Goal: Task Accomplishment & Management: Complete application form

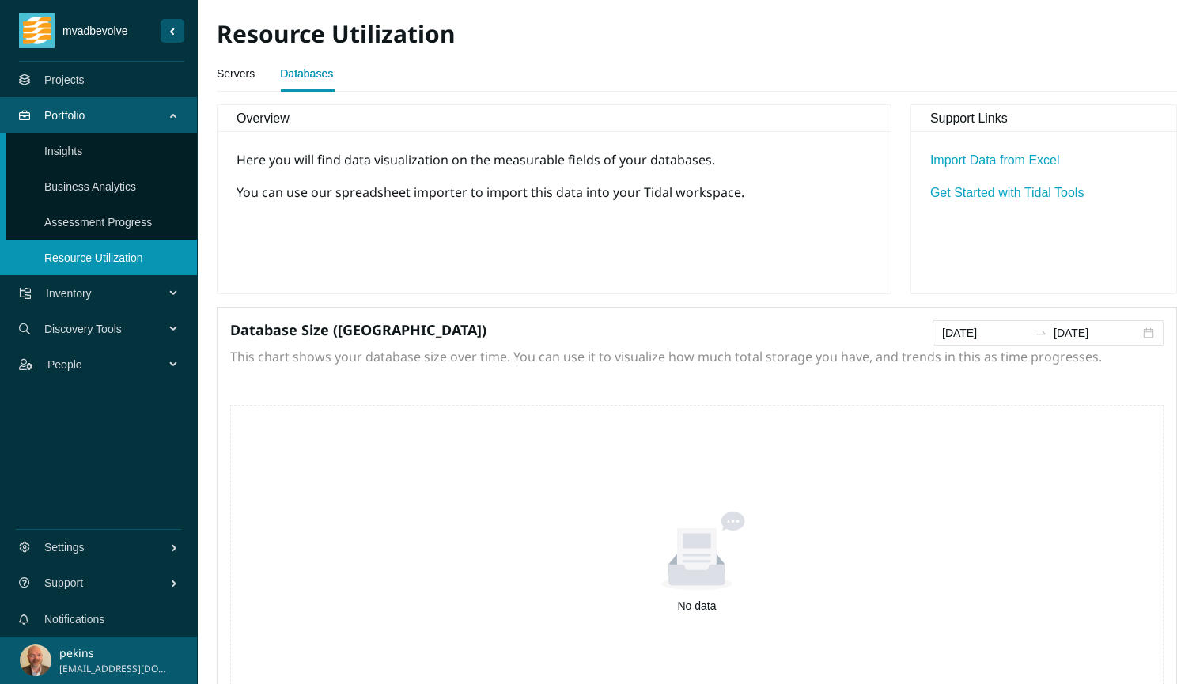
scroll to position [55, 0]
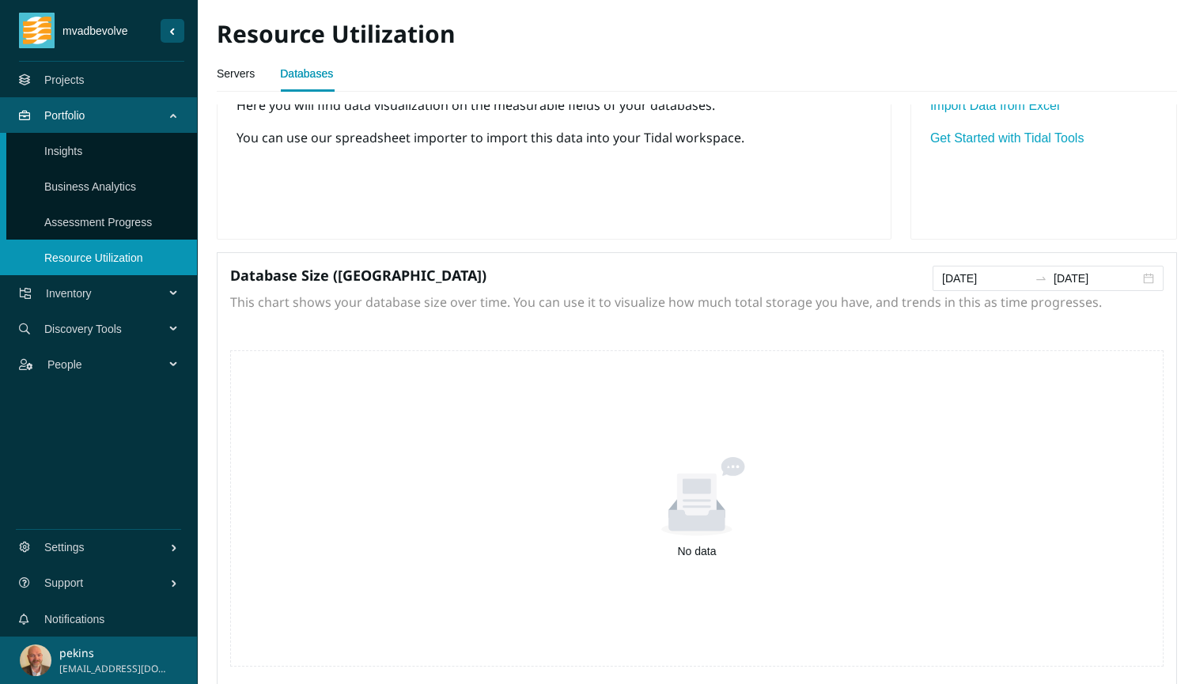
click at [100, 293] on span "Inventory" at bounding box center [108, 293] width 125 height 47
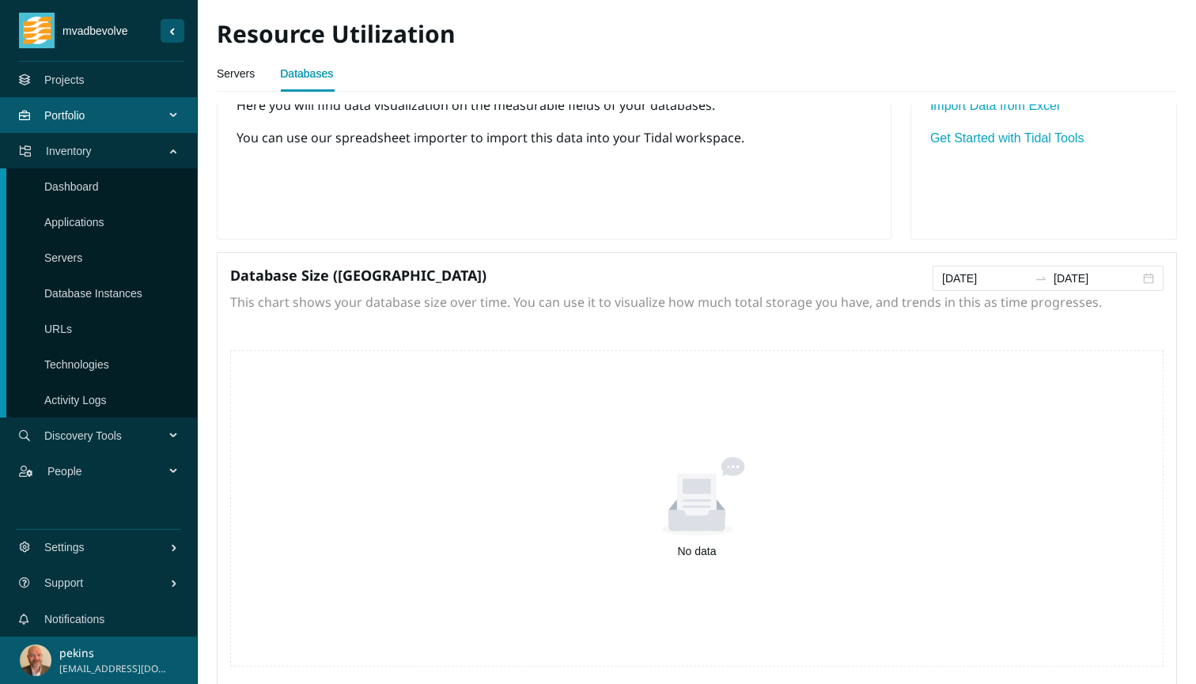
click at [86, 187] on link "Dashboard" at bounding box center [71, 186] width 55 height 13
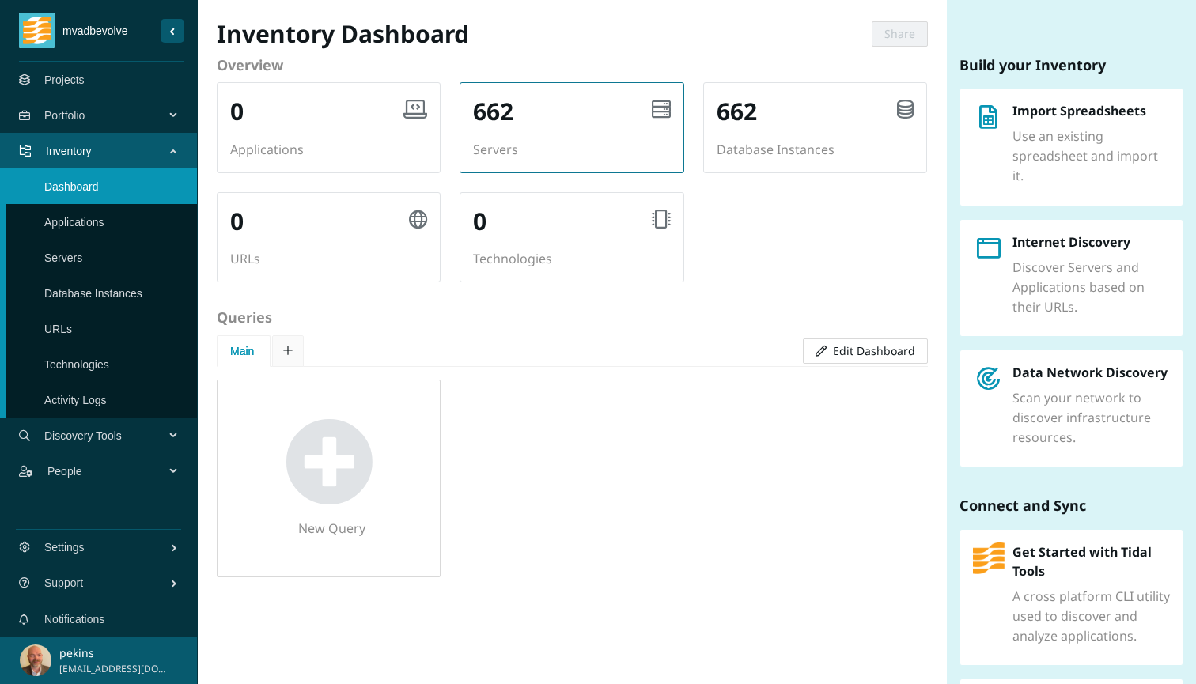
click at [607, 137] on div "662 Servers" at bounding box center [571, 127] width 222 height 89
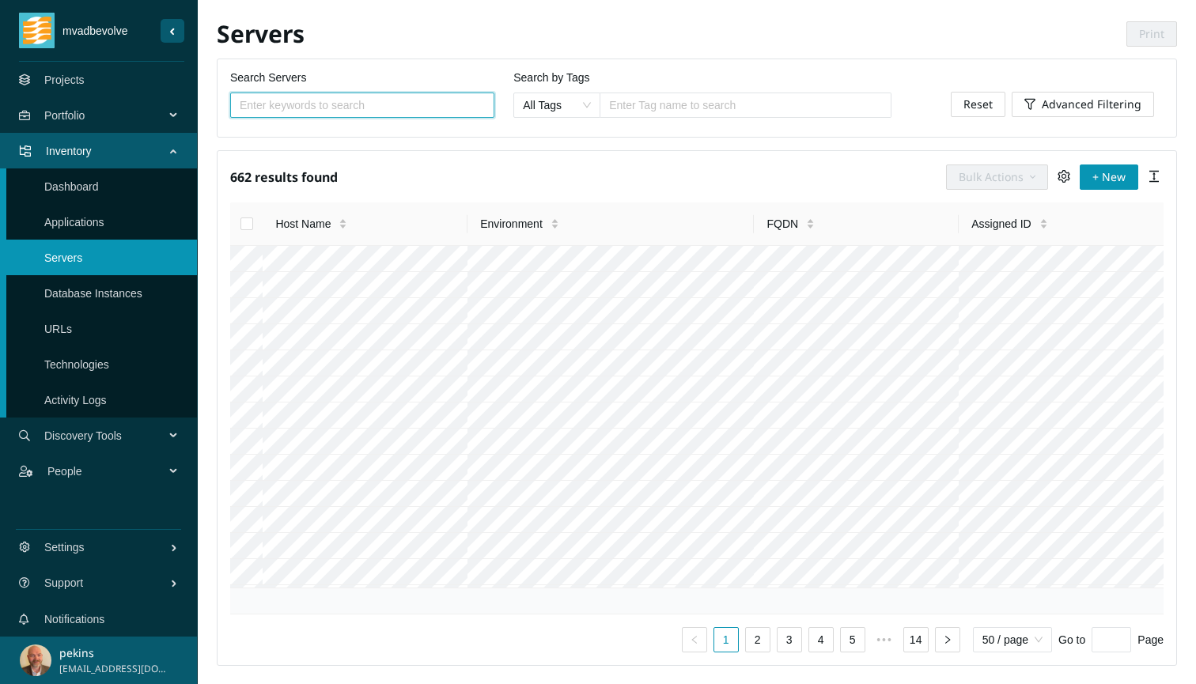
click at [248, 225] on input "Select all" at bounding box center [246, 223] width 13 height 13
click at [1035, 177] on icon "button" at bounding box center [1033, 177] width 6 height 11
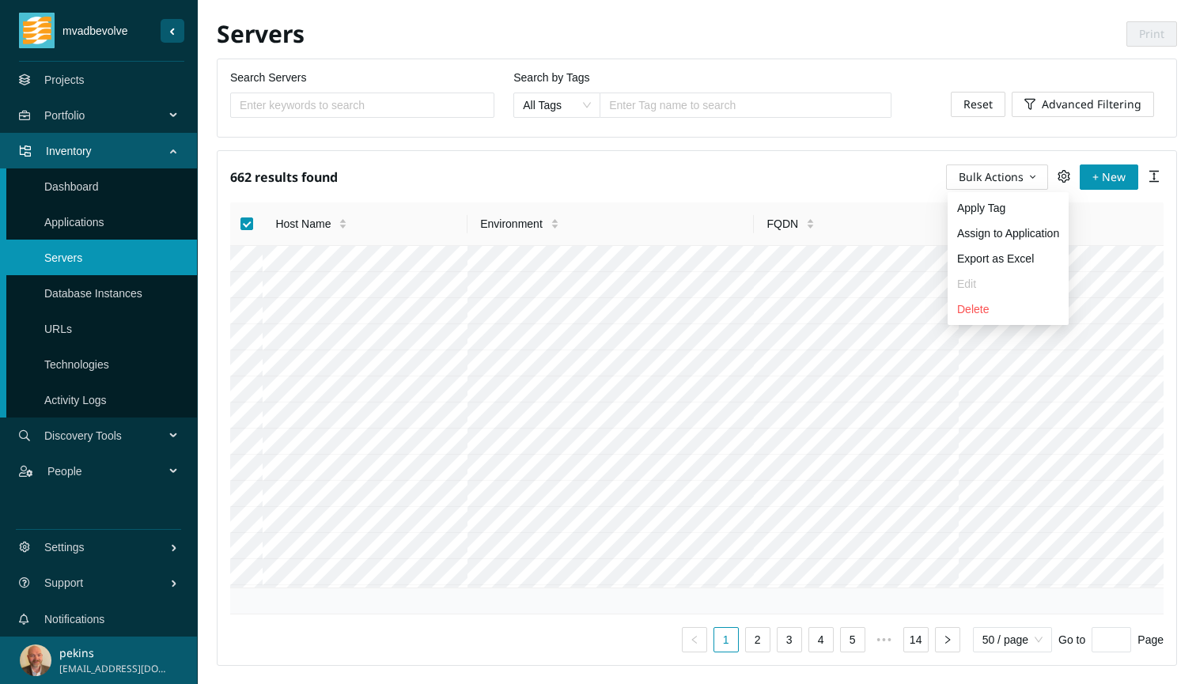
click at [985, 312] on span "Delete" at bounding box center [1008, 309] width 102 height 17
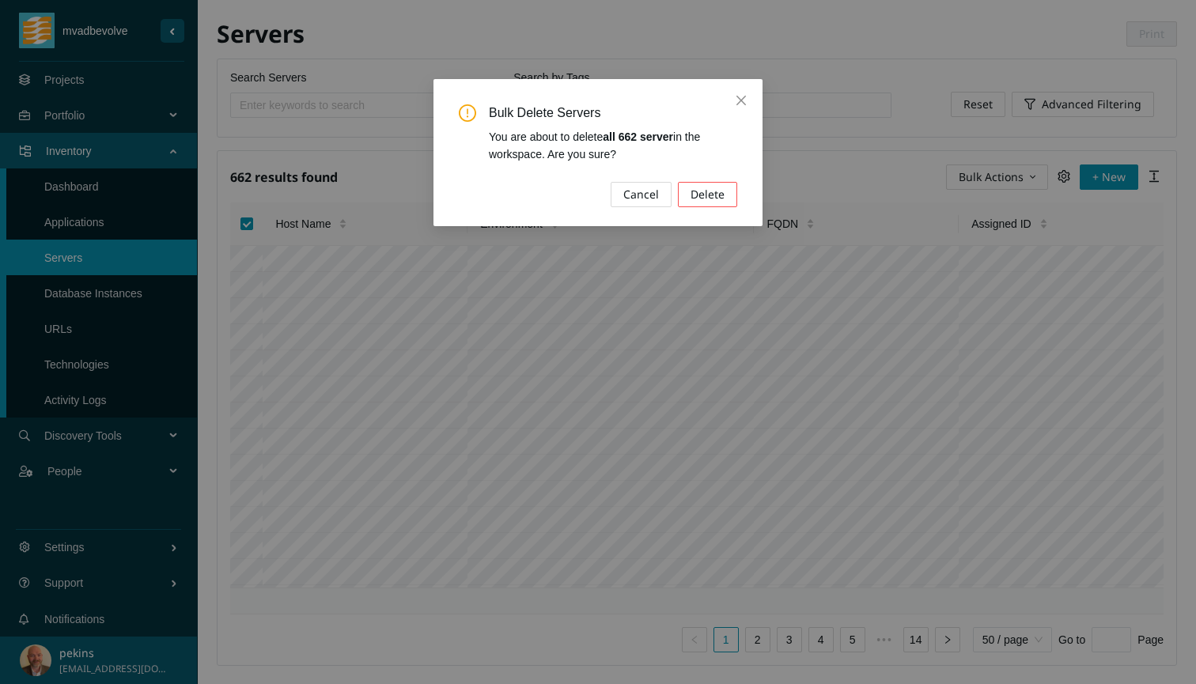
click at [705, 200] on span "Delete" at bounding box center [707, 194] width 34 height 17
checkbox input "false"
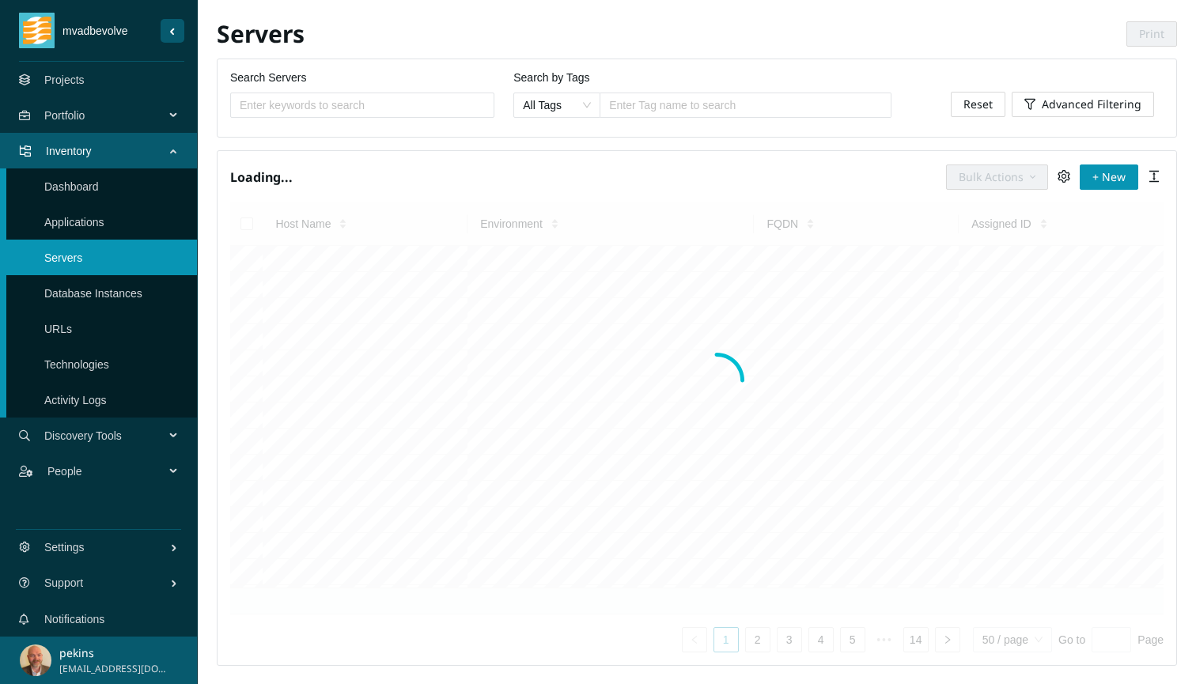
click at [107, 291] on link "Database Instances" at bounding box center [93, 293] width 98 height 13
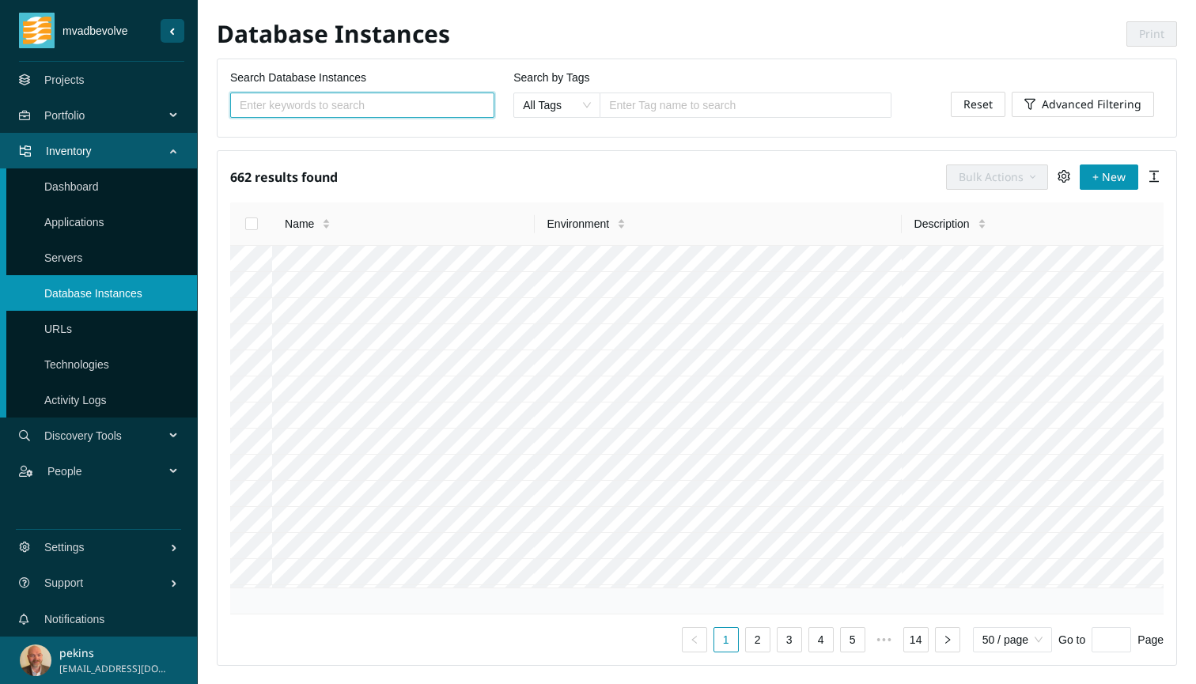
click at [252, 219] on input "Select all" at bounding box center [251, 223] width 13 height 13
click at [1023, 170] on span "Bulk Actions" at bounding box center [990, 176] width 65 height 17
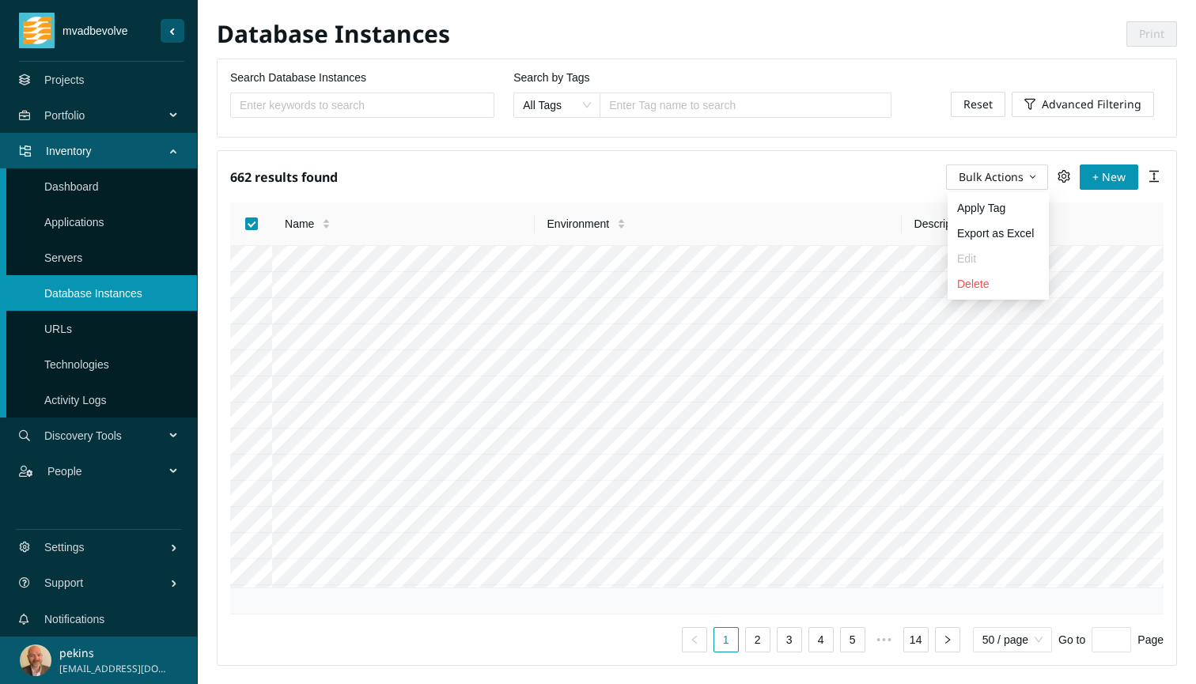
click at [981, 289] on span "Delete" at bounding box center [998, 283] width 82 height 17
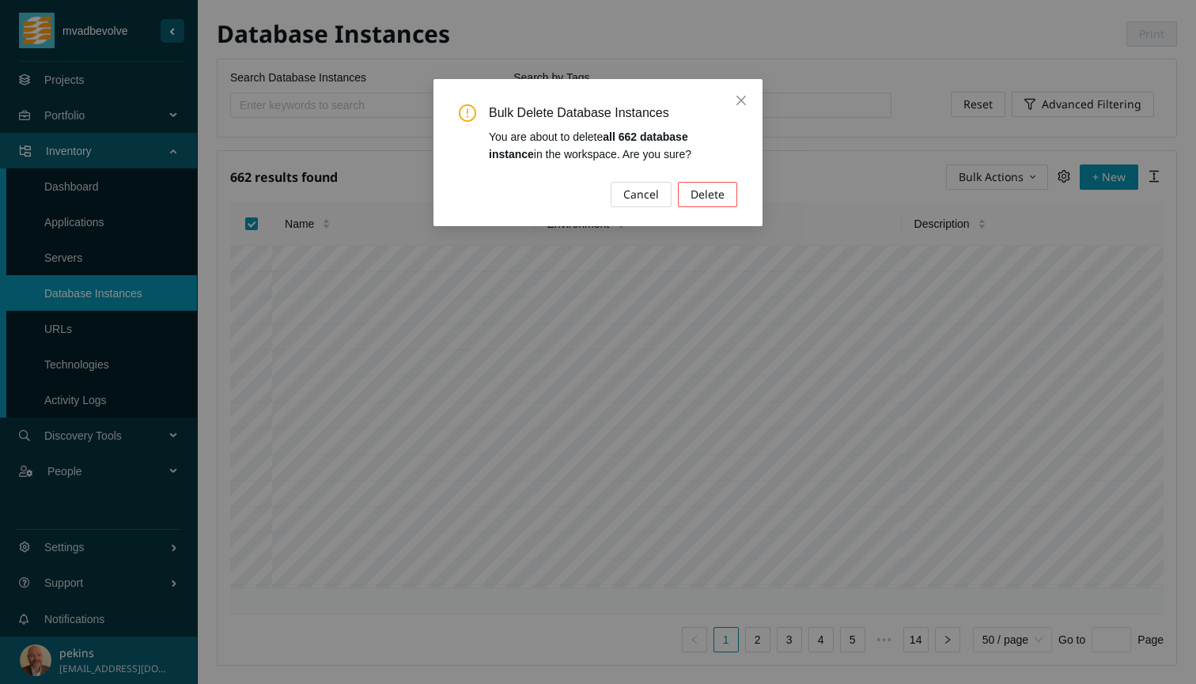
click at [713, 191] on span "Delete" at bounding box center [707, 194] width 34 height 17
checkbox input "false"
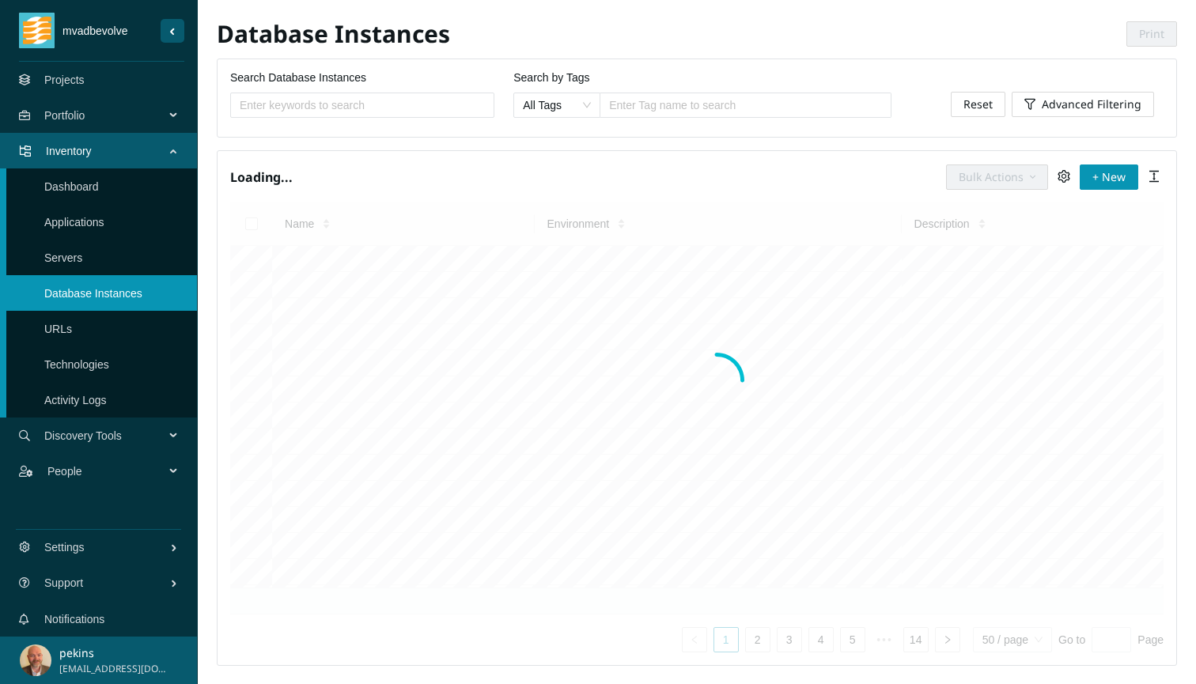
click at [71, 225] on link "Applications" at bounding box center [74, 222] width 60 height 13
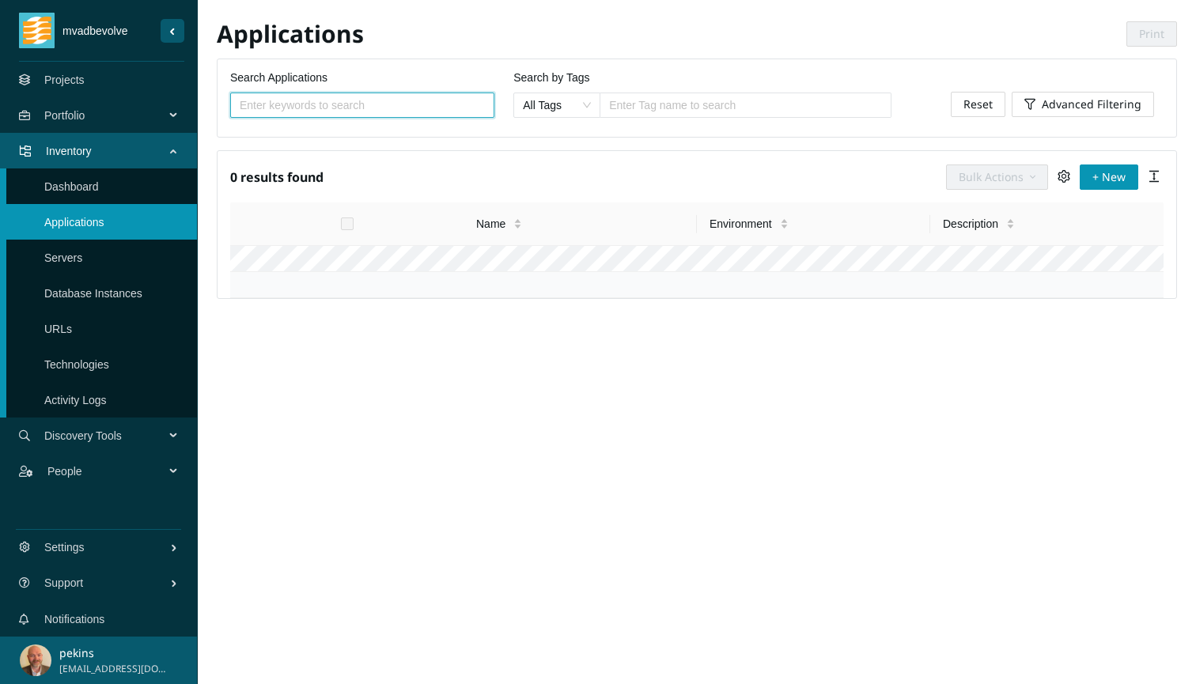
click at [88, 191] on link "Dashboard" at bounding box center [71, 186] width 55 height 13
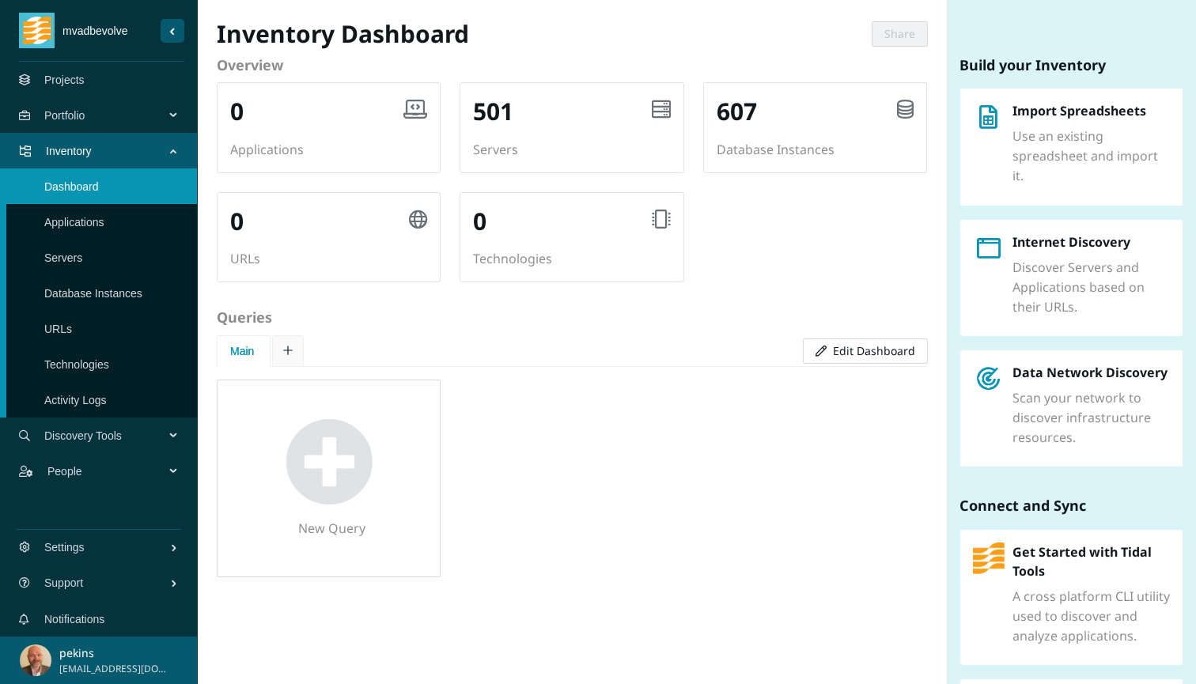
click at [82, 251] on link "Servers" at bounding box center [63, 257] width 38 height 13
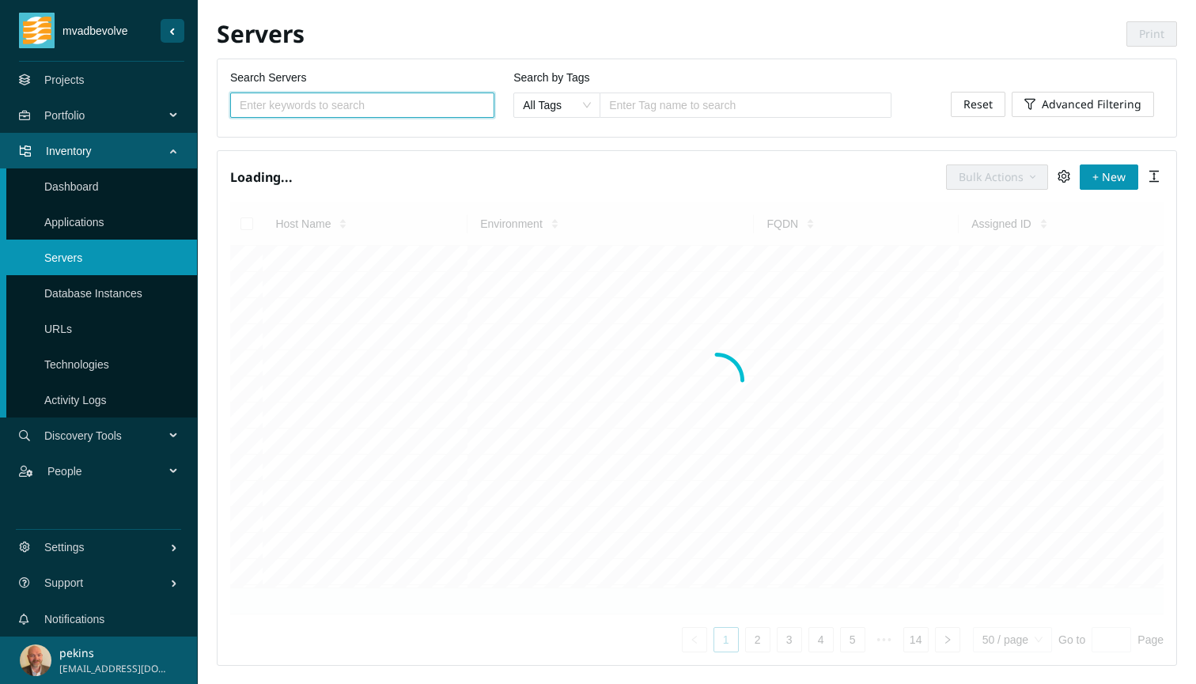
click at [70, 78] on link "Projects" at bounding box center [64, 80] width 40 height 13
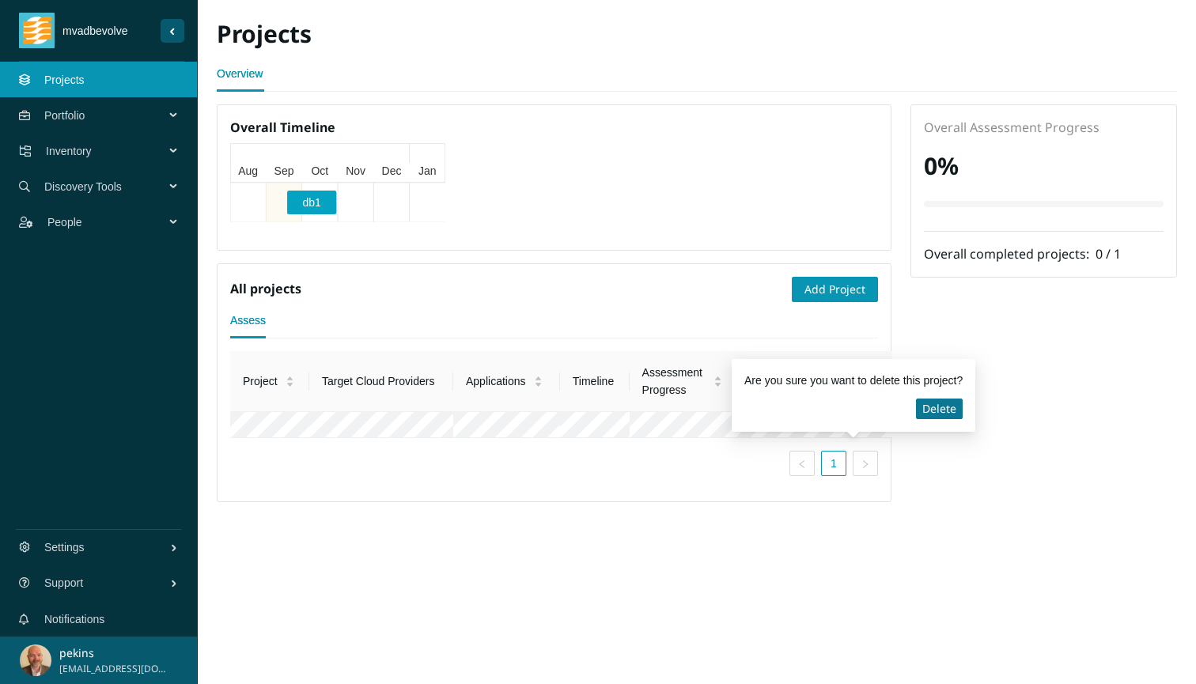
click at [951, 410] on span "Delete" at bounding box center [939, 408] width 34 height 17
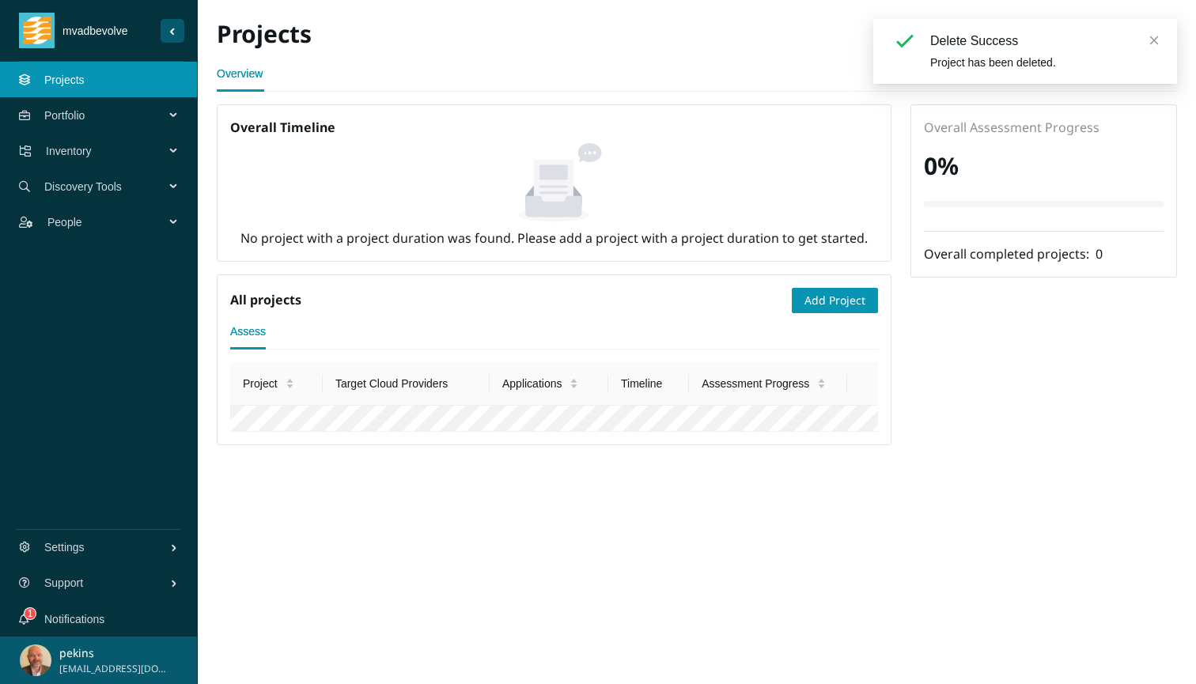
click at [1156, 41] on icon "close" at bounding box center [1153, 40] width 11 height 11
click at [62, 112] on span "Portfolio" at bounding box center [107, 115] width 127 height 47
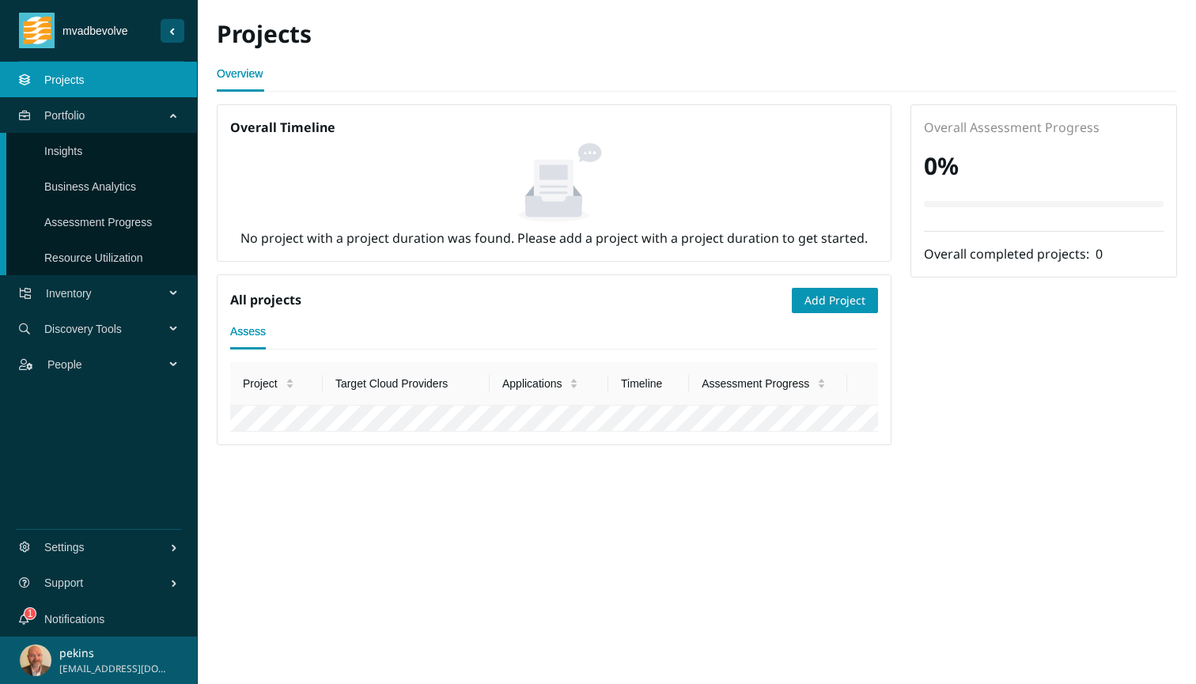
click at [62, 149] on link "Insights" at bounding box center [63, 151] width 38 height 13
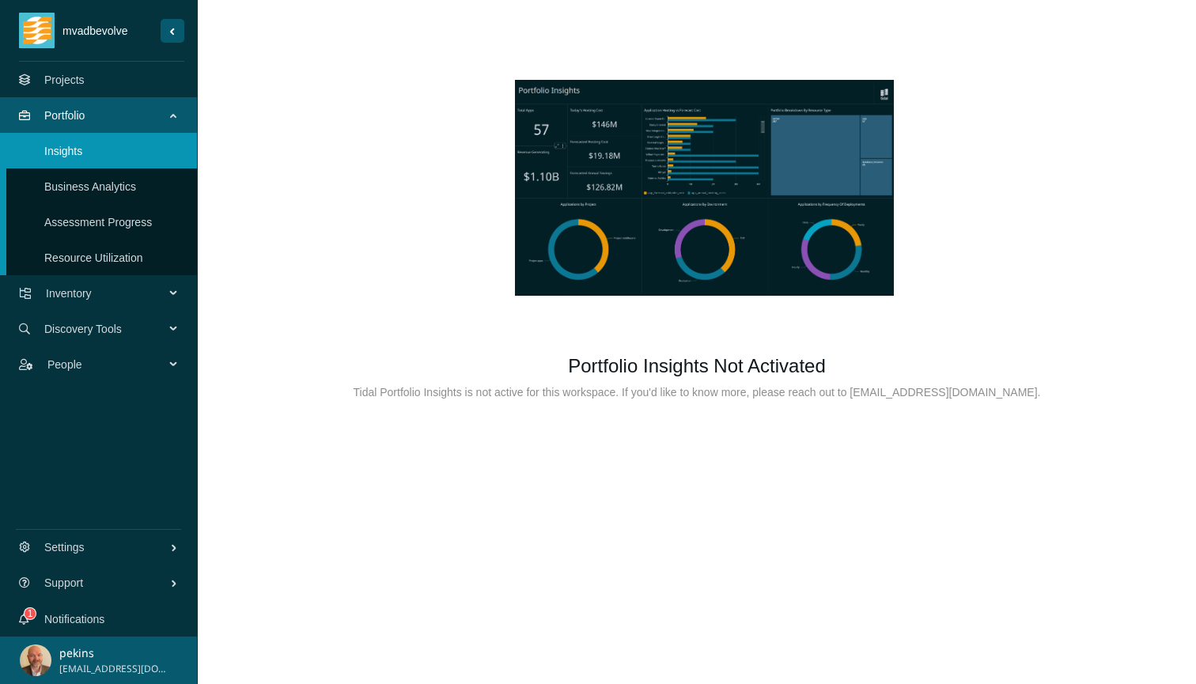
click at [77, 190] on link "Business Analytics" at bounding box center [90, 186] width 92 height 13
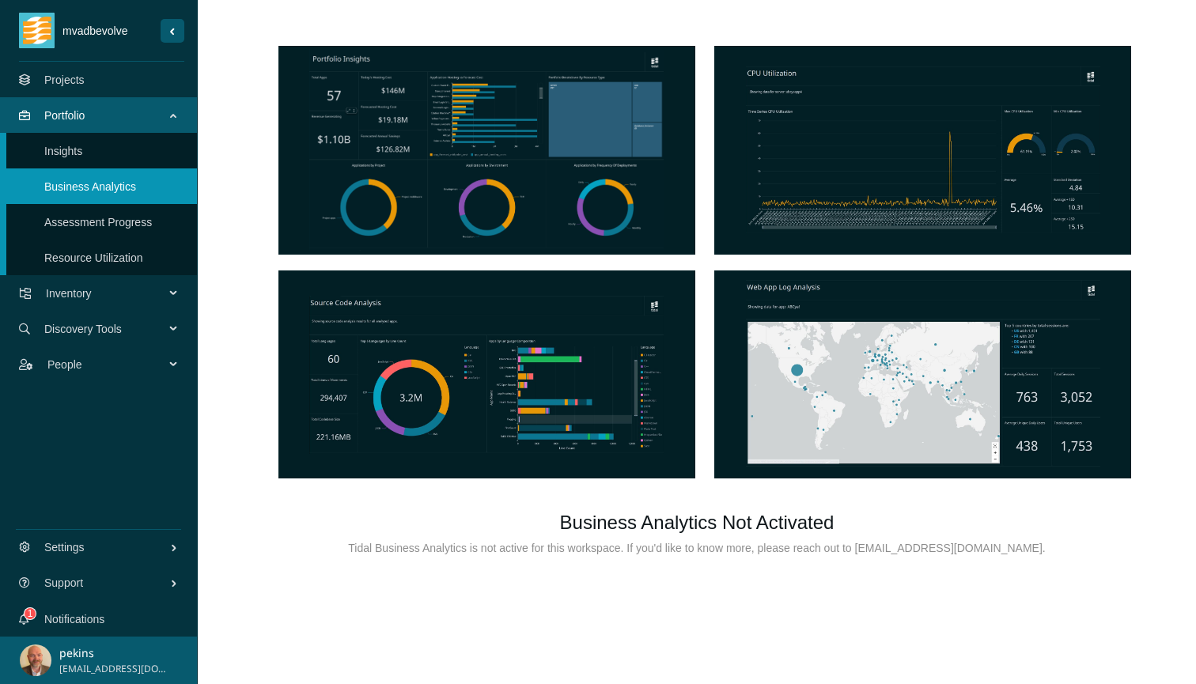
click at [78, 225] on link "Assessment Progress" at bounding box center [98, 222] width 108 height 13
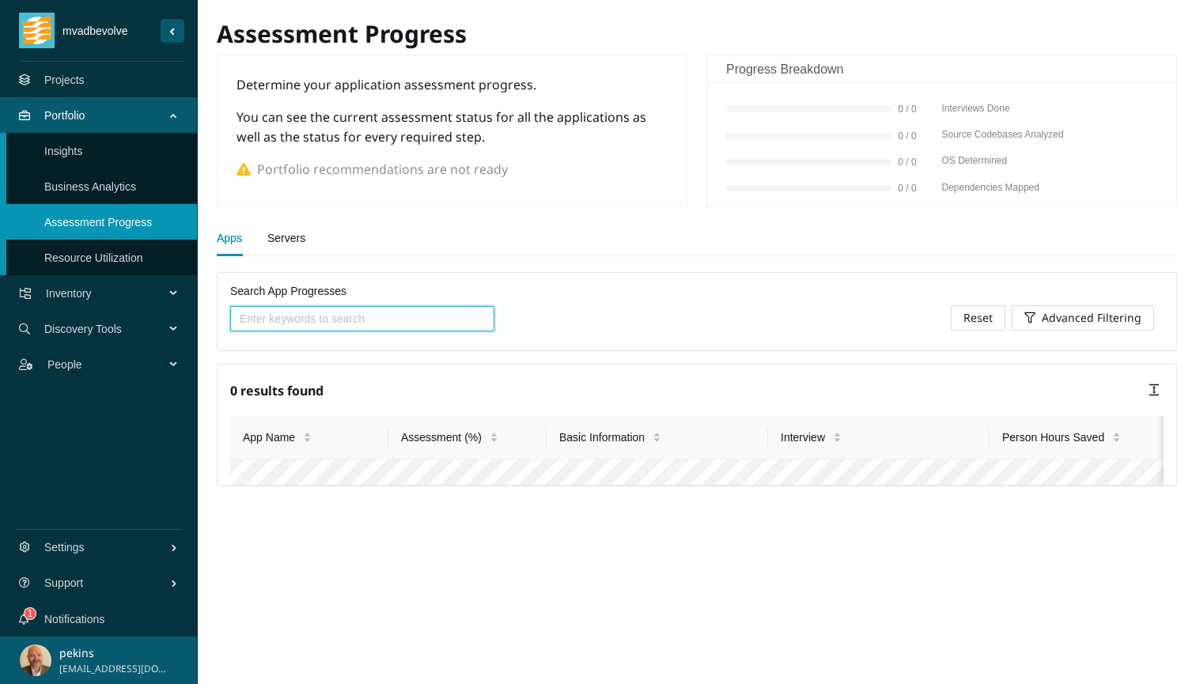
click at [85, 264] on link "Resource Utilization" at bounding box center [93, 257] width 99 height 13
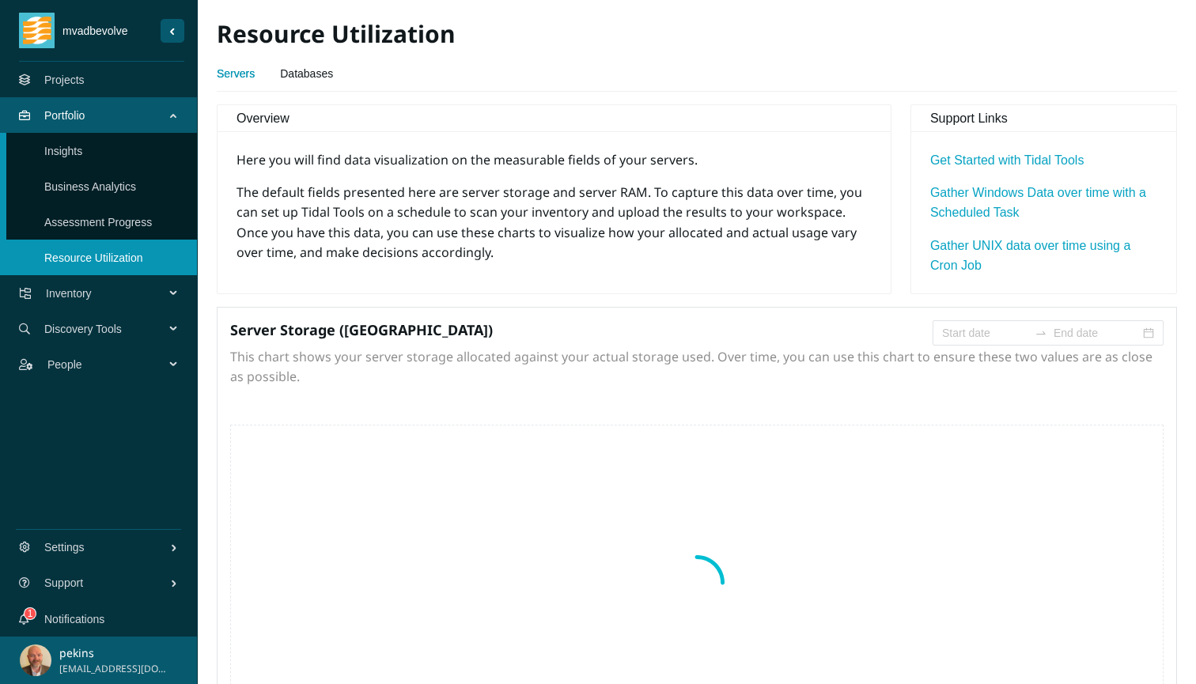
type input "2025-06-19"
type input "2025-09-19"
type input "2025-06-19"
type input "2025-09-19"
click at [70, 296] on span "Inventory" at bounding box center [108, 293] width 125 height 47
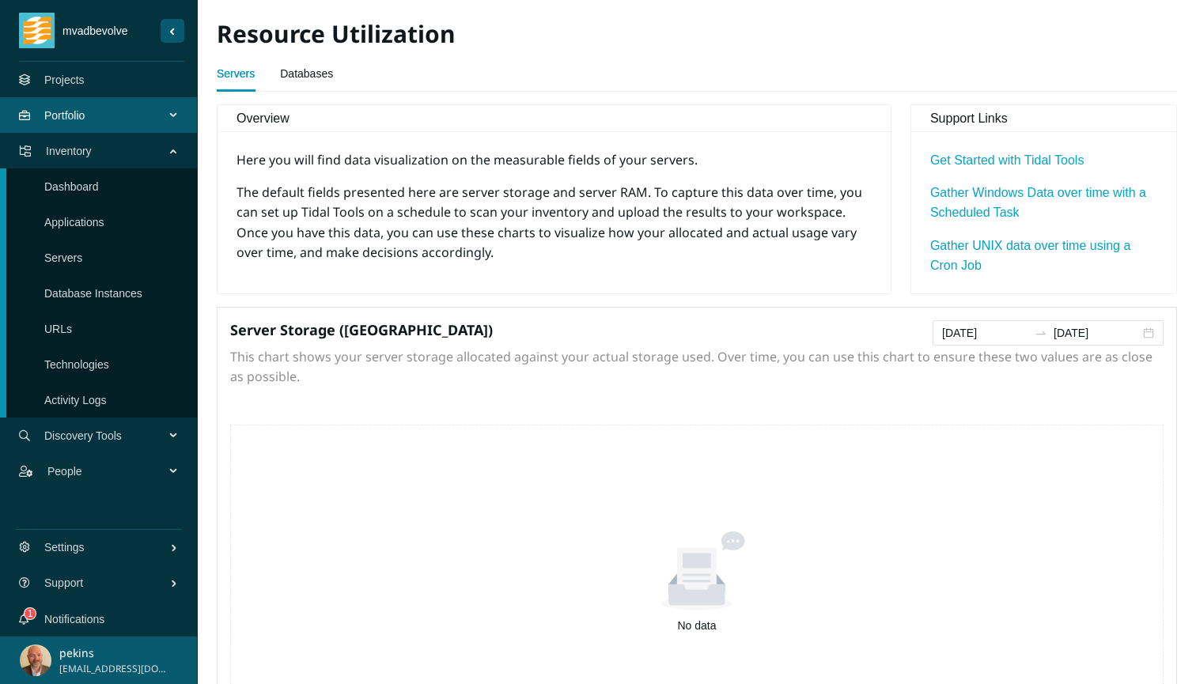
click at [77, 180] on link "Dashboard" at bounding box center [71, 186] width 55 height 13
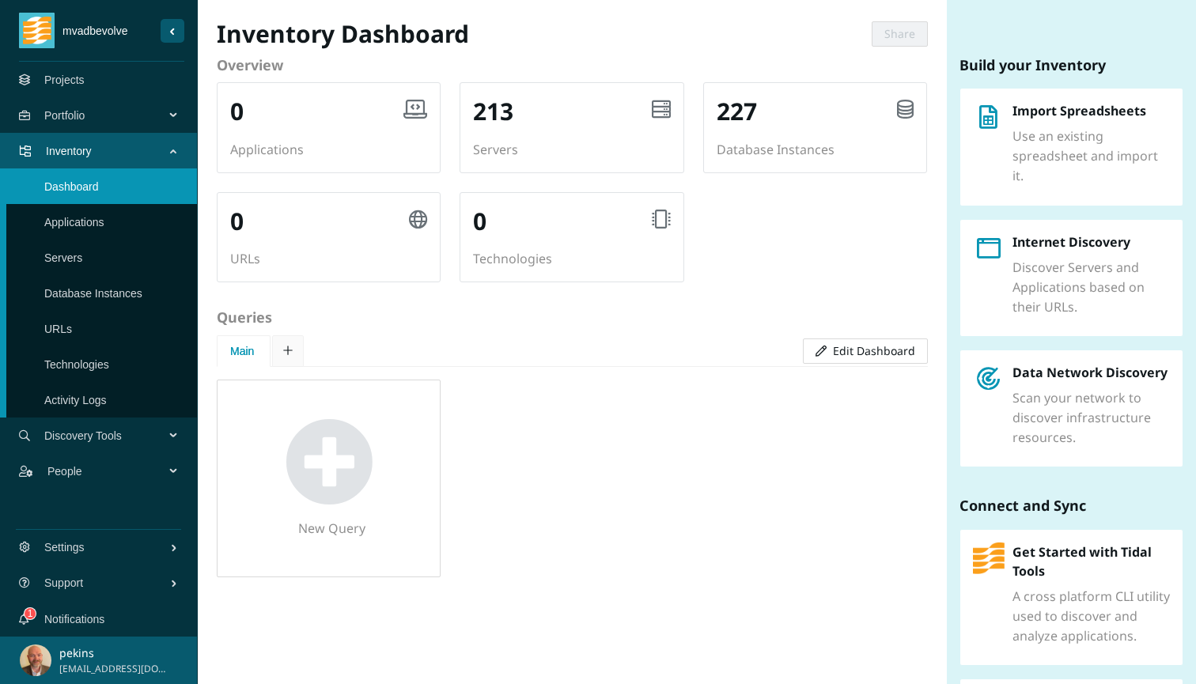
click at [82, 255] on link "Servers" at bounding box center [63, 257] width 38 height 13
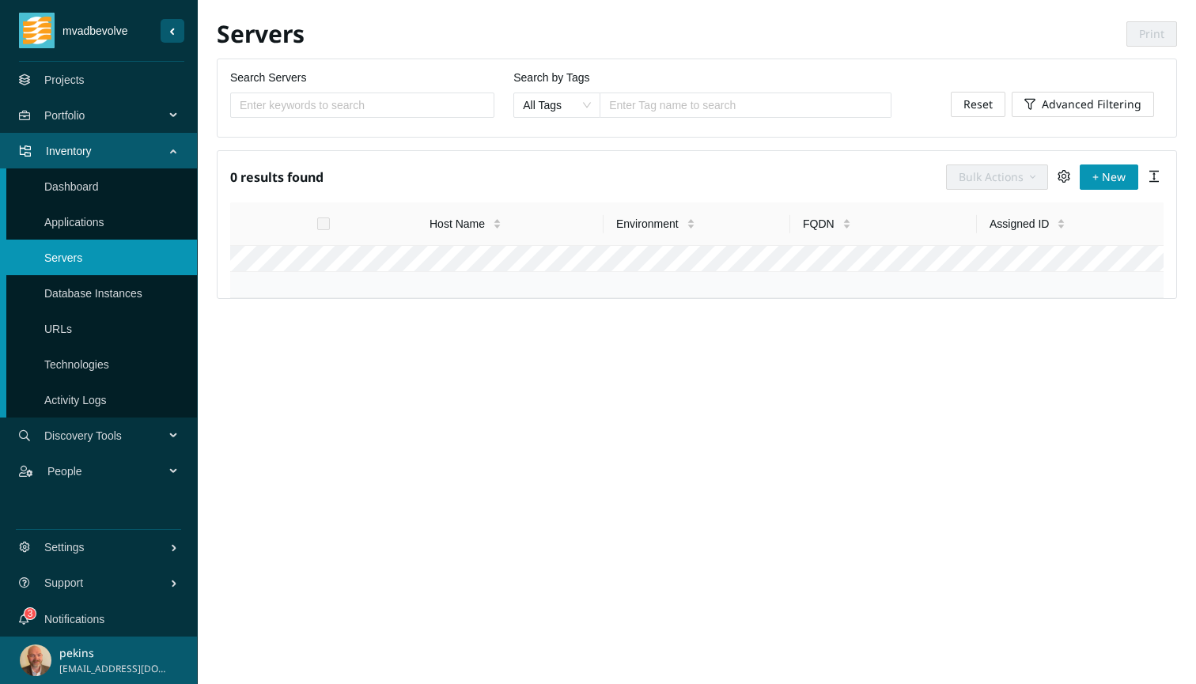
click at [92, 289] on link "Database Instances" at bounding box center [93, 293] width 98 height 13
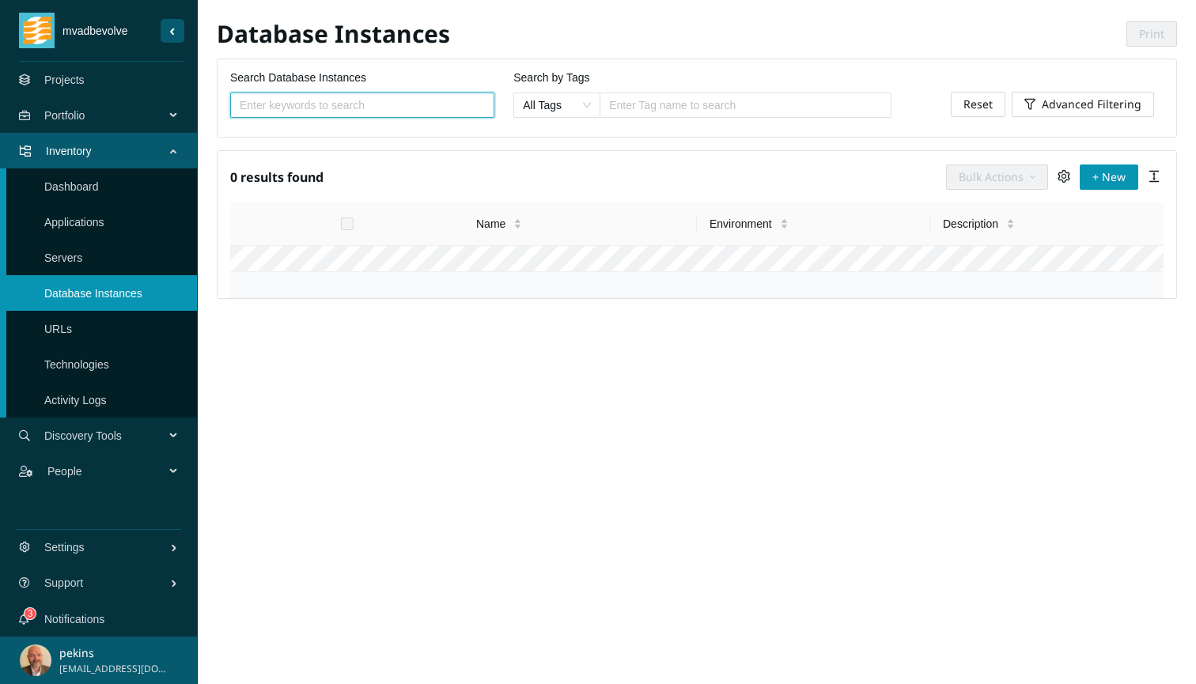
click at [78, 446] on span "Discovery Tools" at bounding box center [107, 435] width 127 height 47
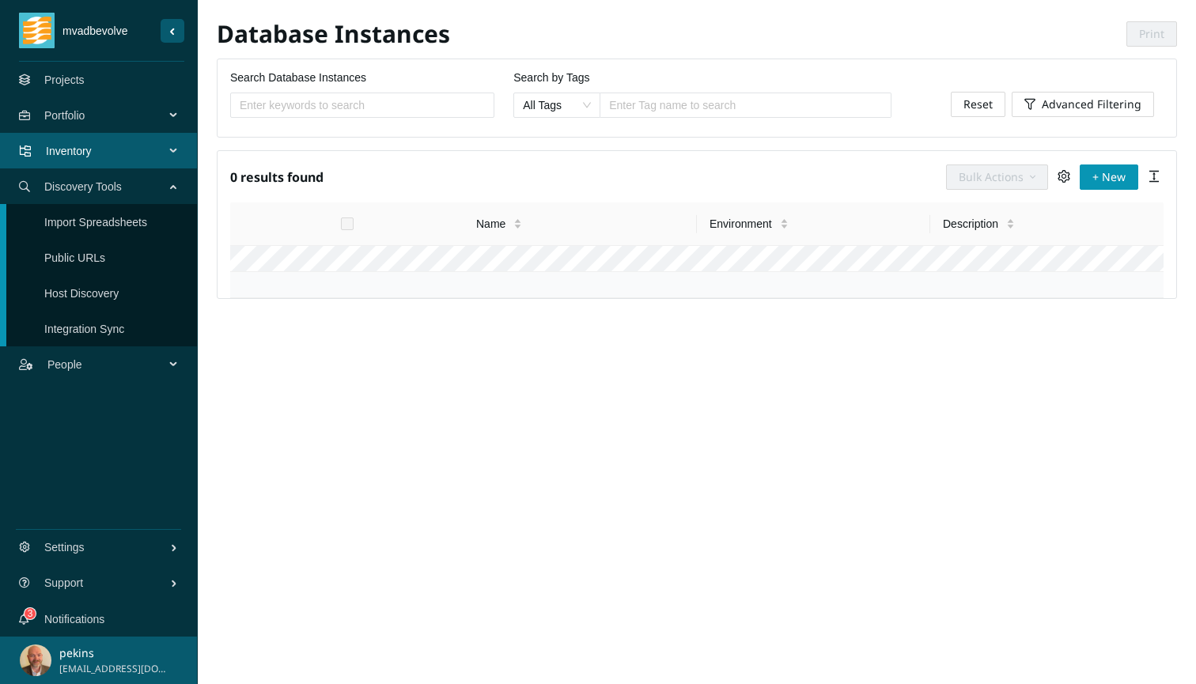
click at [80, 223] on link "Import Spreadsheets" at bounding box center [95, 222] width 103 height 13
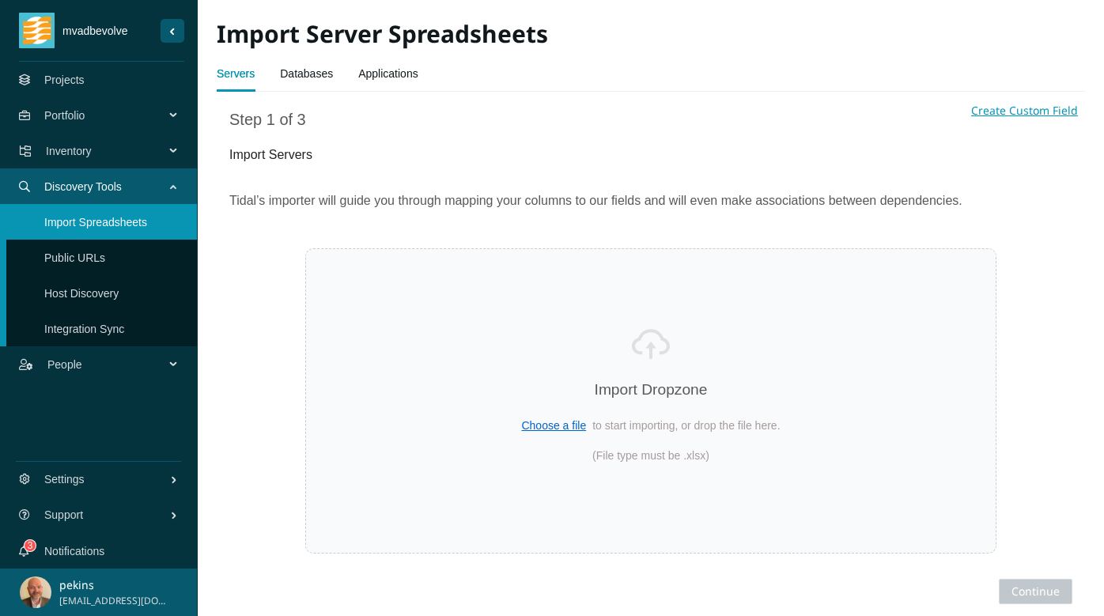
click at [571, 424] on span "Choose a file" at bounding box center [553, 425] width 65 height 13
select select "Host Name"
select select "Description"
select select "FQDN"
select select "Environment name"
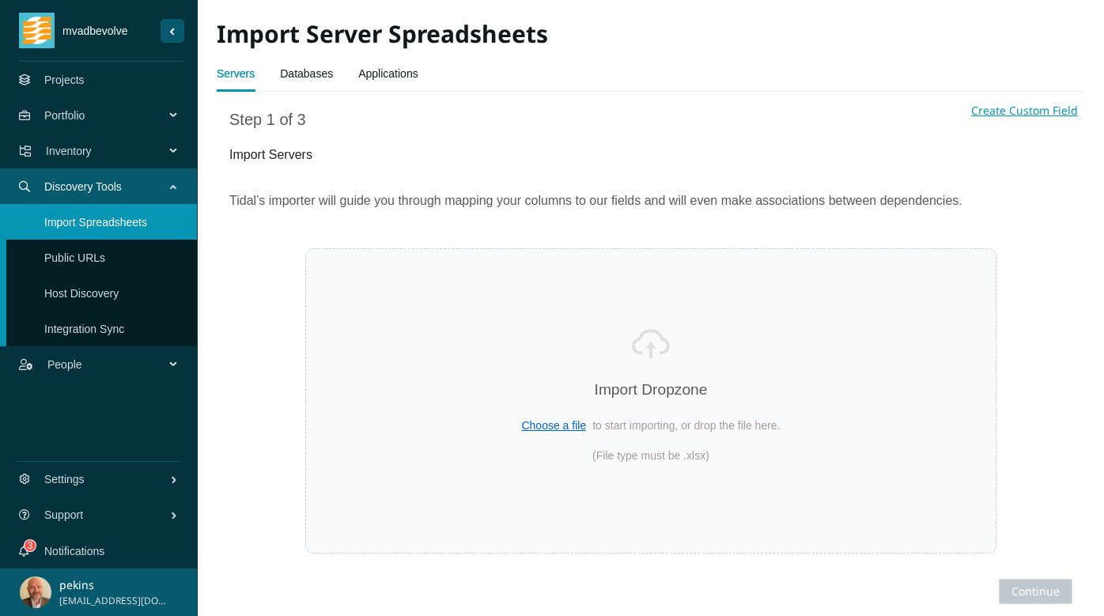
select select "Assigned ID"
select select "RAM Allocated ([GEOGRAPHIC_DATA])"
select select "Storage Allocated (GB)"
select select "Storage Used ([GEOGRAPHIC_DATA])"
select select "Role"
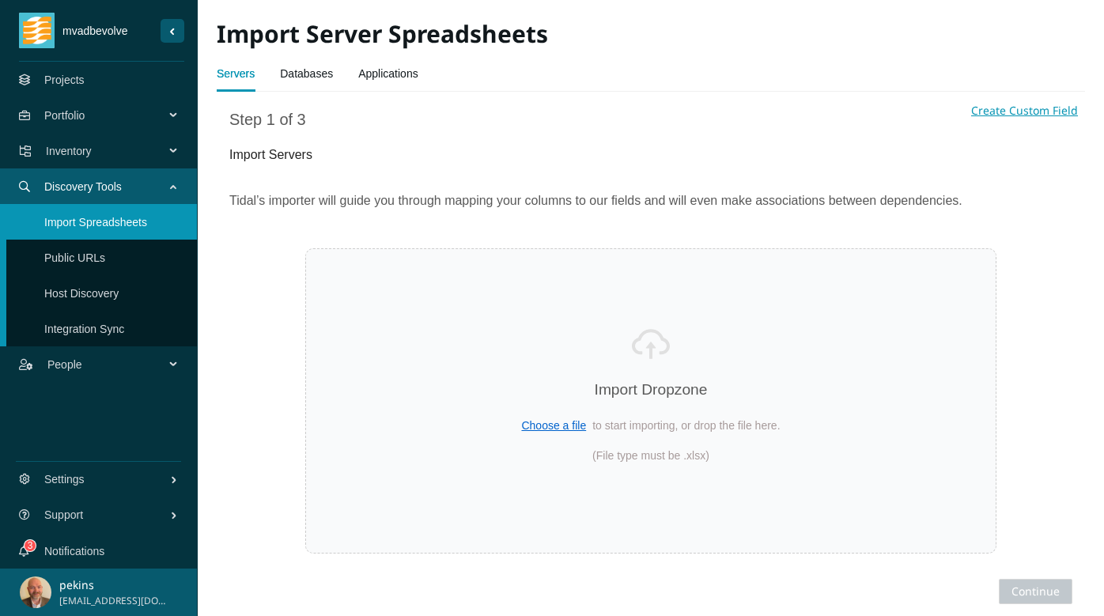
select select "Logical CPU Count"
select select "RAM Used ([GEOGRAPHIC_DATA])"
select select "CPU Name"
select select "Operating System"
select select "Operating System Version"
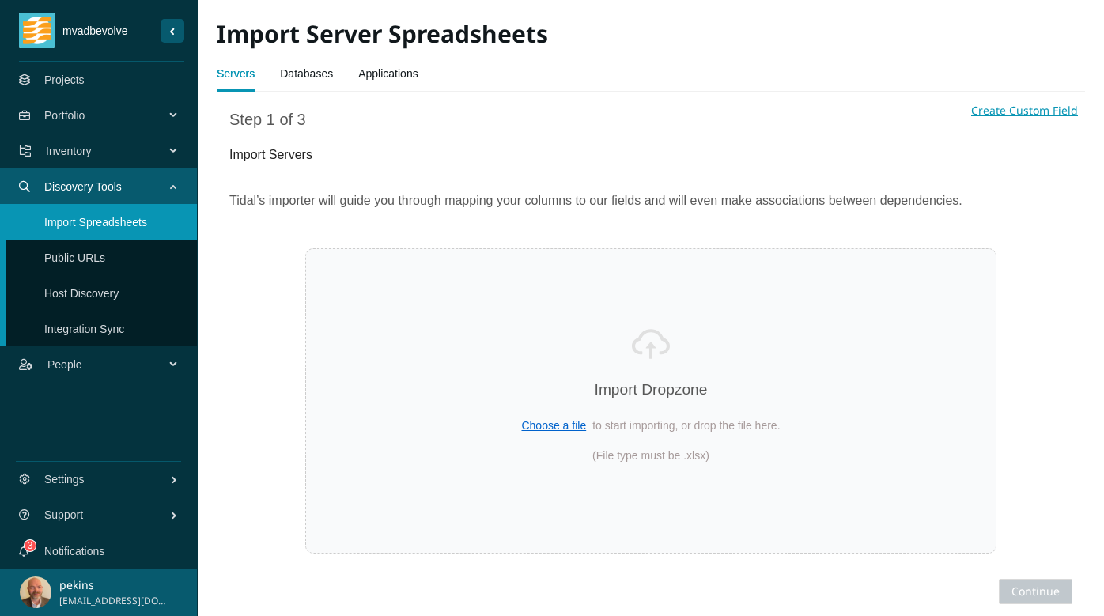
select select "IP Addresses address"
select select "Migrated"
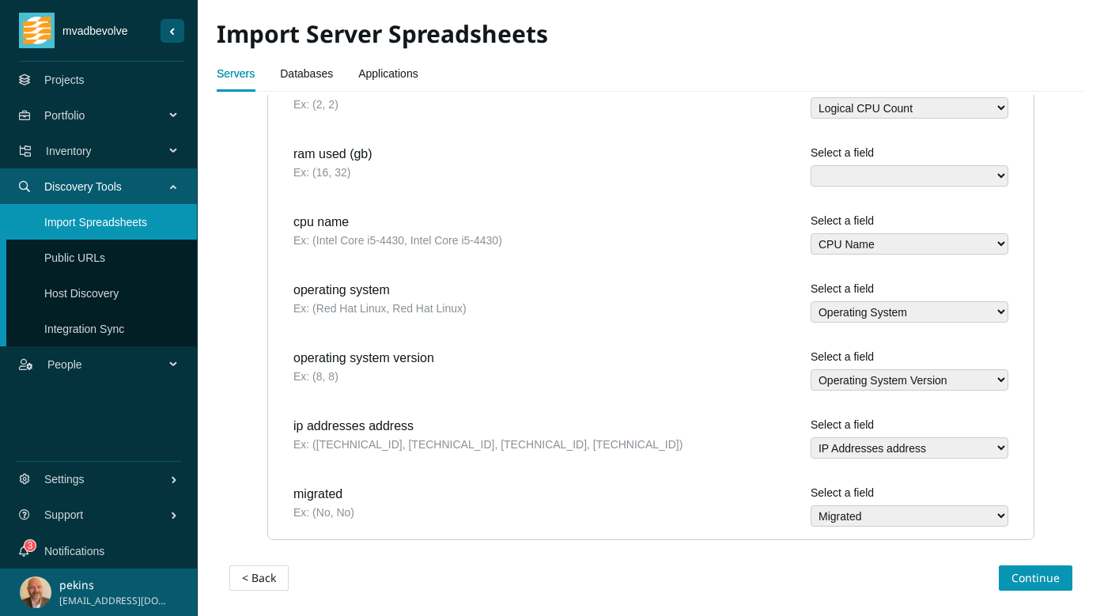
scroll to position [982, 0]
click at [1041, 572] on span "Continue" at bounding box center [1035, 578] width 48 height 17
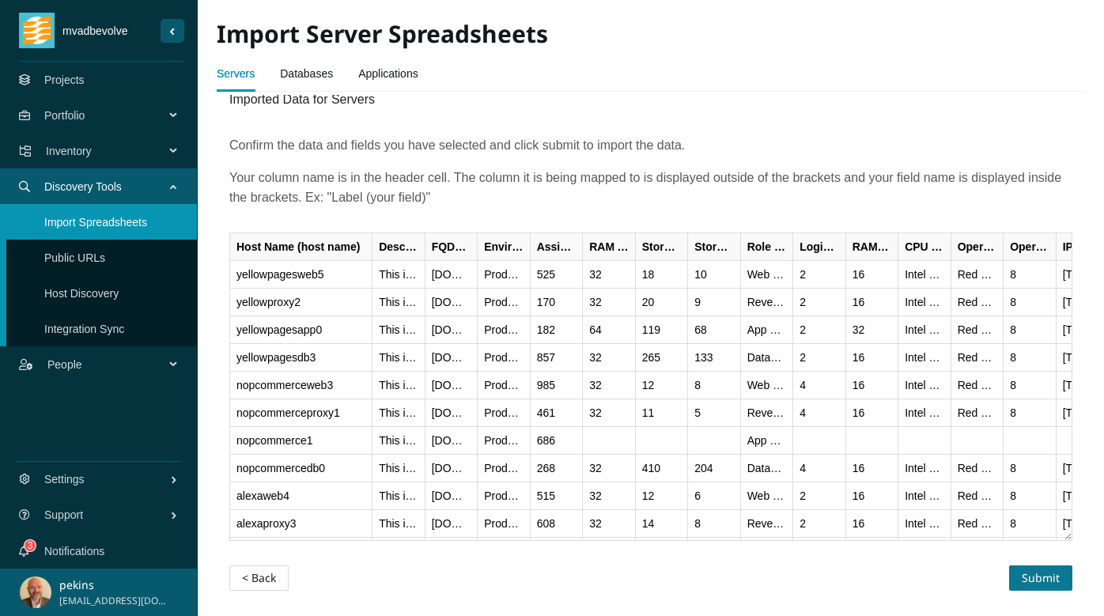
click at [1042, 577] on span "Submit" at bounding box center [1041, 577] width 38 height 17
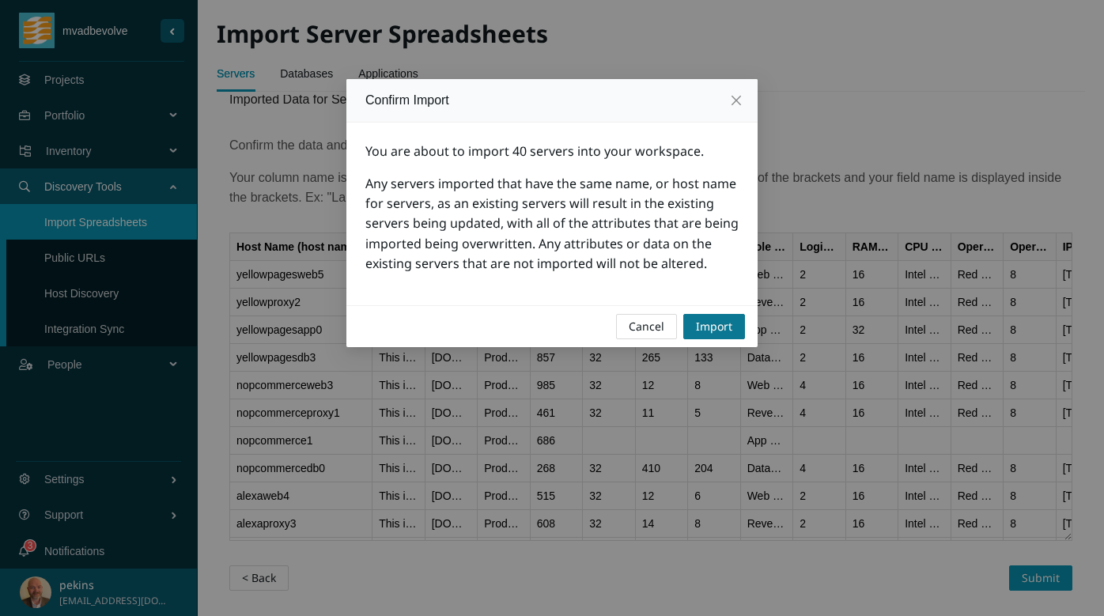
click at [711, 323] on span "Import" at bounding box center [714, 326] width 36 height 17
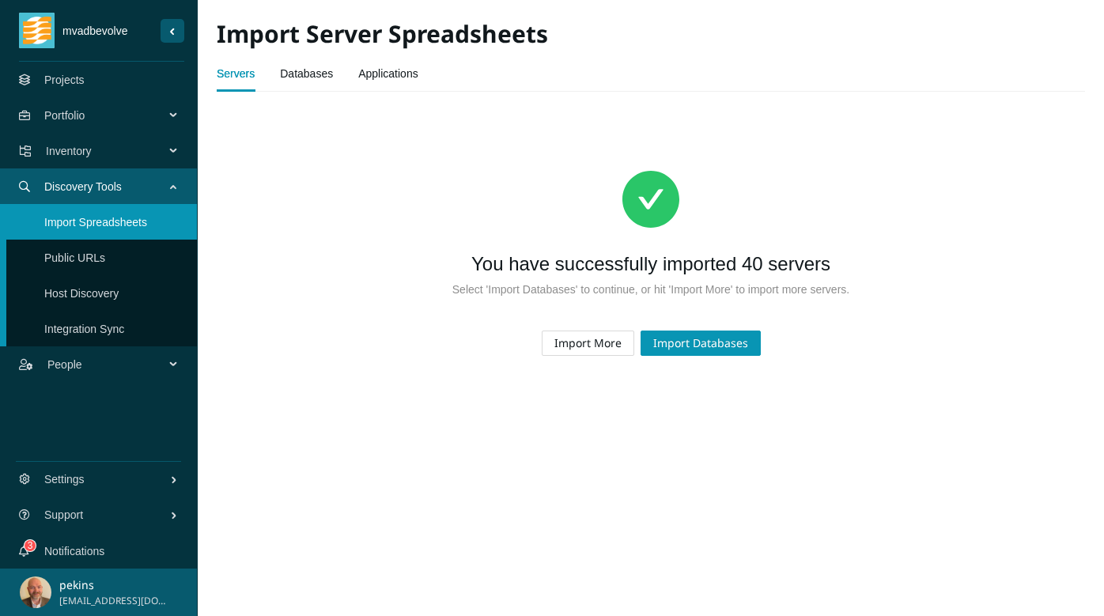
scroll to position [0, 0]
click at [691, 350] on span "Import Databases" at bounding box center [700, 343] width 95 height 17
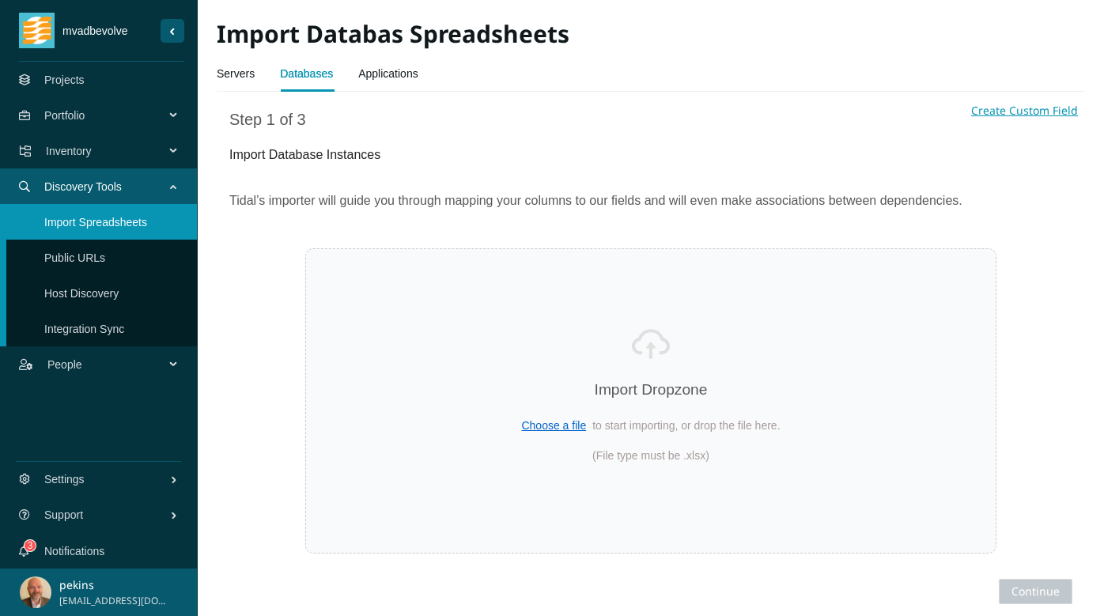
click at [539, 422] on span "Choose a file" at bounding box center [553, 425] width 65 height 13
select select "Name"
select select "Description"
select select "Environment name"
select select "Database Path"
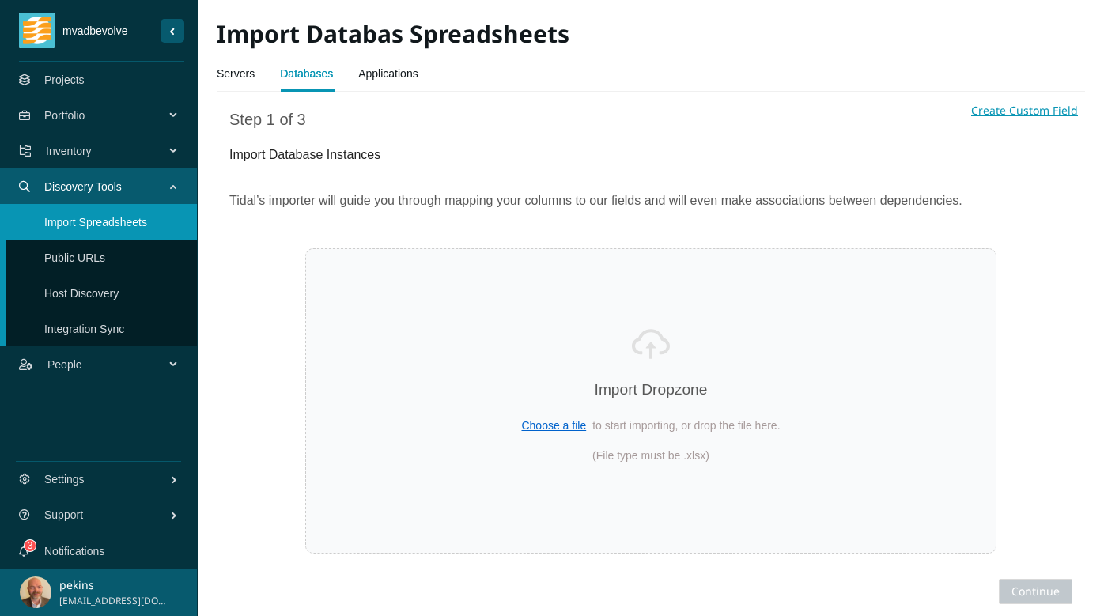
select select "Database Size (MB)"
select select "Server host name"
select select "Migrated"
select select "Database Engine name"
select select "Database Version"
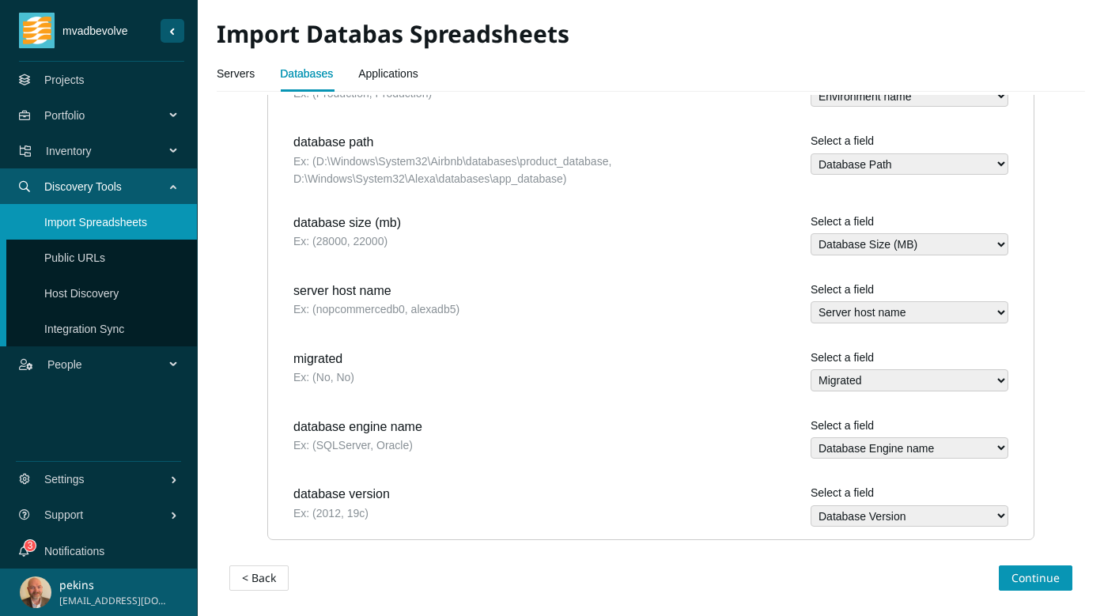
scroll to position [518, 0]
click at [1042, 579] on span "Continue" at bounding box center [1035, 578] width 48 height 17
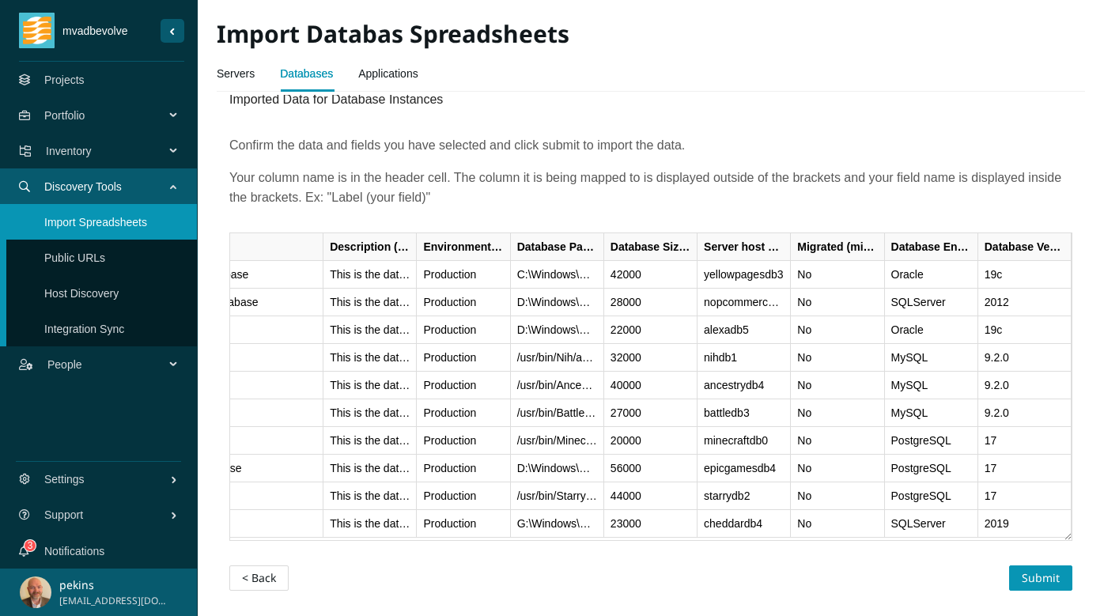
scroll to position [0, 141]
click at [1044, 569] on span "Submit" at bounding box center [1041, 577] width 38 height 17
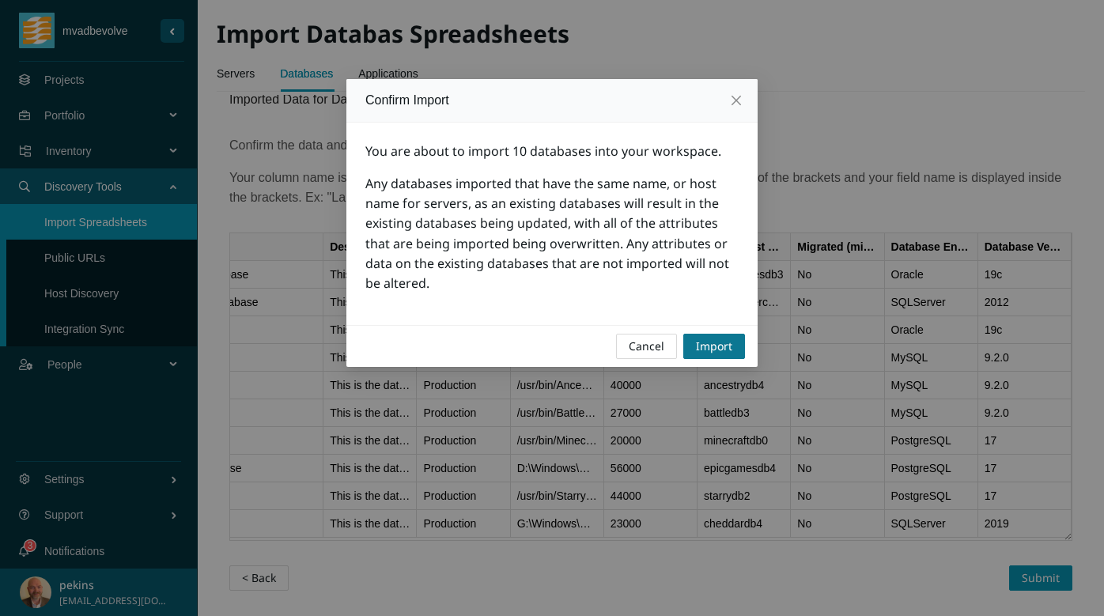
click at [718, 346] on span "Import" at bounding box center [714, 346] width 36 height 17
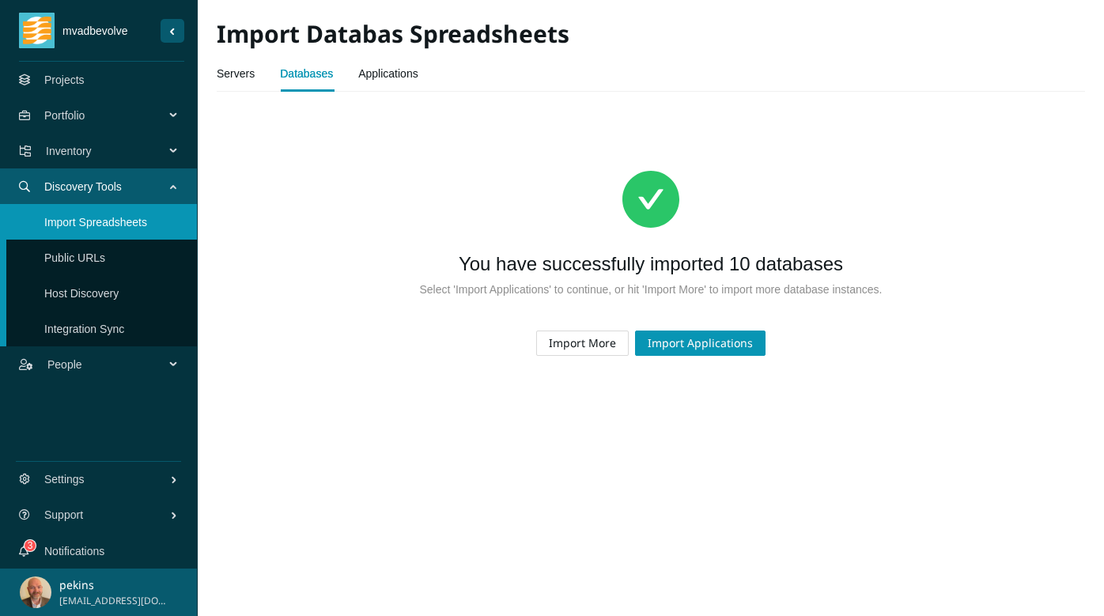
scroll to position [0, 0]
click at [706, 347] on span "Import Applications" at bounding box center [700, 343] width 105 height 17
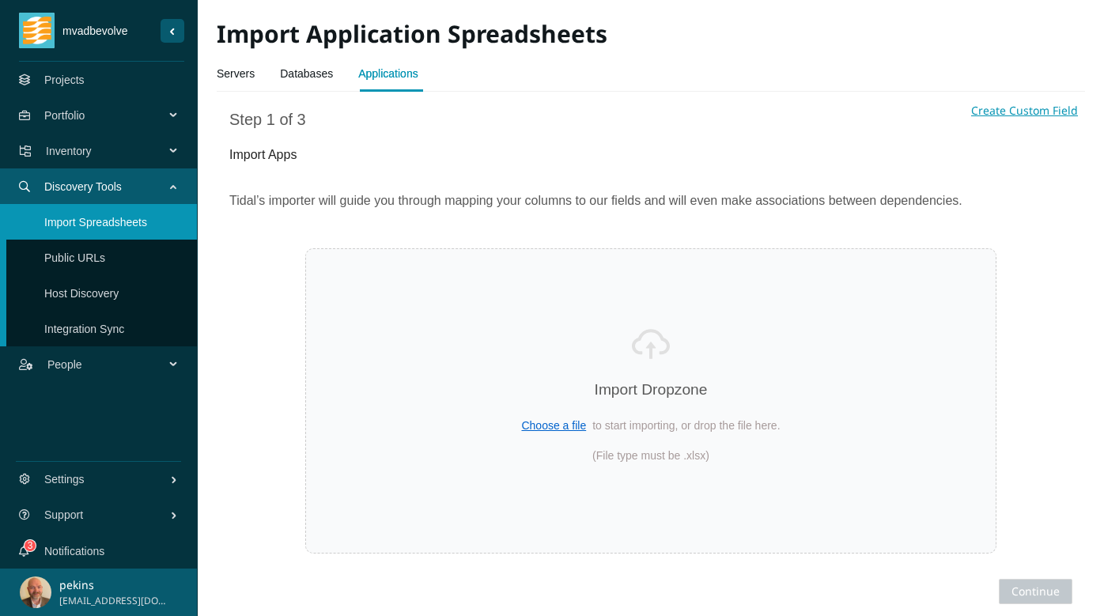
click at [539, 424] on span "Choose a file" at bounding box center [553, 425] width 65 height 13
select select "Name"
select select "Description"
select select "URLs"
select select "Business Owner name"
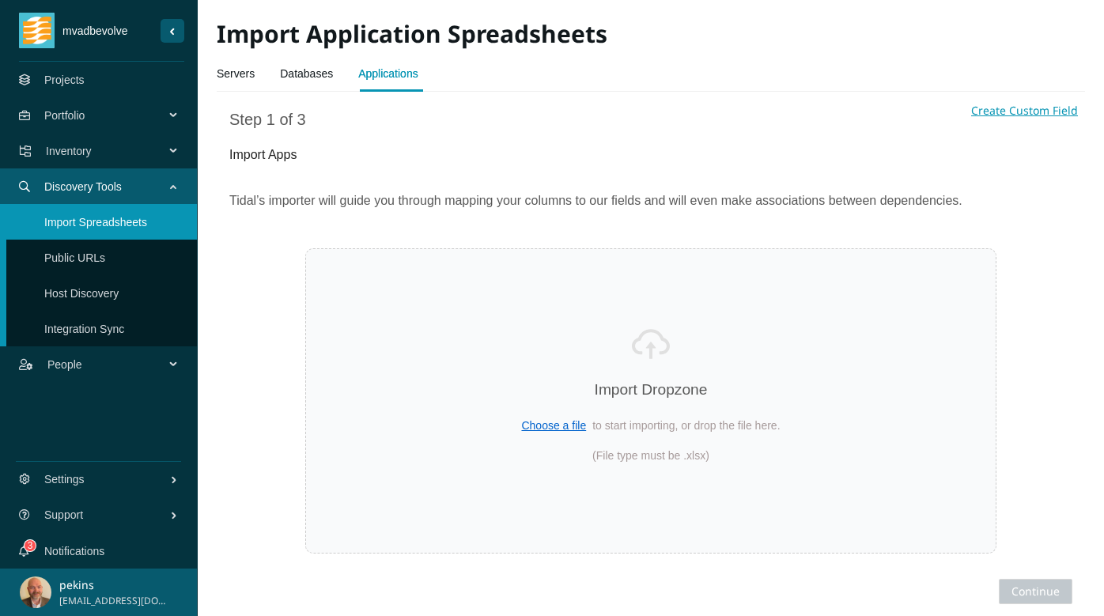
select select "Regulated Requirements"
select select "Person Hours Saved"
select select "Technical Lead name"
select select "Annual Hosting Costs"
select select "Total Users"
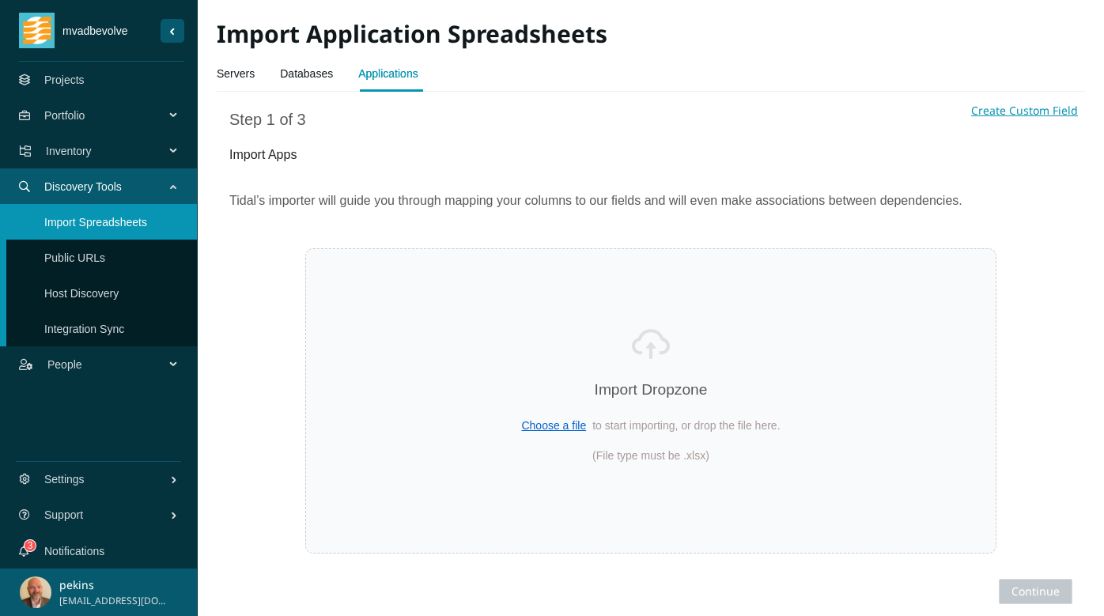
select select "Annual Staff Costs"
select select "Revenue"
select select "Transition Type"
select select "Environment name"
select select "Frequency Of Deployments"
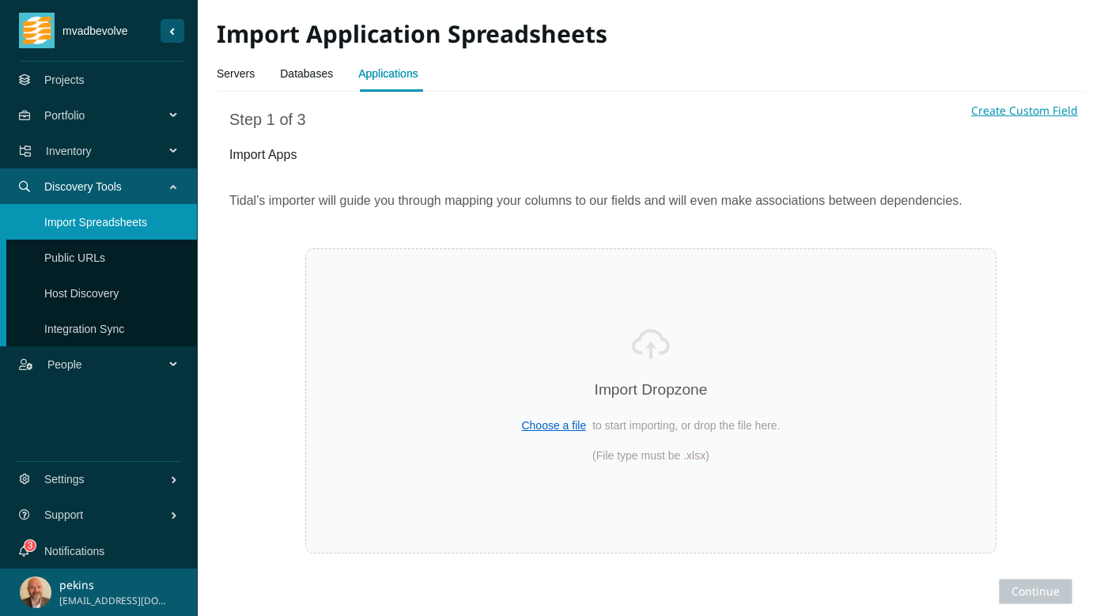
select select "Uptime Requirements"
select select "Data Sensitivity"
select select "Source Code Controlled"
select select "Continuous Delivery"
select select "Can Run On Linux"
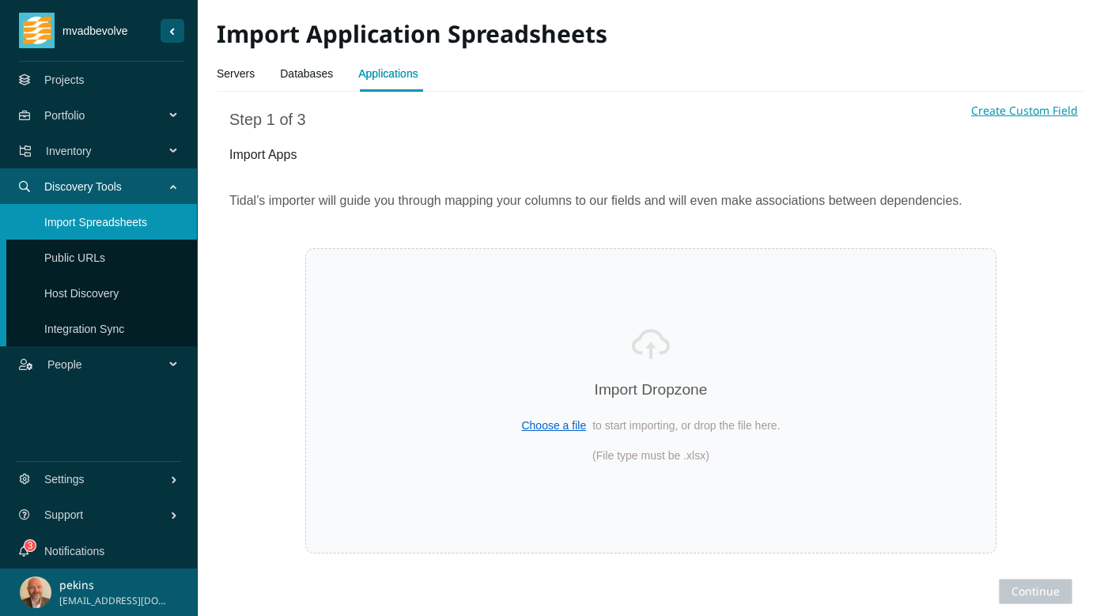
select select "PII"
select select "Legal Holds"
select select "COTS"
select select "Business Continuity Plan"
select select "End Of Support Date"
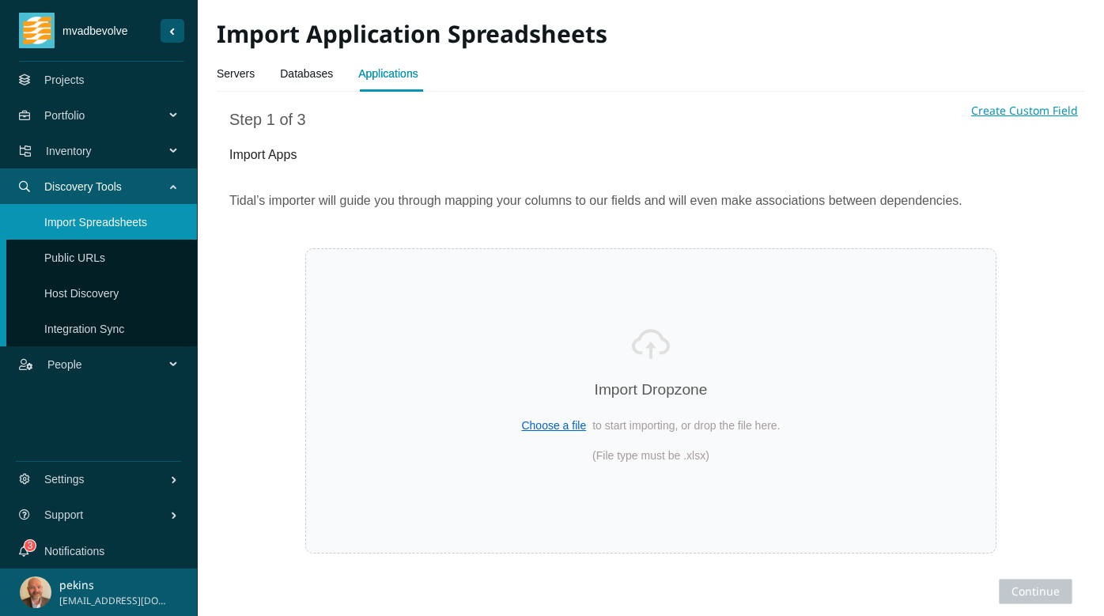
select select "Dependencies"
select select "Server host names"
select select "Database Instance names"
select select "Estimated Migration Cost"
select select "Forecasted Cost (Annually)"
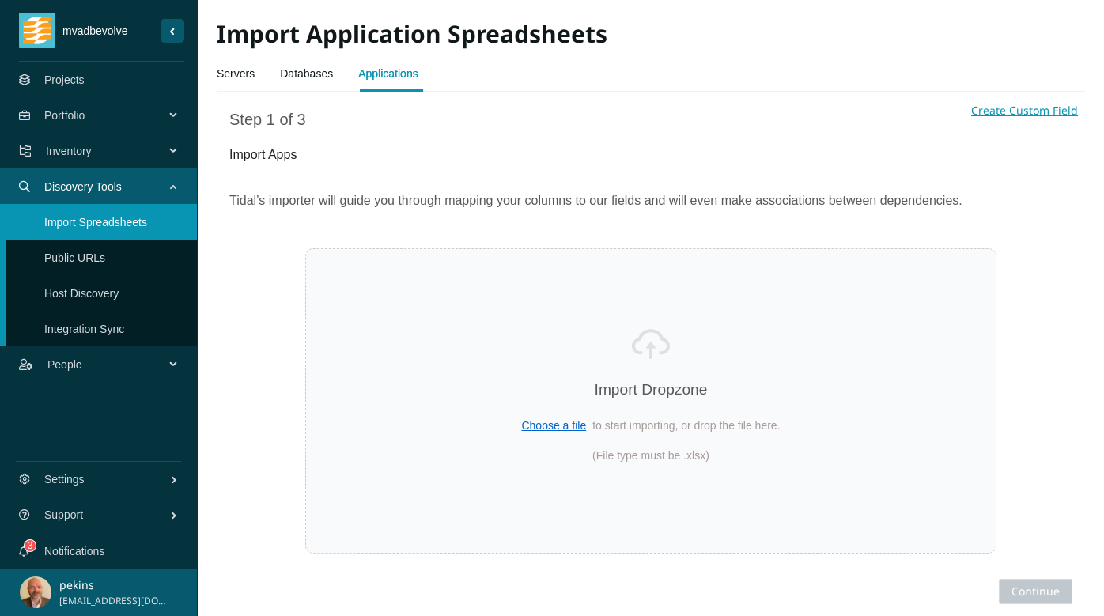
select select "Replatform Cost (Annually)"
select select "Rehost Cost (Annually)"
select select "Repurchase Cost (Annually)"
select select "Migrated"
select select "Cloud names"
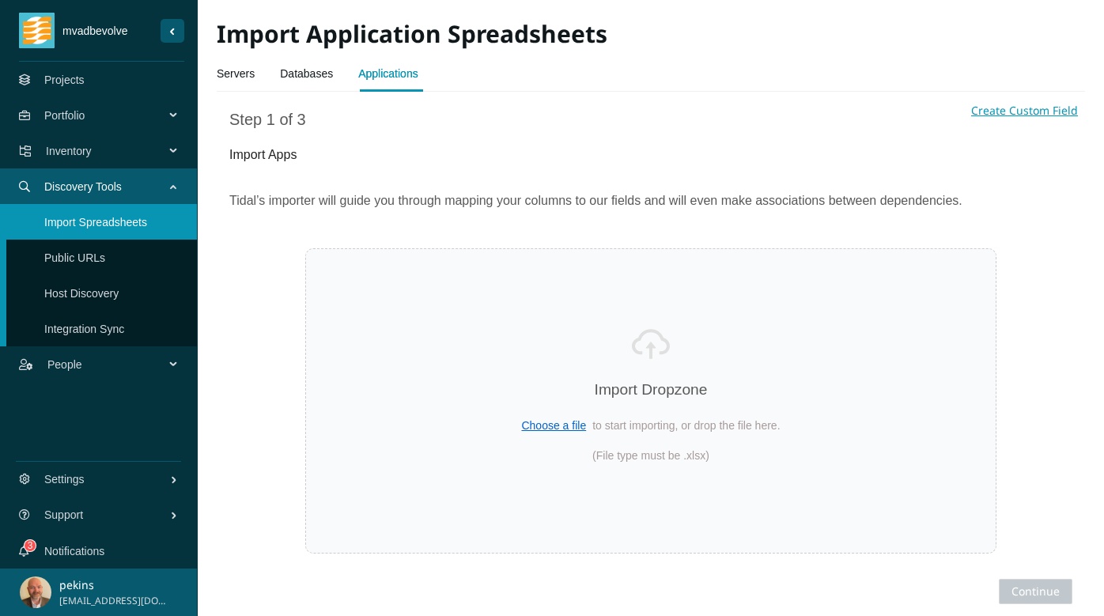
select select "Source Code Location"
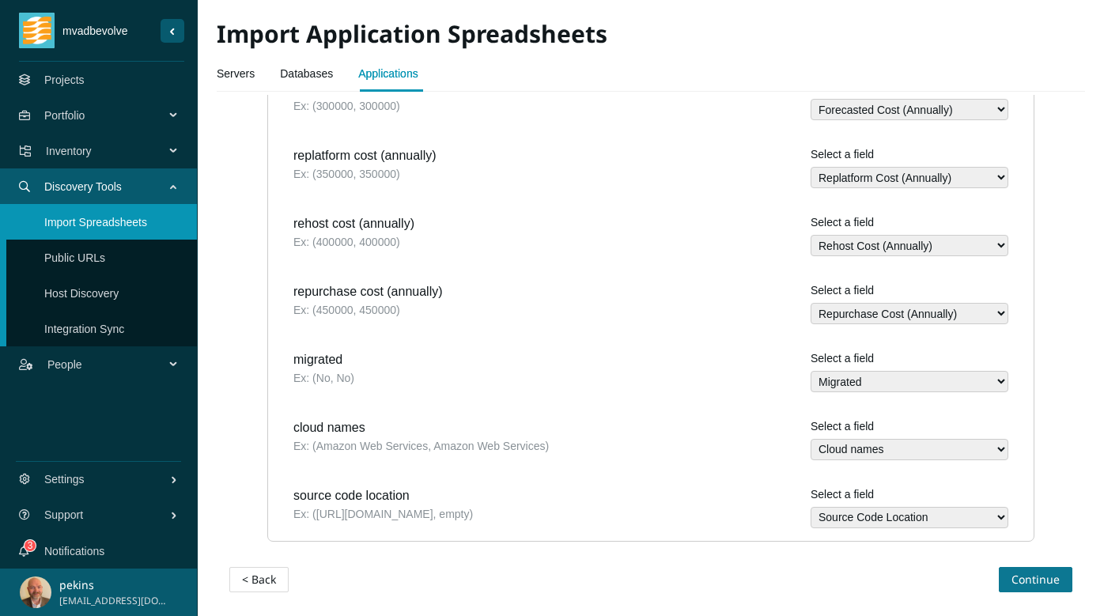
click at [1024, 588] on button "Continue" at bounding box center [1036, 579] width 74 height 25
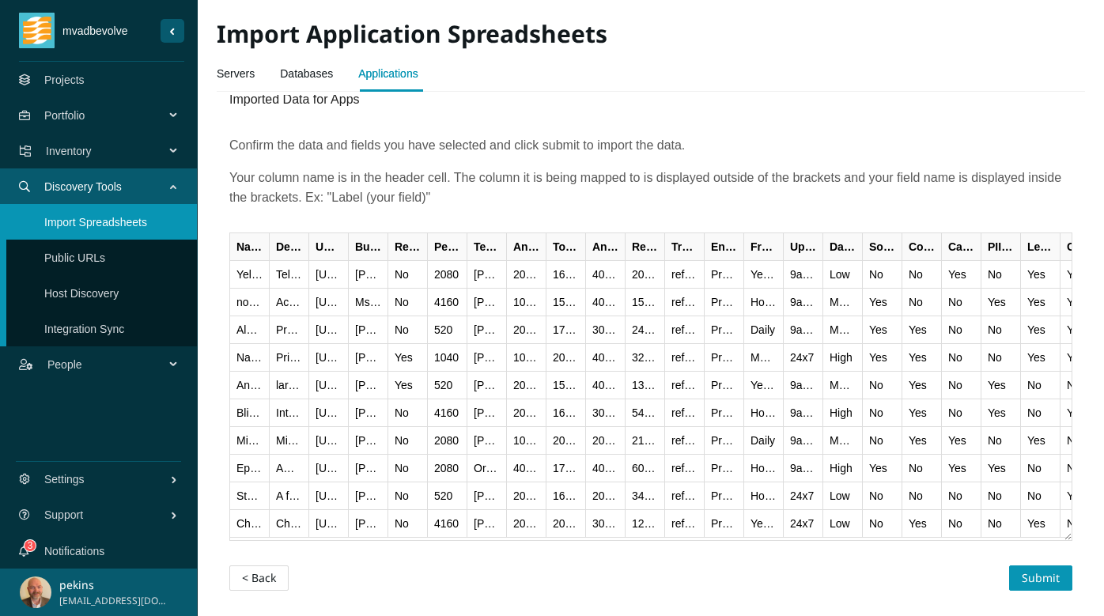
scroll to position [55, 0]
click at [1040, 580] on span "Submit" at bounding box center [1041, 577] width 38 height 17
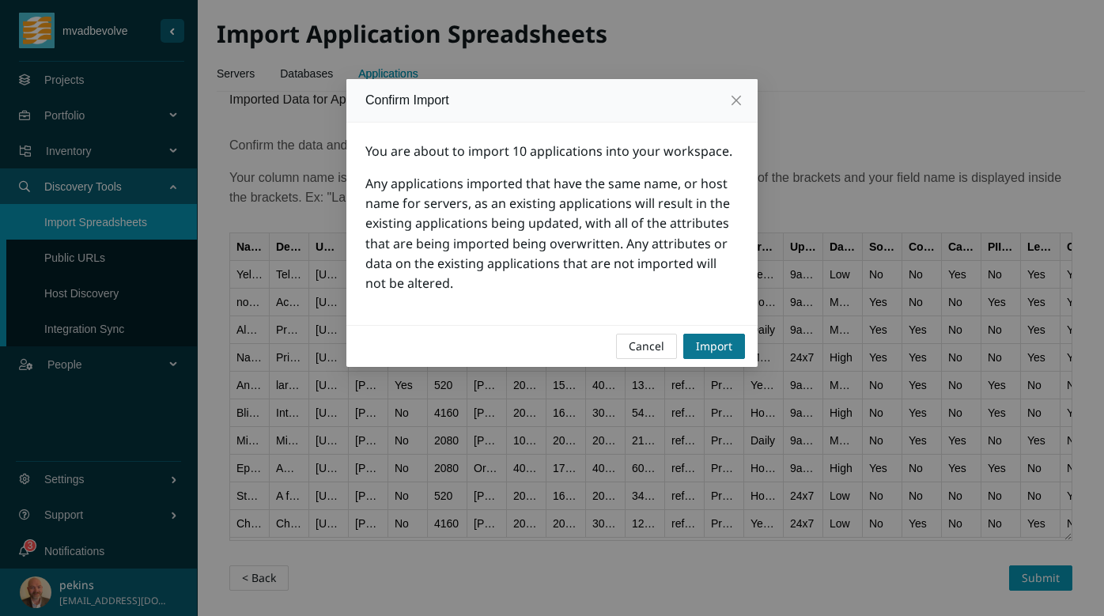
click at [709, 346] on span "Import" at bounding box center [714, 346] width 36 height 17
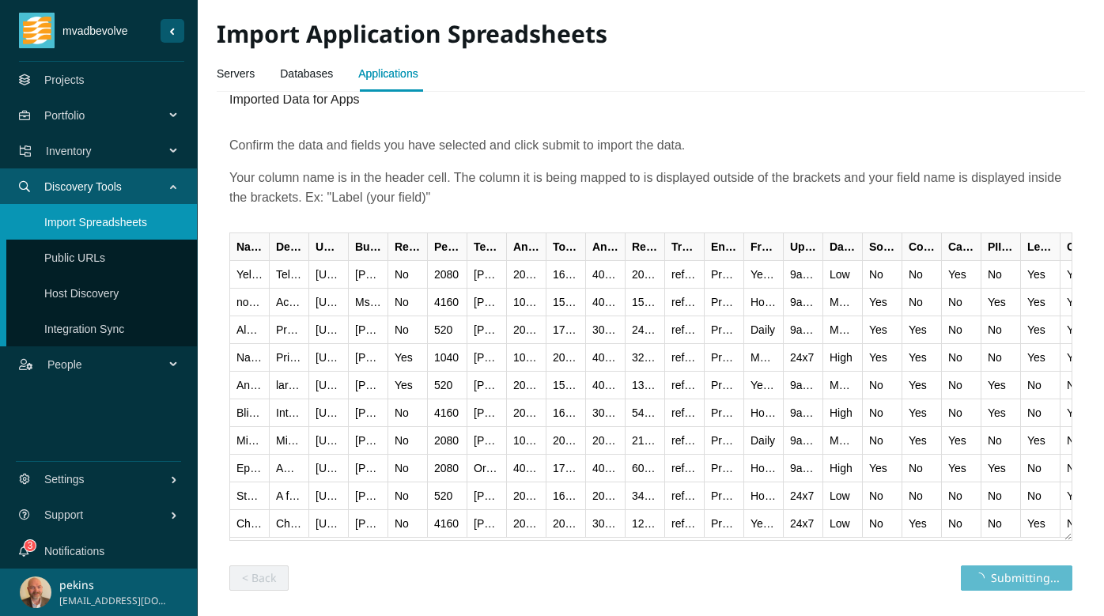
scroll to position [0, 0]
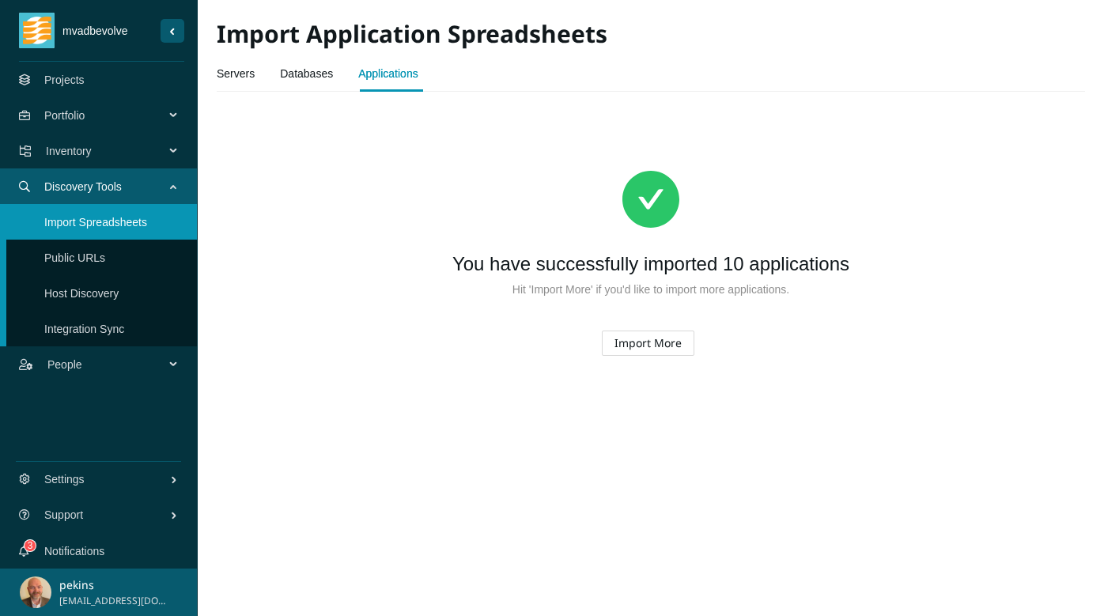
click at [71, 148] on span "Inventory" at bounding box center [108, 150] width 125 height 47
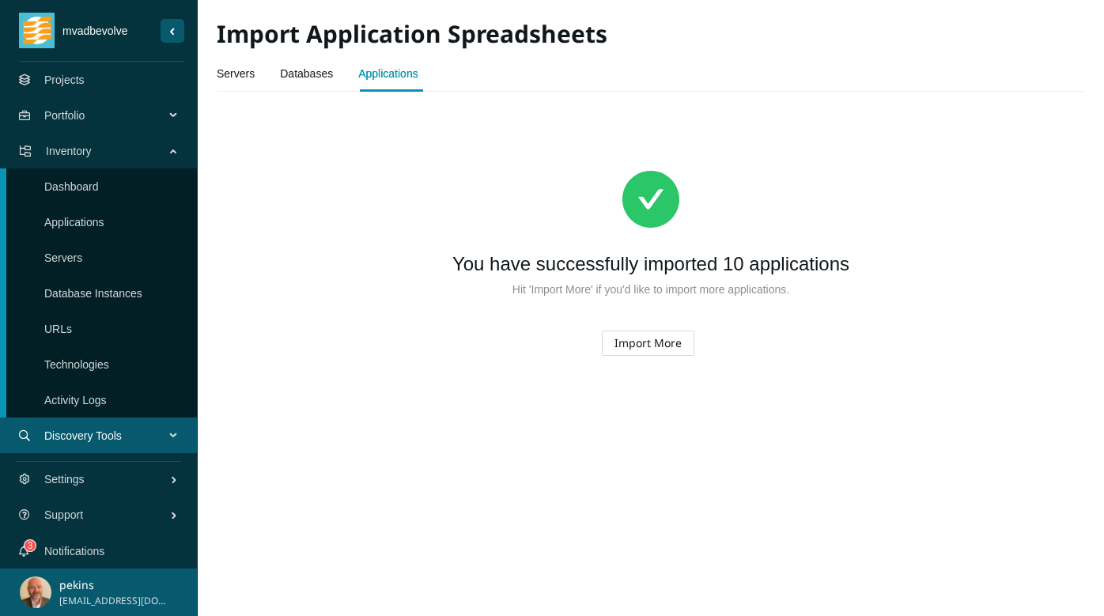
click at [90, 187] on link "Dashboard" at bounding box center [71, 186] width 55 height 13
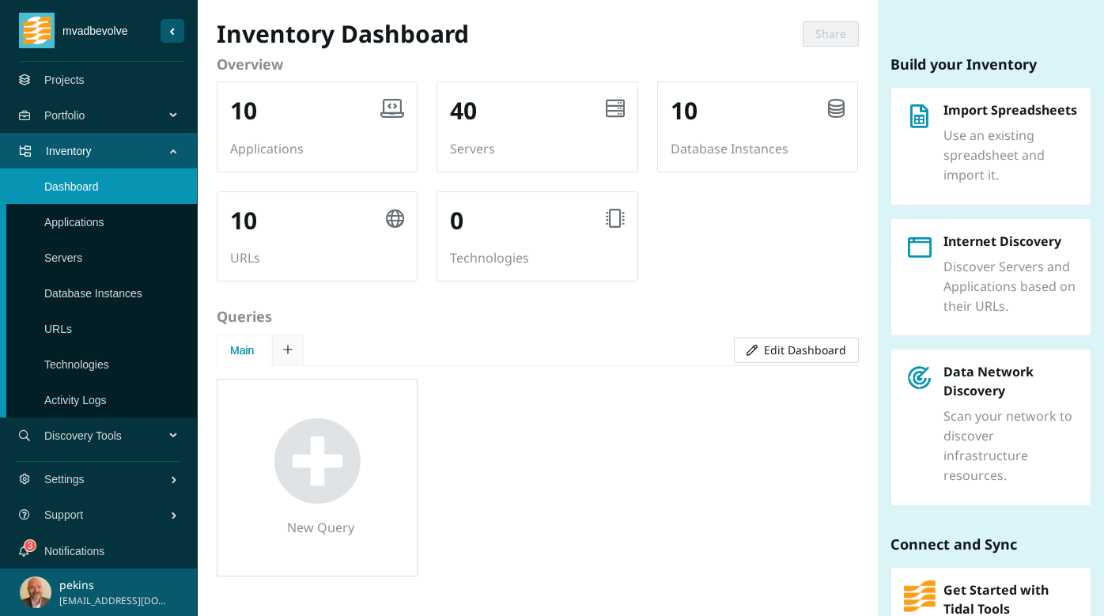
scroll to position [2, 0]
click at [78, 222] on link "Applications" at bounding box center [74, 222] width 60 height 13
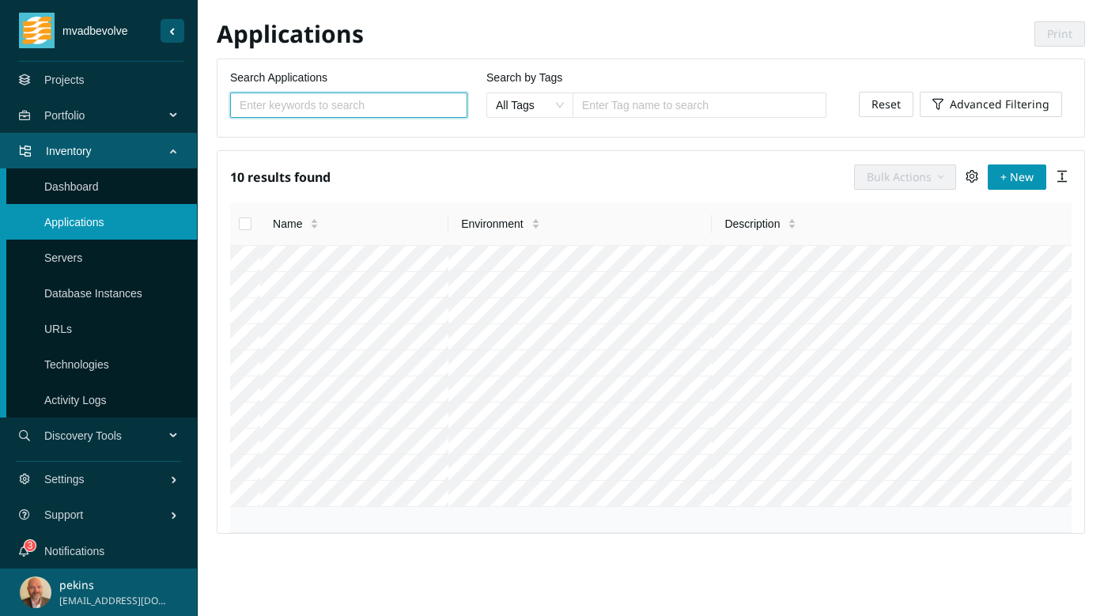
click at [62, 251] on link "Servers" at bounding box center [63, 257] width 38 height 13
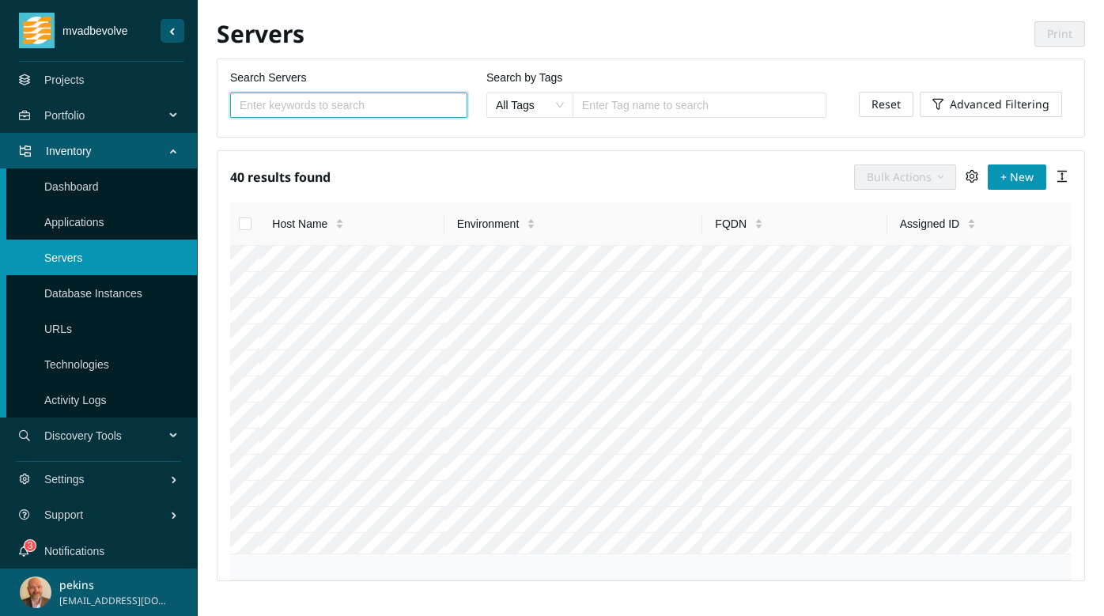
click at [80, 293] on link "Database Instances" at bounding box center [93, 293] width 98 height 13
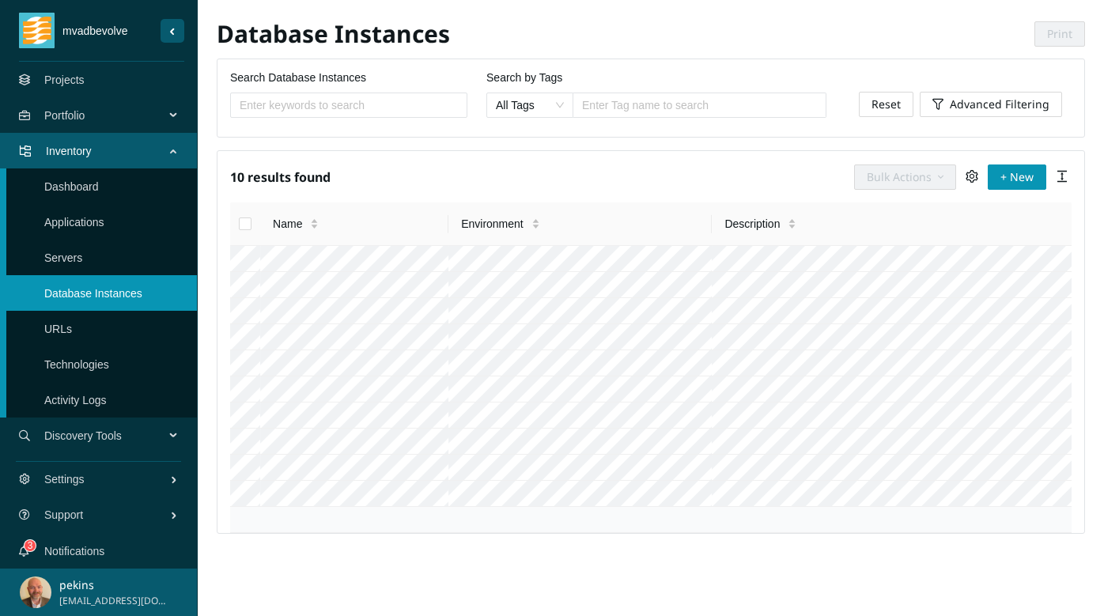
click at [100, 441] on span "Discovery Tools" at bounding box center [107, 435] width 127 height 47
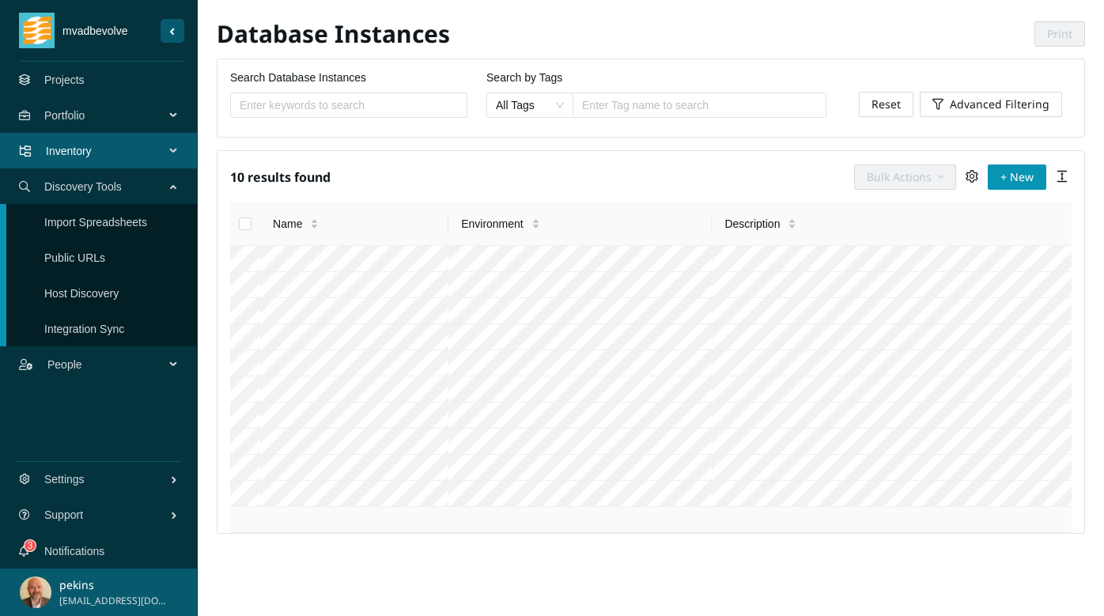
click at [65, 77] on link "Projects" at bounding box center [64, 80] width 40 height 13
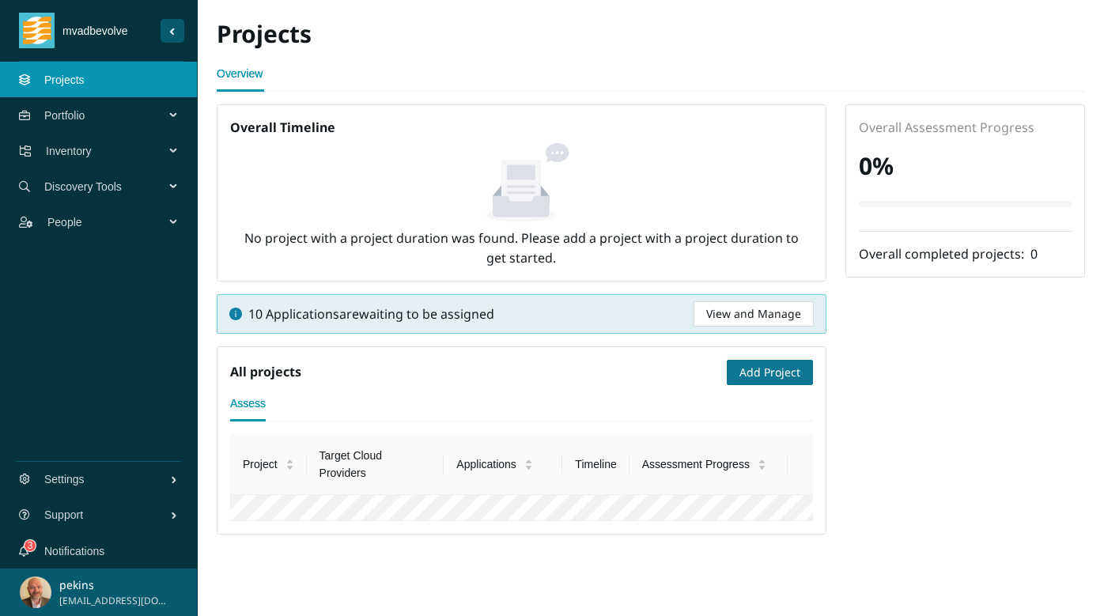
click at [766, 368] on span "Add Project" at bounding box center [769, 372] width 61 height 17
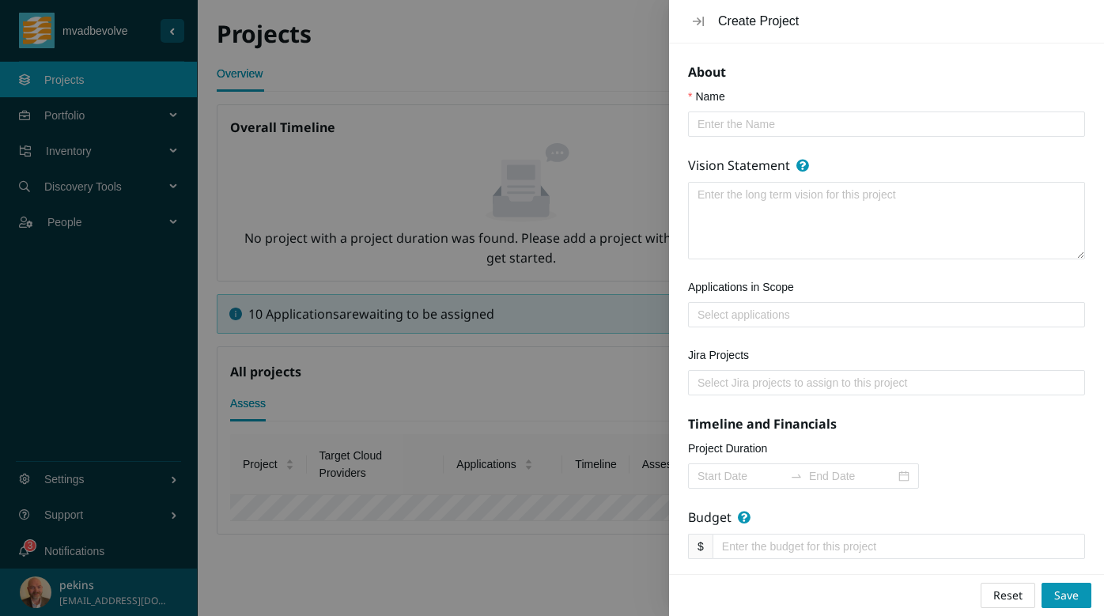
click at [728, 123] on input "Name" at bounding box center [880, 123] width 365 height 17
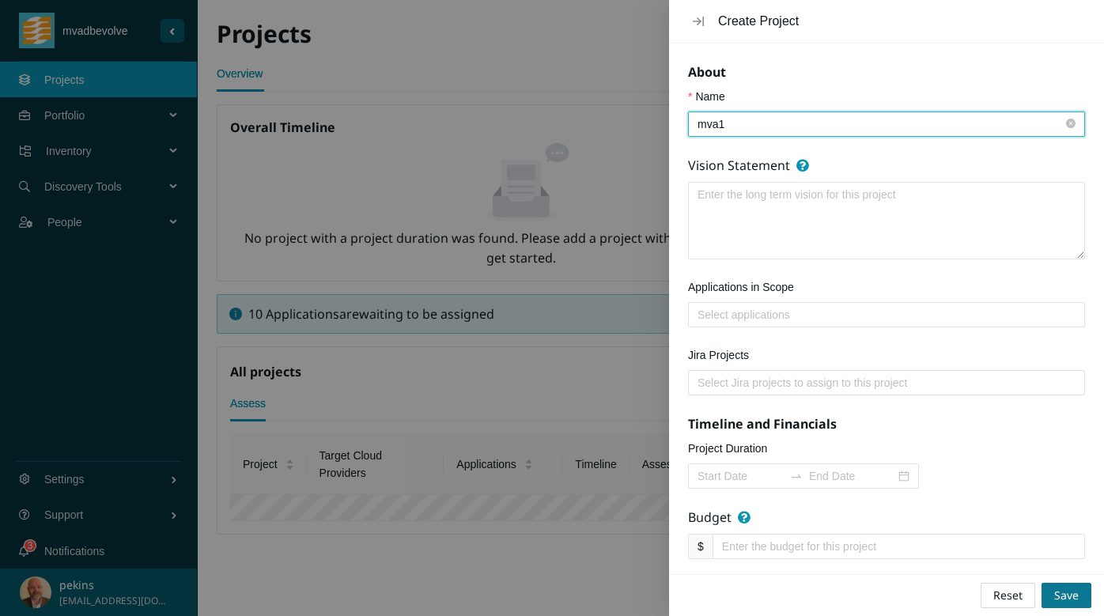
type input "mva1"
click at [1068, 594] on span "Save" at bounding box center [1066, 595] width 25 height 17
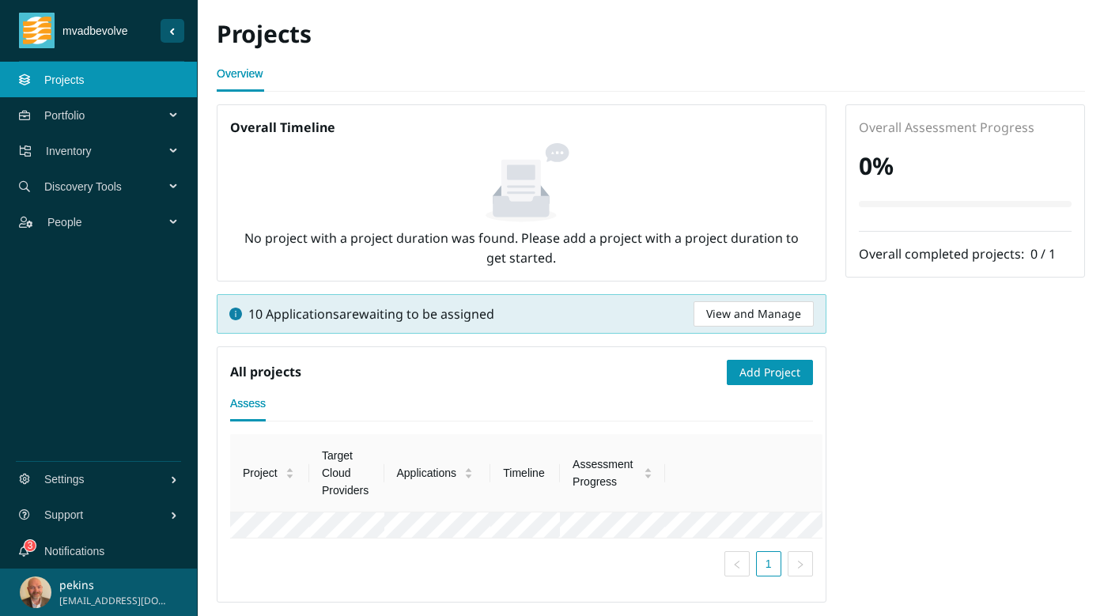
scroll to position [25, 0]
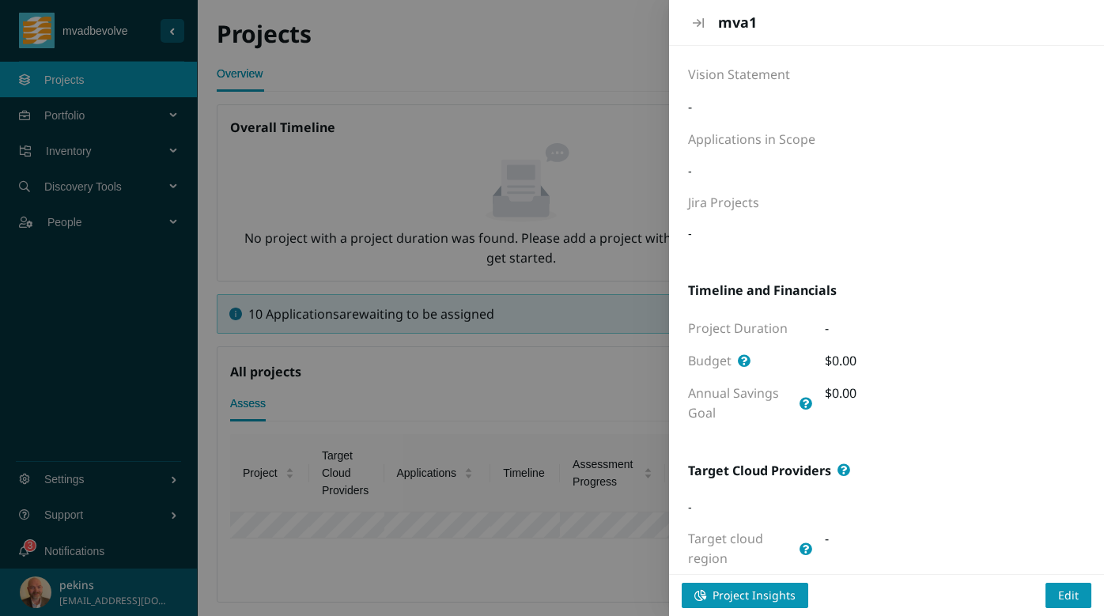
click at [702, 16] on button "Close" at bounding box center [698, 23] width 21 height 14
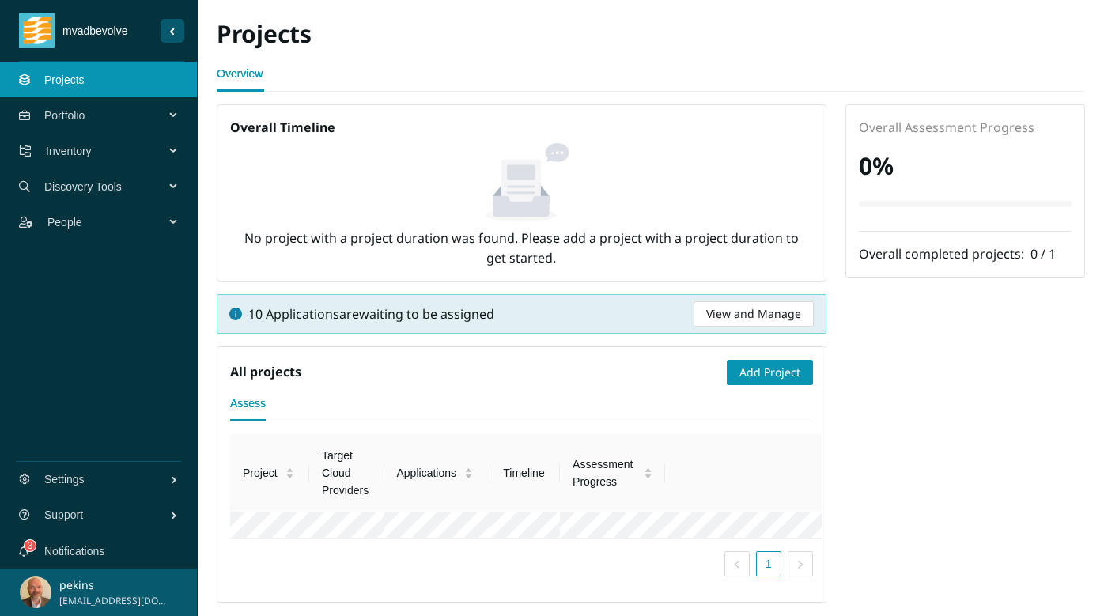
click at [93, 111] on span "Portfolio" at bounding box center [107, 115] width 127 height 47
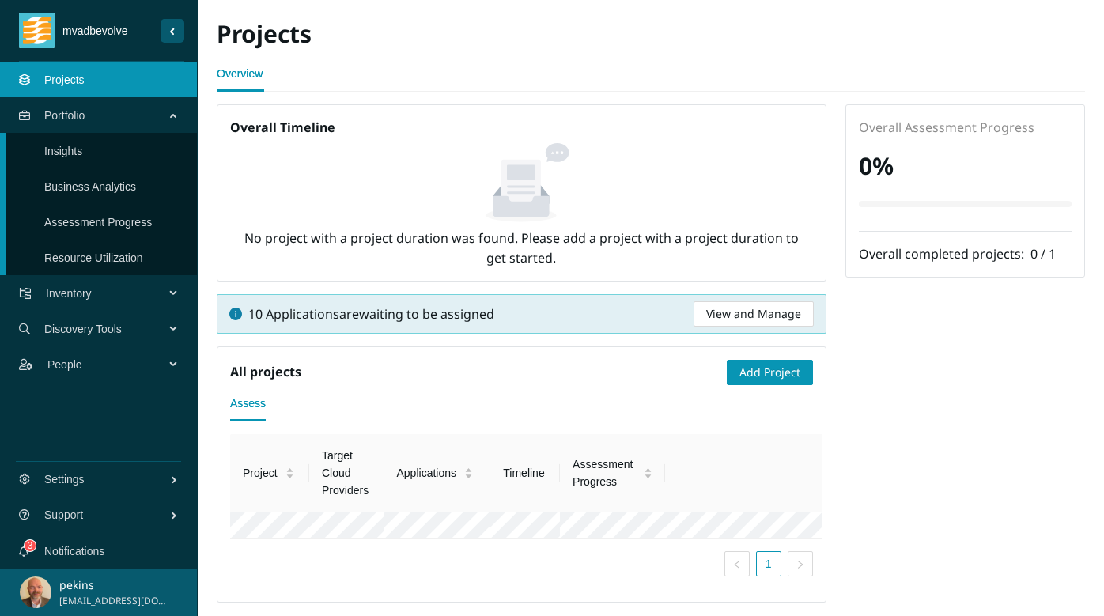
click at [82, 146] on link "Insights" at bounding box center [63, 151] width 38 height 13
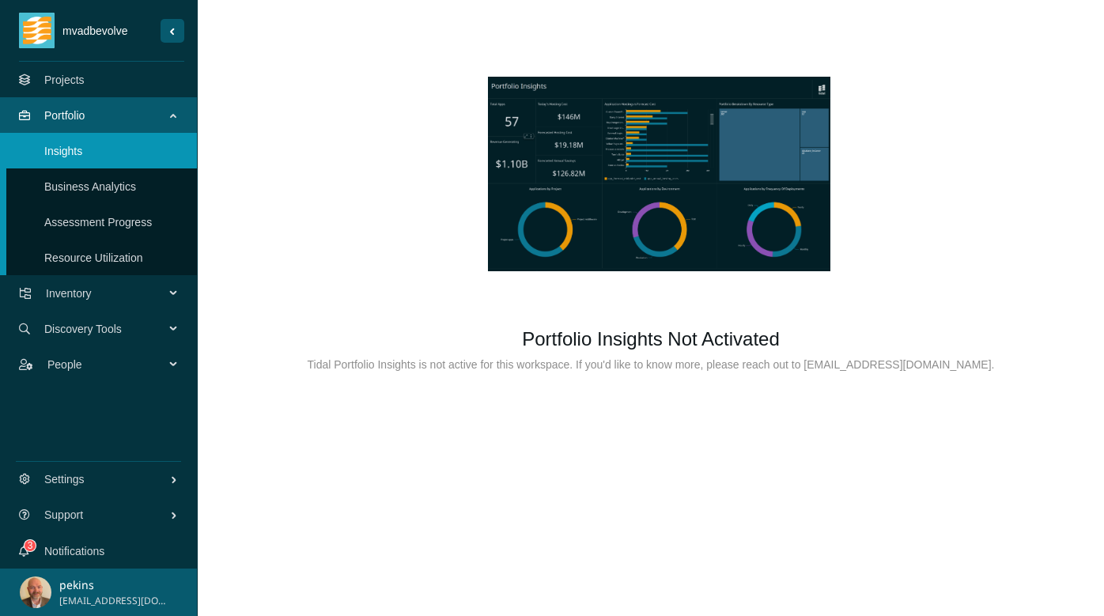
click at [85, 180] on link "Business Analytics" at bounding box center [90, 186] width 92 height 13
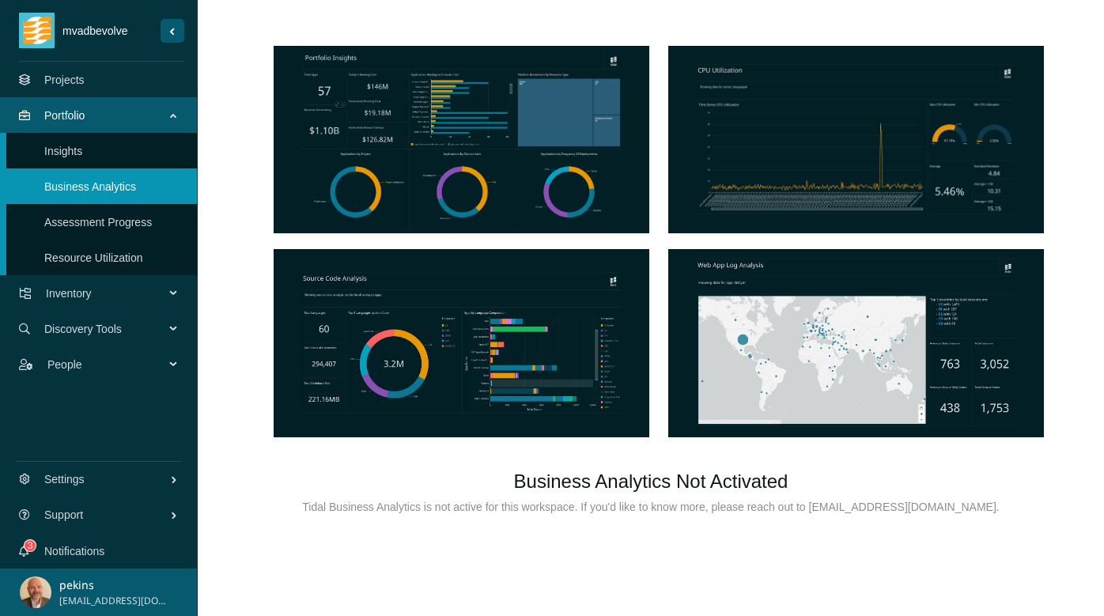
click at [120, 223] on link "Assessment Progress" at bounding box center [98, 222] width 108 height 13
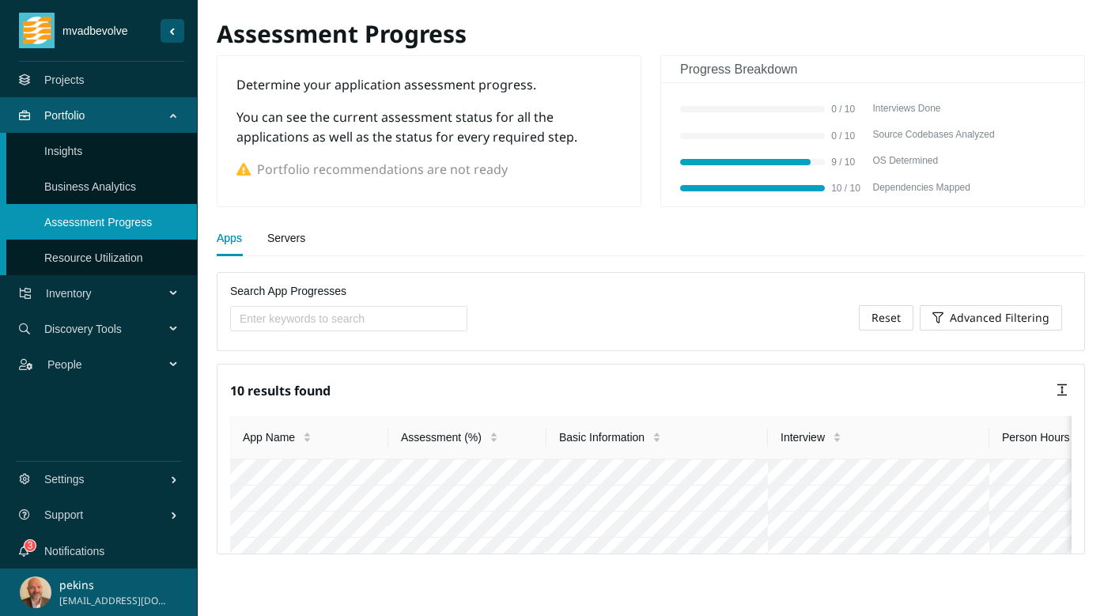
click at [289, 237] on link "Servers" at bounding box center [286, 238] width 38 height 32
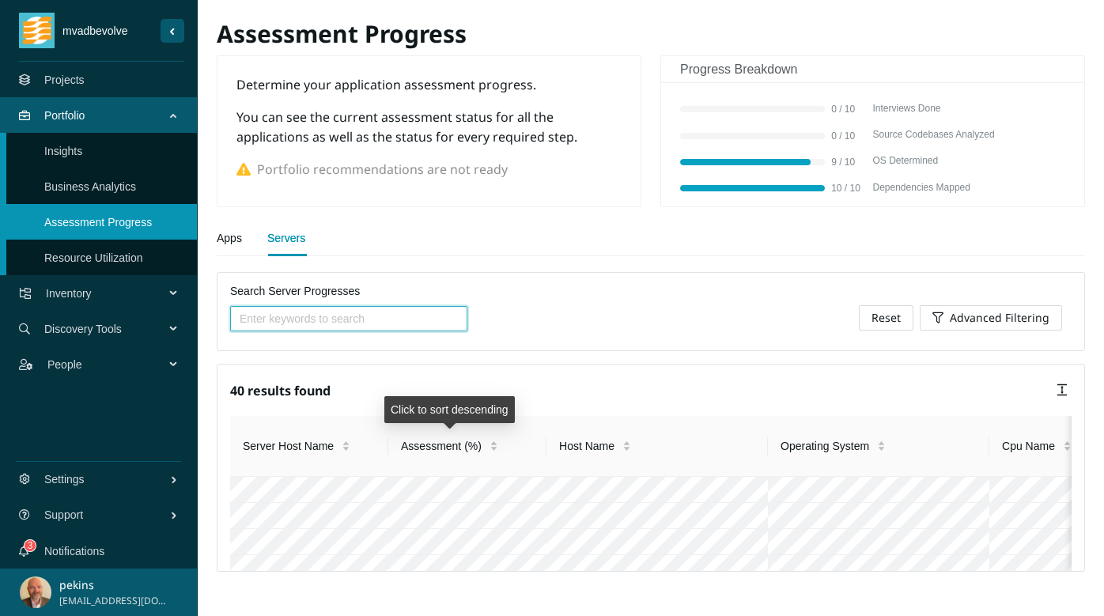
click at [448, 450] on span "Assessment (%)" at bounding box center [441, 445] width 81 height 17
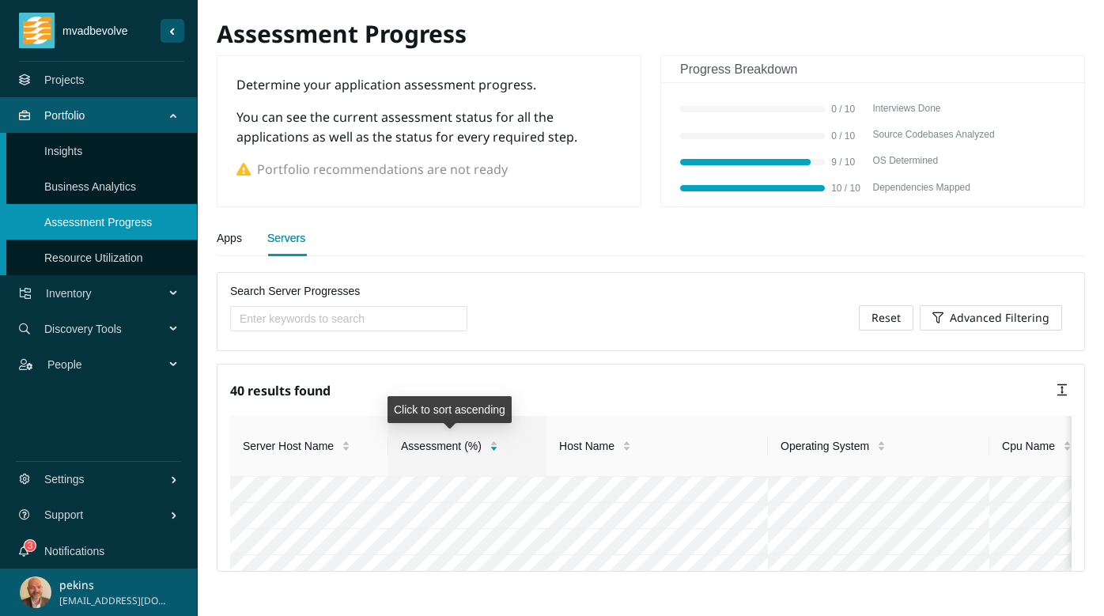
click at [459, 448] on span "Assessment (%)" at bounding box center [441, 445] width 81 height 17
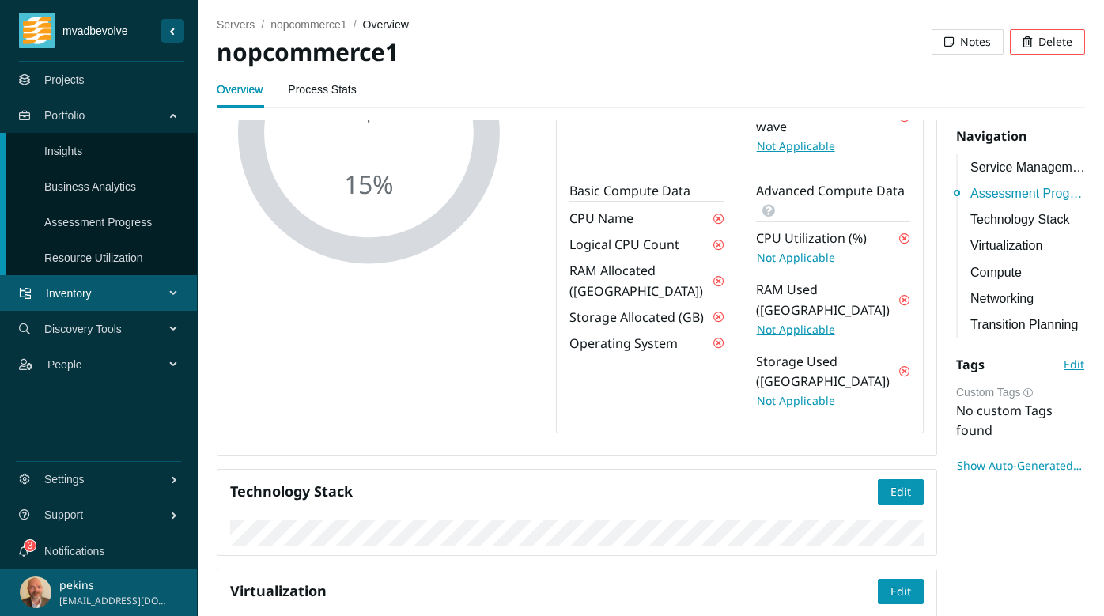
scroll to position [297, 0]
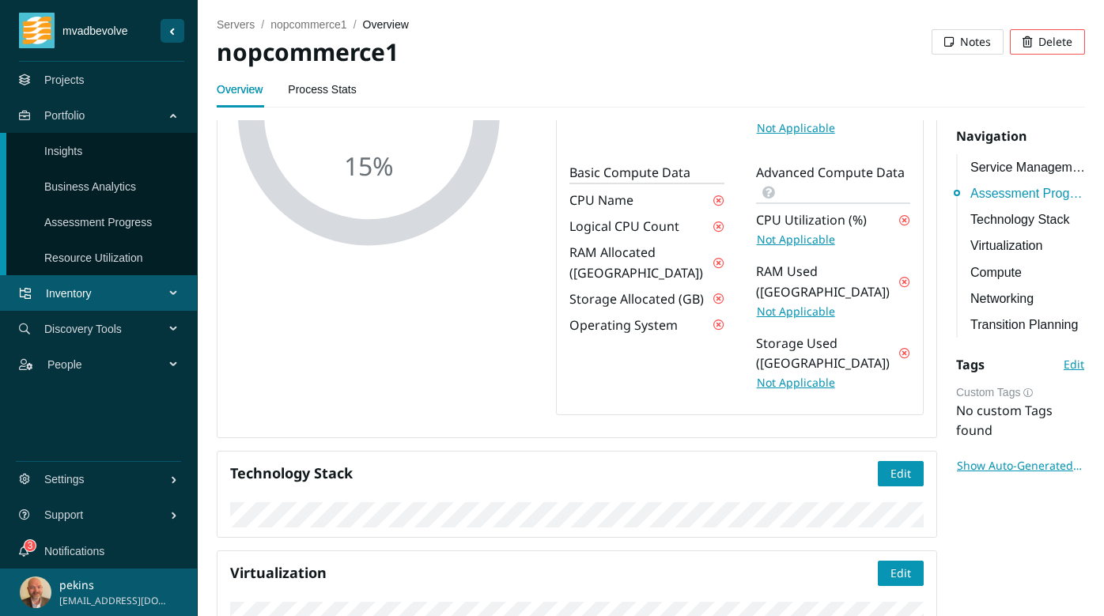
click at [788, 248] on span "Not Applicable" at bounding box center [796, 239] width 78 height 17
click at [798, 248] on span "Reconsider" at bounding box center [786, 239] width 59 height 17
click at [797, 248] on span "Not Applicable" at bounding box center [796, 239] width 78 height 17
click at [805, 320] on span "Not Applicable" at bounding box center [796, 311] width 78 height 17
click at [805, 391] on span "Not Applicable" at bounding box center [796, 382] width 78 height 17
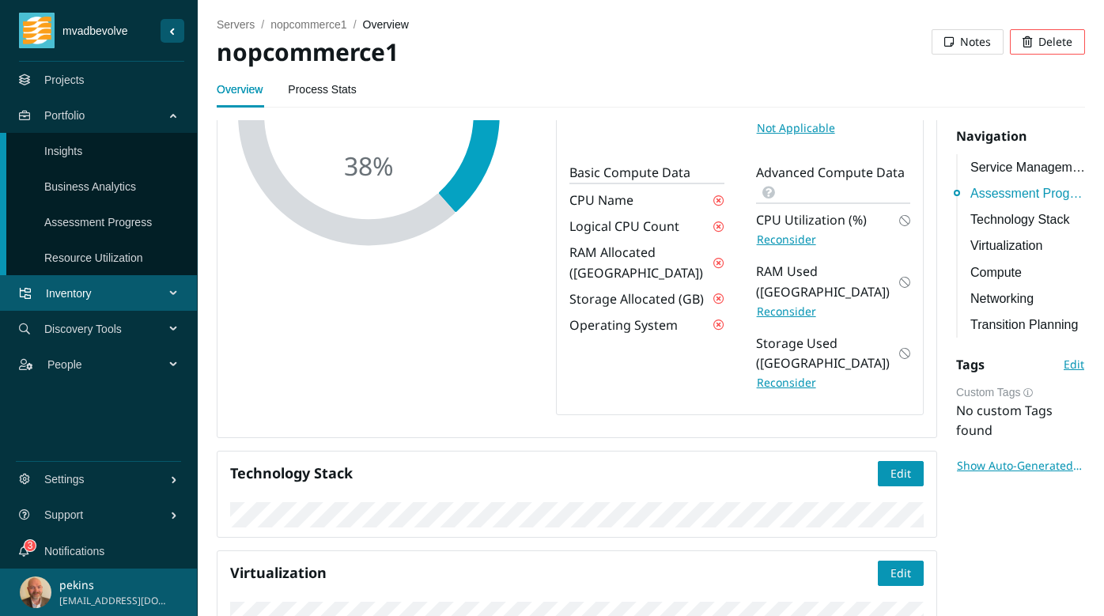
click at [306, 83] on link "Process Stats" at bounding box center [322, 90] width 68 height 32
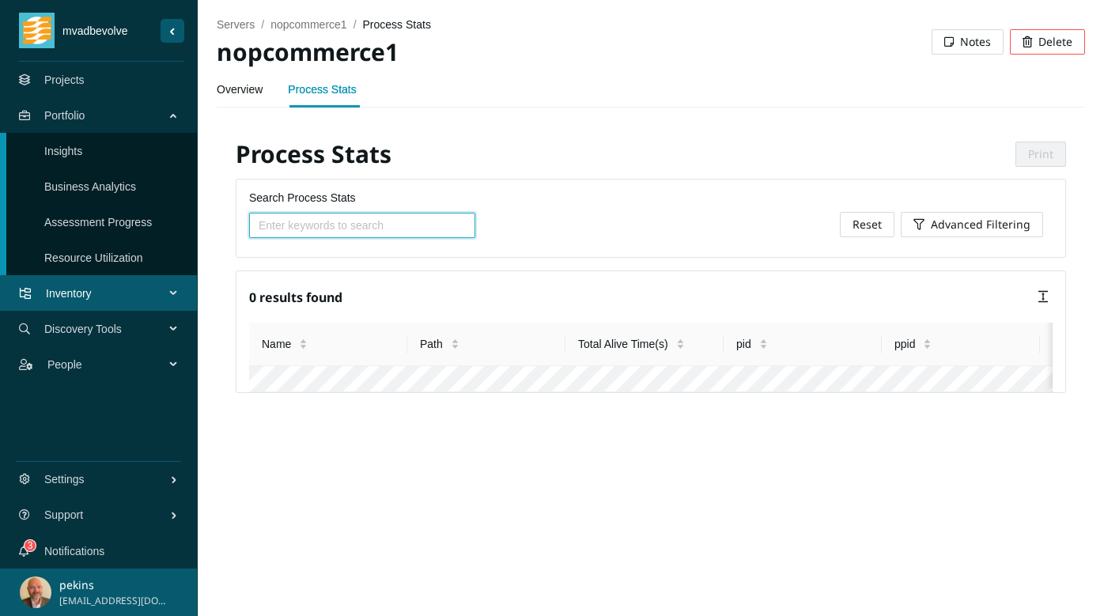
click at [244, 86] on link "Overview" at bounding box center [240, 90] width 46 height 32
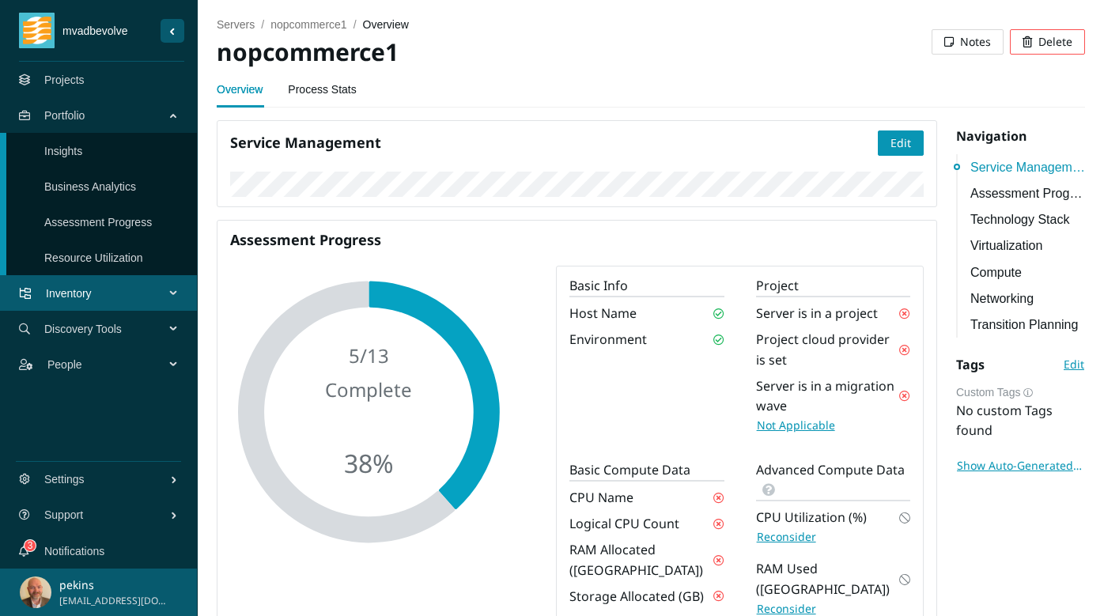
click at [77, 123] on span "Portfolio" at bounding box center [107, 115] width 127 height 47
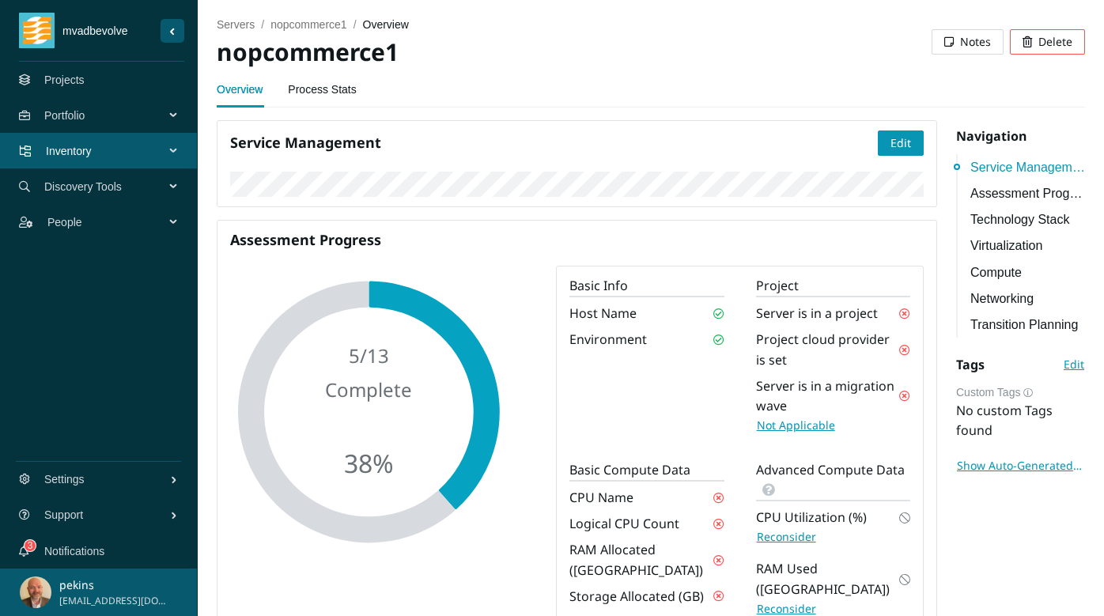
click at [75, 149] on span "Inventory" at bounding box center [108, 150] width 125 height 47
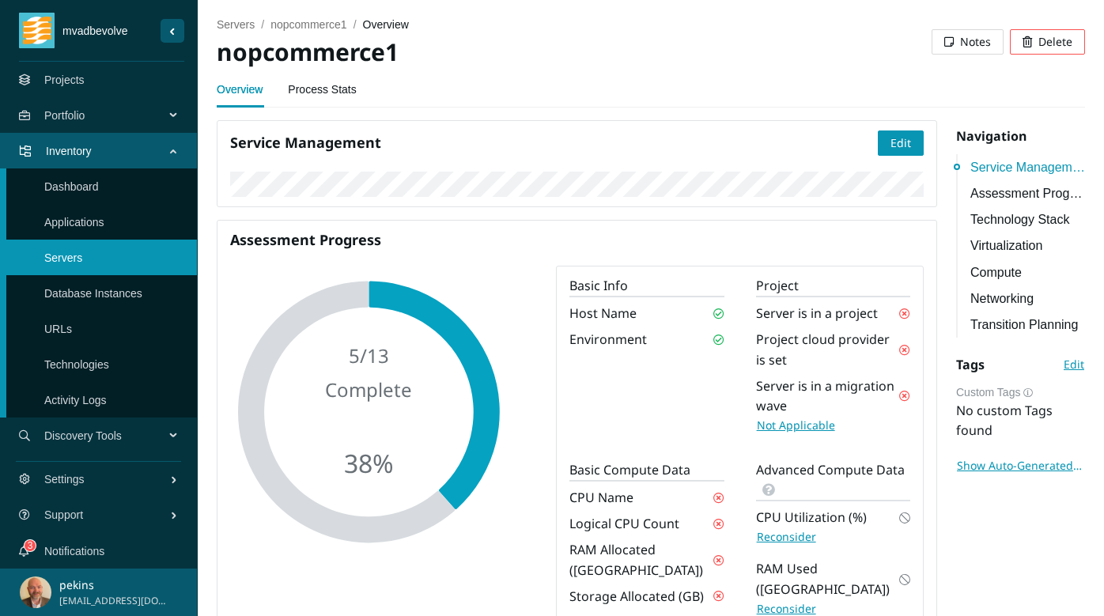
click at [73, 229] on link "Applications" at bounding box center [74, 222] width 60 height 13
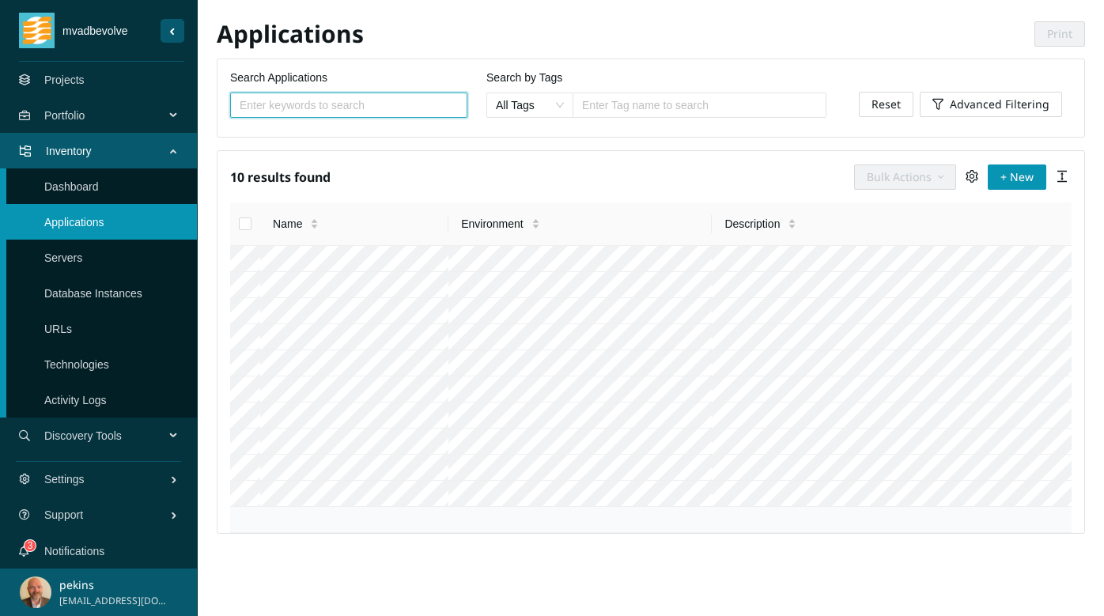
scroll to position [230, 0]
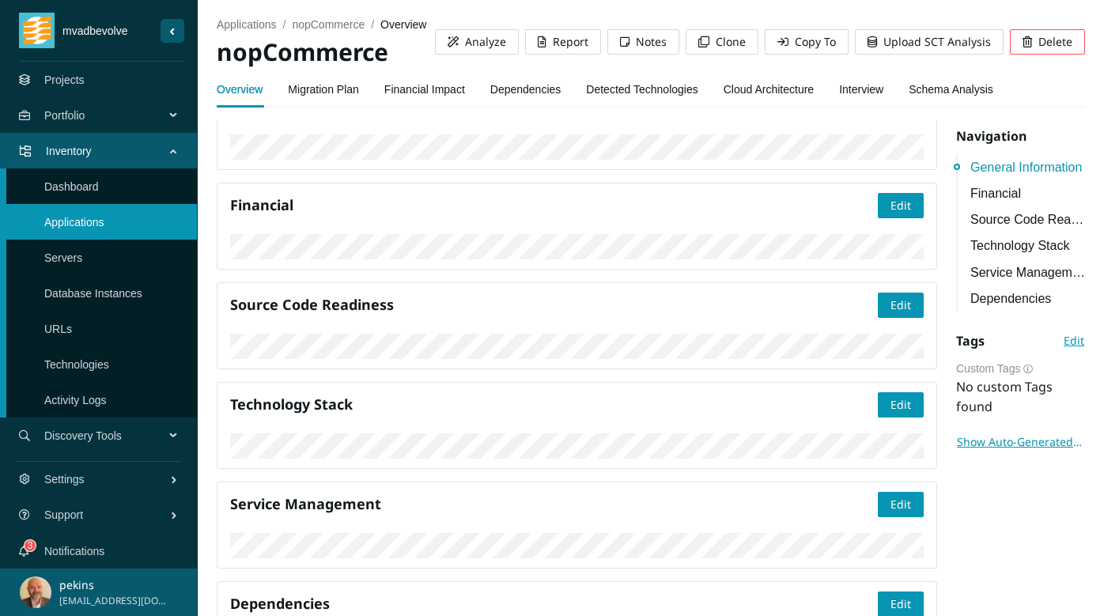
scroll to position [36, 0]
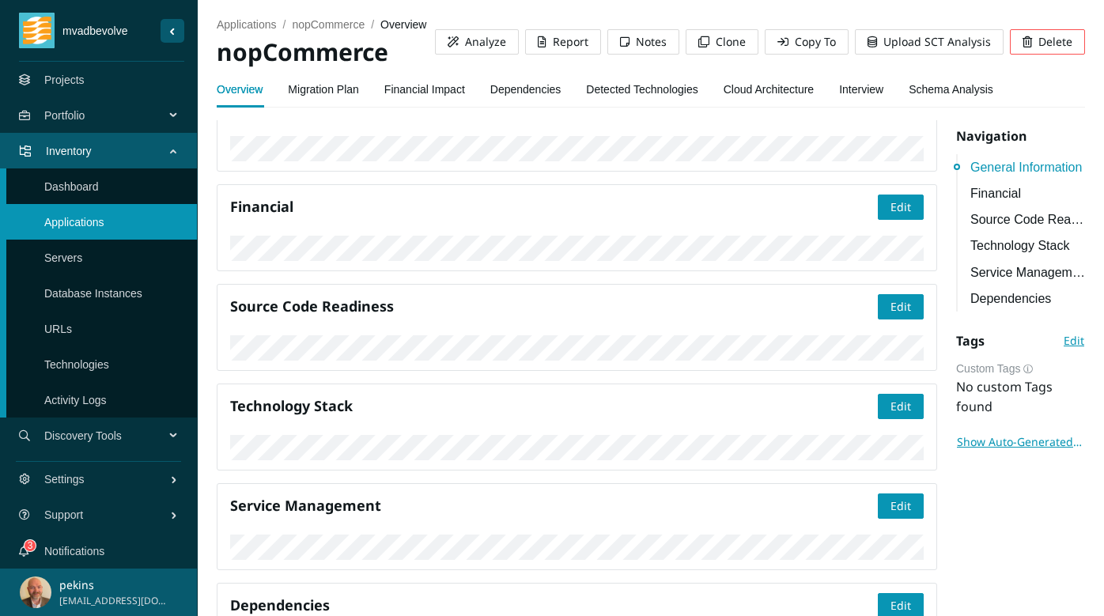
click at [883, 88] on link "Interview" at bounding box center [861, 90] width 44 height 32
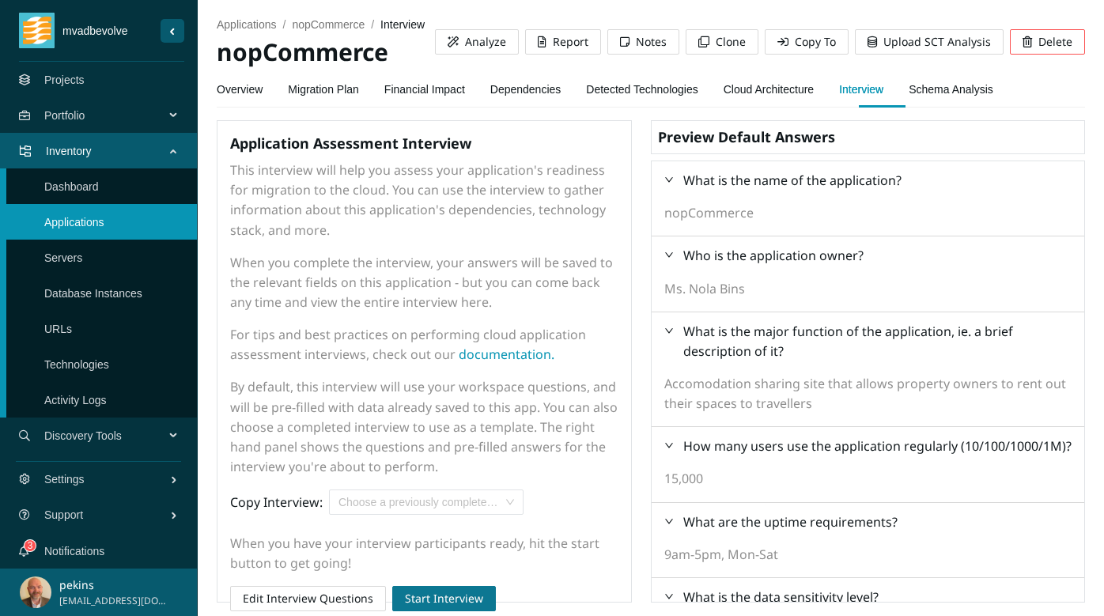
click at [437, 601] on span "Start Interview" at bounding box center [444, 598] width 78 height 17
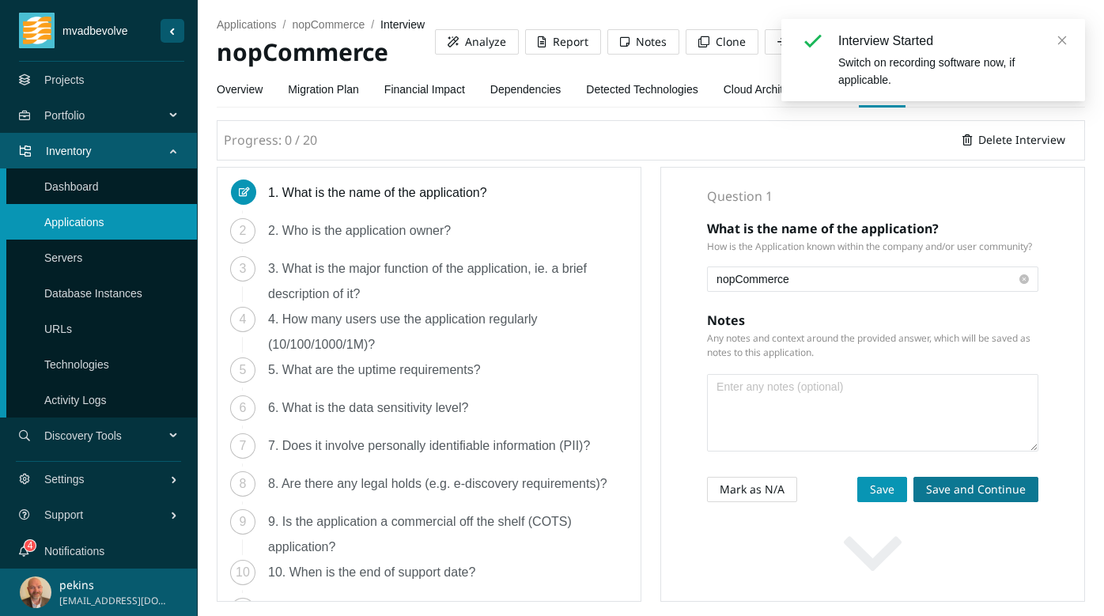
click at [978, 490] on span "Save and Continue" at bounding box center [976, 489] width 100 height 17
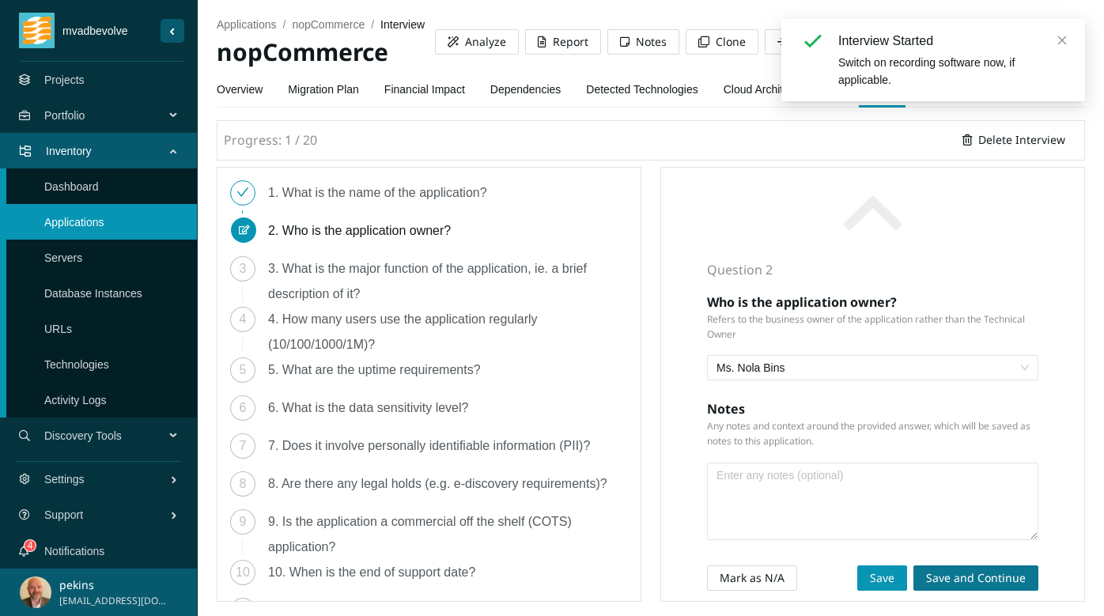
click at [962, 577] on span "Save and Continue" at bounding box center [976, 577] width 100 height 17
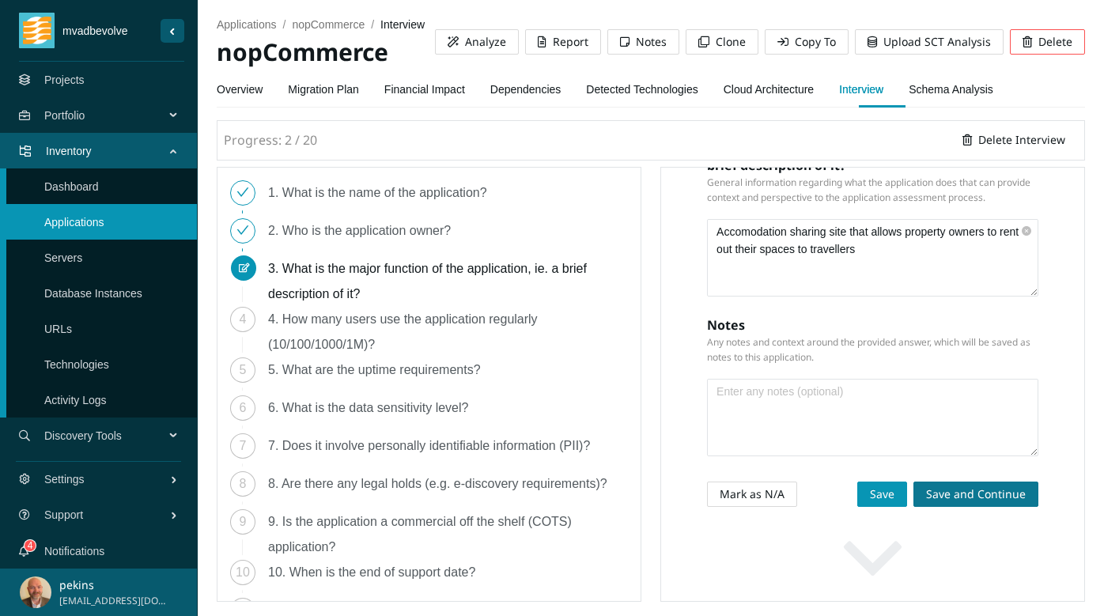
click at [969, 486] on span "Save and Continue" at bounding box center [976, 494] width 100 height 17
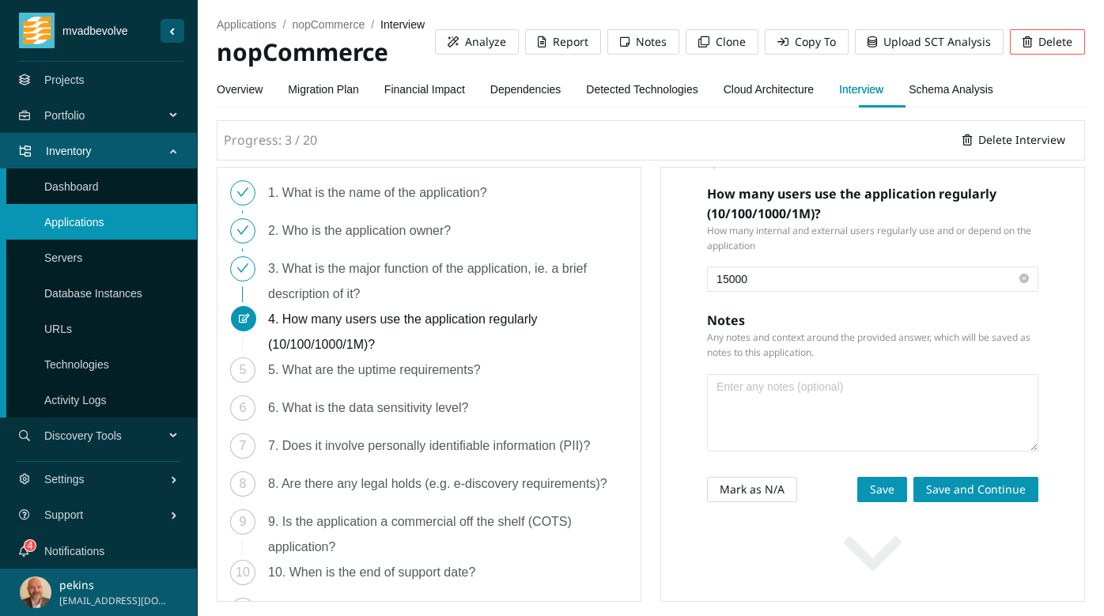
scroll to position [104, 0]
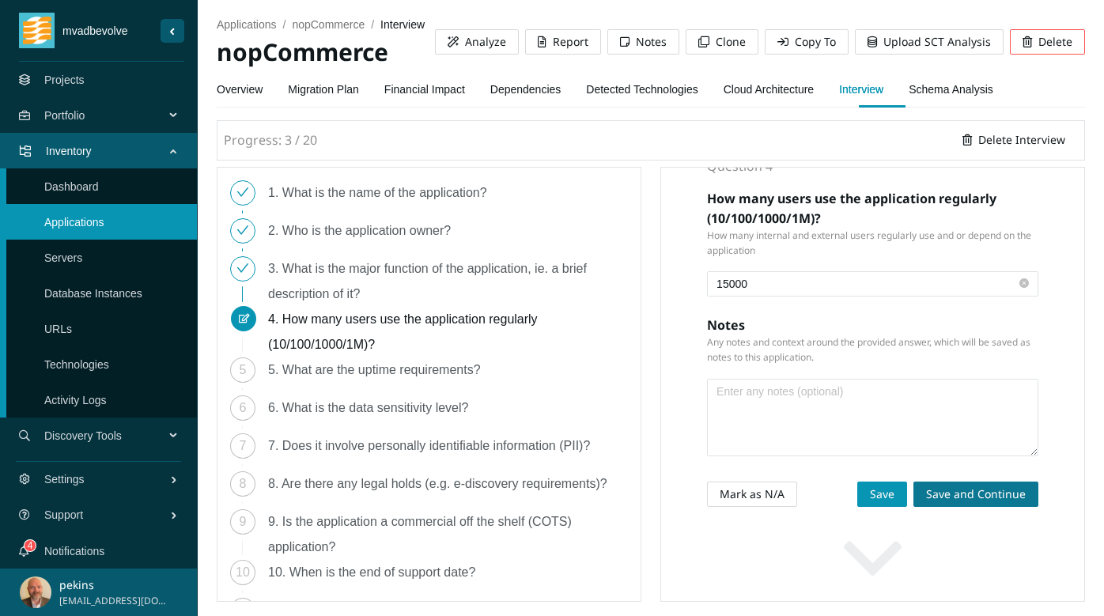
click at [982, 493] on span "Save and Continue" at bounding box center [976, 494] width 100 height 17
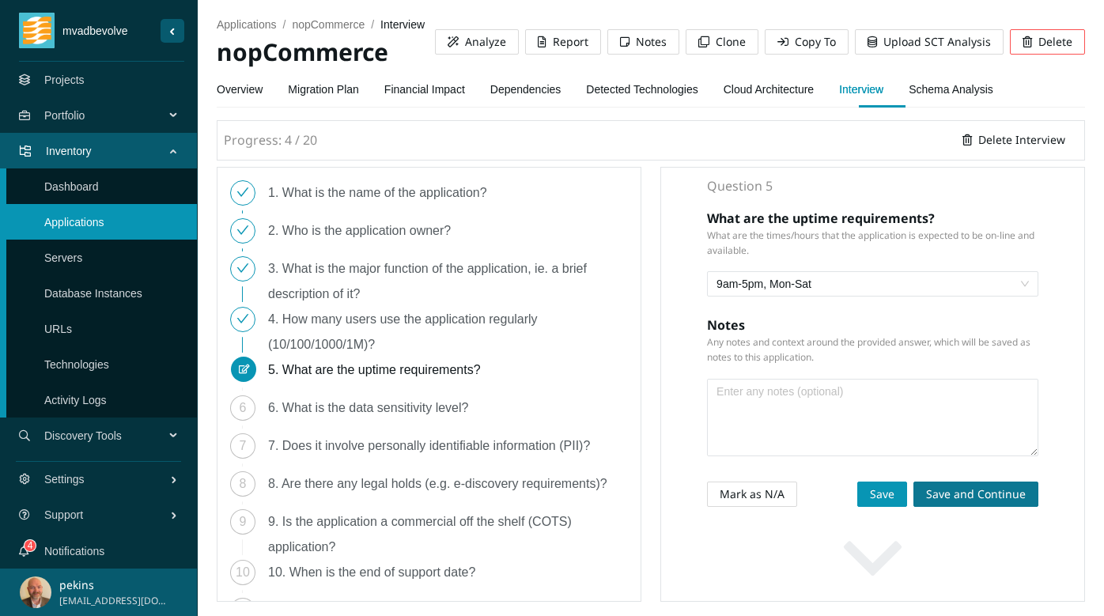
click at [982, 493] on span "Save and Continue" at bounding box center [976, 494] width 100 height 17
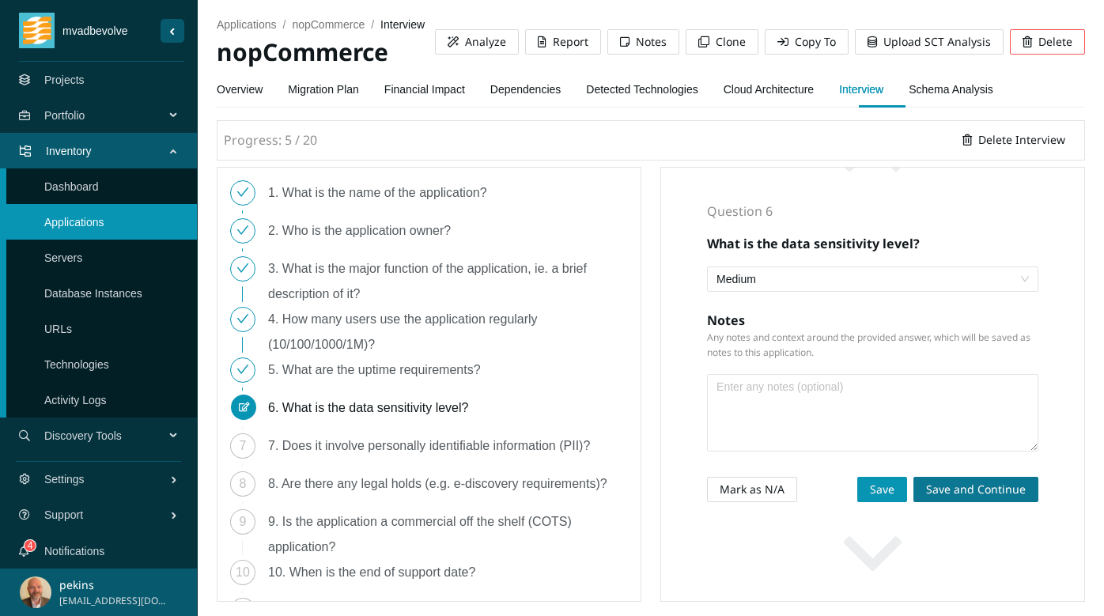
scroll to position [55, 0]
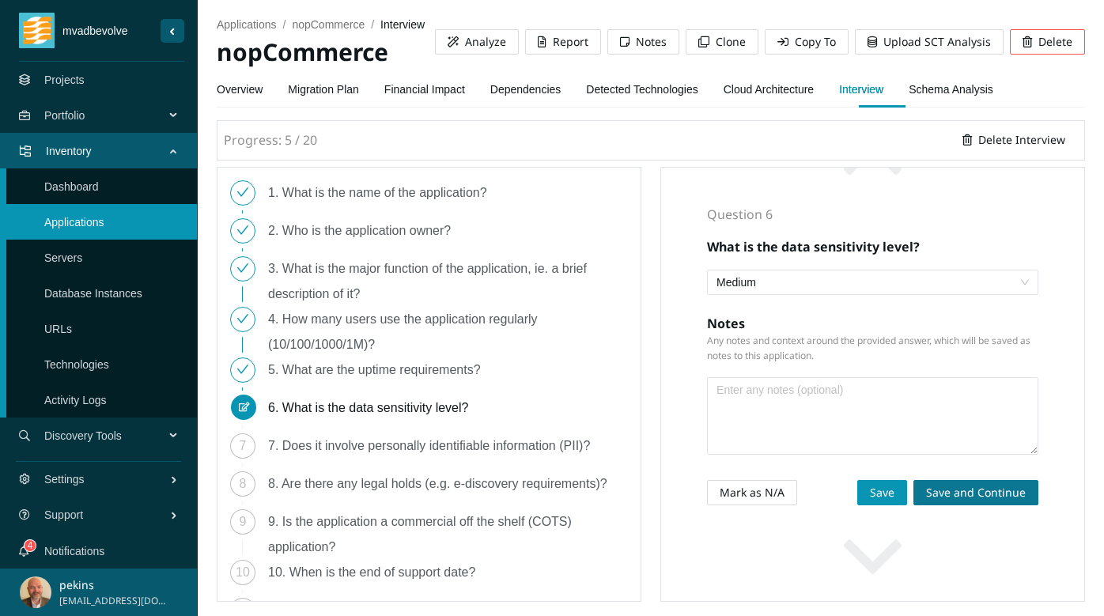
click at [982, 493] on span "Save and Continue" at bounding box center [976, 492] width 100 height 17
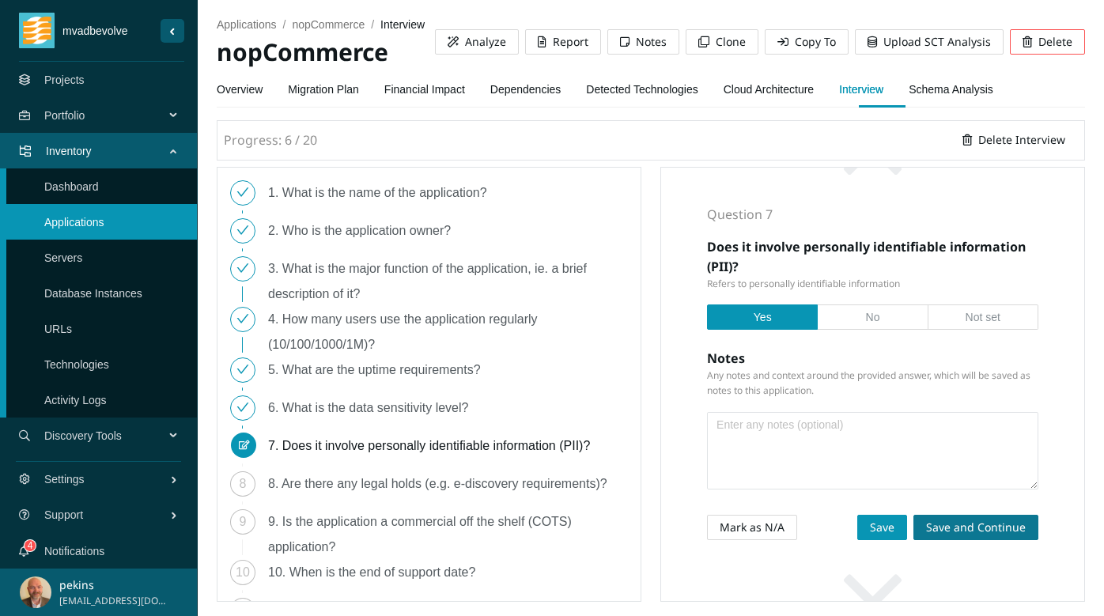
click at [975, 527] on span "Save and Continue" at bounding box center [976, 527] width 100 height 17
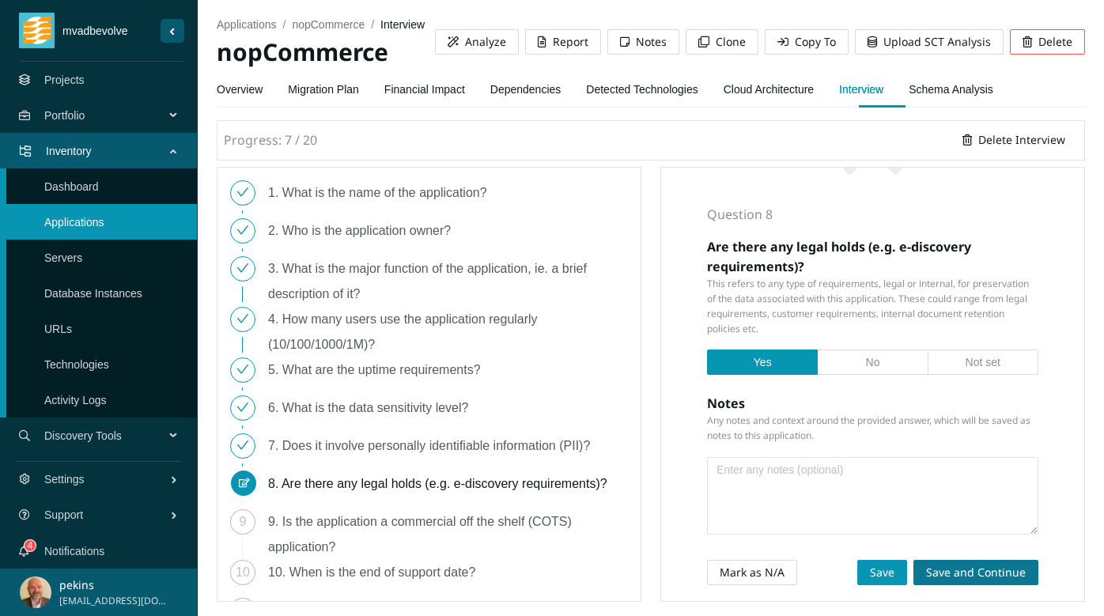
click at [976, 565] on span "Save and Continue" at bounding box center [976, 572] width 100 height 17
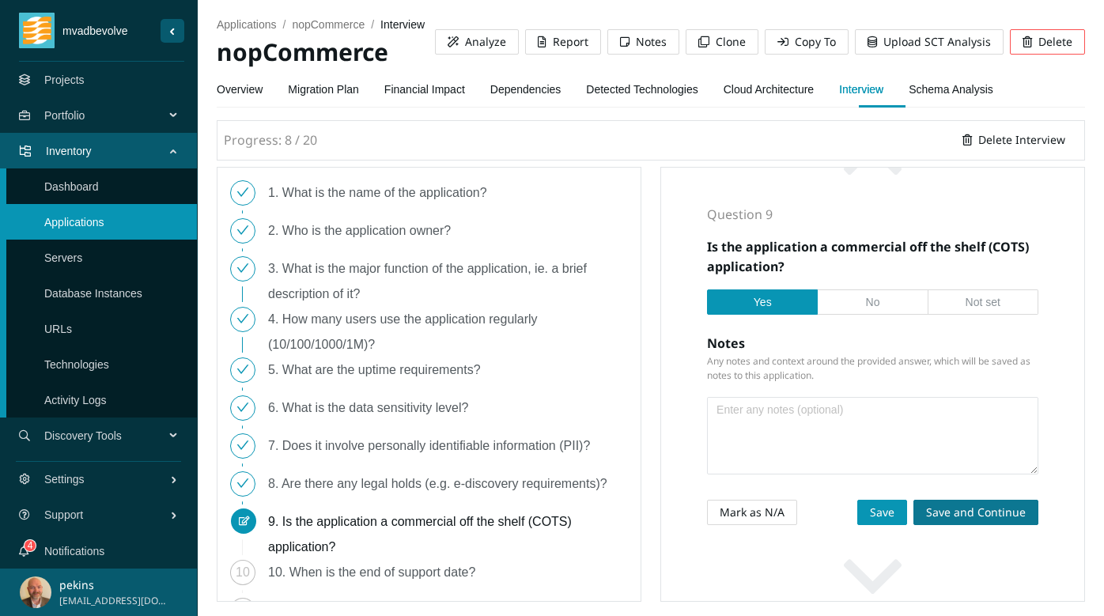
click at [982, 510] on span "Save and Continue" at bounding box center [976, 512] width 100 height 17
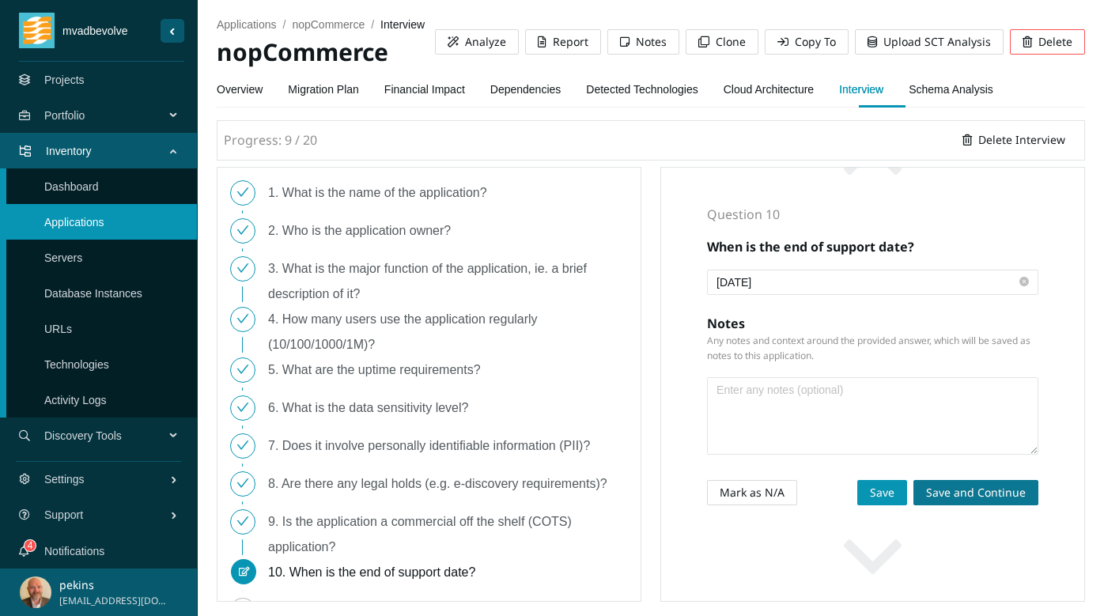
click at [979, 487] on span "Save and Continue" at bounding box center [976, 492] width 100 height 17
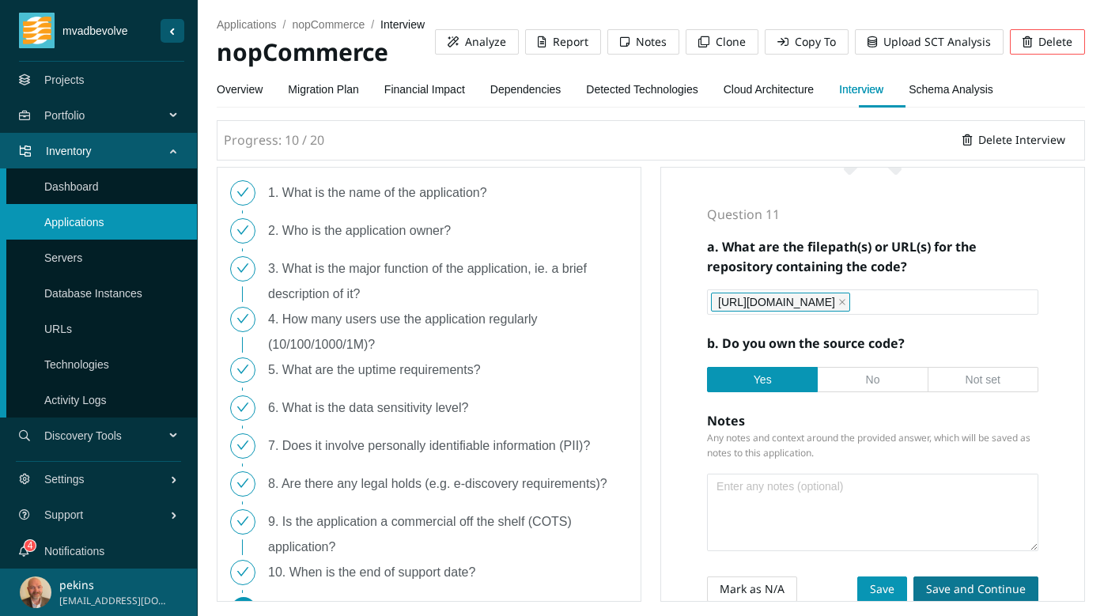
click at [979, 585] on span "Save and Continue" at bounding box center [976, 588] width 100 height 17
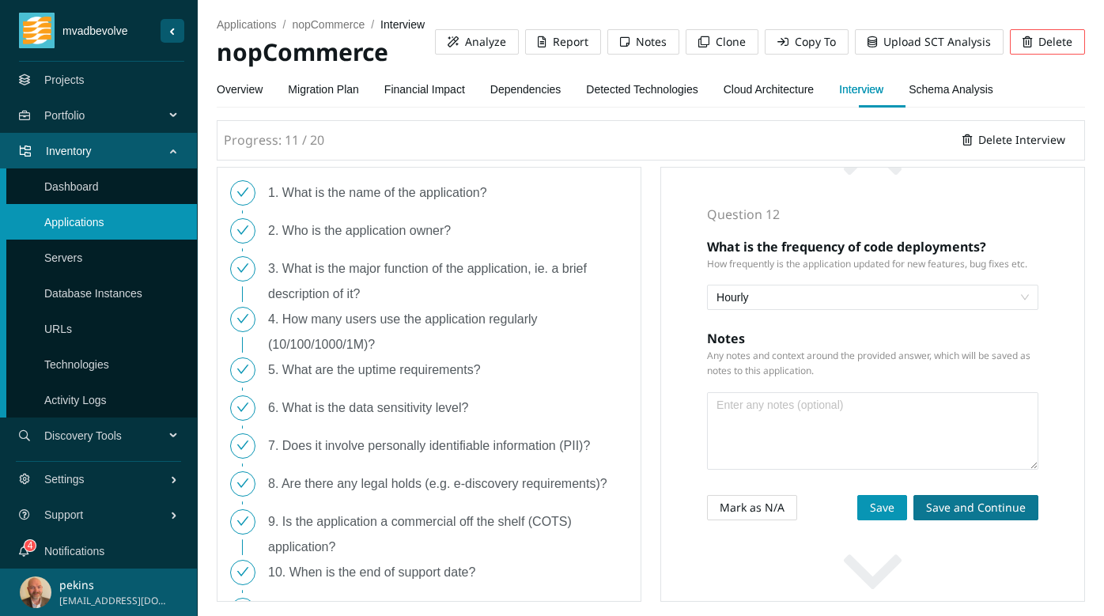
click at [992, 504] on span "Save and Continue" at bounding box center [976, 507] width 100 height 17
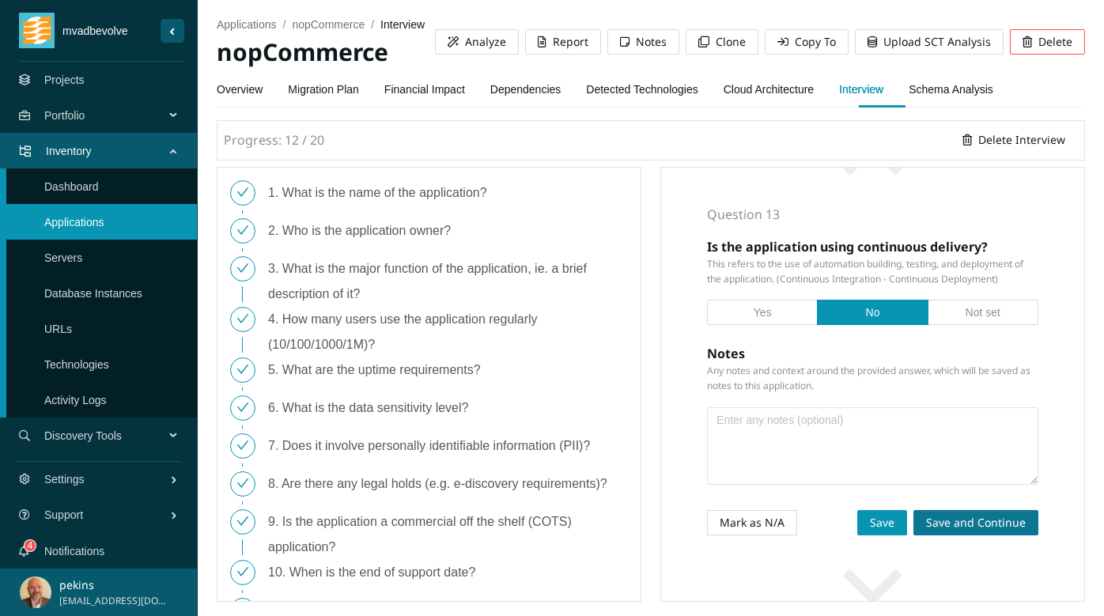
click at [990, 523] on span "Save and Continue" at bounding box center [976, 522] width 100 height 17
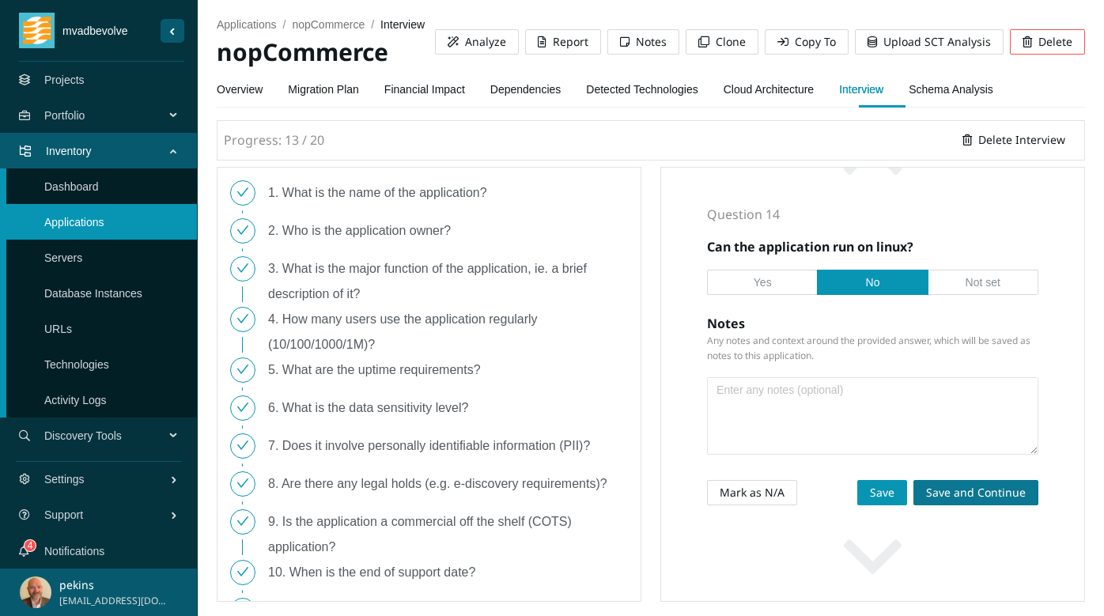
click at [985, 497] on span "Save and Continue" at bounding box center [976, 492] width 100 height 17
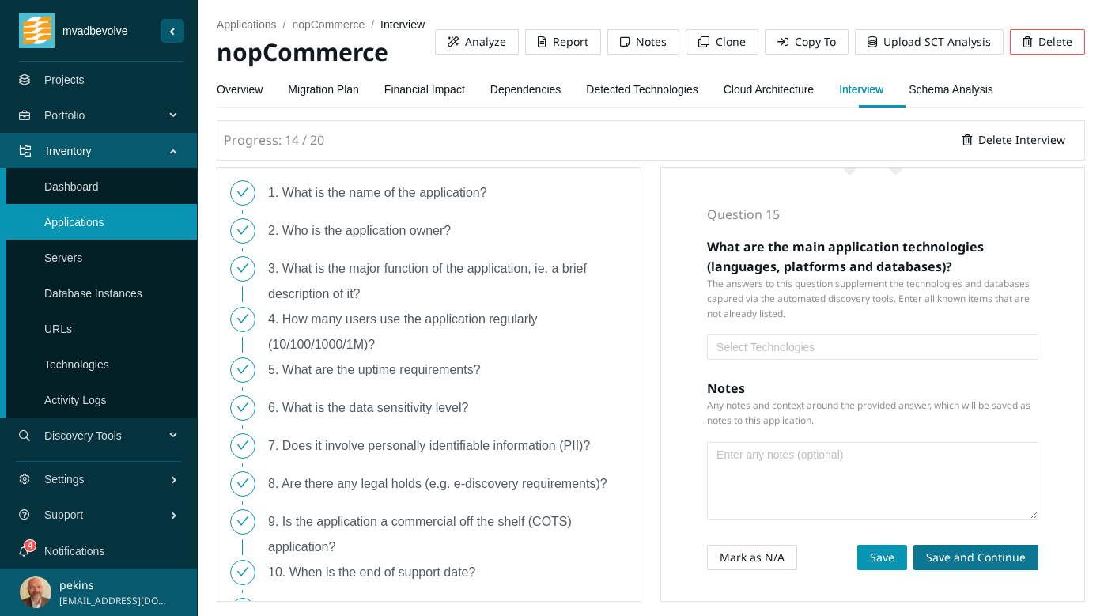
click at [984, 553] on span "Save and Continue" at bounding box center [976, 557] width 100 height 17
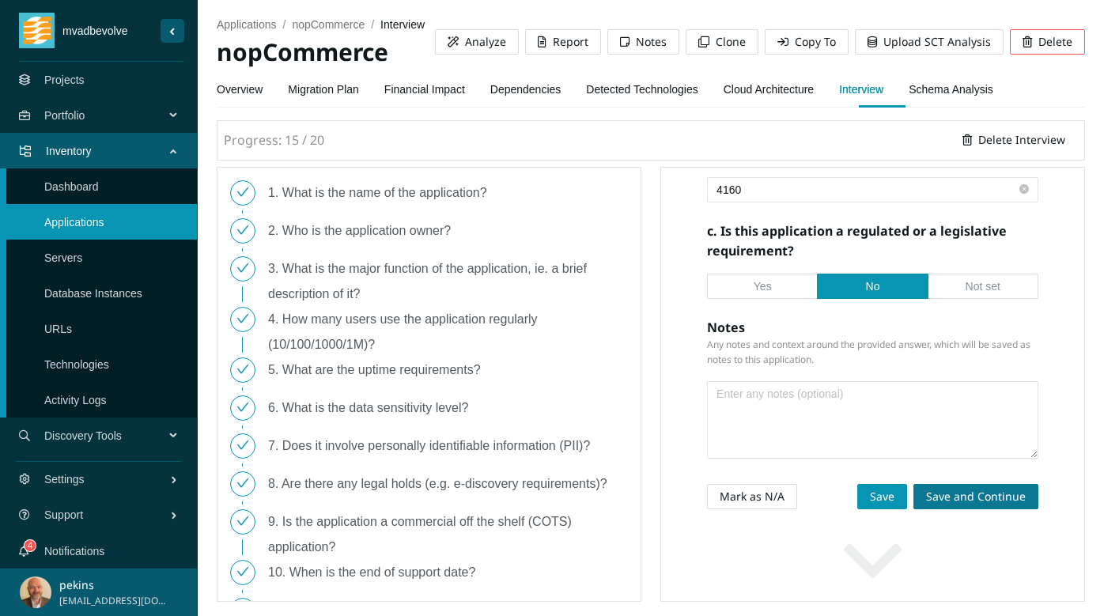
click at [977, 494] on span "Save and Continue" at bounding box center [976, 496] width 100 height 17
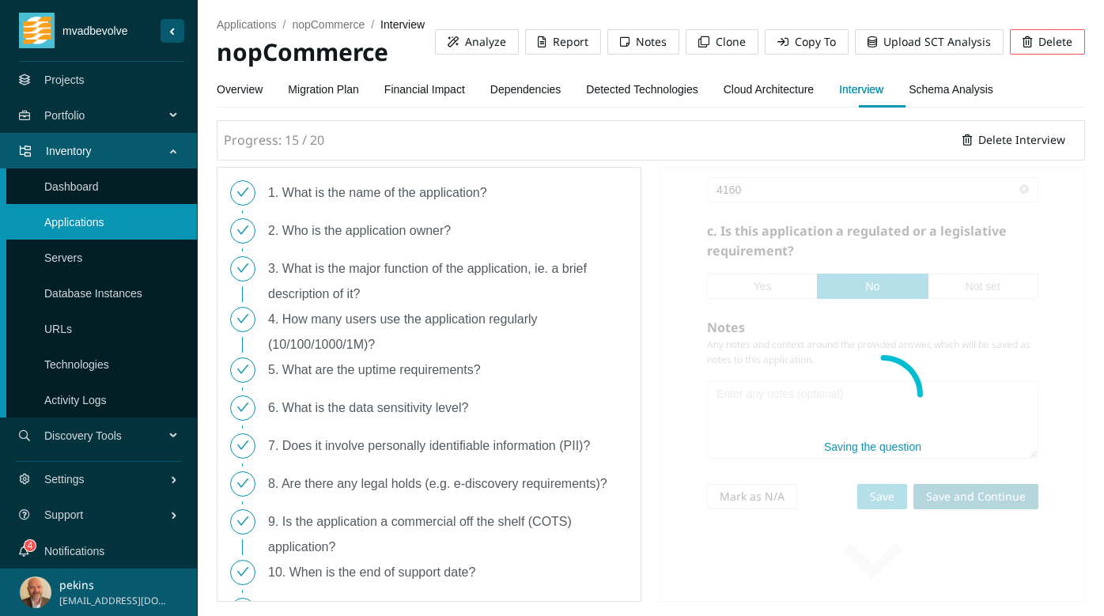
scroll to position [98, 0]
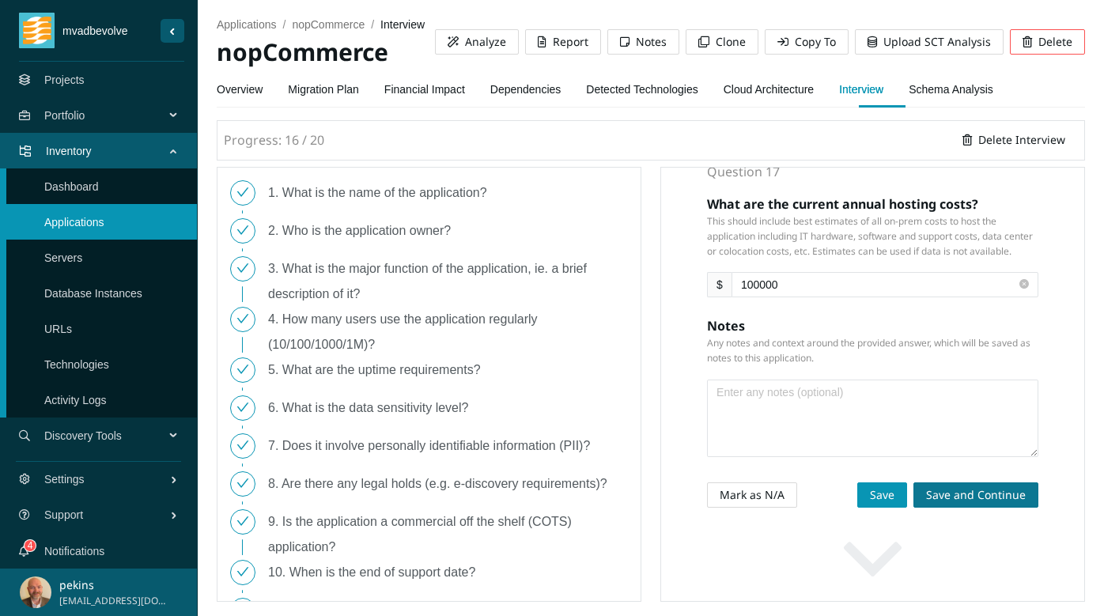
click at [979, 490] on span "Save and Continue" at bounding box center [976, 494] width 100 height 17
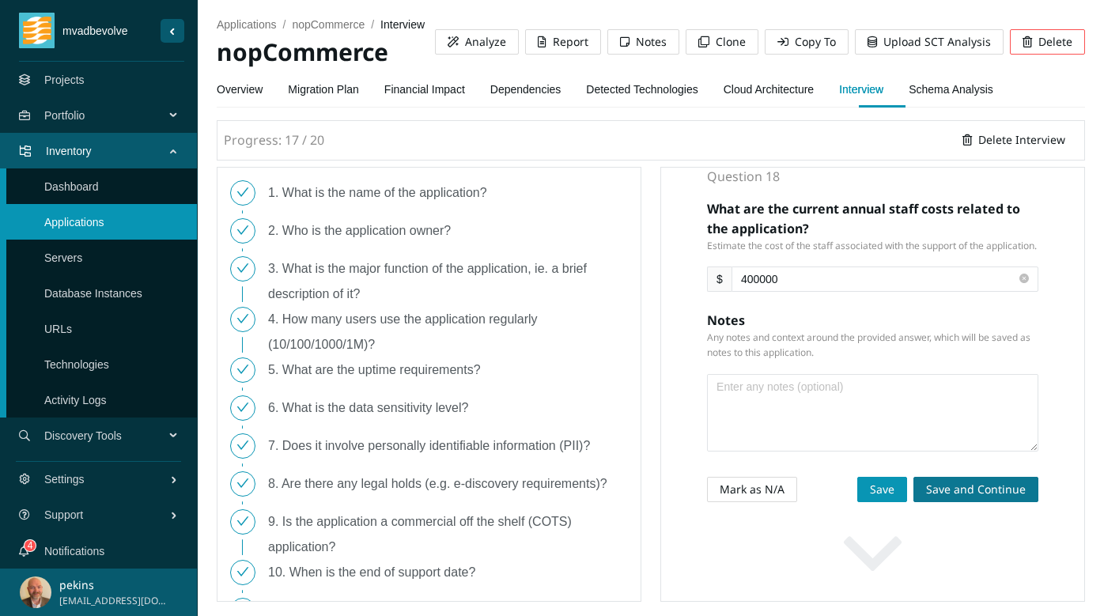
click at [988, 494] on span "Save and Continue" at bounding box center [976, 489] width 100 height 17
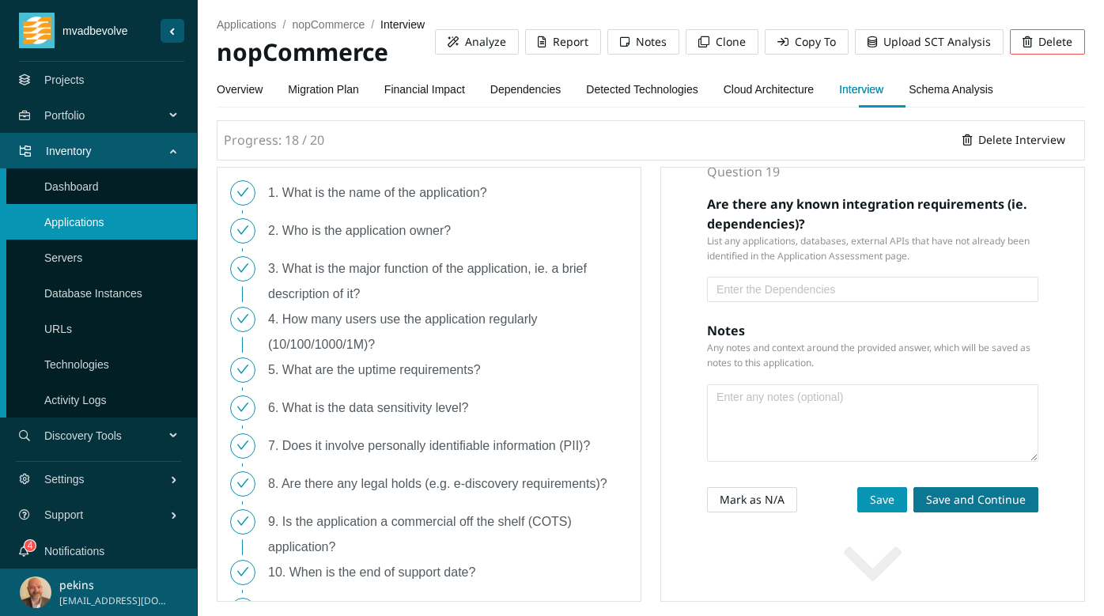
click at [988, 494] on span "Save and Continue" at bounding box center [976, 499] width 100 height 17
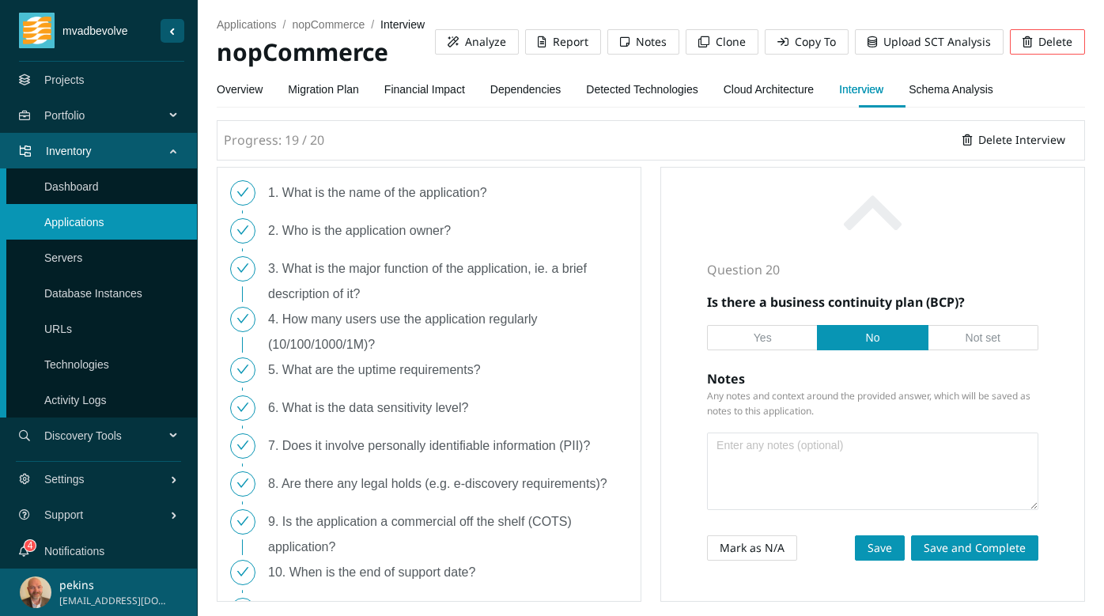
scroll to position [0, 0]
click at [985, 543] on span "Save and Complete" at bounding box center [975, 547] width 102 height 17
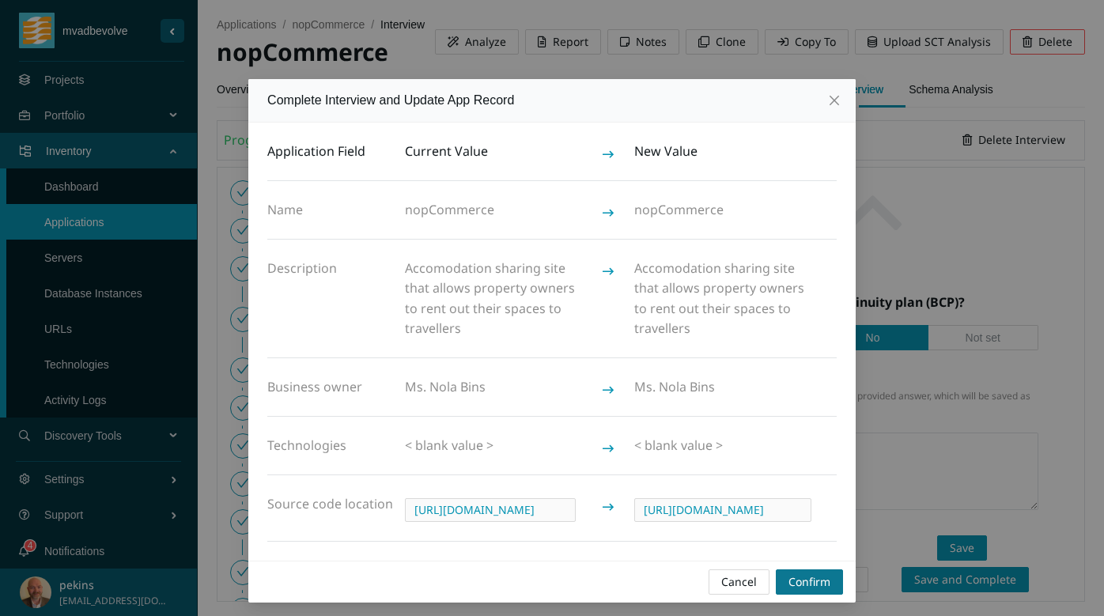
click at [807, 580] on span "Confirm" at bounding box center [809, 581] width 42 height 17
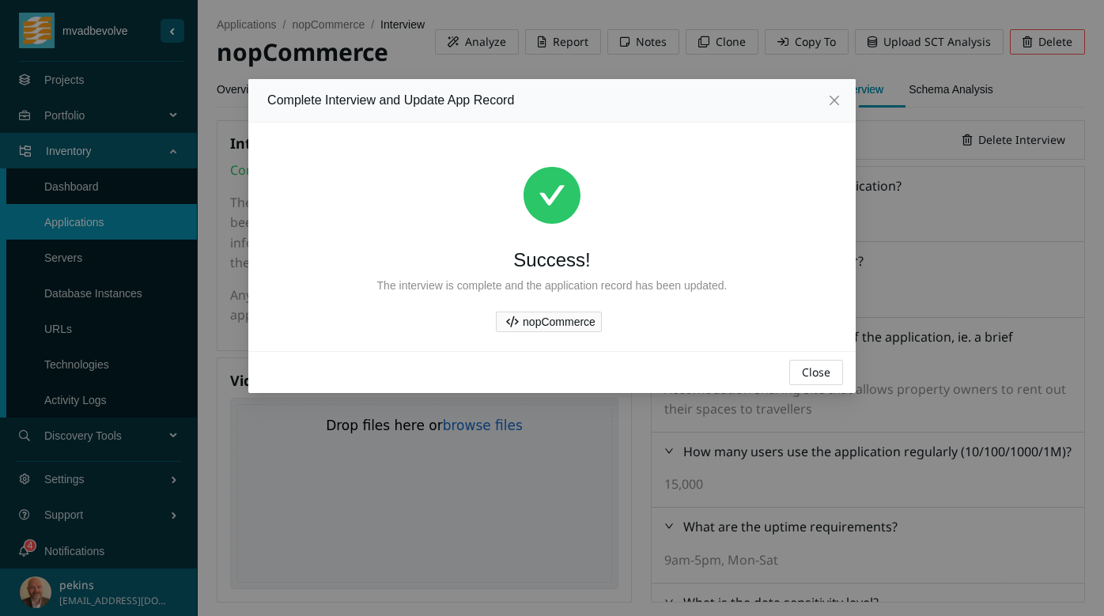
click at [813, 370] on span "Close" at bounding box center [816, 372] width 28 height 17
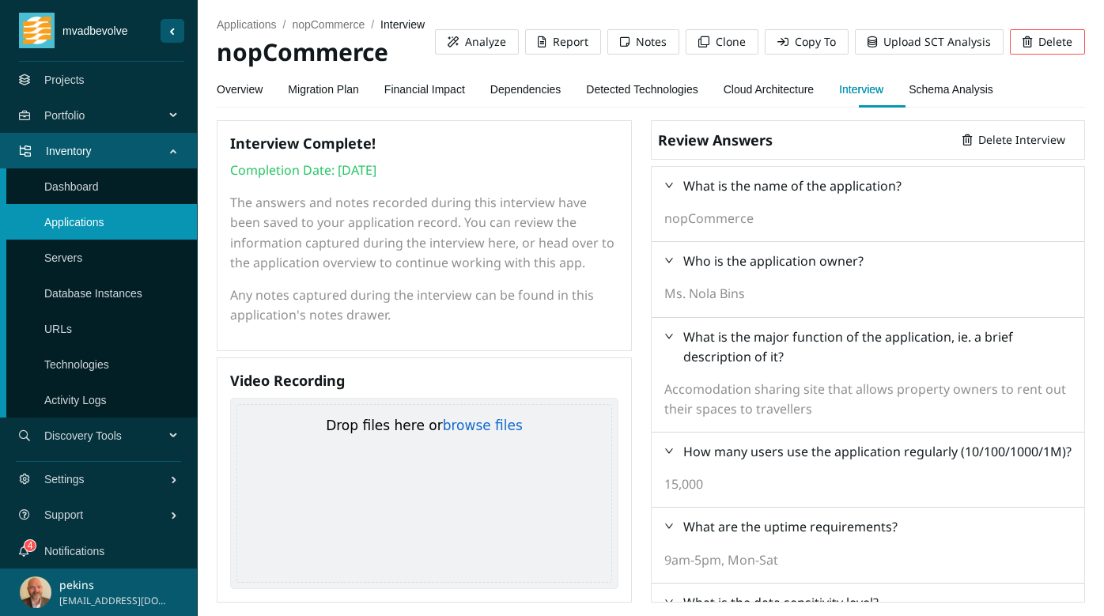
click at [102, 220] on link "Applications" at bounding box center [74, 222] width 60 height 13
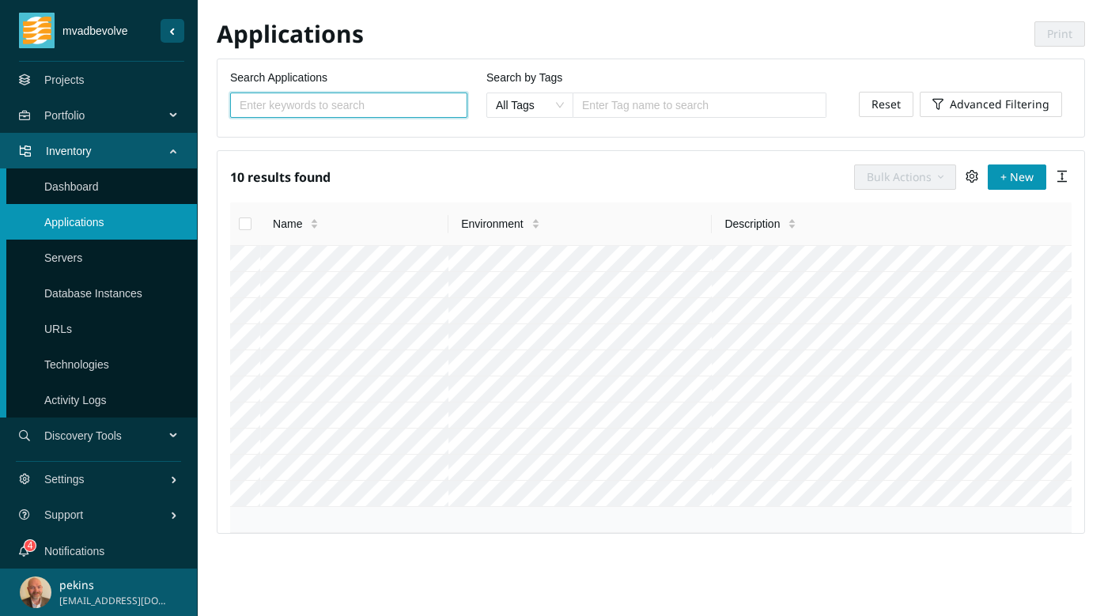
scroll to position [286, 0]
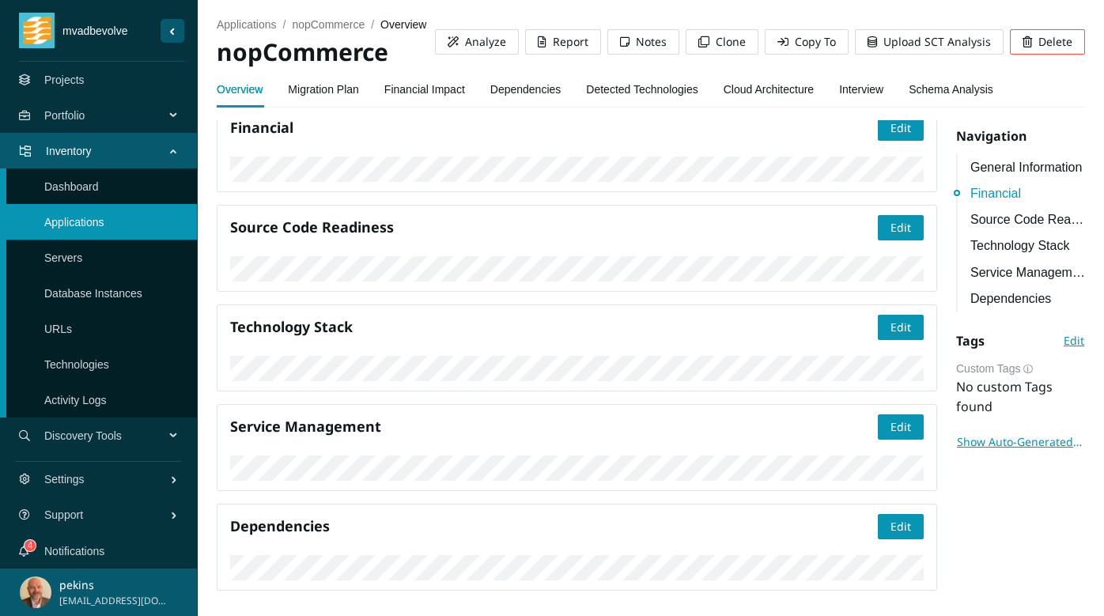
scroll to position [571, 0]
click at [532, 92] on link "Dependencies" at bounding box center [525, 90] width 71 height 32
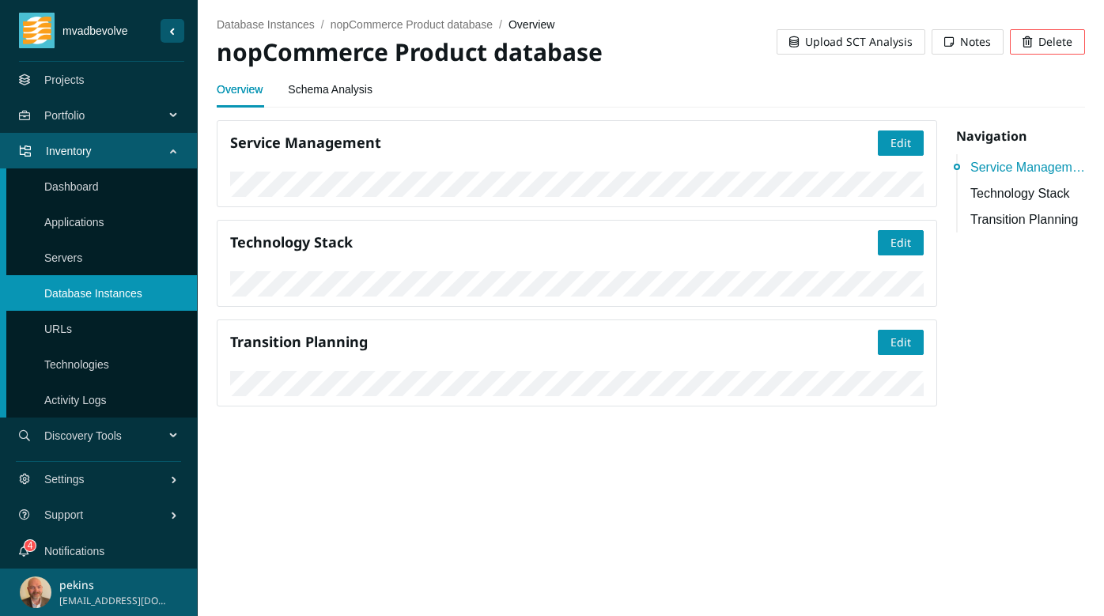
click at [834, 40] on span "Upload SCT Analysis" at bounding box center [859, 41] width 108 height 17
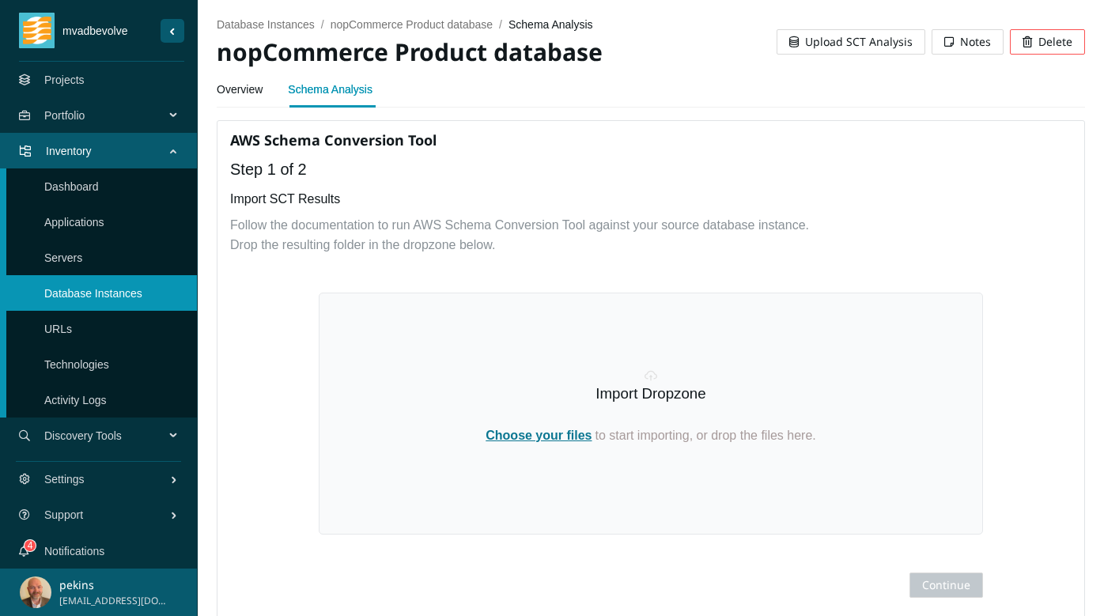
click at [534, 434] on span "Choose your files" at bounding box center [539, 435] width 106 height 13
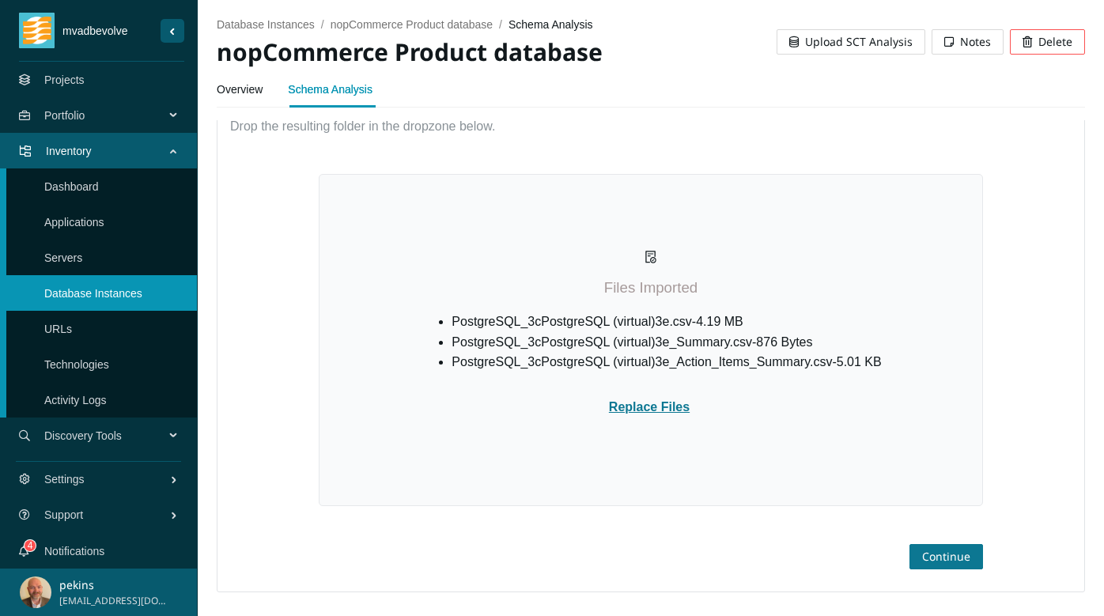
click at [955, 553] on span "Continue" at bounding box center [946, 556] width 48 height 17
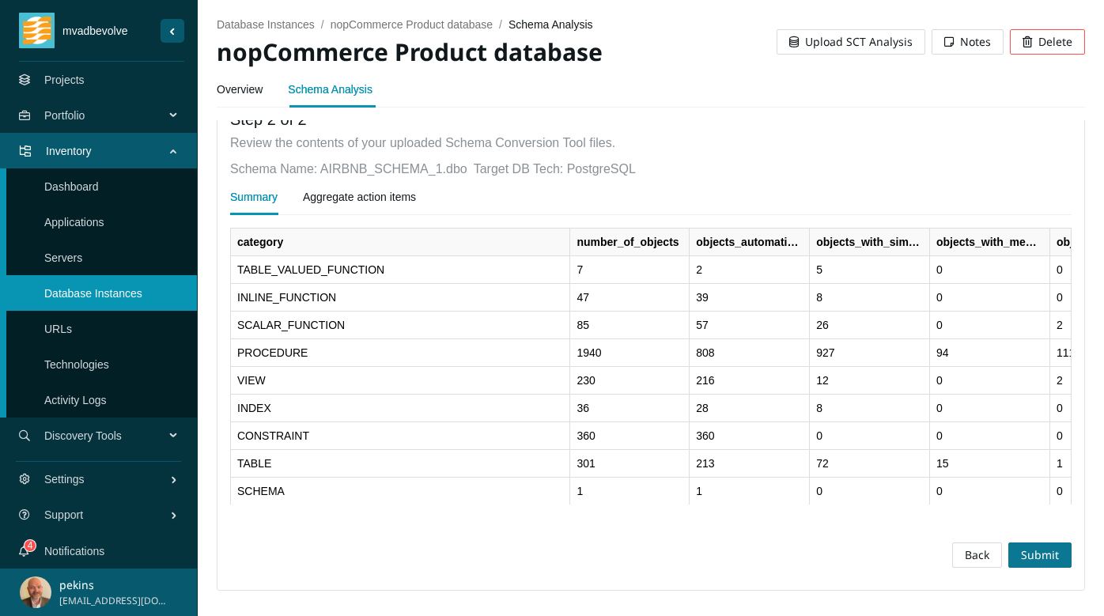
scroll to position [50, 0]
click at [1030, 559] on span "Submit" at bounding box center [1040, 554] width 38 height 17
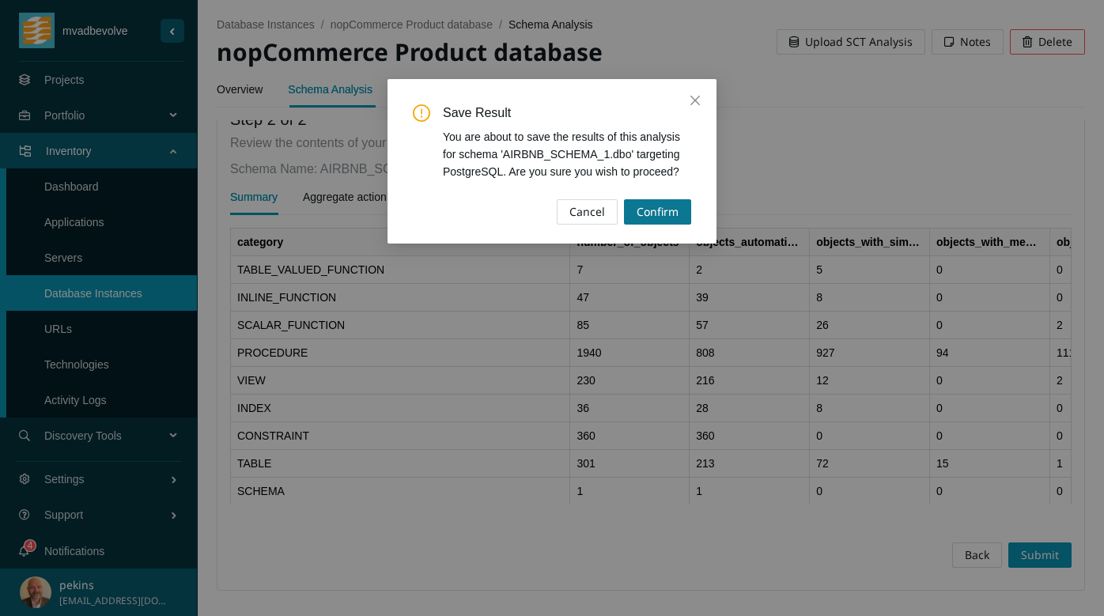
click at [662, 209] on span "Confirm" at bounding box center [658, 211] width 42 height 17
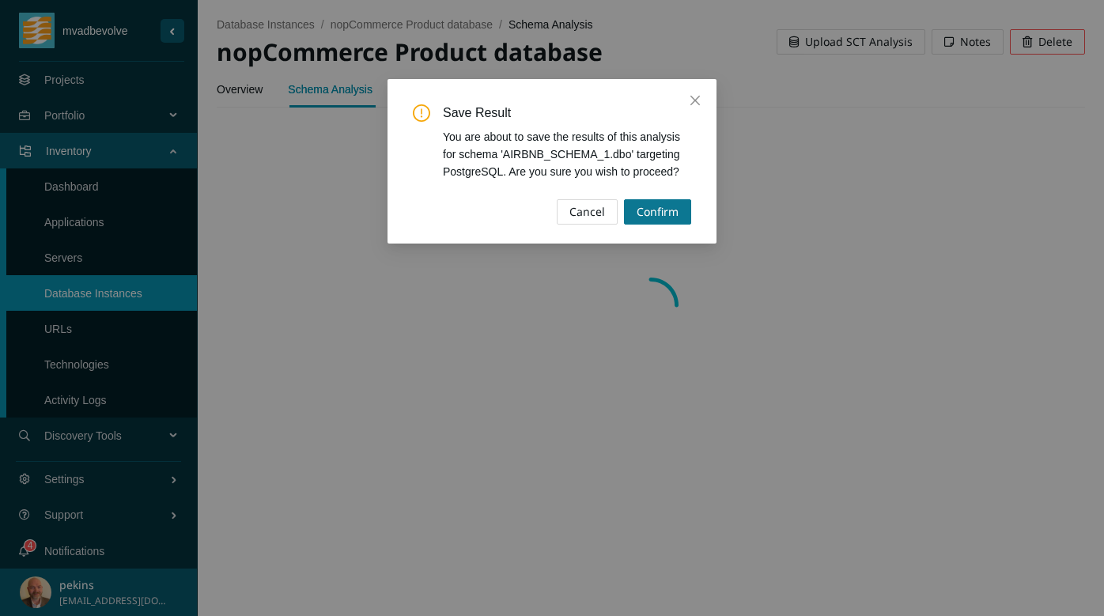
scroll to position [0, 0]
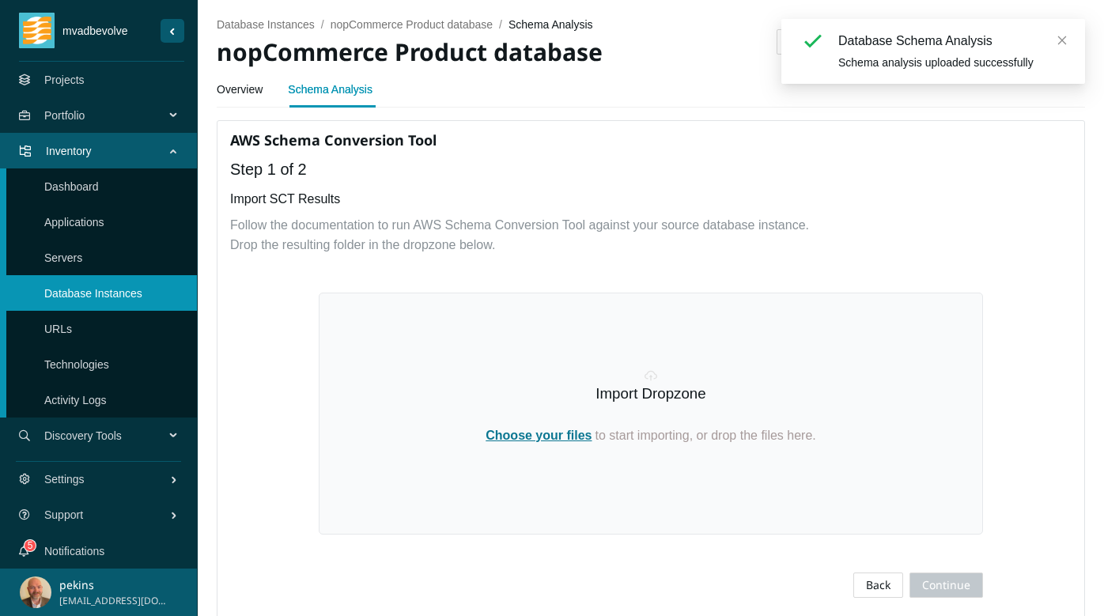
click at [1058, 42] on icon "close" at bounding box center [1062, 40] width 11 height 11
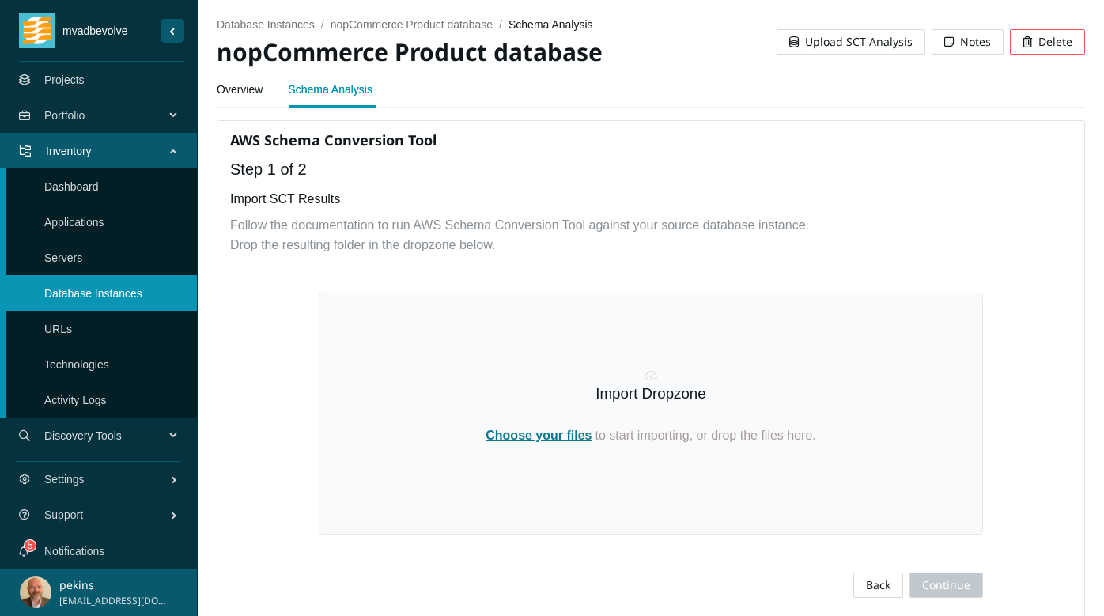
click at [558, 435] on span "Choose your files" at bounding box center [539, 435] width 106 height 13
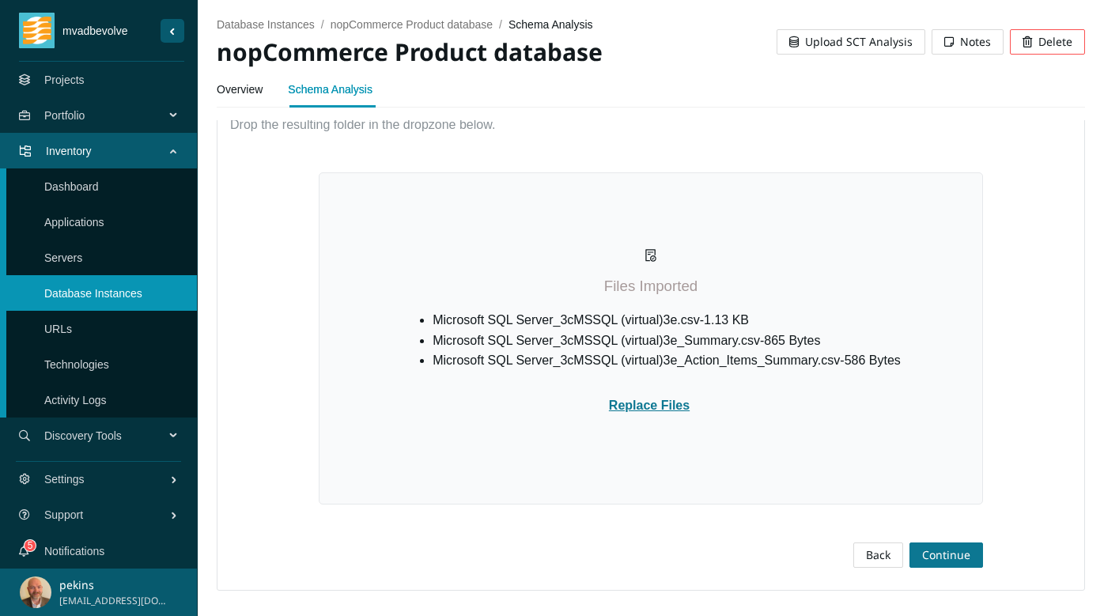
click at [941, 550] on span "Continue" at bounding box center [946, 554] width 48 height 17
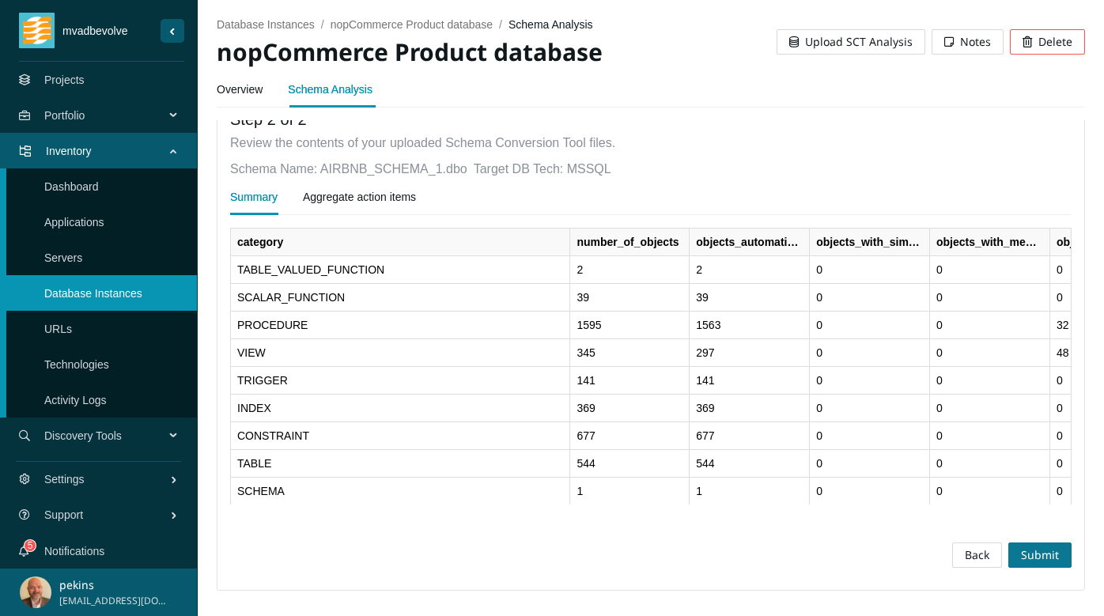
click at [1031, 548] on span "Submit" at bounding box center [1040, 554] width 38 height 17
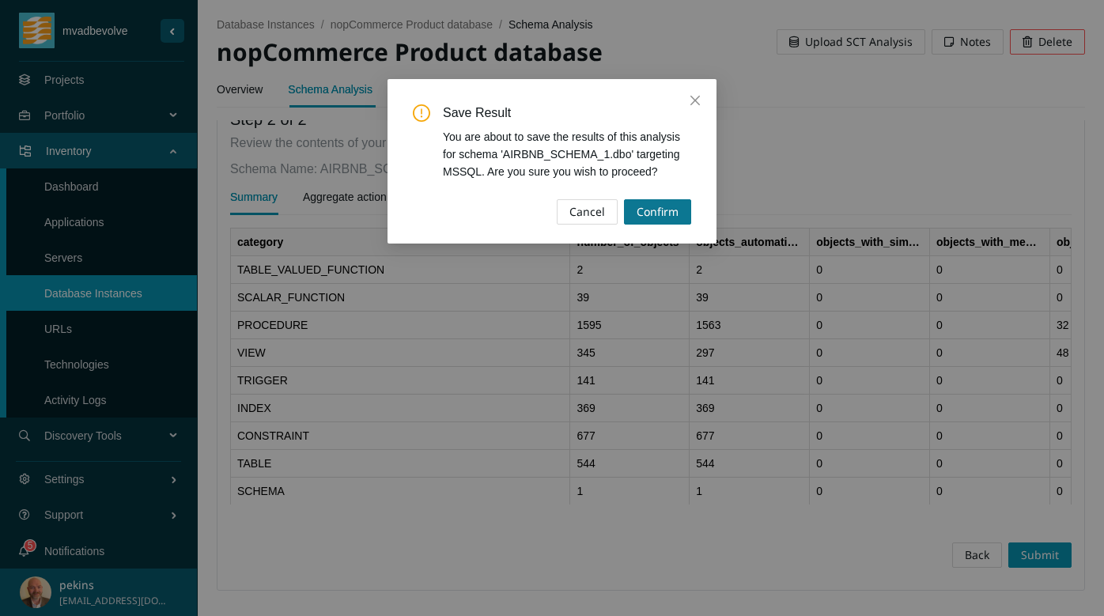
click at [671, 217] on span "Confirm" at bounding box center [658, 211] width 42 height 17
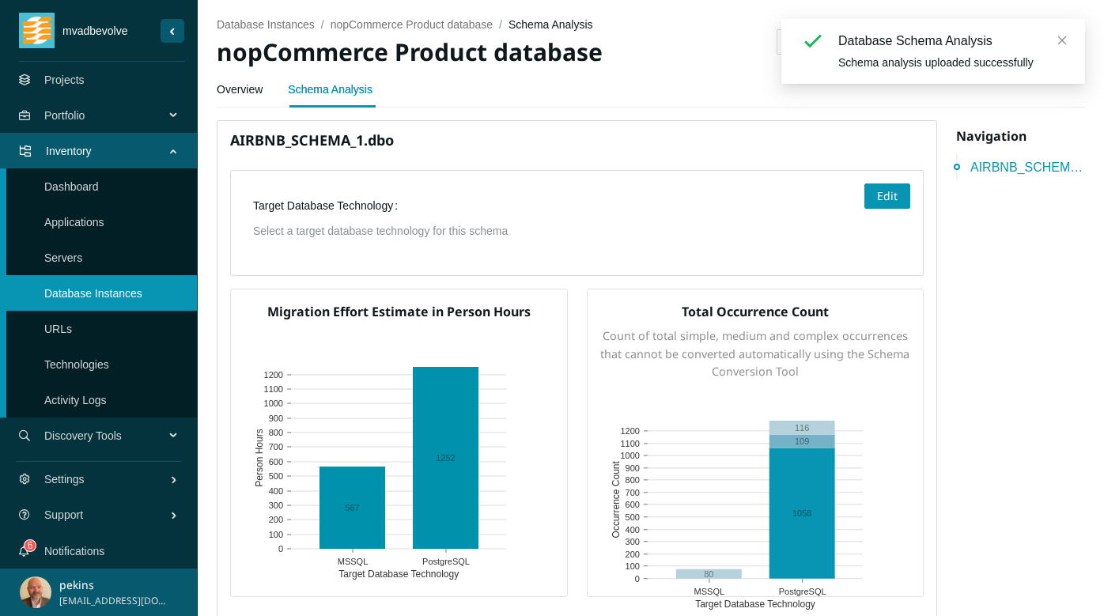
click at [1064, 42] on icon "close" at bounding box center [1062, 40] width 9 height 9
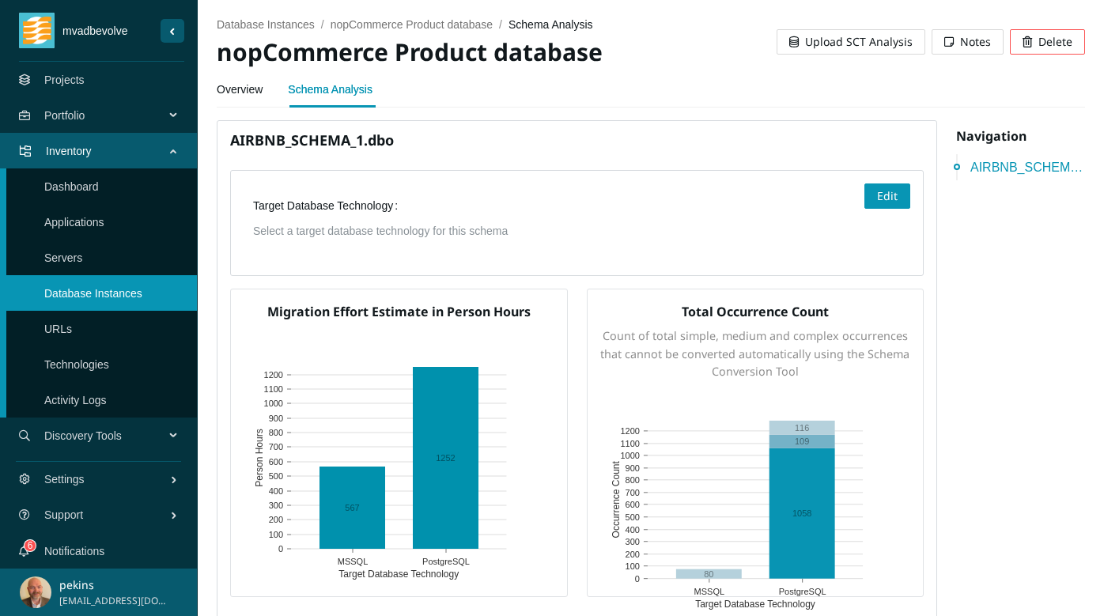
click at [233, 88] on link "Overview" at bounding box center [240, 90] width 46 height 32
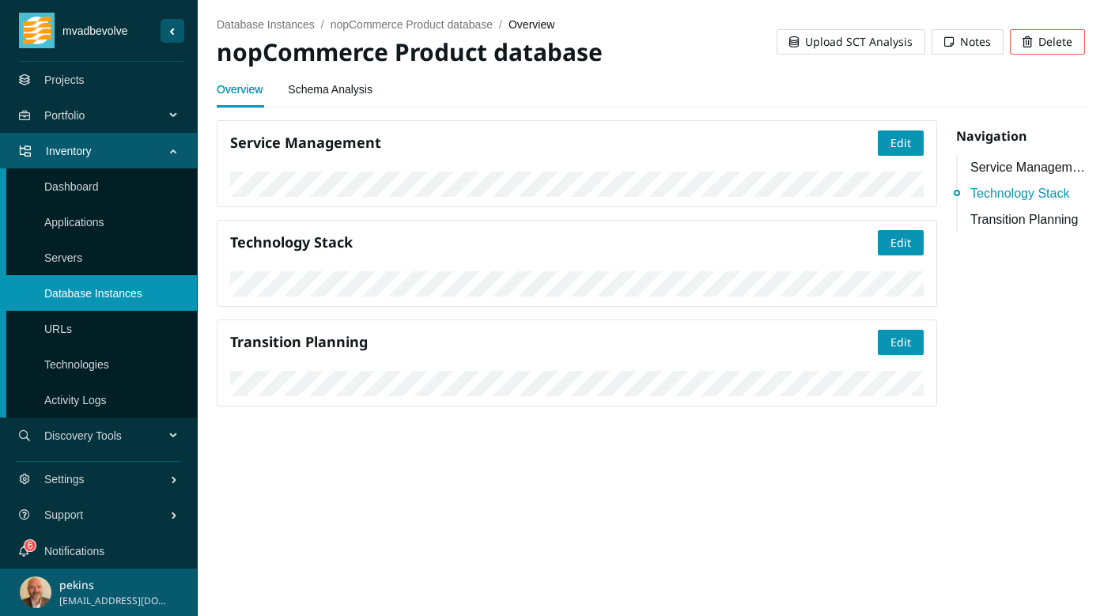
scroll to position [229, 0]
click at [75, 79] on link "Projects" at bounding box center [64, 80] width 40 height 13
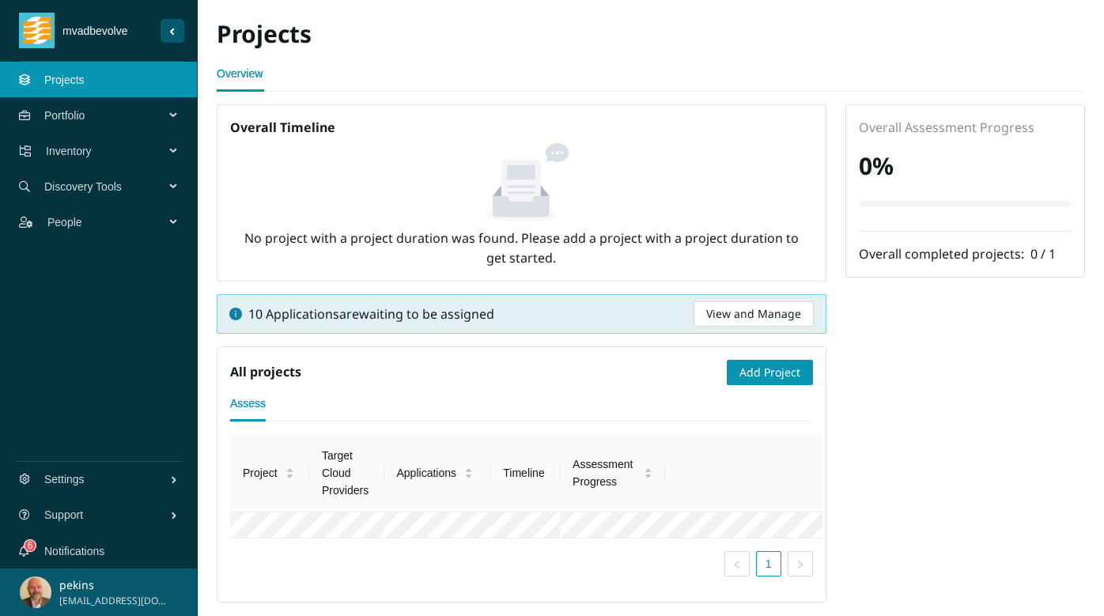
scroll to position [25, 0]
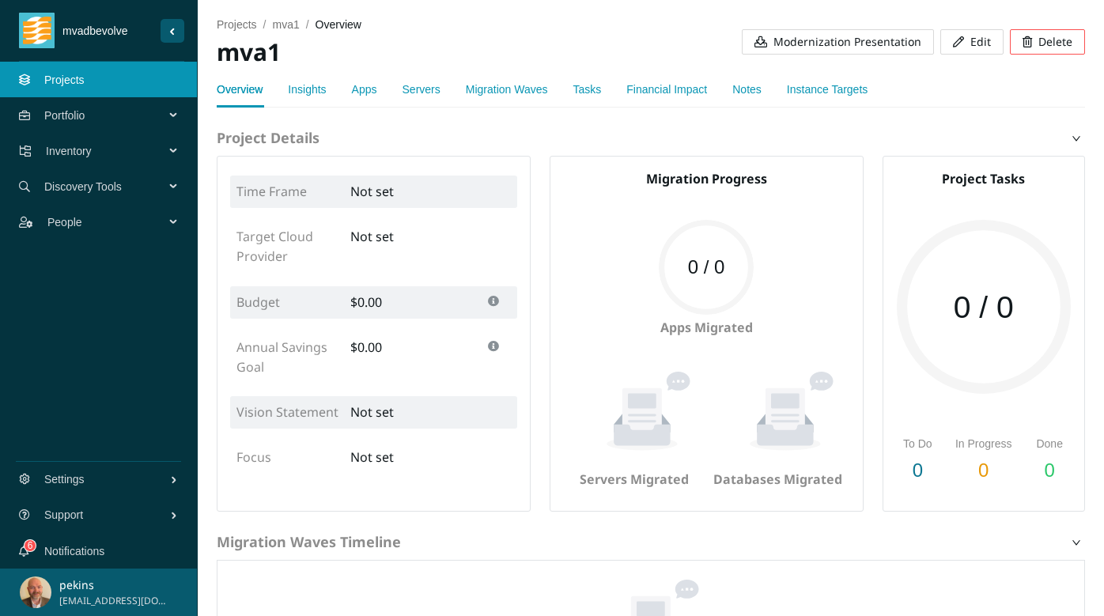
click at [507, 89] on link "Migration Waves" at bounding box center [507, 89] width 82 height 13
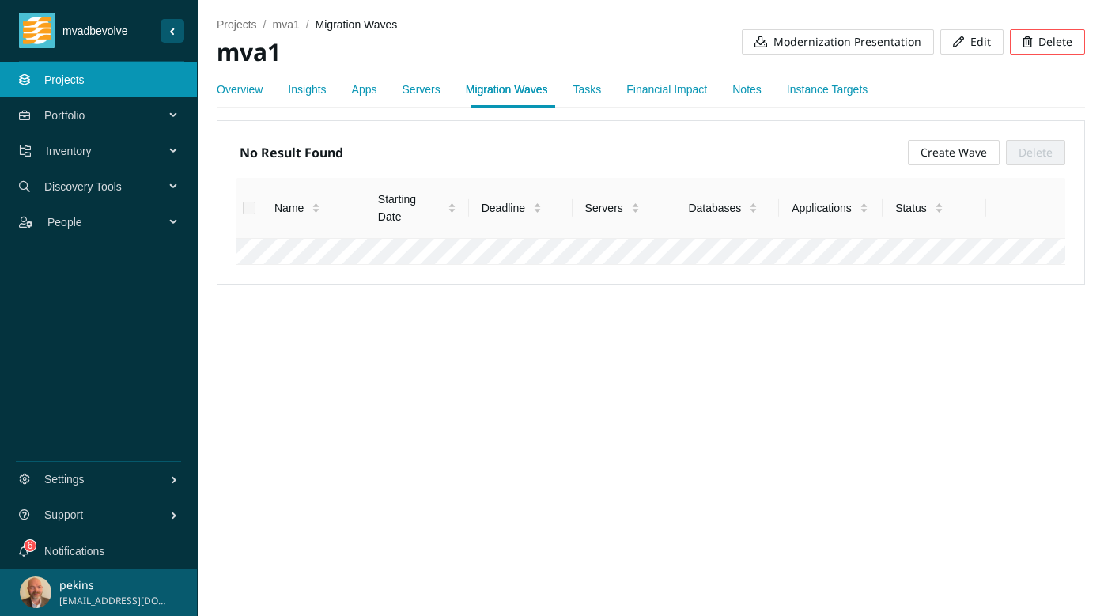
click at [951, 150] on span "Create Wave" at bounding box center [954, 152] width 66 height 17
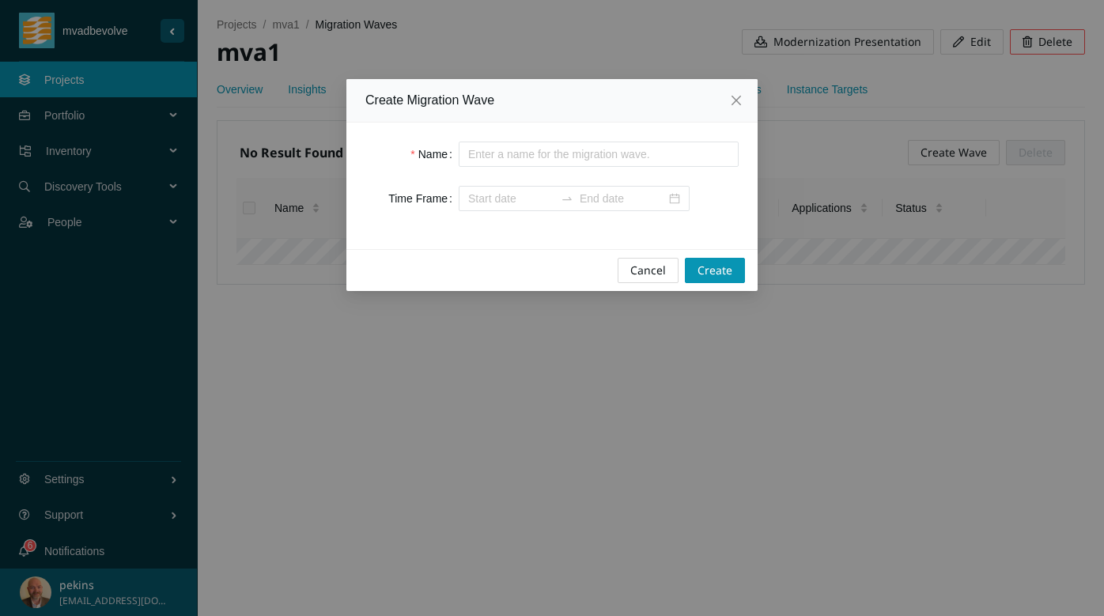
click at [486, 157] on input "Name" at bounding box center [599, 154] width 280 height 25
type input "wave 1"
click at [731, 274] on span "Create" at bounding box center [715, 270] width 35 height 17
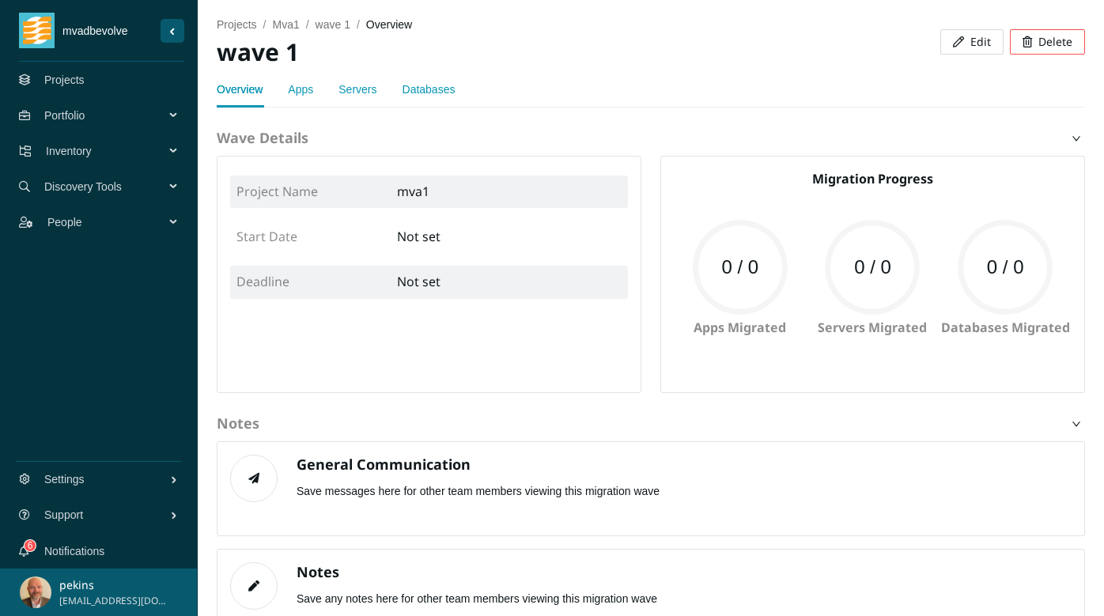
click at [308, 90] on link "Apps" at bounding box center [300, 89] width 25 height 13
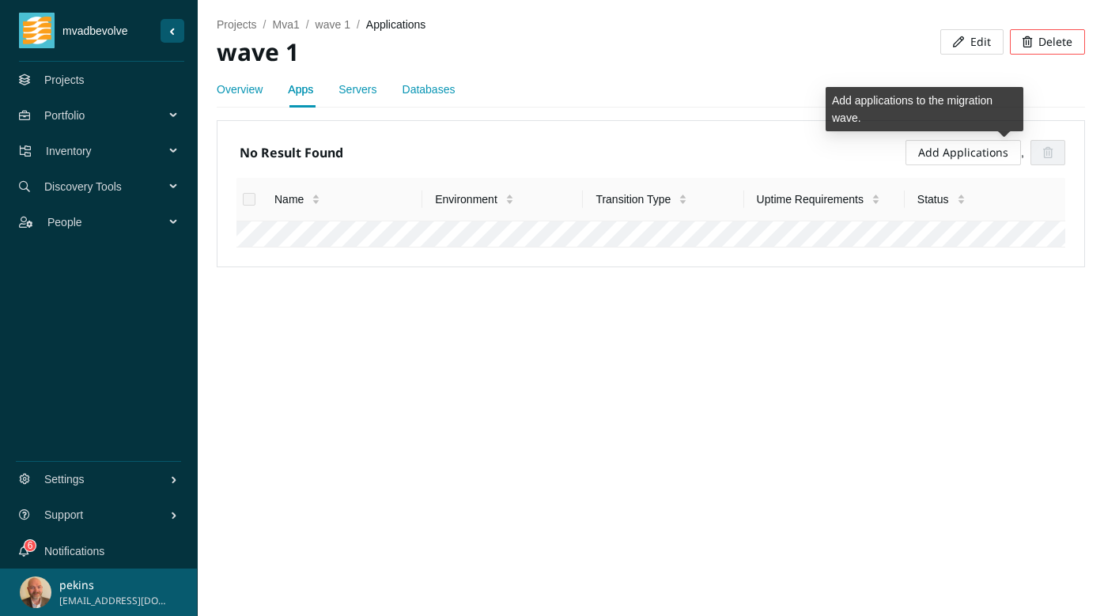
click at [927, 157] on link "Add Applications" at bounding box center [963, 152] width 90 height 15
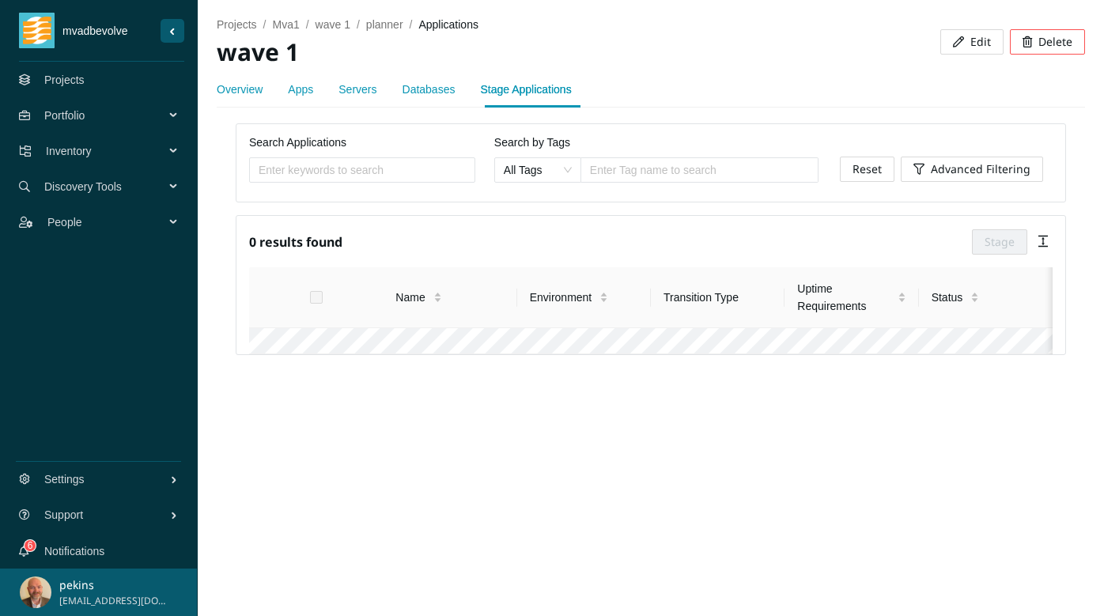
click at [305, 89] on link "Apps" at bounding box center [300, 89] width 25 height 13
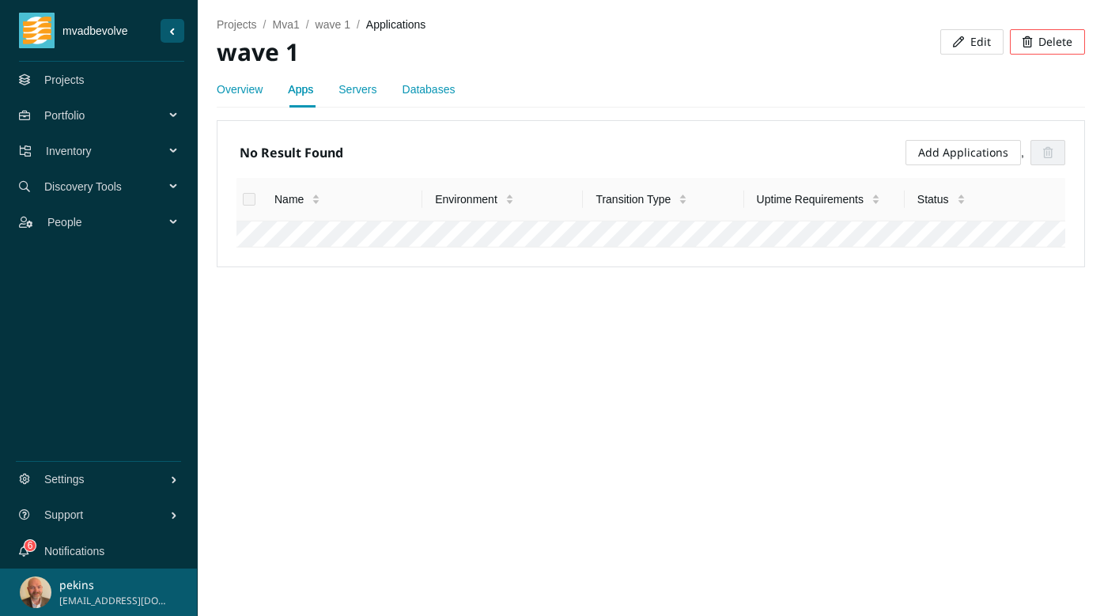
click at [364, 88] on link "Servers" at bounding box center [357, 89] width 38 height 13
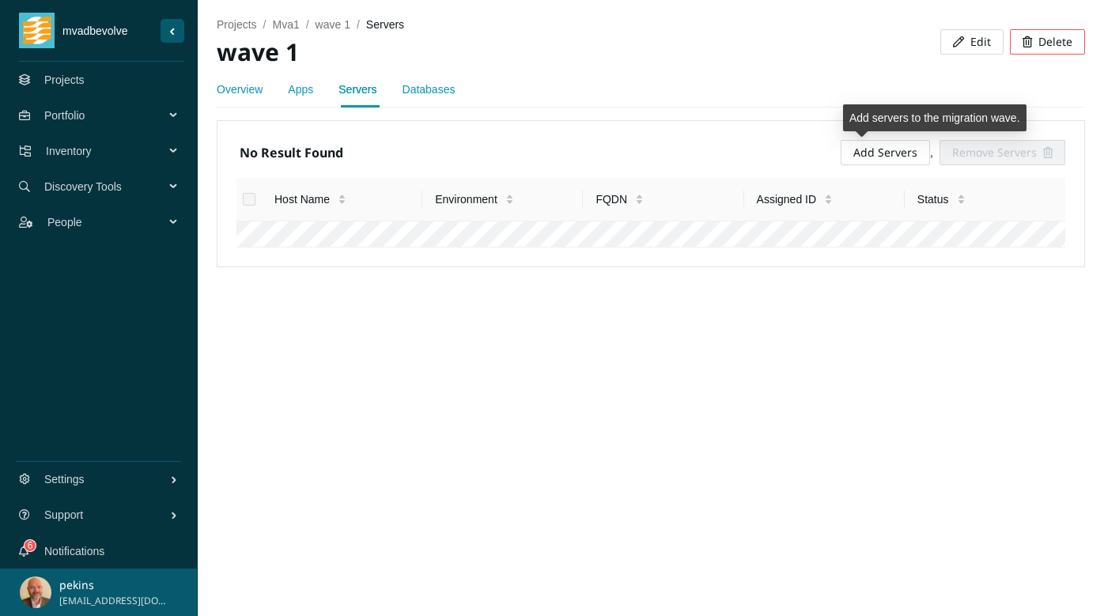
click at [885, 157] on link "Add Servers" at bounding box center [885, 152] width 64 height 15
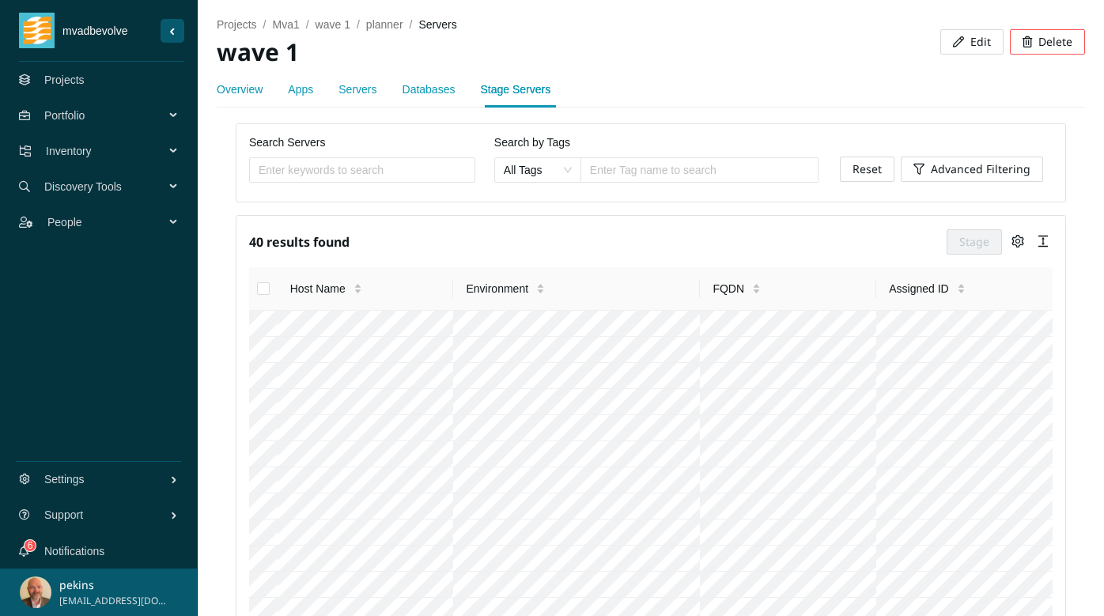
click at [265, 285] on input "Select all" at bounding box center [263, 288] width 13 height 13
checkbox input "true"
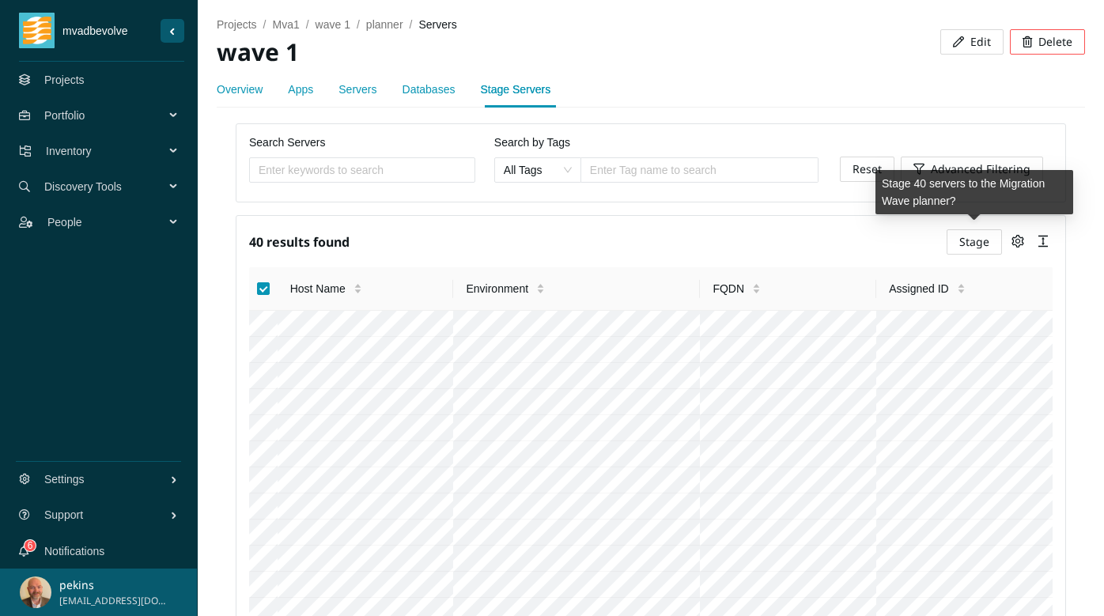
click at [977, 239] on span "Stage" at bounding box center [974, 241] width 30 height 17
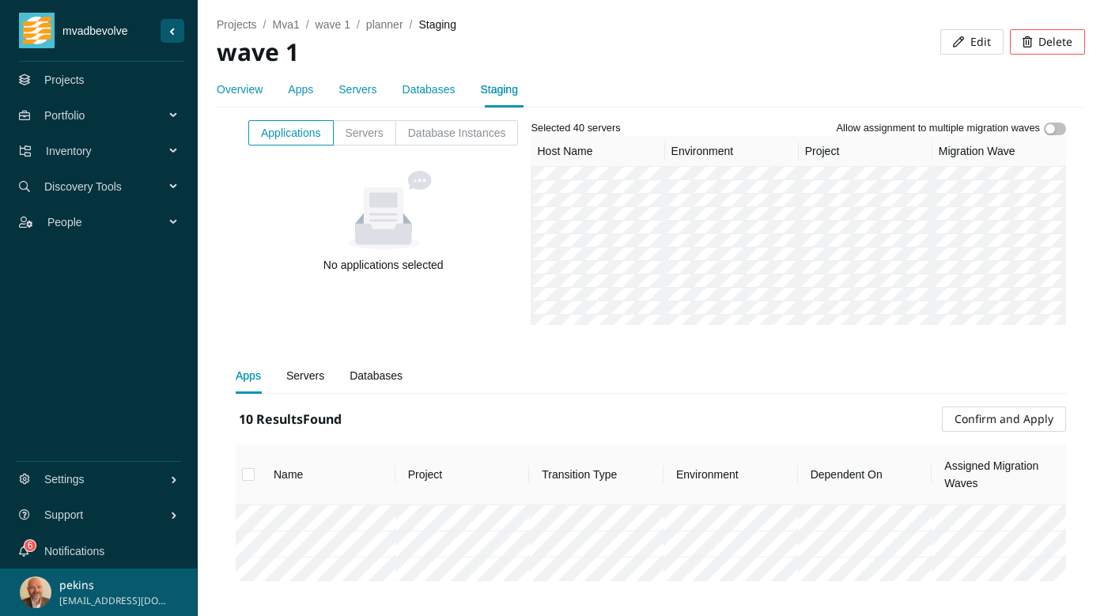
click at [432, 88] on link "Databases" at bounding box center [429, 89] width 53 height 13
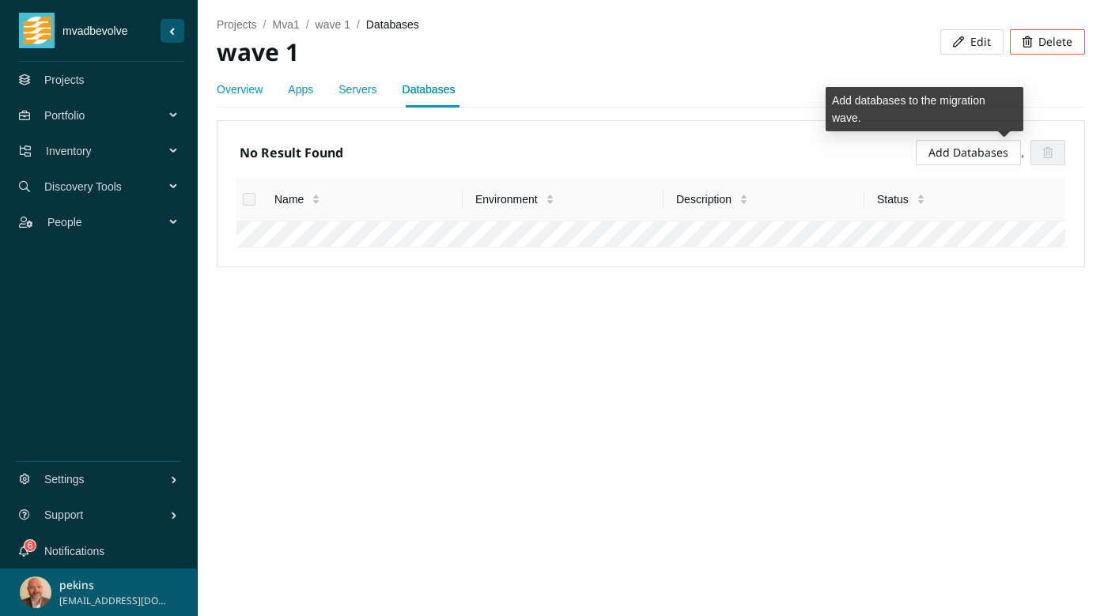
click at [948, 148] on link "Add Databases" at bounding box center [968, 152] width 80 height 15
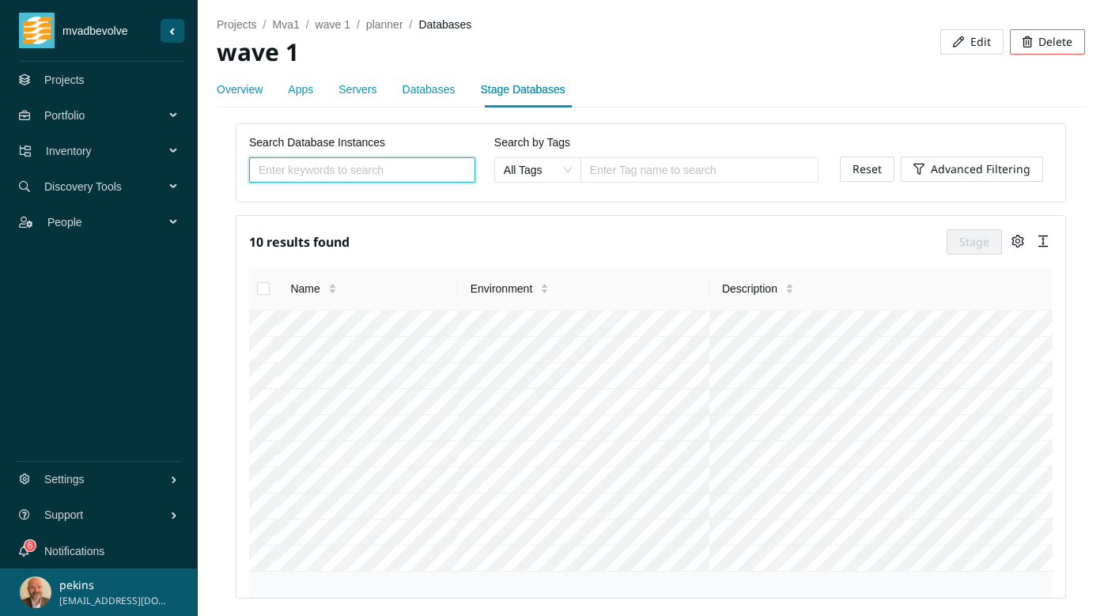
click at [263, 287] on input "Select all" at bounding box center [263, 288] width 13 height 13
checkbox input "true"
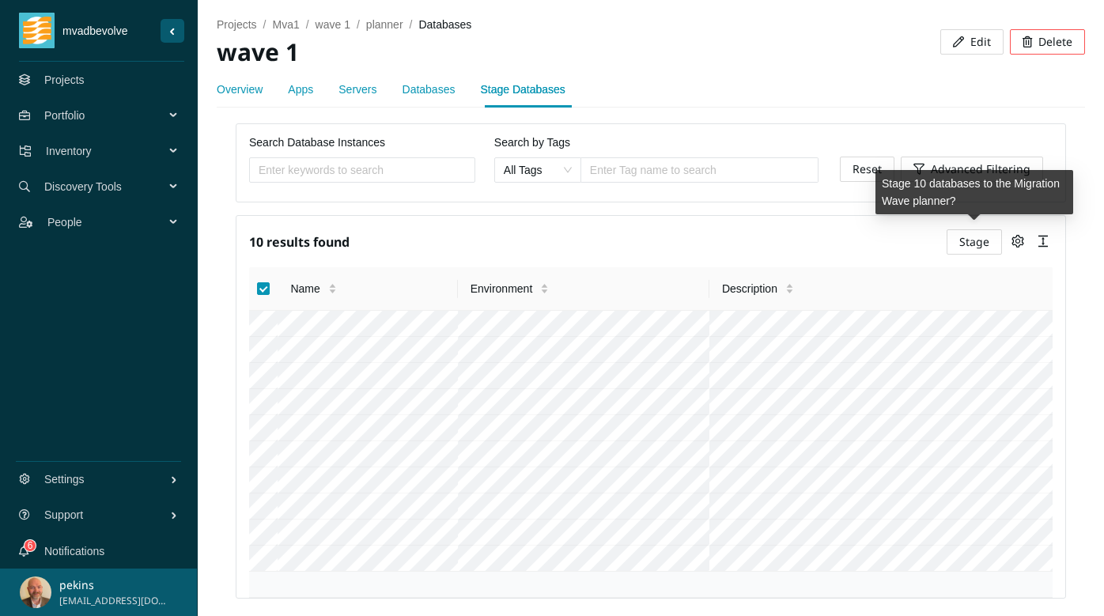
click at [977, 246] on span "Stage" at bounding box center [974, 241] width 30 height 17
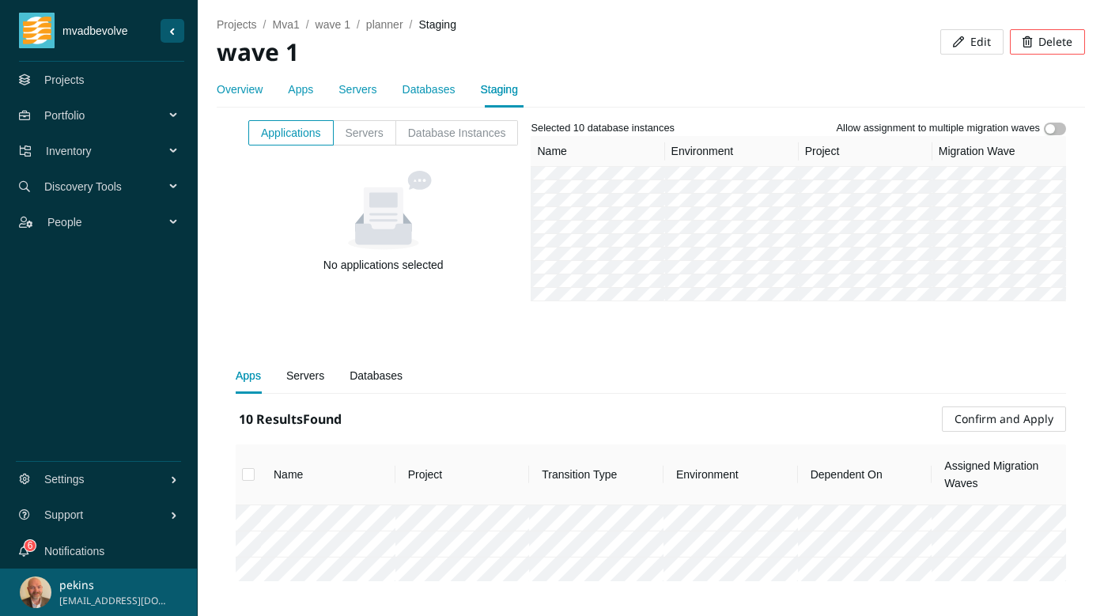
click at [1004, 421] on span "Confirm and Apply" at bounding box center [1004, 418] width 99 height 17
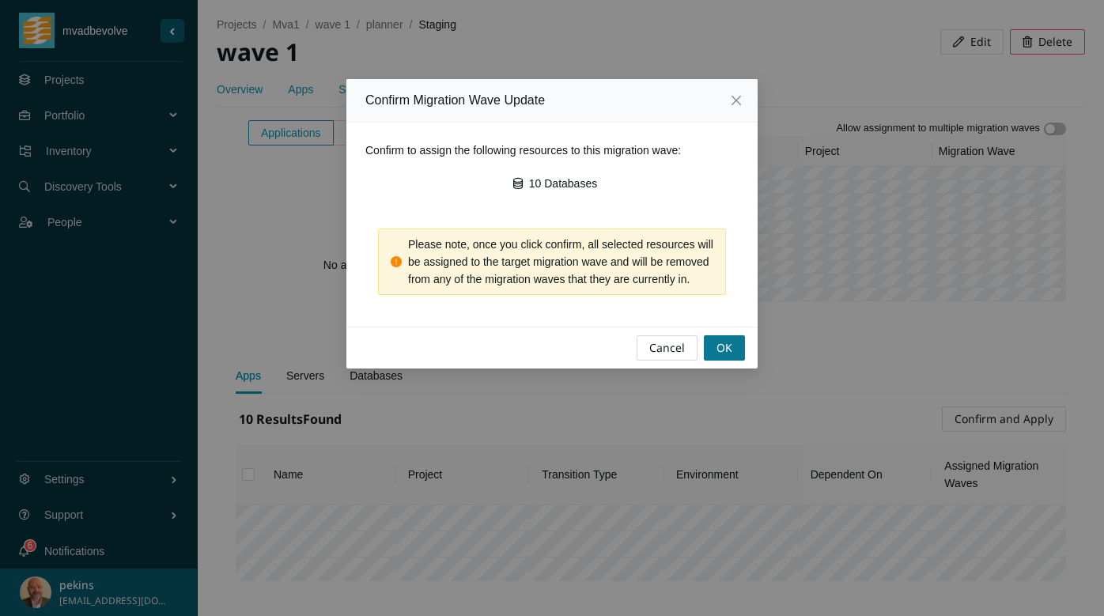
click at [735, 361] on button "OK" at bounding box center [724, 347] width 41 height 25
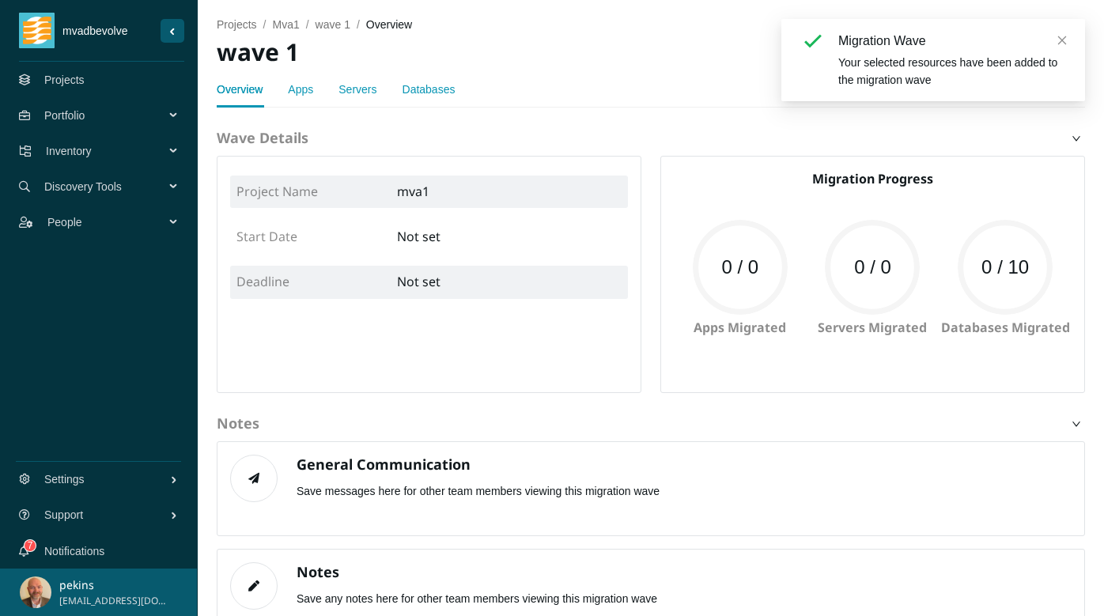
click at [1061, 42] on icon "close" at bounding box center [1062, 40] width 9 height 9
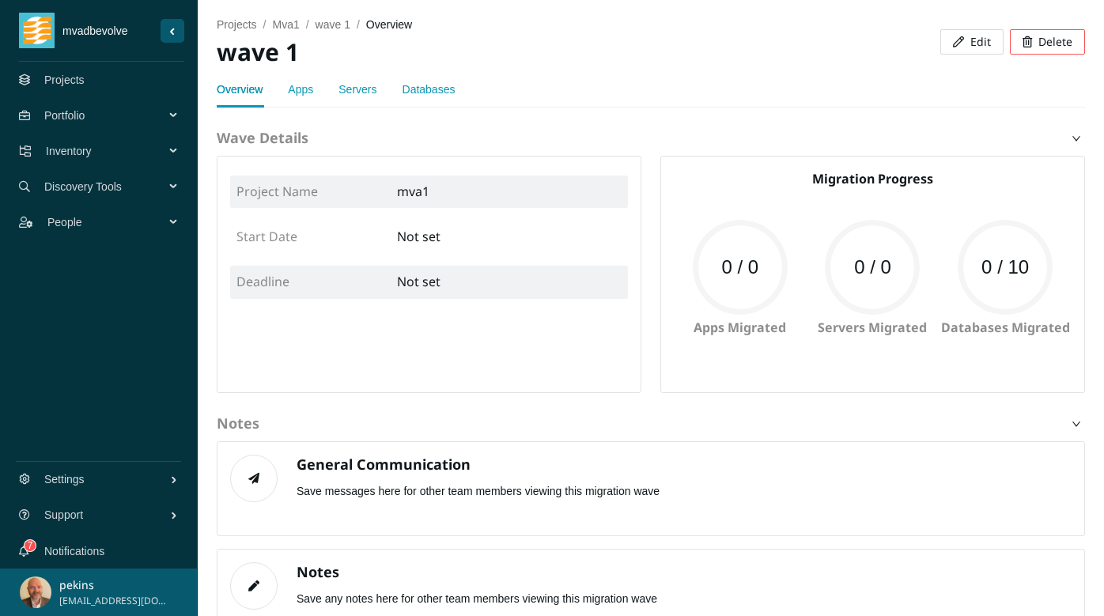
click at [365, 83] on link "Servers" at bounding box center [357, 89] width 38 height 13
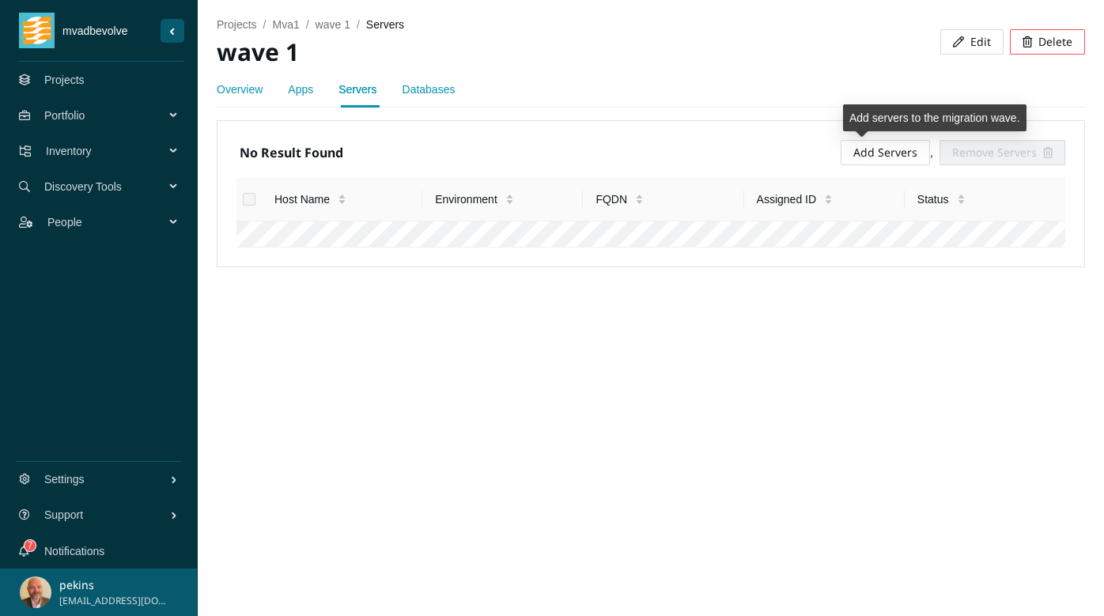
click at [890, 154] on link "Add Servers" at bounding box center [885, 152] width 64 height 15
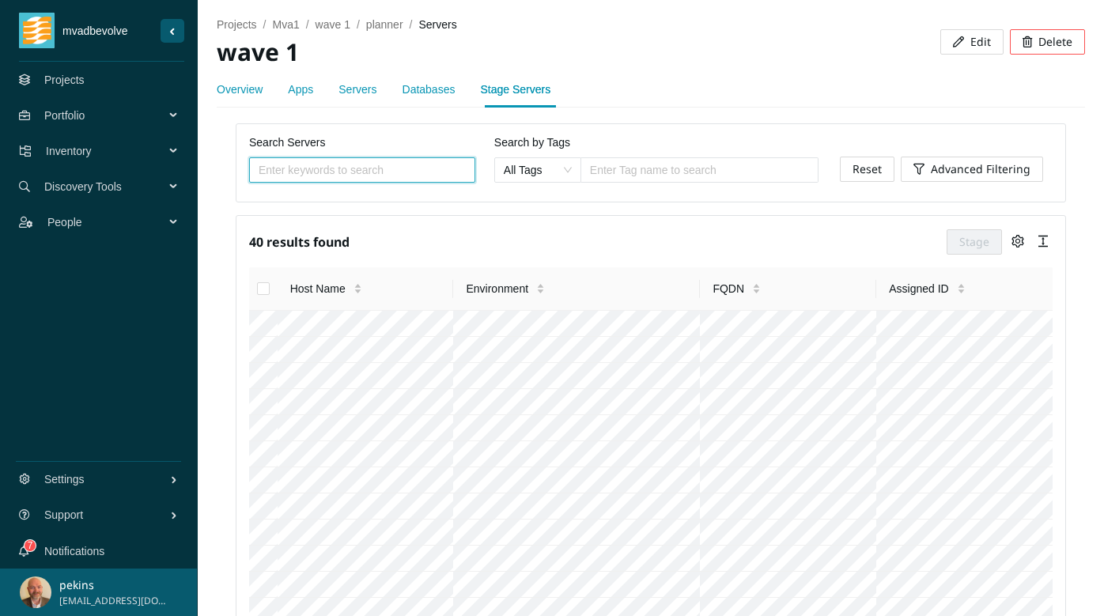
click at [263, 289] on input "Select all" at bounding box center [263, 288] width 13 height 13
checkbox input "true"
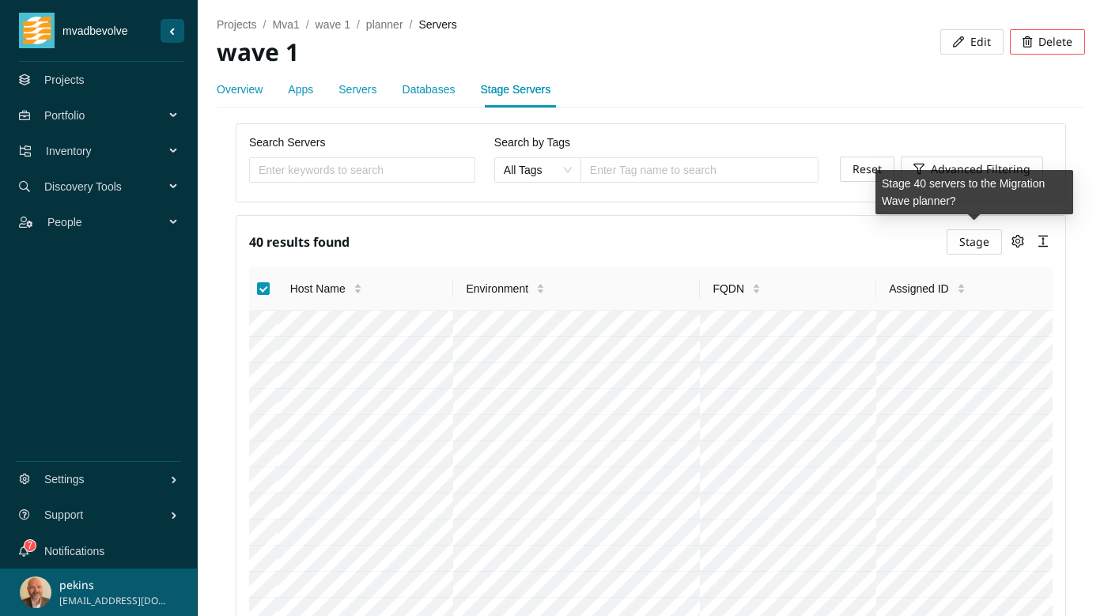
click at [960, 236] on span "Stage" at bounding box center [974, 241] width 30 height 17
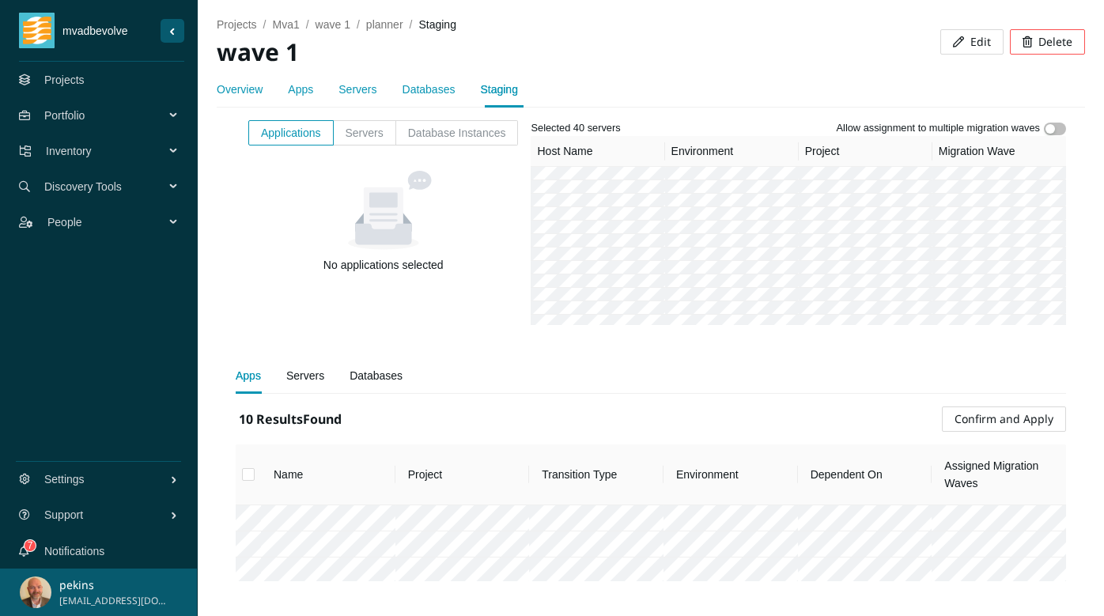
click at [1012, 418] on span "Confirm and Apply" at bounding box center [1004, 418] width 99 height 17
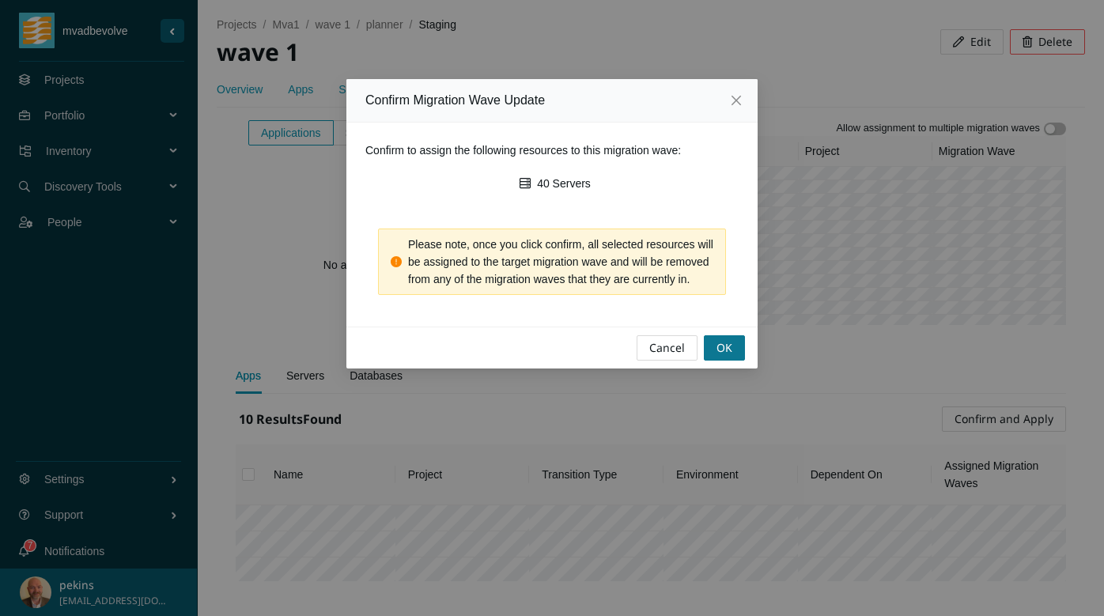
click at [717, 357] on span "OK" at bounding box center [724, 347] width 16 height 17
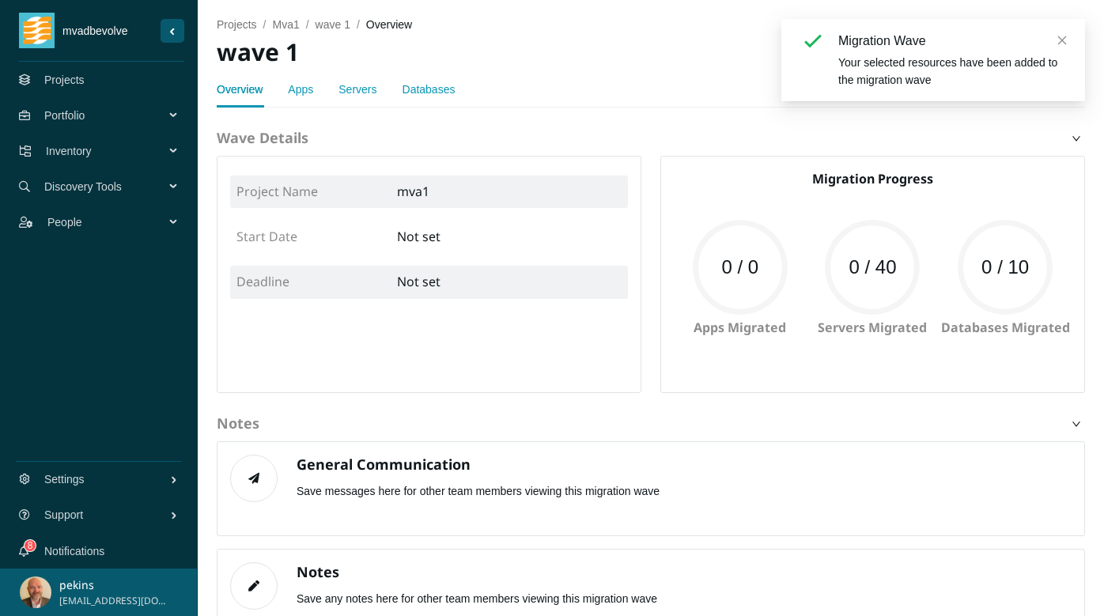
click at [1065, 39] on icon "close" at bounding box center [1062, 40] width 11 height 11
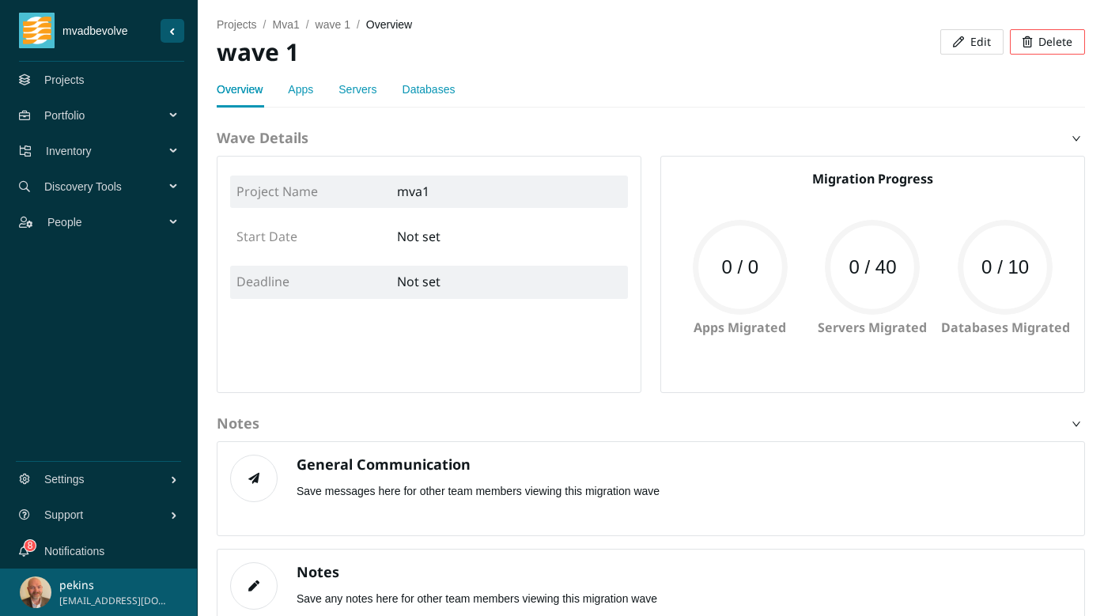
click at [368, 86] on link "Servers" at bounding box center [357, 89] width 38 height 13
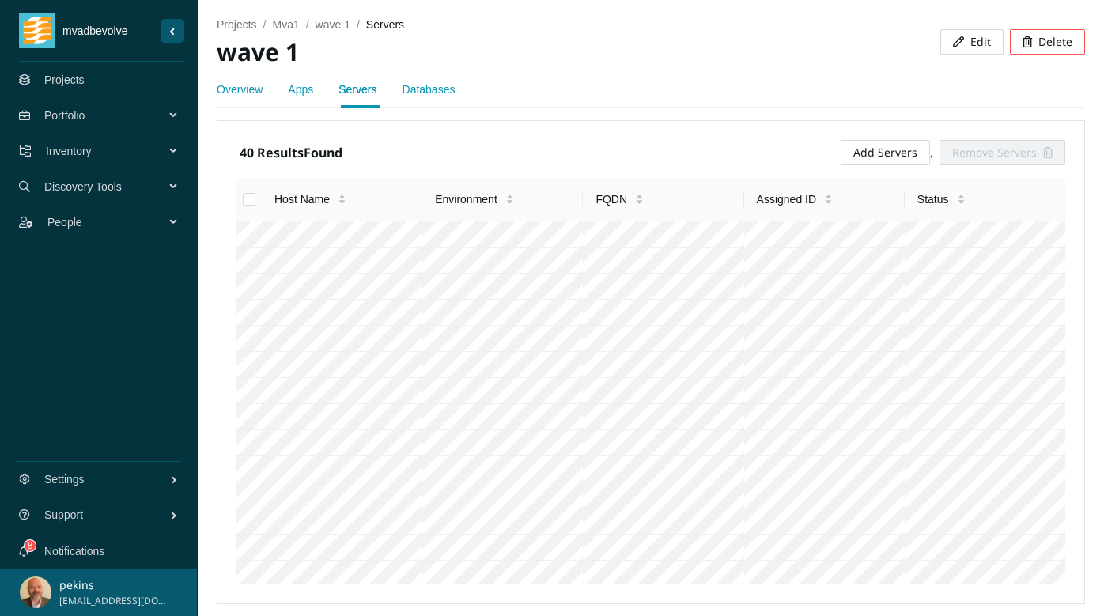
click at [235, 89] on link "Overview" at bounding box center [240, 89] width 46 height 13
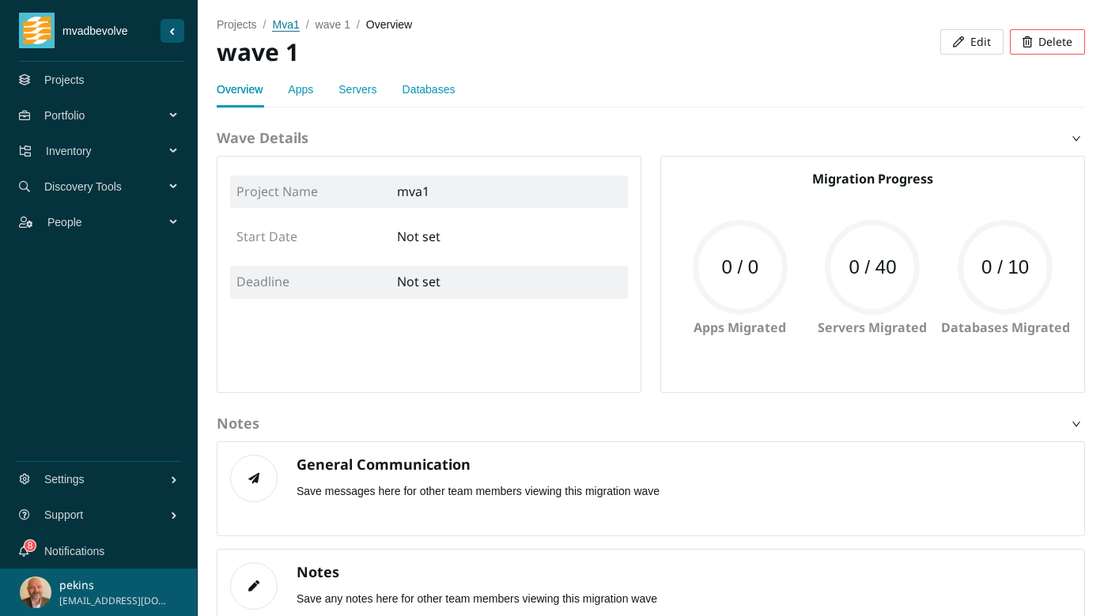
click at [288, 25] on span "mva1" at bounding box center [285, 24] width 27 height 13
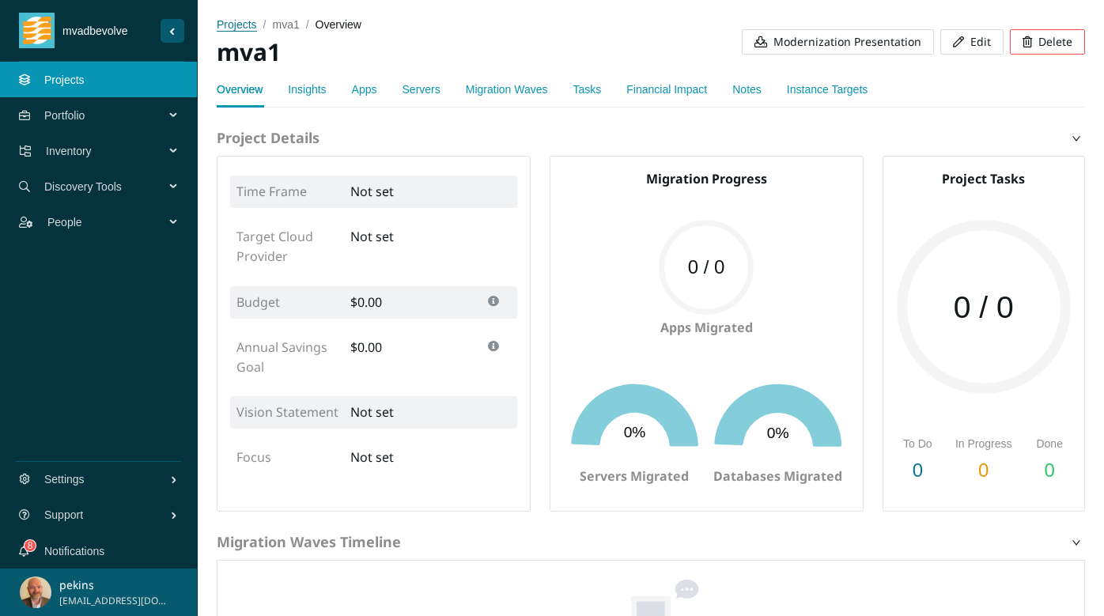
click at [246, 25] on span "projects" at bounding box center [237, 24] width 40 height 13
click at [244, 25] on span "projects" at bounding box center [237, 24] width 40 height 13
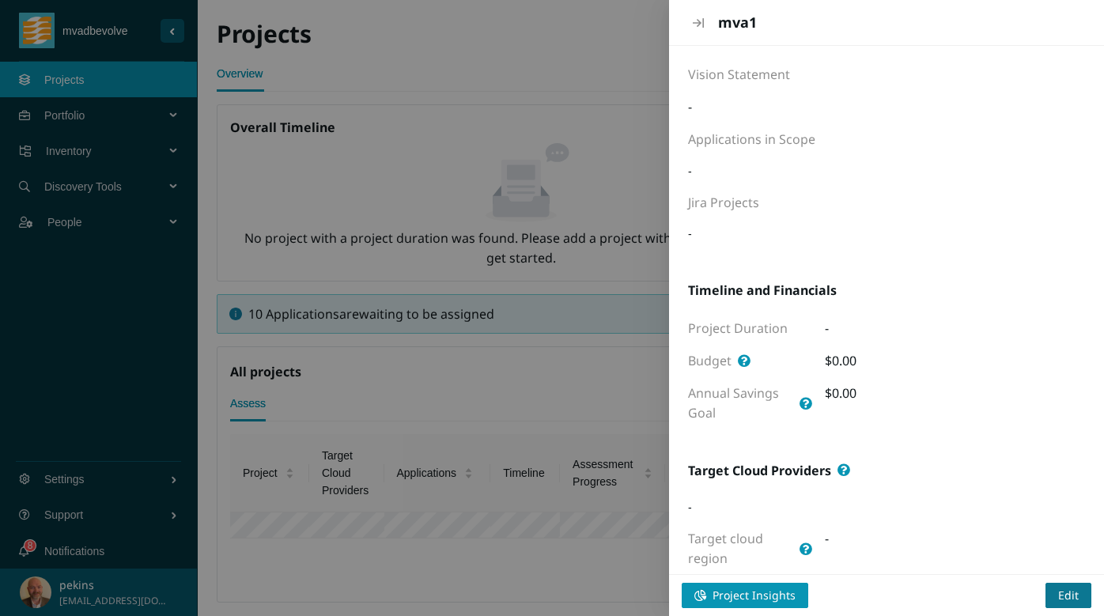
click at [1073, 599] on span "Edit" at bounding box center [1068, 595] width 21 height 17
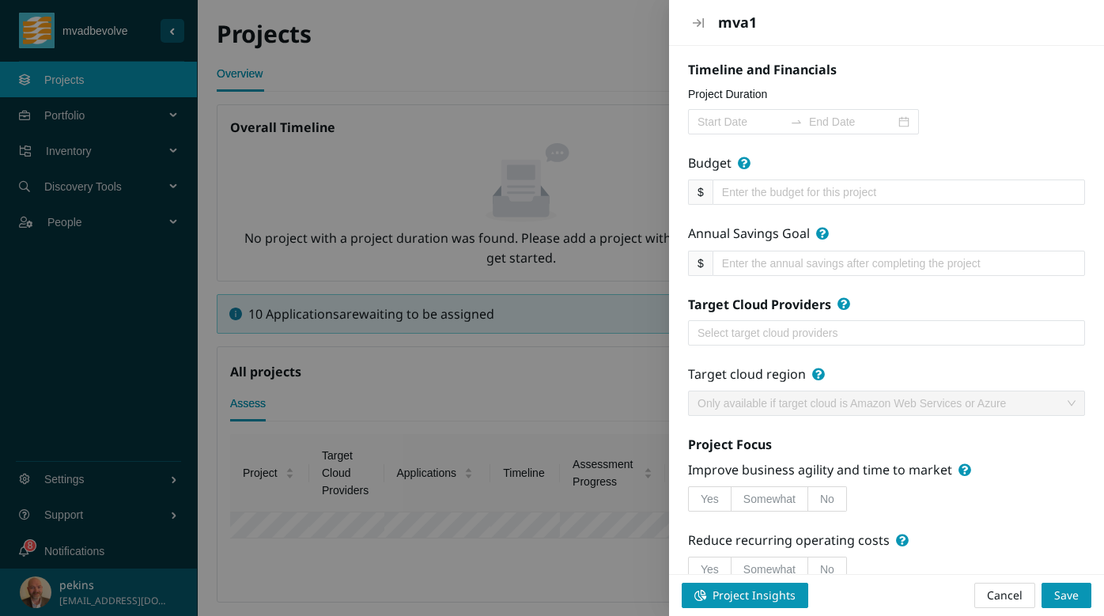
scroll to position [358, 0]
click at [819, 319] on div "Select target cloud providers" at bounding box center [886, 331] width 397 height 25
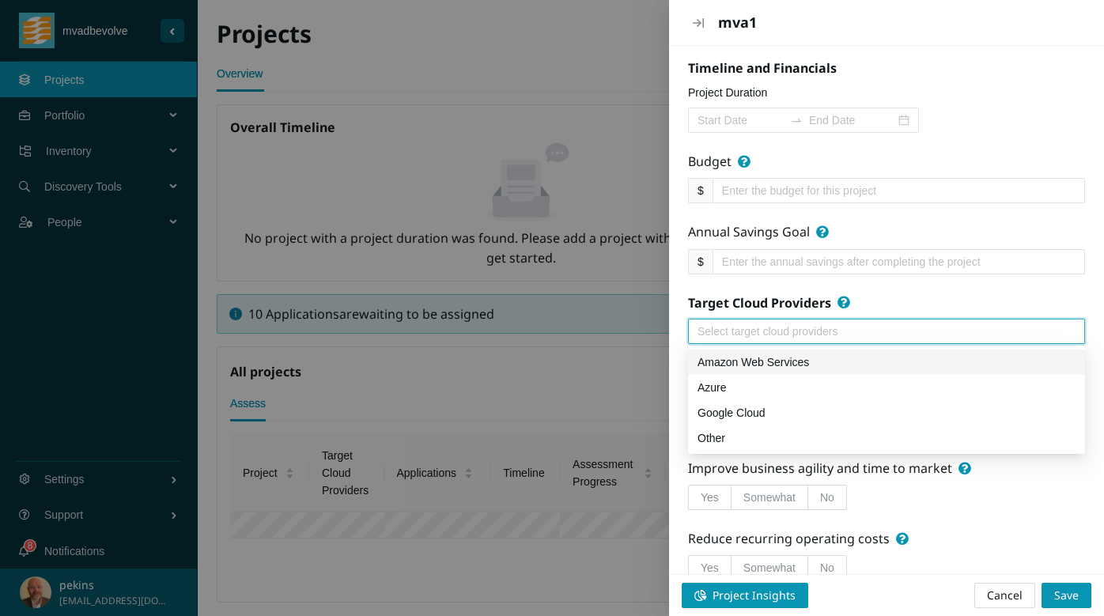
click at [768, 360] on div "Amazon Web Services" at bounding box center [887, 362] width 378 height 17
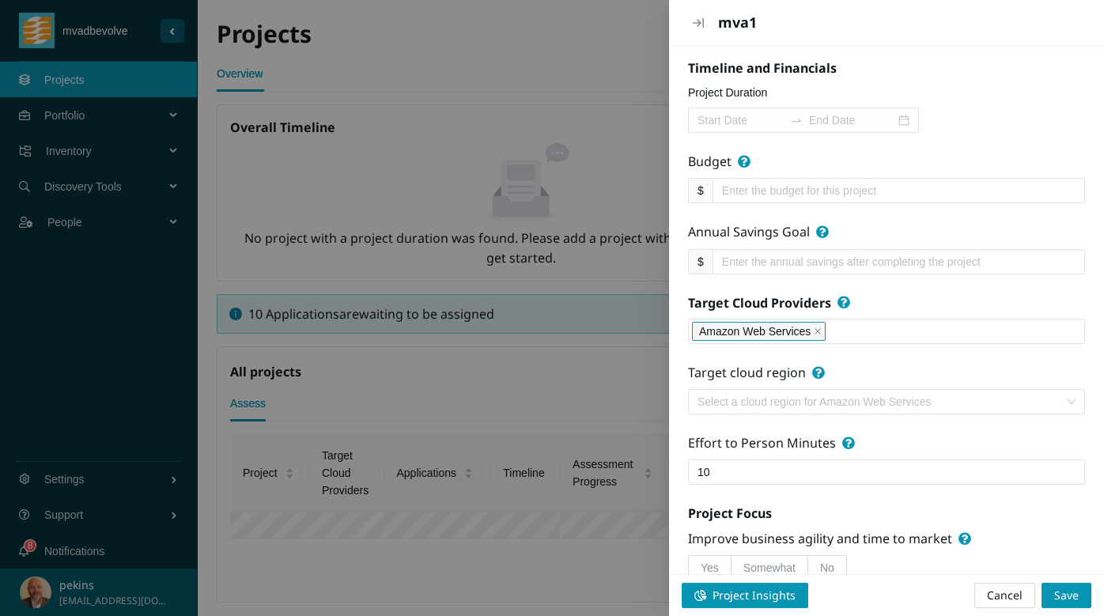
click at [1076, 530] on div "Improve business agility and time to market" at bounding box center [886, 542] width 397 height 26
click at [1075, 597] on span "Save" at bounding box center [1066, 595] width 25 height 17
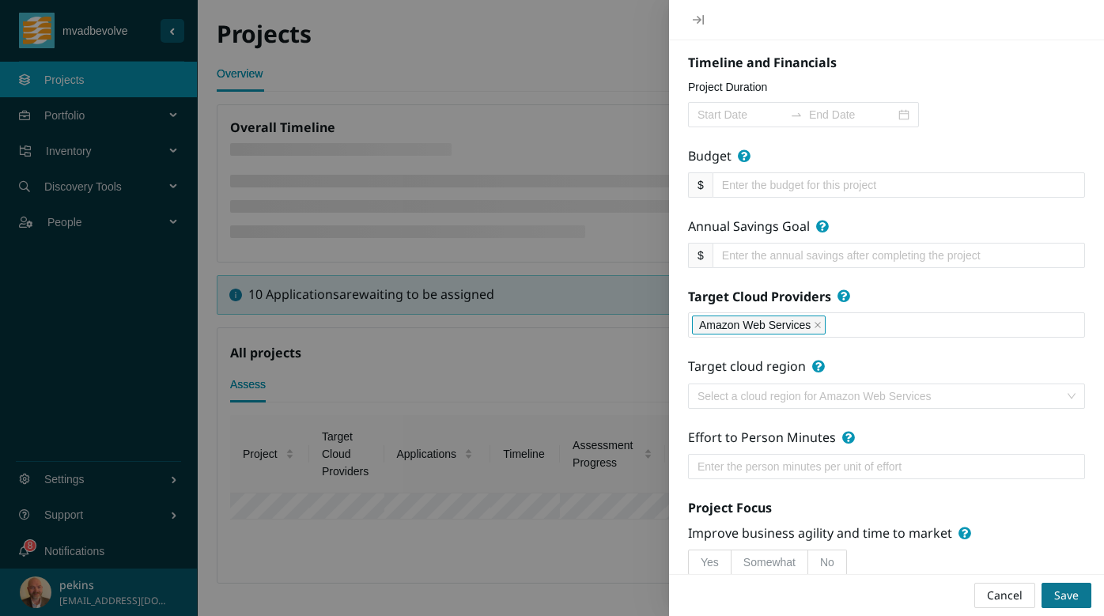
scroll to position [43, 0]
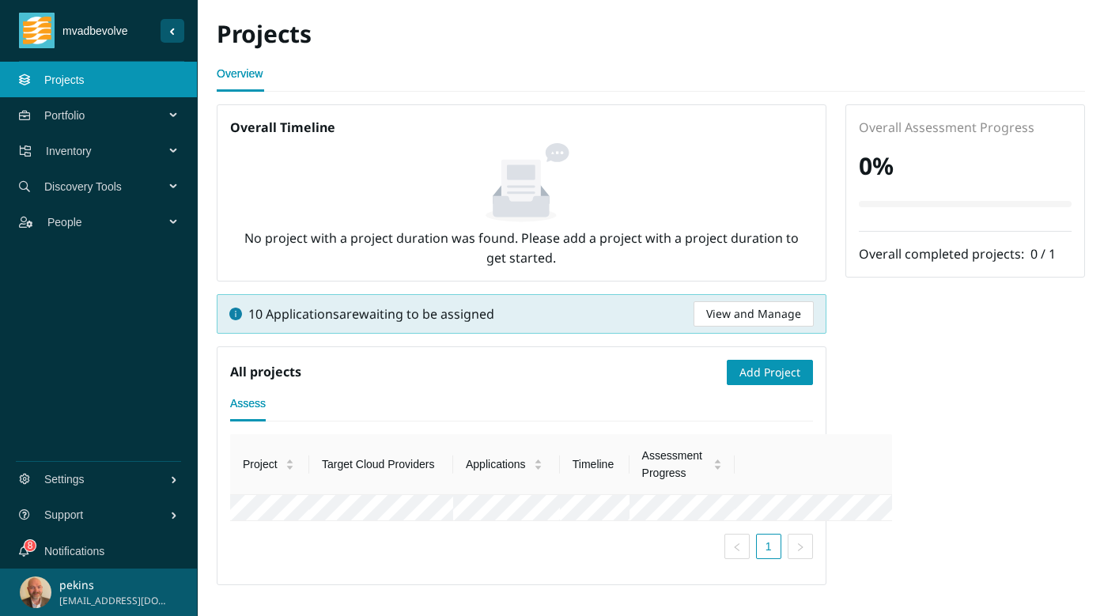
click at [752, 316] on span "View and Manage" at bounding box center [753, 313] width 95 height 17
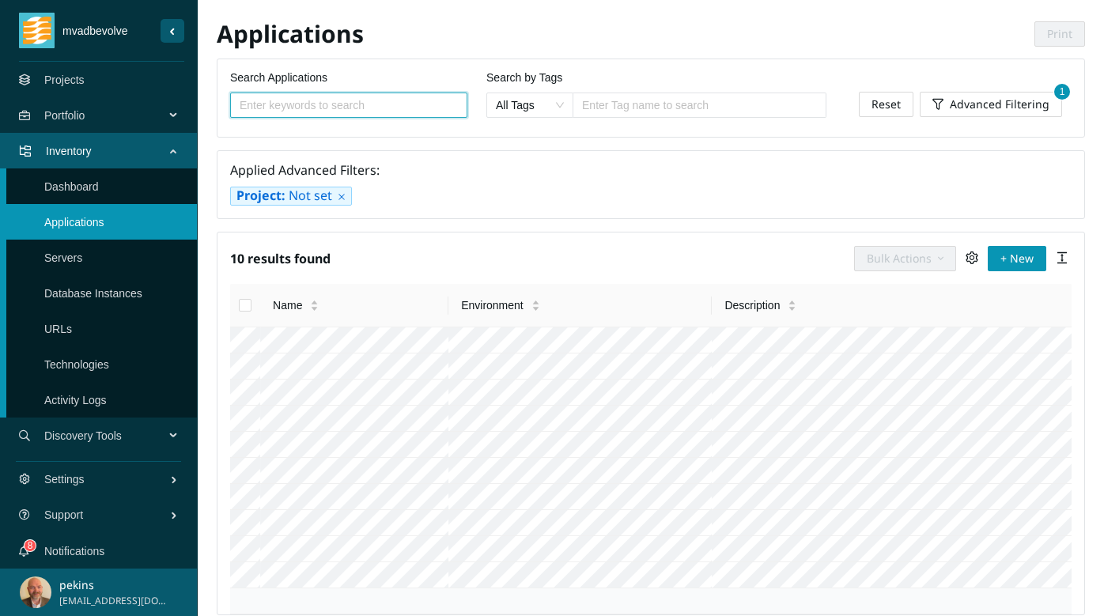
click at [248, 304] on input "Select all" at bounding box center [245, 305] width 13 height 13
checkbox input "true"
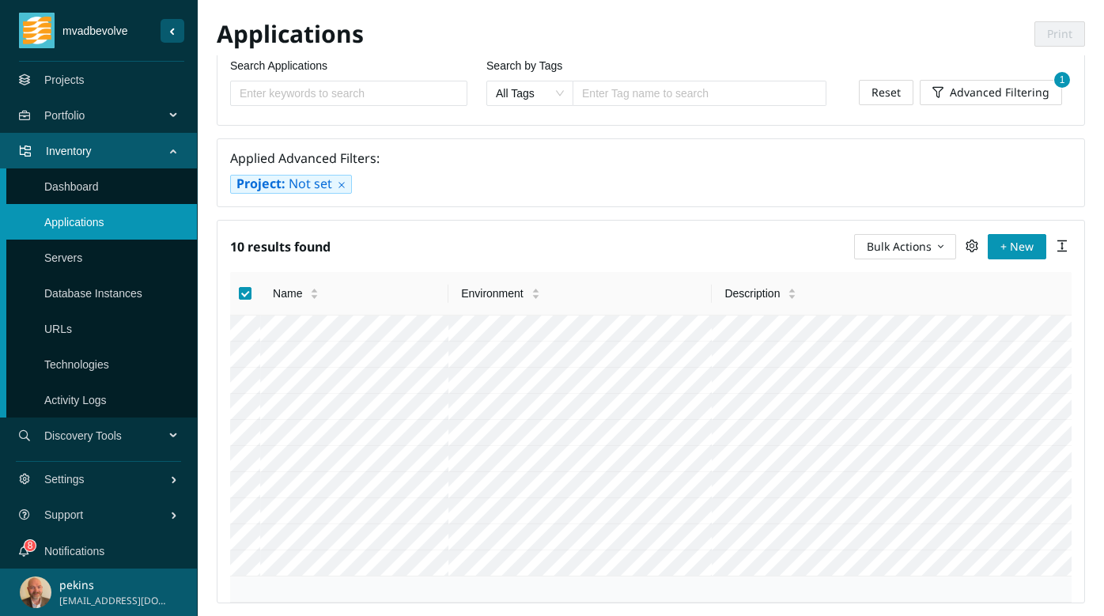
scroll to position [59, 0]
click at [939, 241] on icon "button" at bounding box center [941, 246] width 6 height 11
click at [913, 254] on span "Assign to Project" at bounding box center [906, 255] width 83 height 17
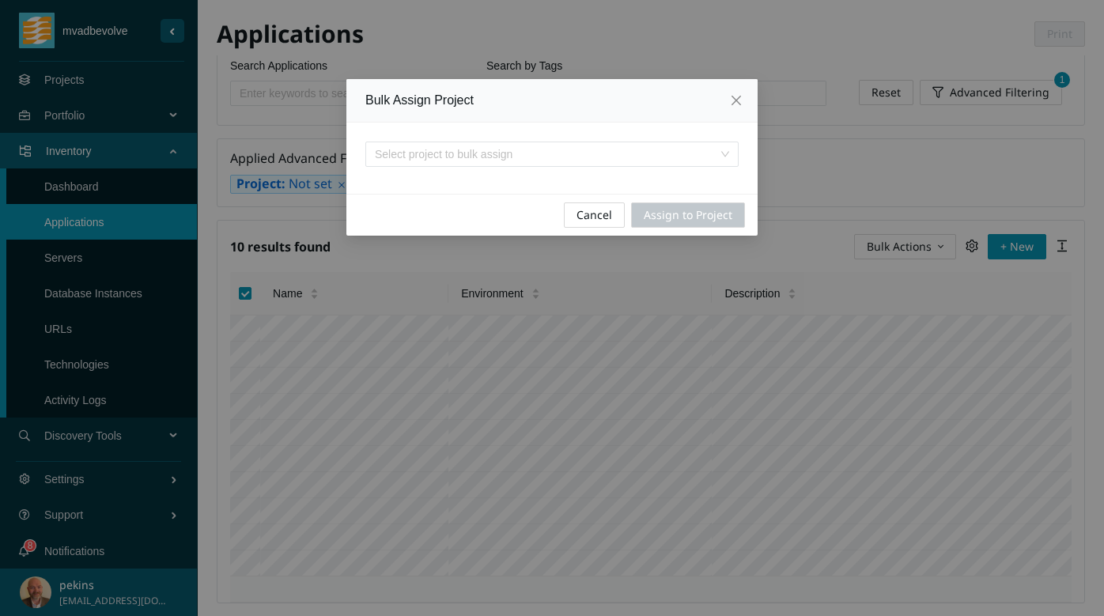
click at [524, 157] on input "search" at bounding box center [546, 154] width 343 height 24
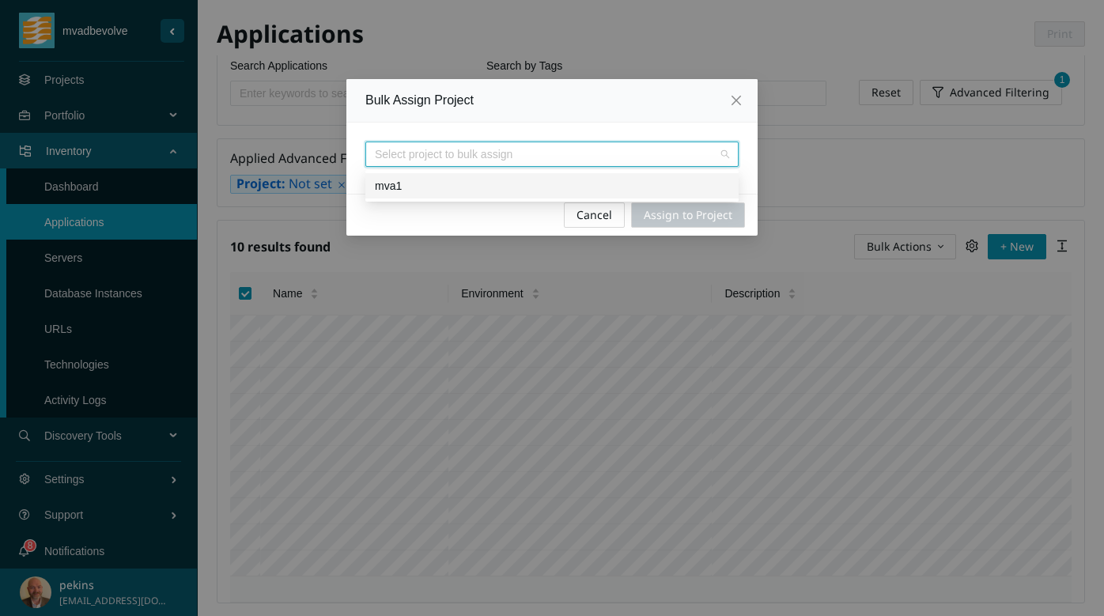
click at [456, 189] on div "mva1" at bounding box center [552, 185] width 354 height 17
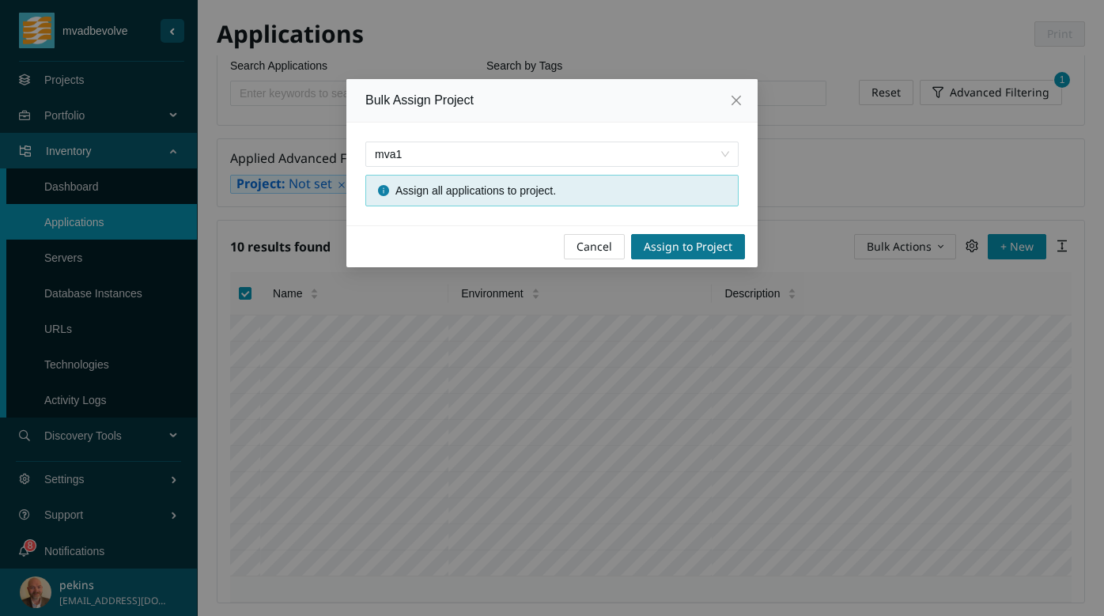
click at [671, 247] on span "Assign to Project" at bounding box center [688, 246] width 89 height 17
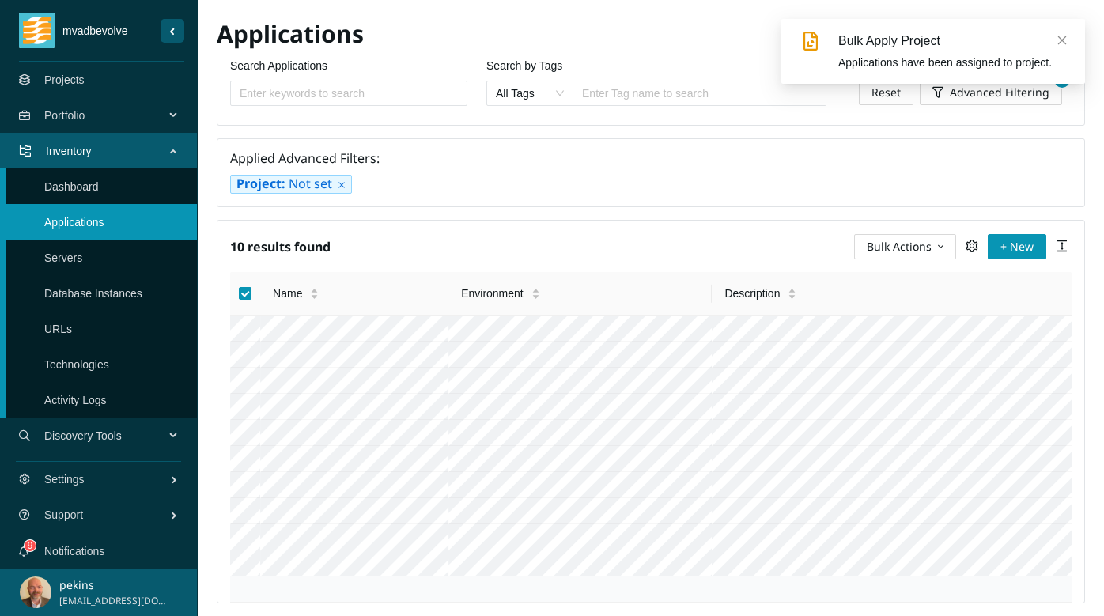
click at [1064, 36] on icon "close" at bounding box center [1062, 40] width 11 height 11
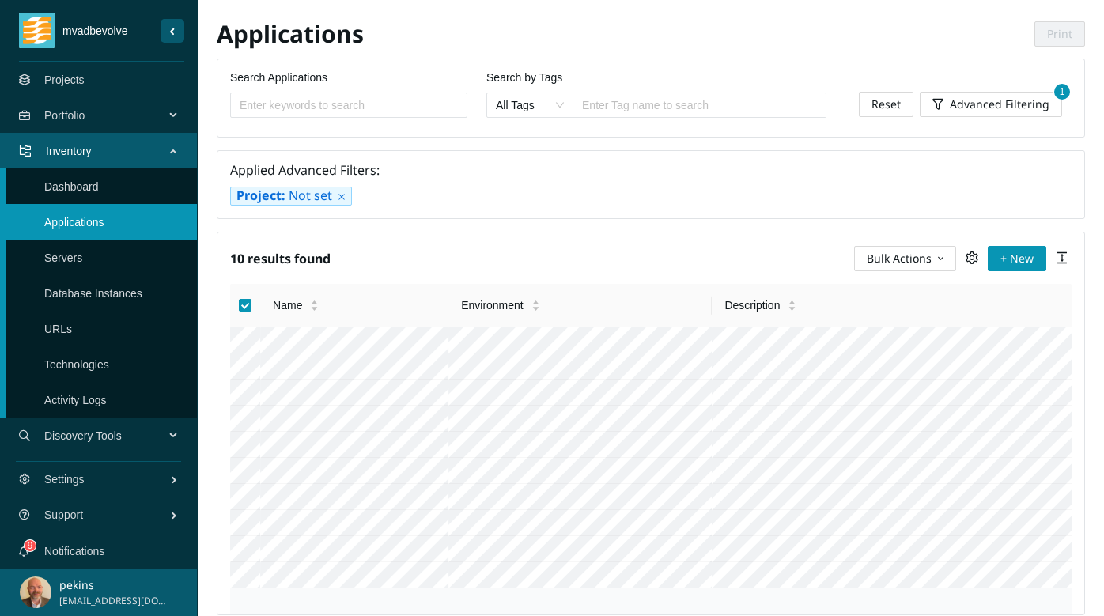
scroll to position [0, 0]
click at [340, 198] on icon "close" at bounding box center [342, 197] width 8 height 8
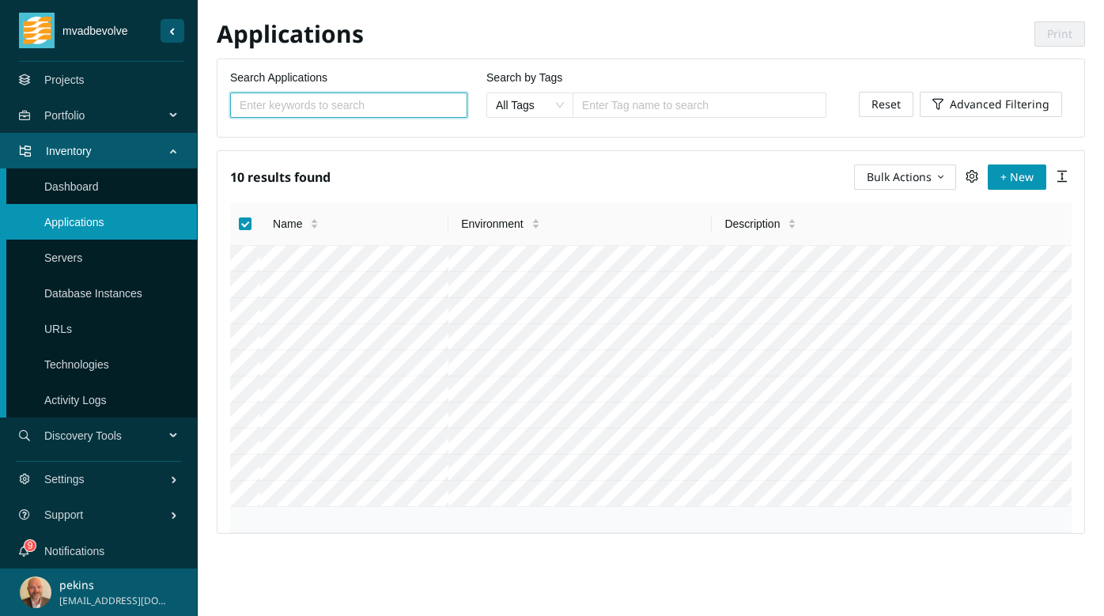
click at [67, 86] on link "Projects" at bounding box center [64, 80] width 40 height 13
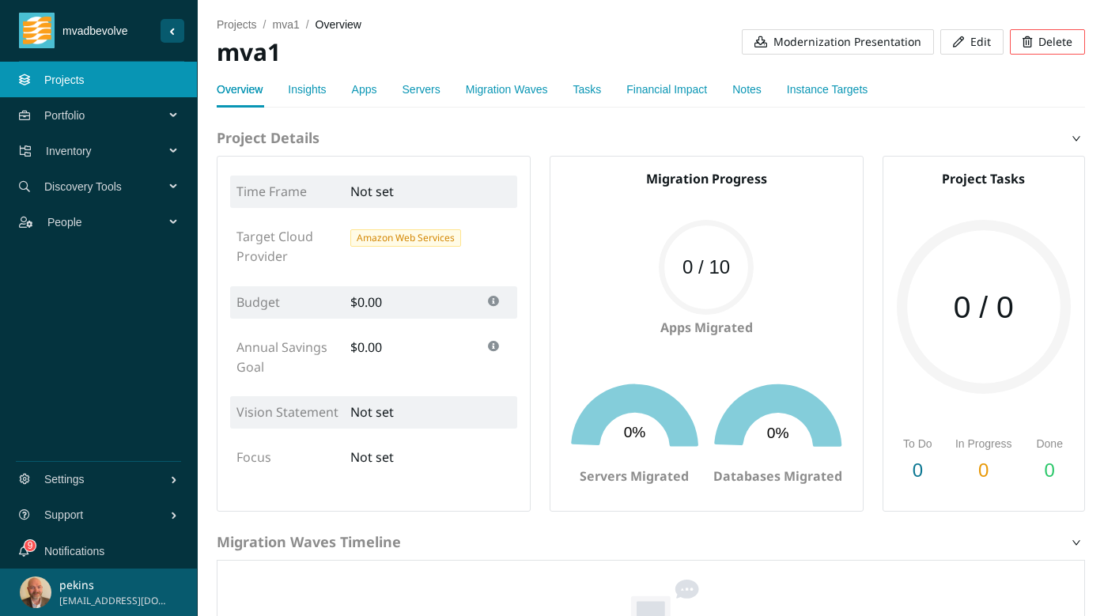
click at [427, 87] on link "Servers" at bounding box center [422, 89] width 38 height 13
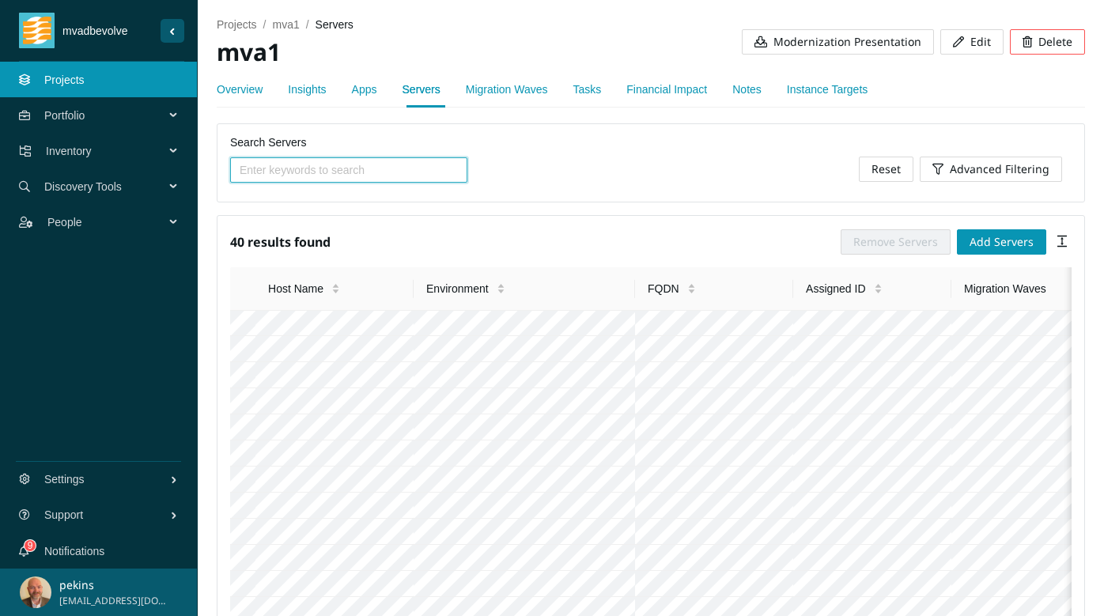
scroll to position [1, 0]
click at [837, 89] on link "Instance Targets" at bounding box center [827, 89] width 81 height 13
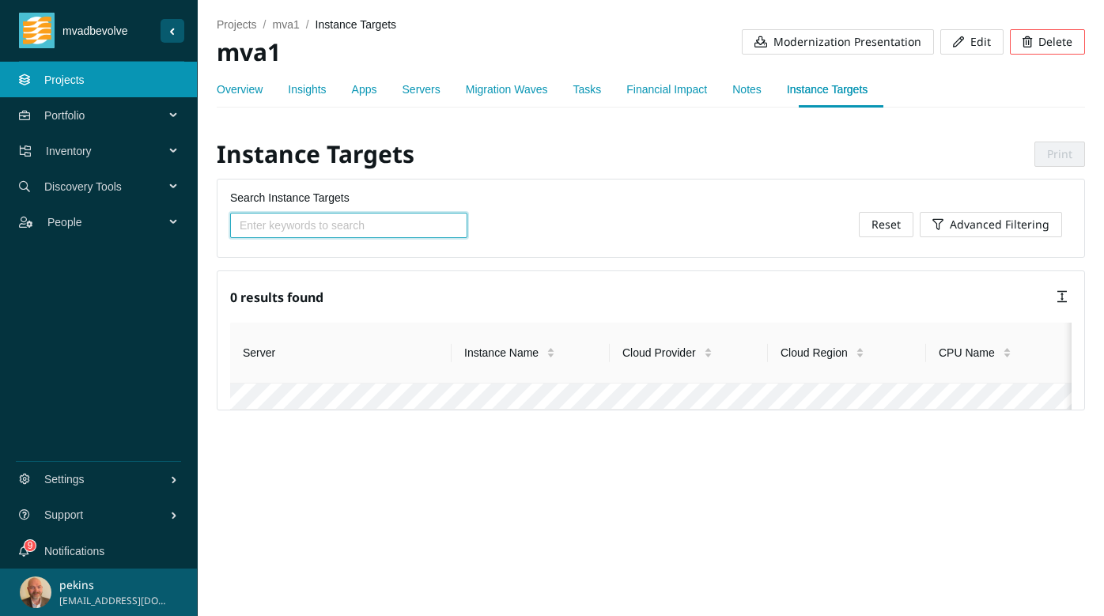
click at [240, 89] on link "Overview" at bounding box center [240, 89] width 46 height 13
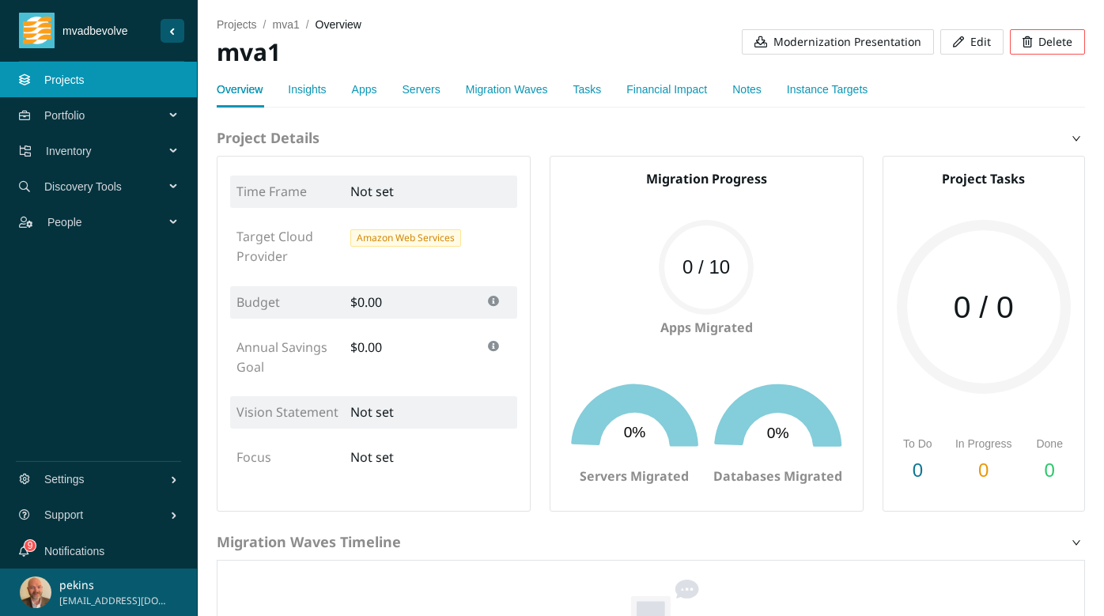
click at [308, 90] on link "Insights" at bounding box center [307, 89] width 38 height 13
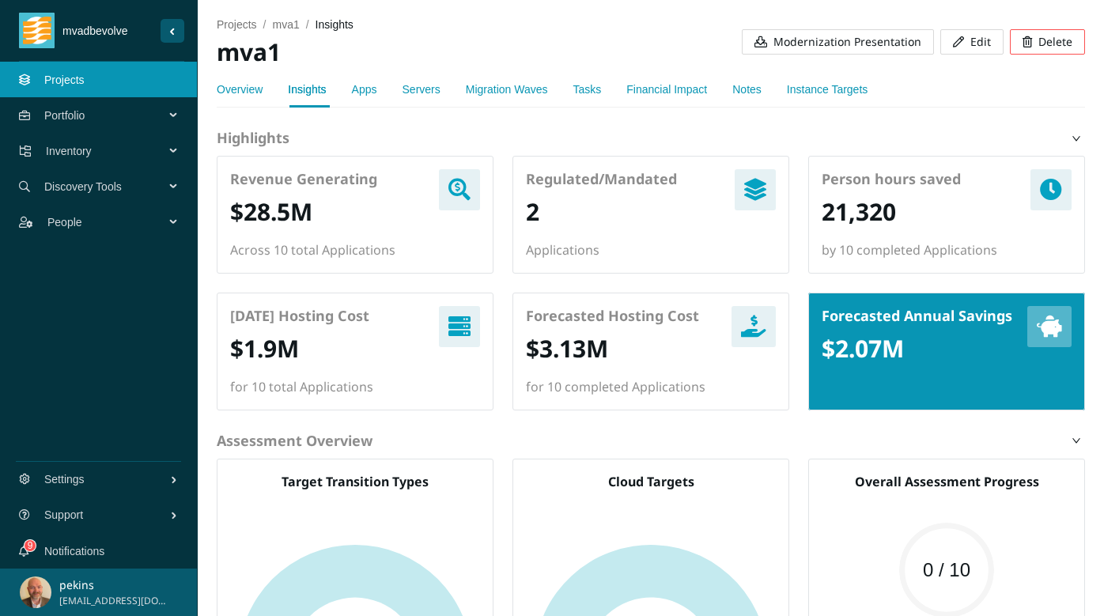
click at [365, 89] on link "Apps" at bounding box center [364, 89] width 25 height 13
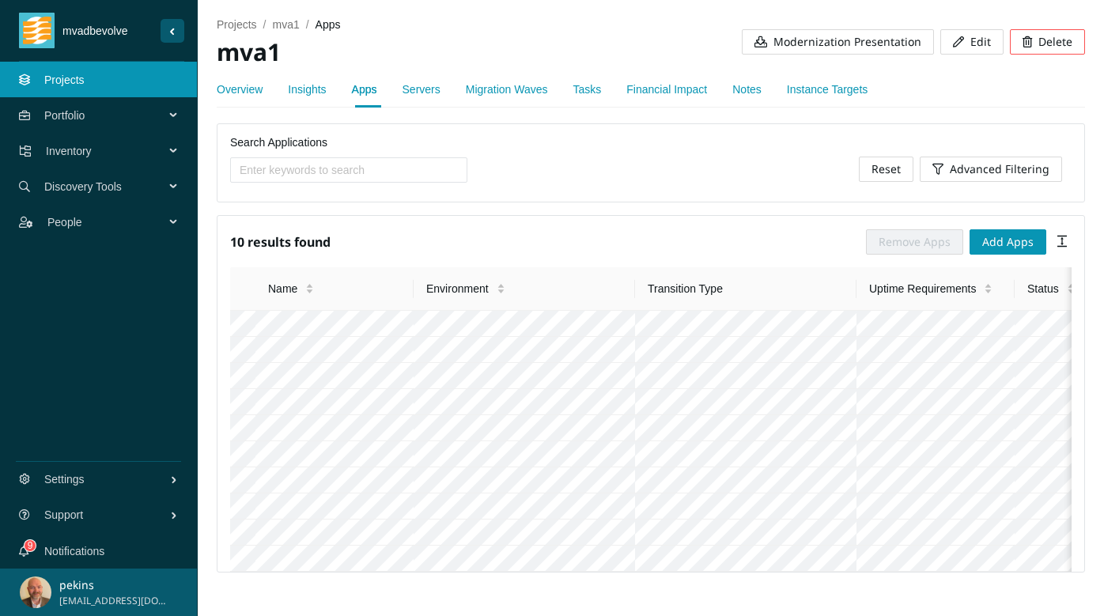
click at [440, 88] on link "Servers" at bounding box center [422, 89] width 38 height 13
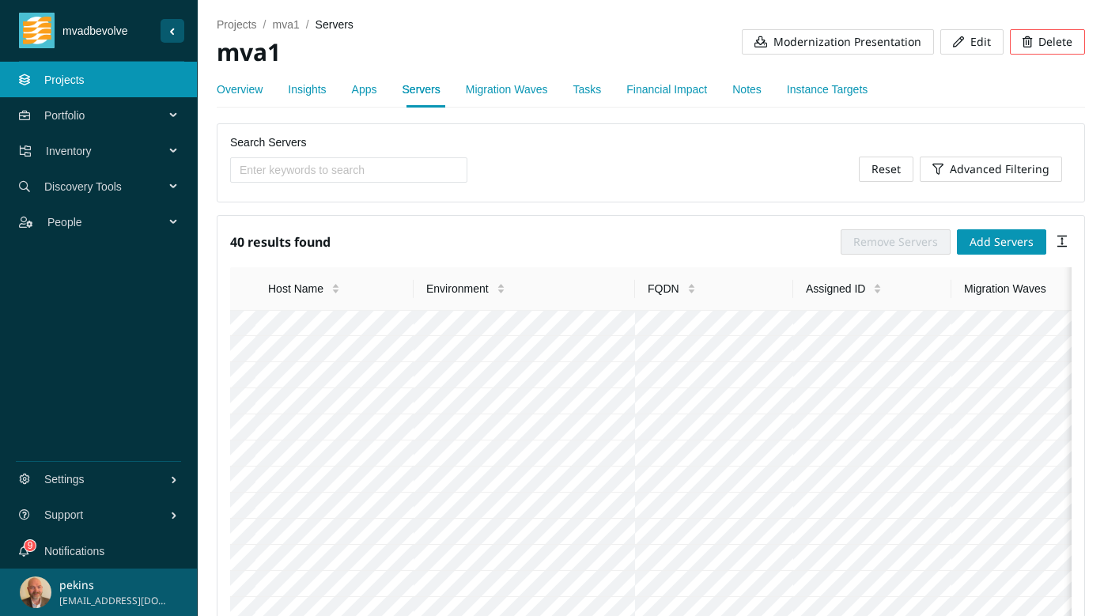
click at [527, 92] on link "Migration Waves" at bounding box center [507, 89] width 82 height 13
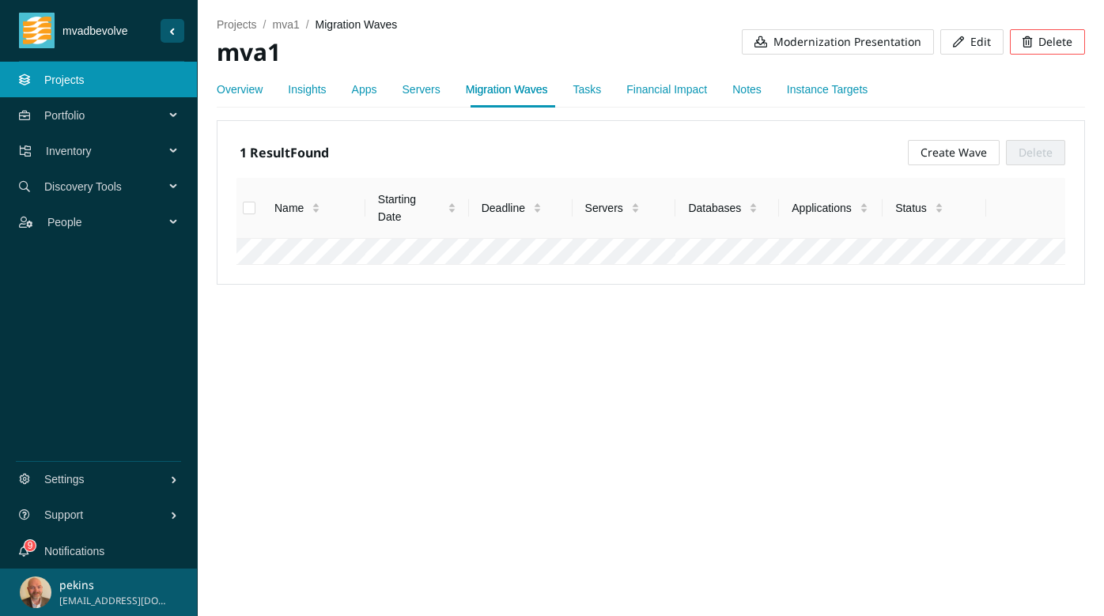
click at [844, 89] on link "Instance Targets" at bounding box center [827, 89] width 81 height 13
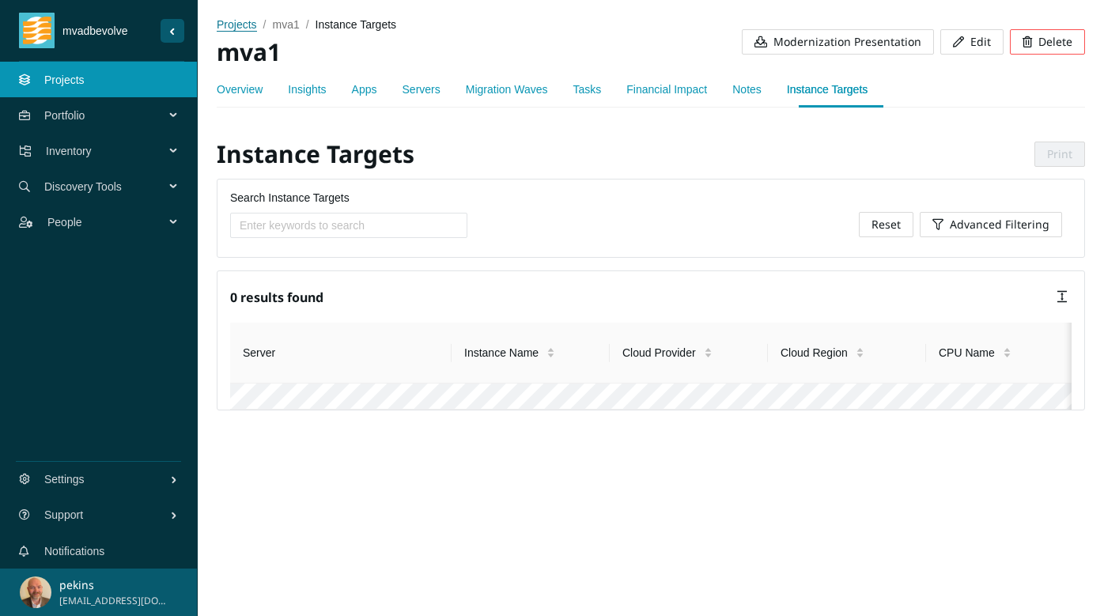
click at [235, 21] on span "projects" at bounding box center [237, 24] width 40 height 13
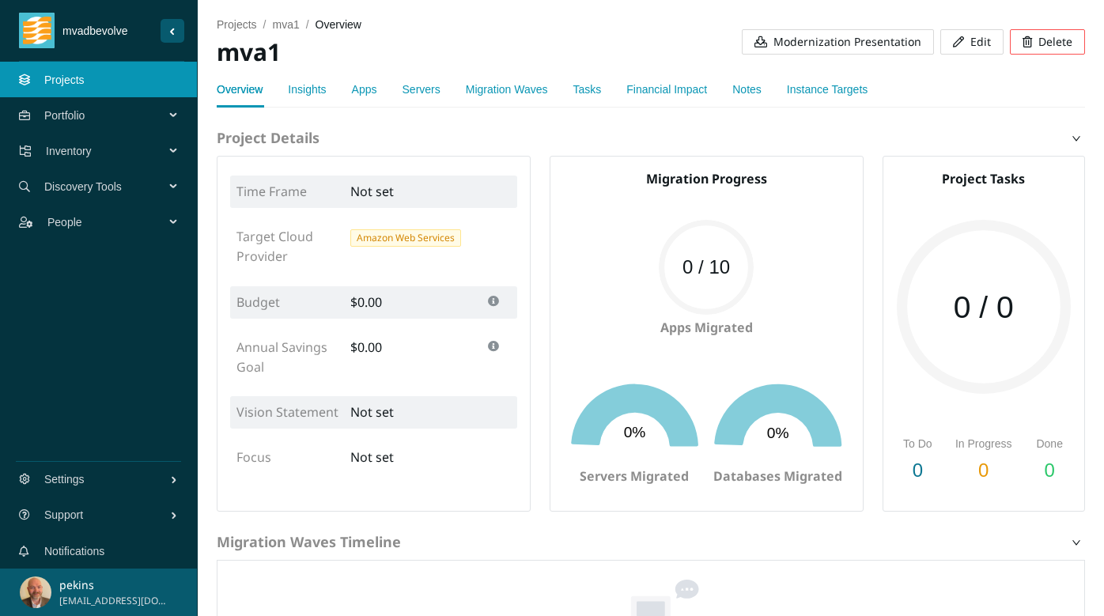
click at [974, 43] on span "Edit" at bounding box center [980, 41] width 21 height 17
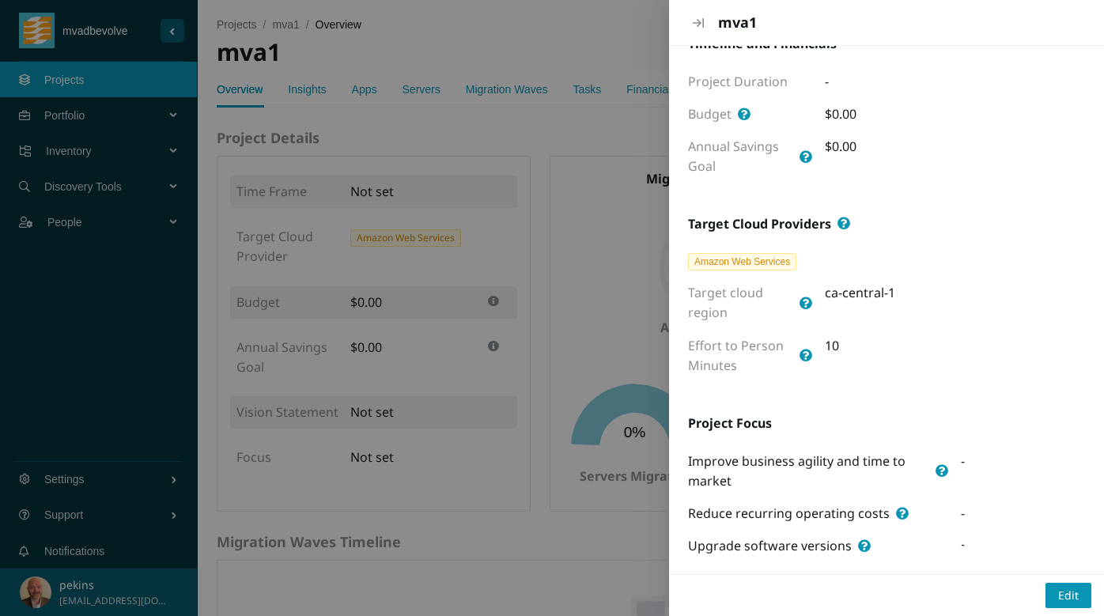
scroll to position [327, 0]
click at [701, 20] on icon "Close" at bounding box center [698, 23] width 11 height 13
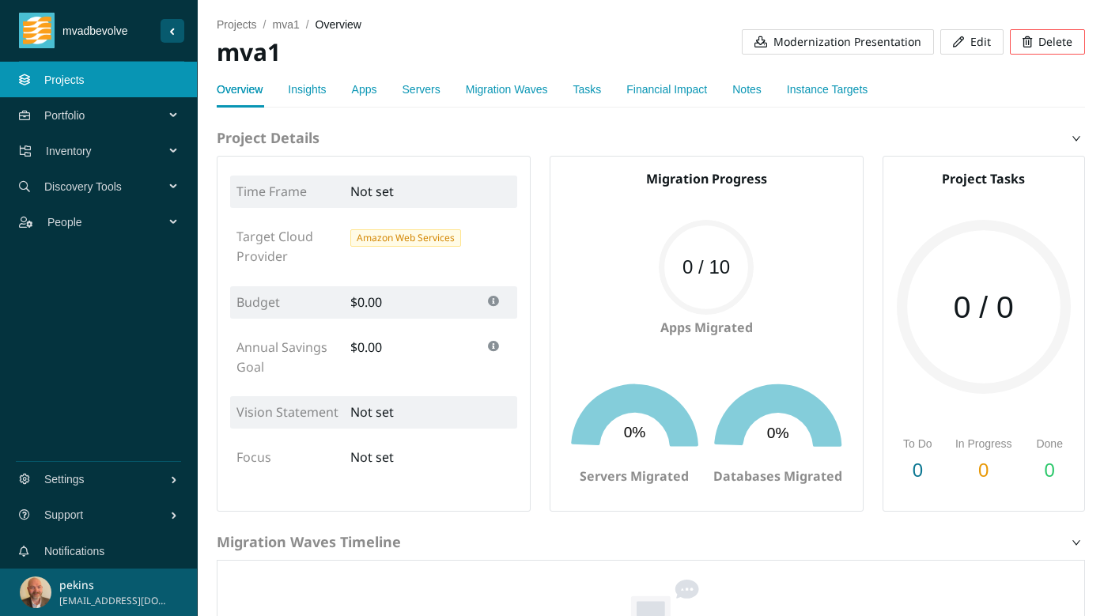
click at [434, 88] on link "Servers" at bounding box center [422, 89] width 38 height 13
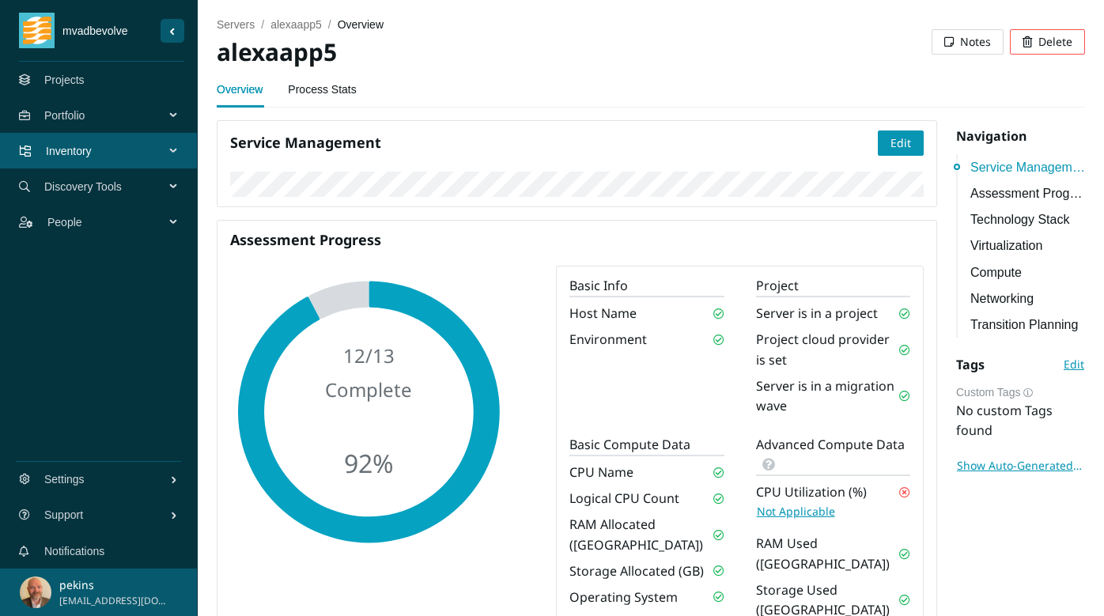
click at [67, 81] on link "Projects" at bounding box center [64, 80] width 40 height 13
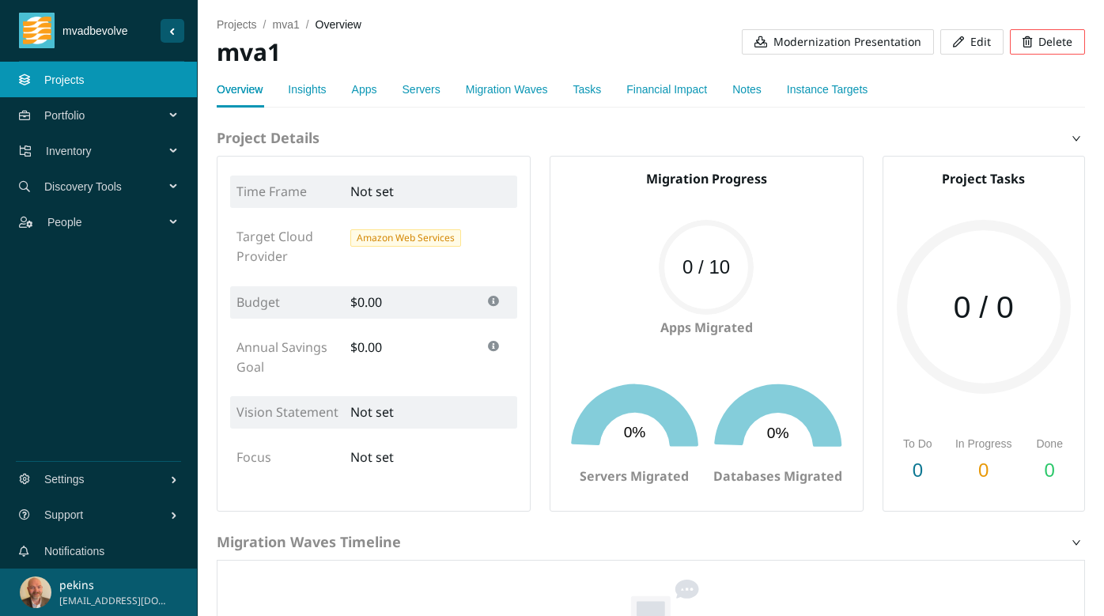
click at [826, 87] on link "Instance Targets" at bounding box center [827, 89] width 81 height 13
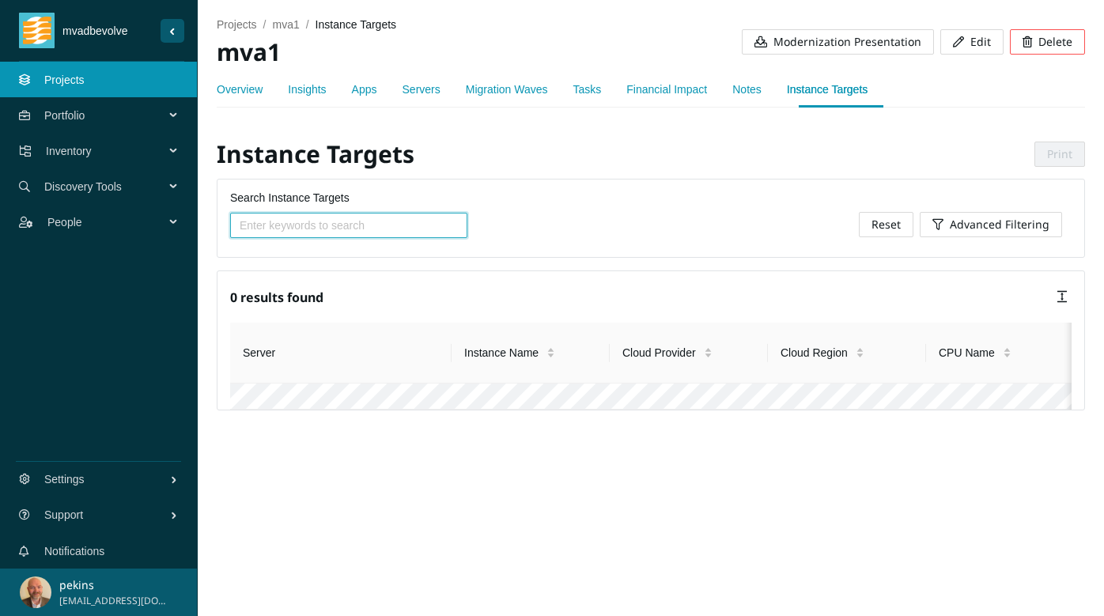
click at [76, 122] on span "Portfolio" at bounding box center [107, 115] width 127 height 47
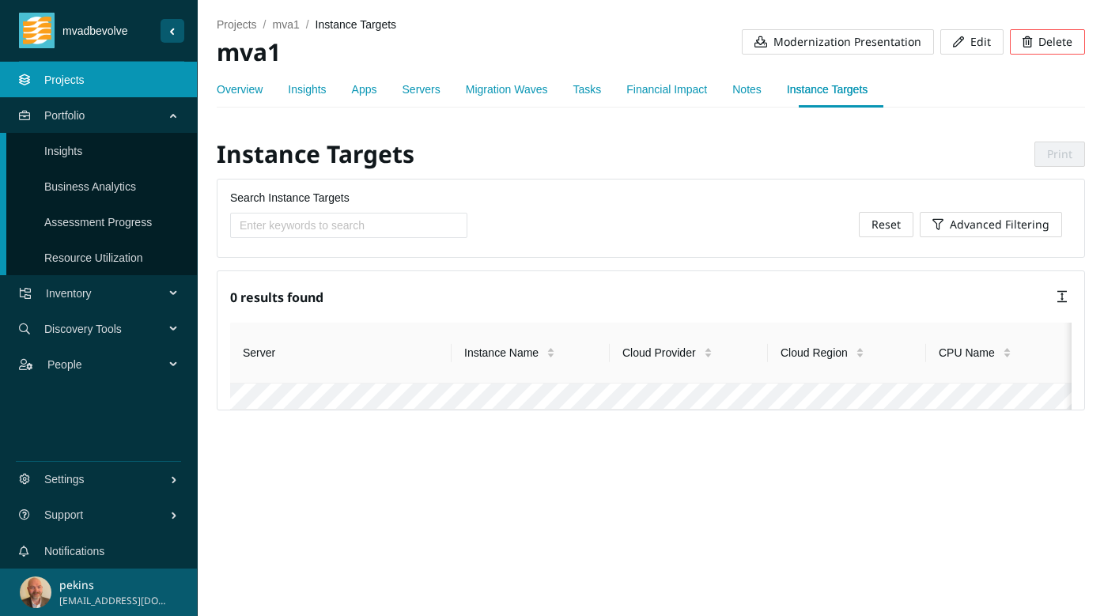
click at [77, 220] on link "Assessment Progress" at bounding box center [98, 222] width 108 height 13
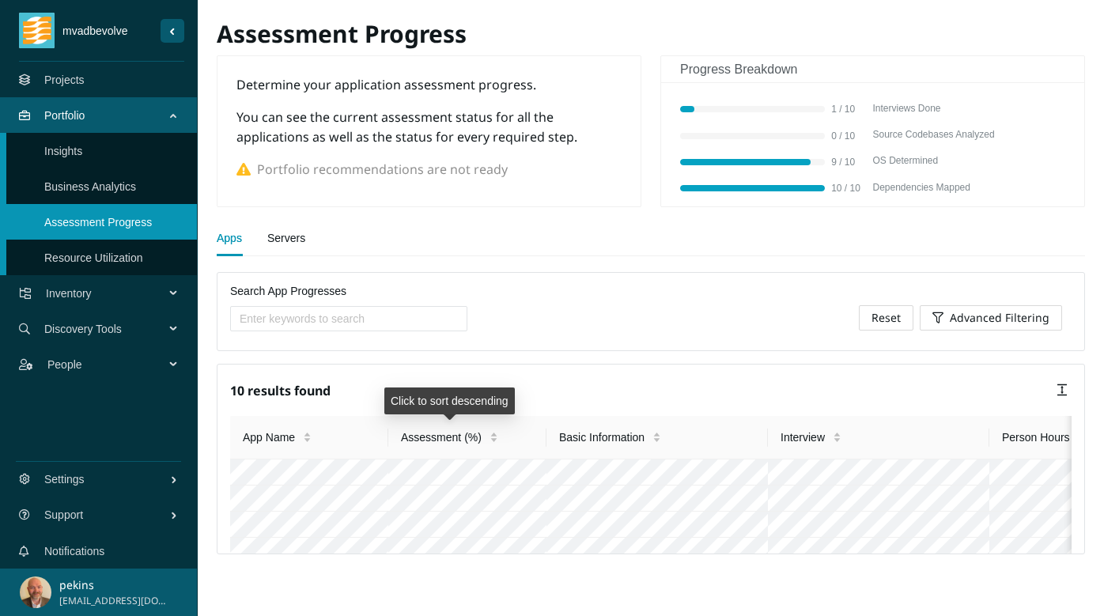
click at [441, 438] on span "Assessment (%)" at bounding box center [441, 437] width 81 height 17
click at [284, 237] on link "Servers" at bounding box center [286, 238] width 38 height 32
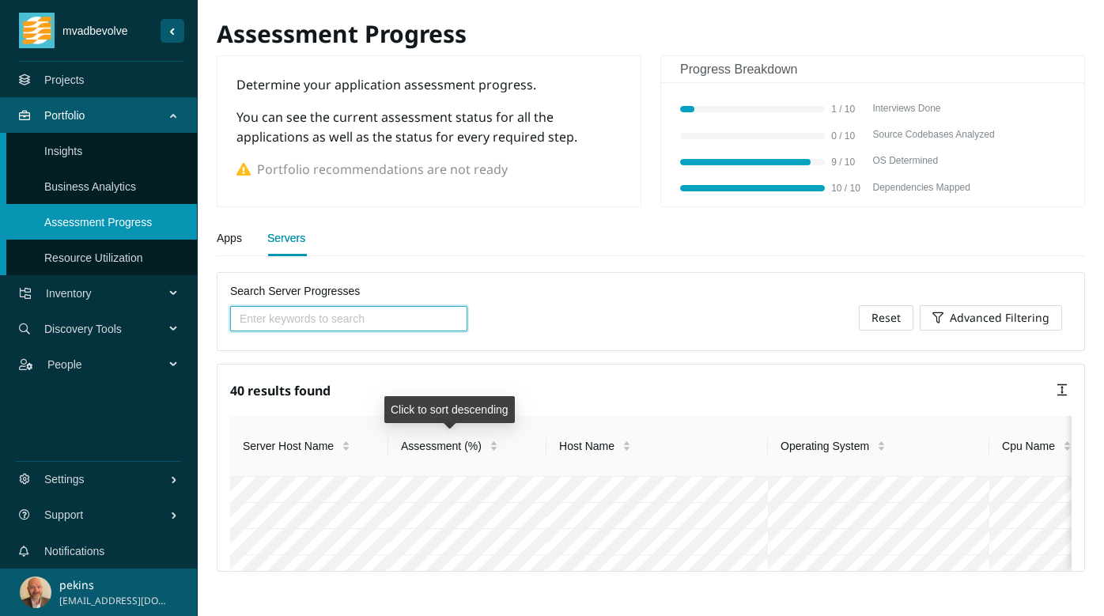
click at [450, 455] on div "Assessment (%)" at bounding box center [449, 445] width 97 height 17
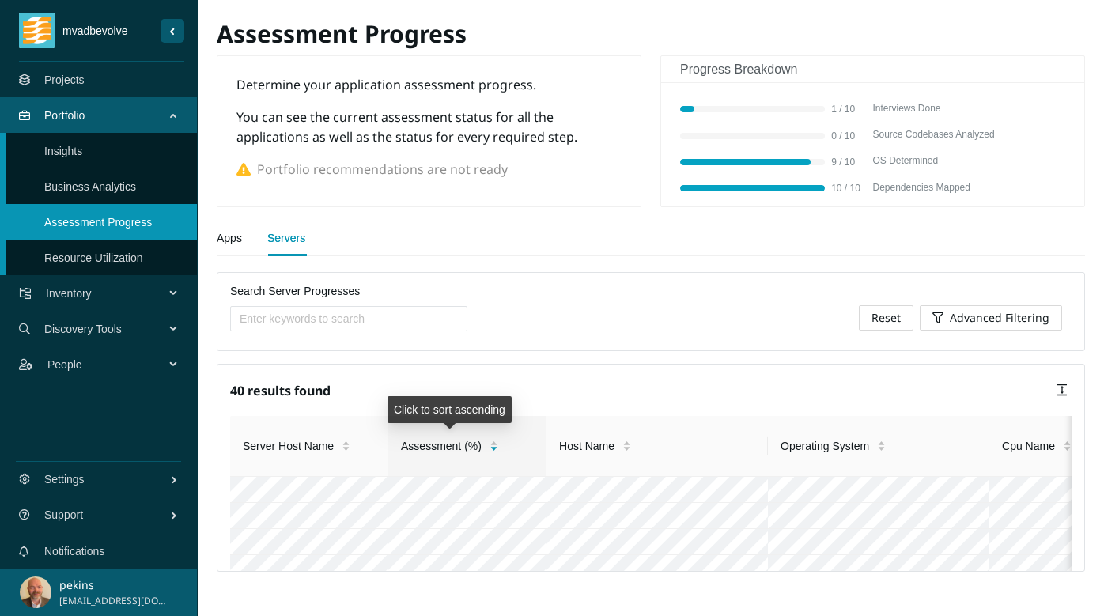
click at [433, 445] on span "Assessment (%)" at bounding box center [441, 445] width 81 height 17
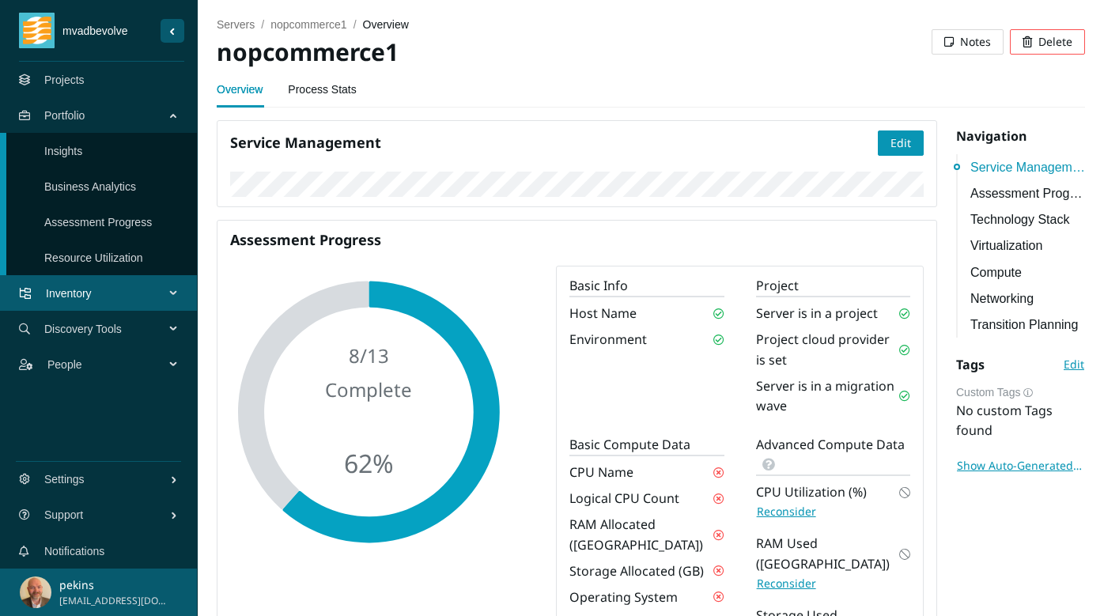
click at [74, 80] on link "Projects" at bounding box center [64, 80] width 40 height 13
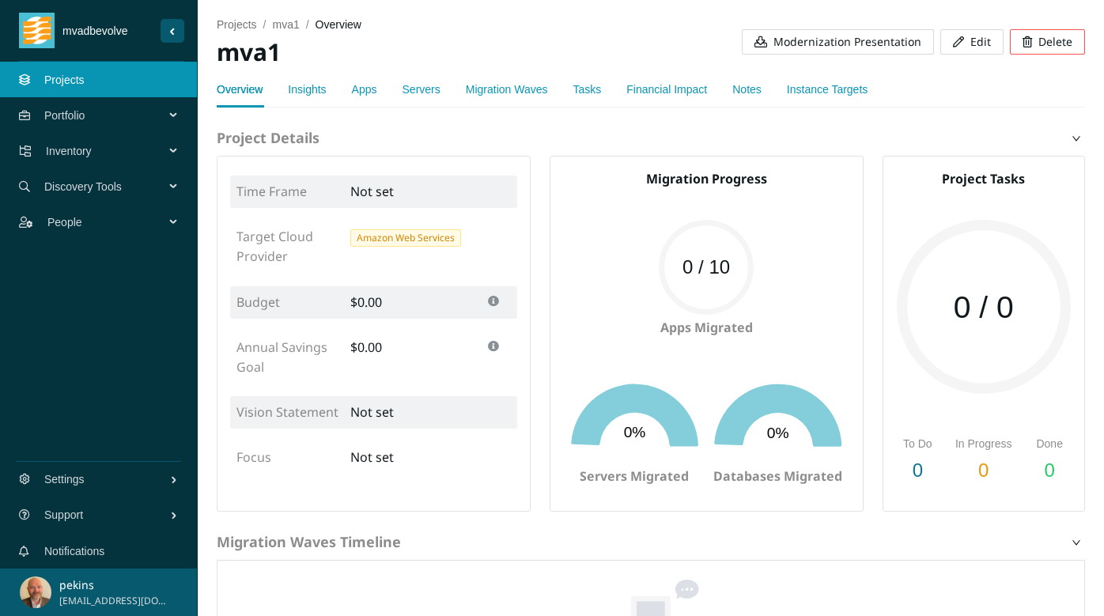
click at [838, 87] on link "Instance Targets" at bounding box center [827, 89] width 81 height 13
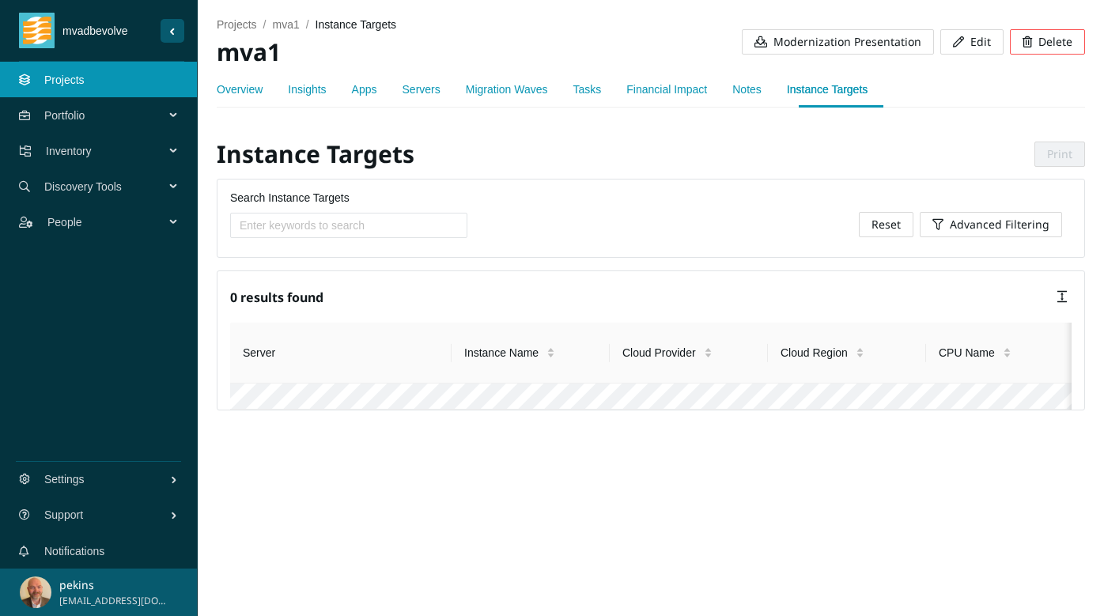
click at [244, 92] on link "Overview" at bounding box center [240, 89] width 46 height 13
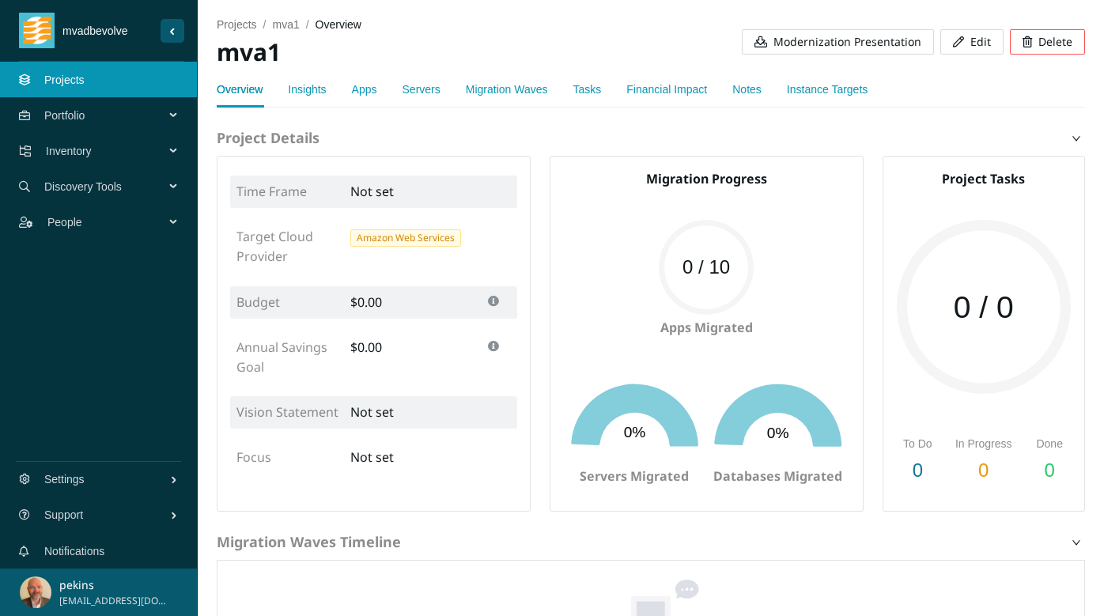
click at [308, 93] on link "Insights" at bounding box center [307, 89] width 38 height 13
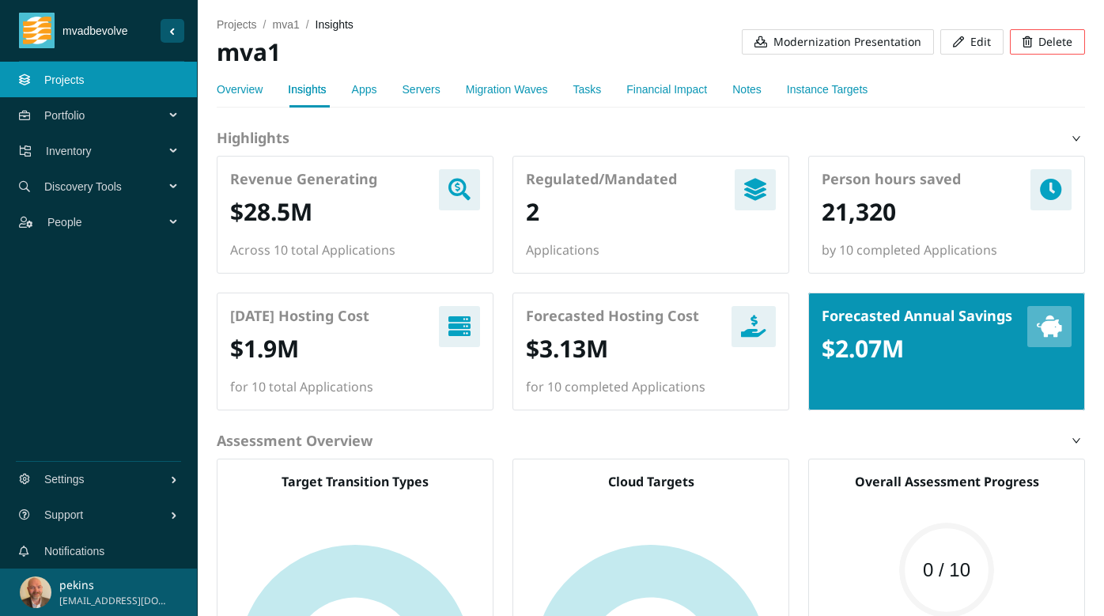
click at [424, 86] on link "Servers" at bounding box center [422, 89] width 38 height 13
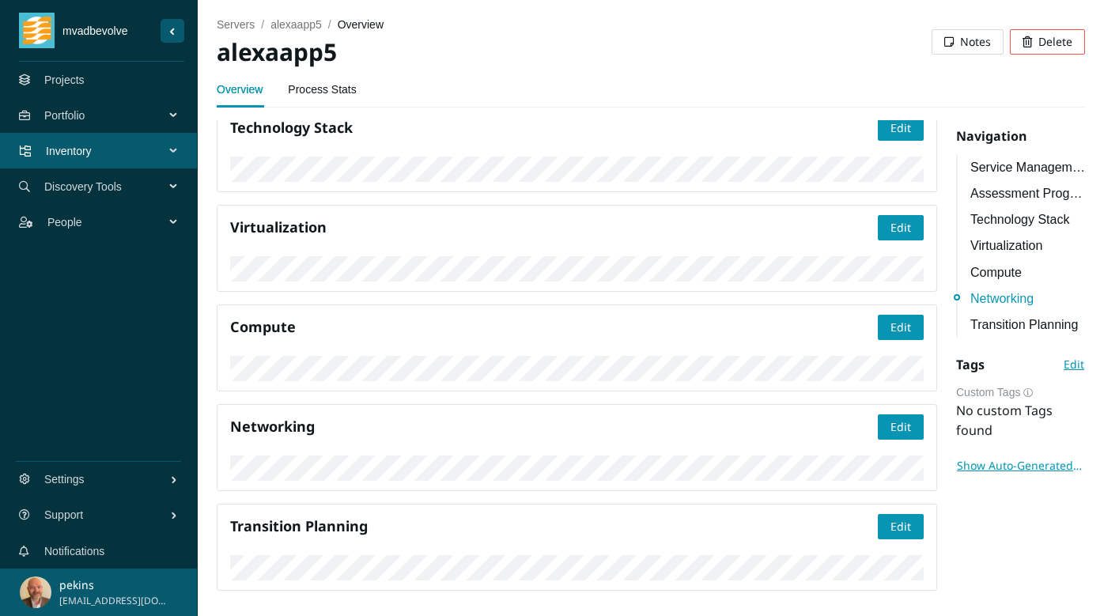
scroll to position [1303, 0]
click at [909, 518] on span "Edit" at bounding box center [900, 526] width 21 height 17
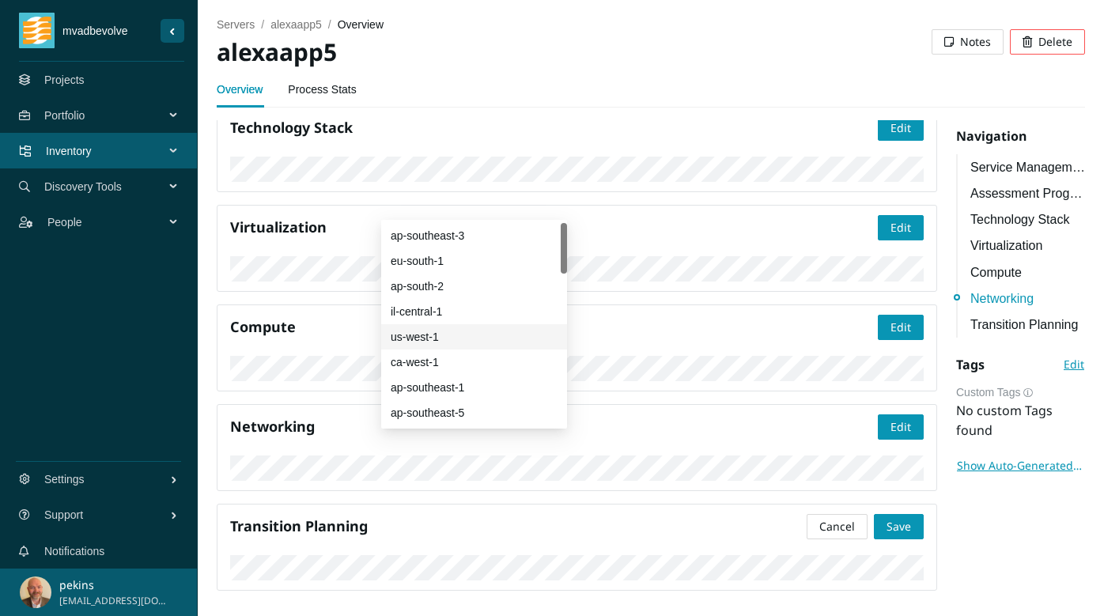
click at [431, 337] on div "us-west-1" at bounding box center [474, 336] width 167 height 17
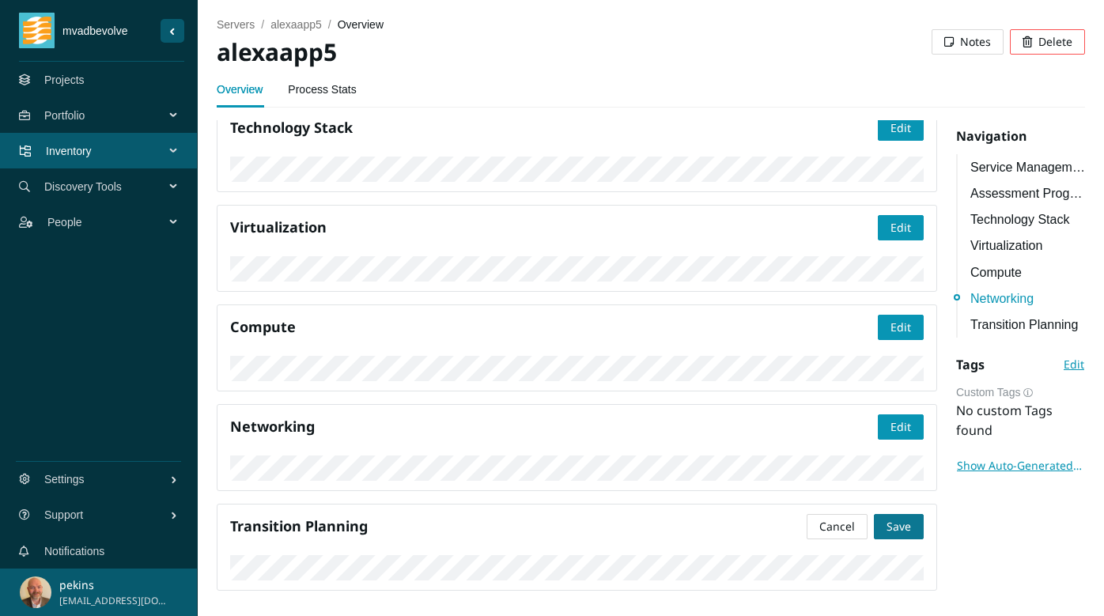
click at [901, 518] on span "Save" at bounding box center [899, 526] width 25 height 17
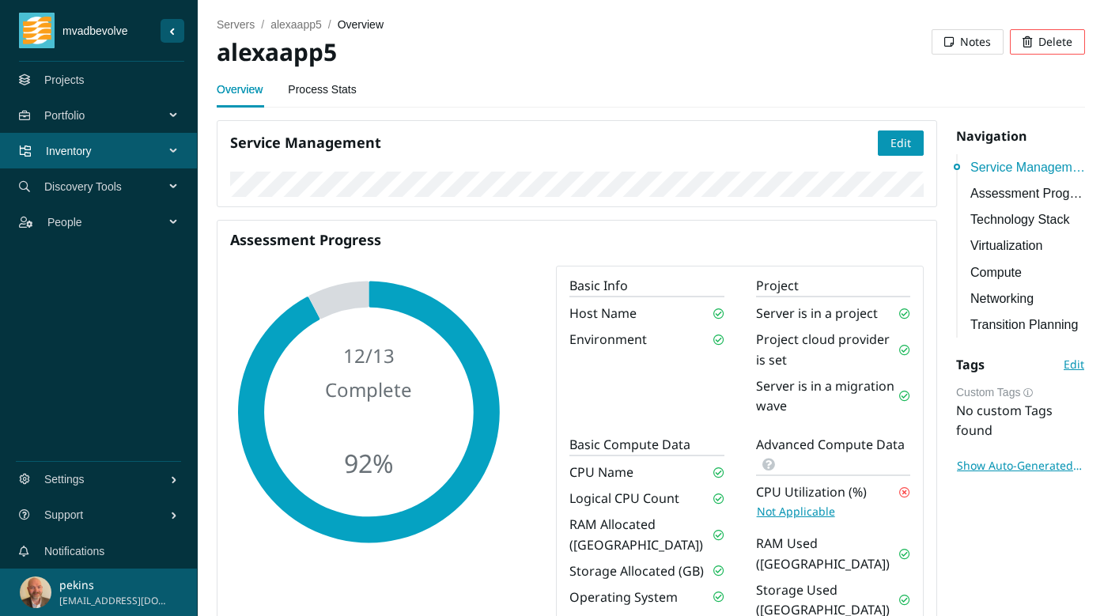
scroll to position [0, 0]
click at [1018, 194] on link "Assessment Progress" at bounding box center [1027, 193] width 115 height 20
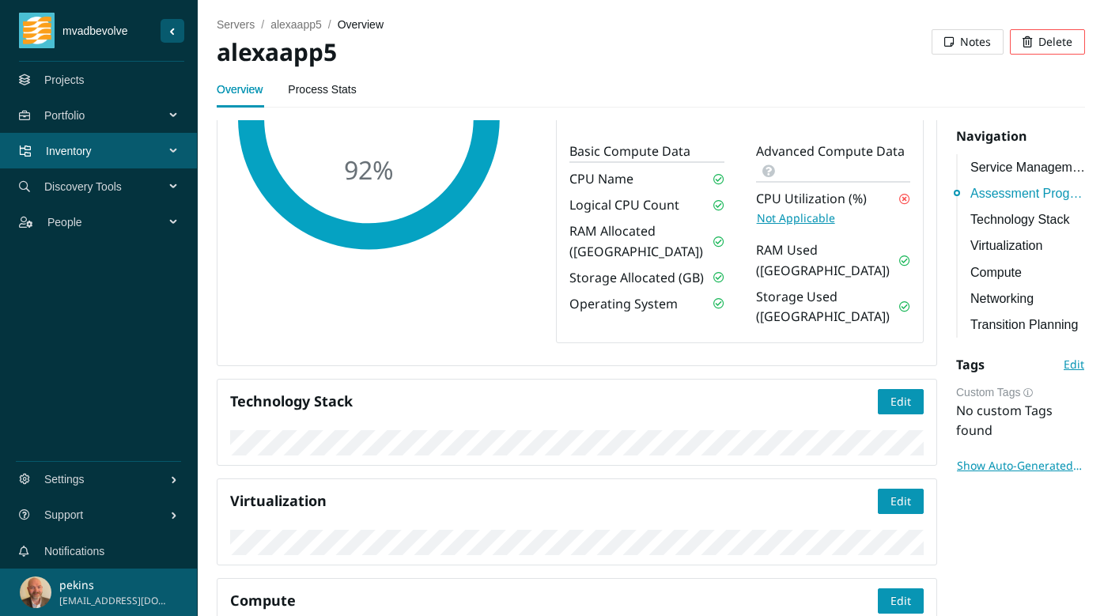
scroll to position [101, 0]
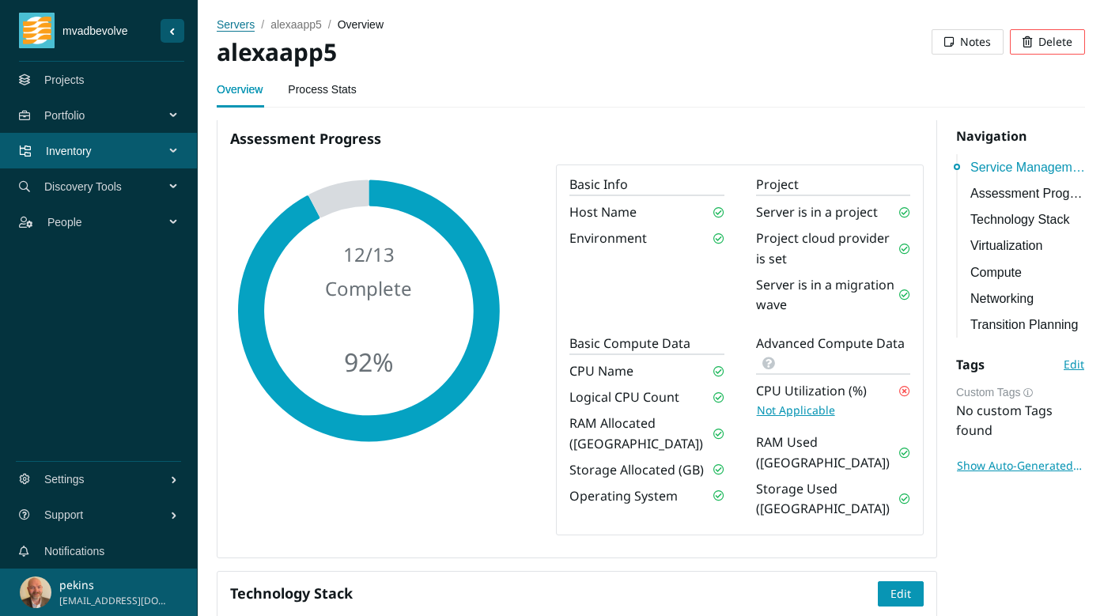
click at [235, 24] on span "servers" at bounding box center [236, 24] width 38 height 13
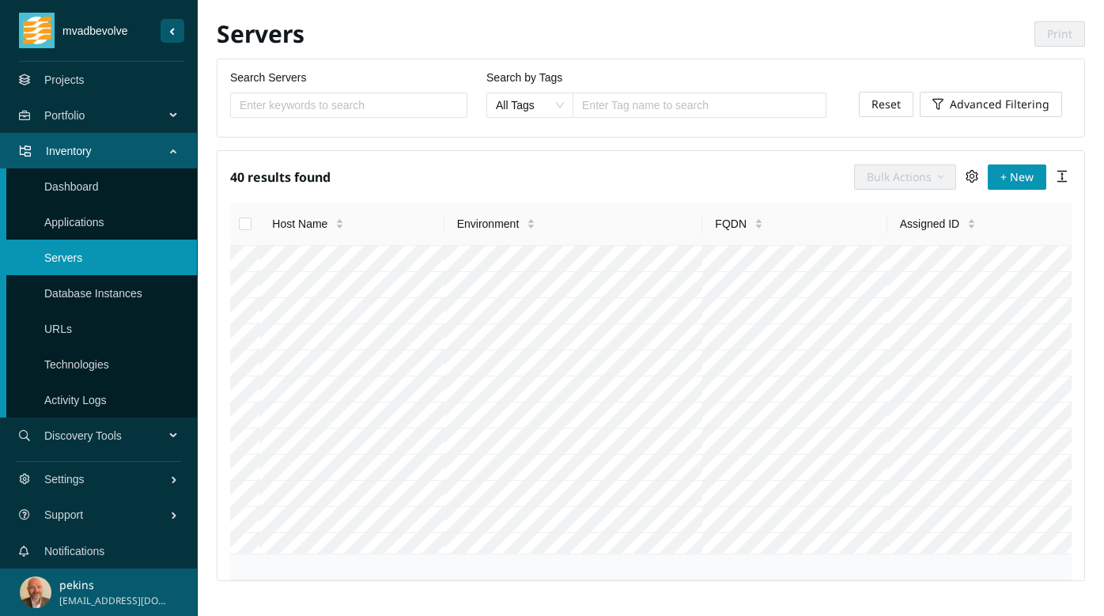
click at [70, 121] on span "Portfolio" at bounding box center [107, 115] width 127 height 47
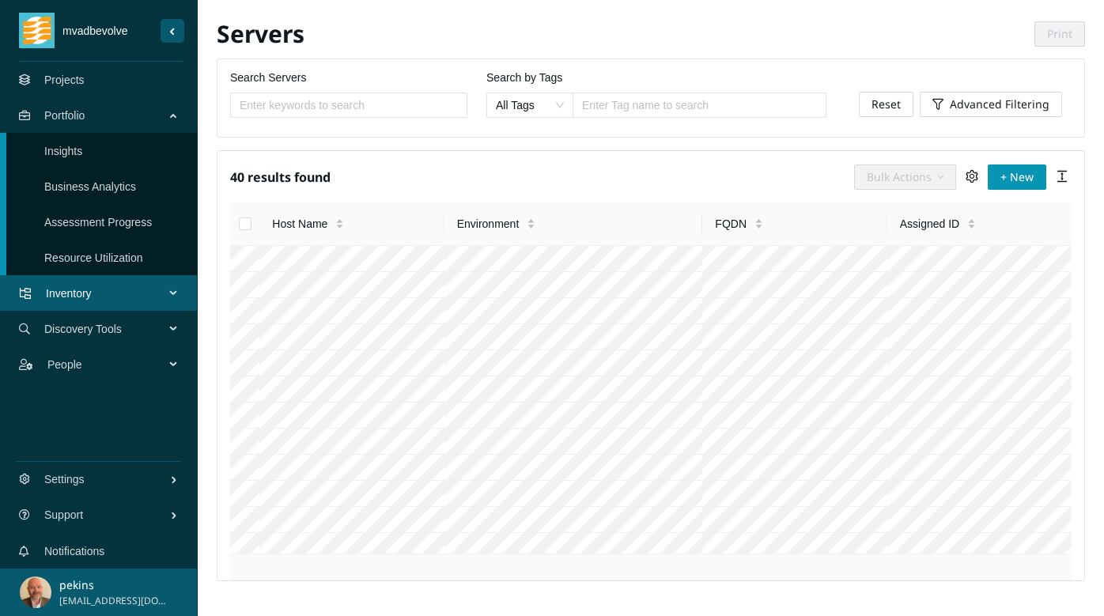
click at [95, 331] on span "Discovery Tools" at bounding box center [107, 328] width 127 height 47
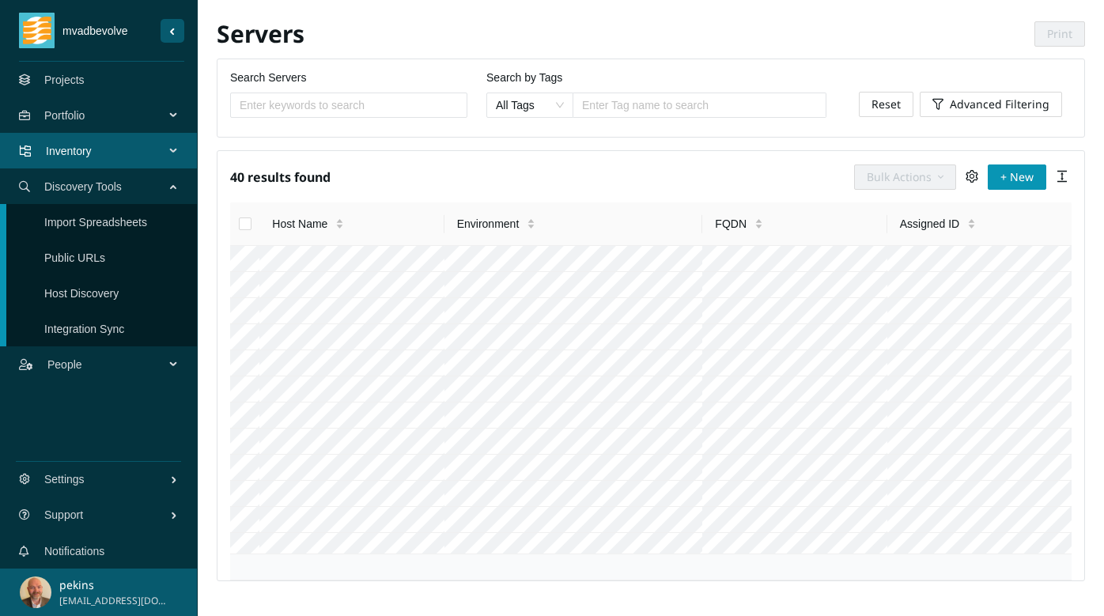
click at [97, 137] on span "Inventory" at bounding box center [108, 150] width 125 height 47
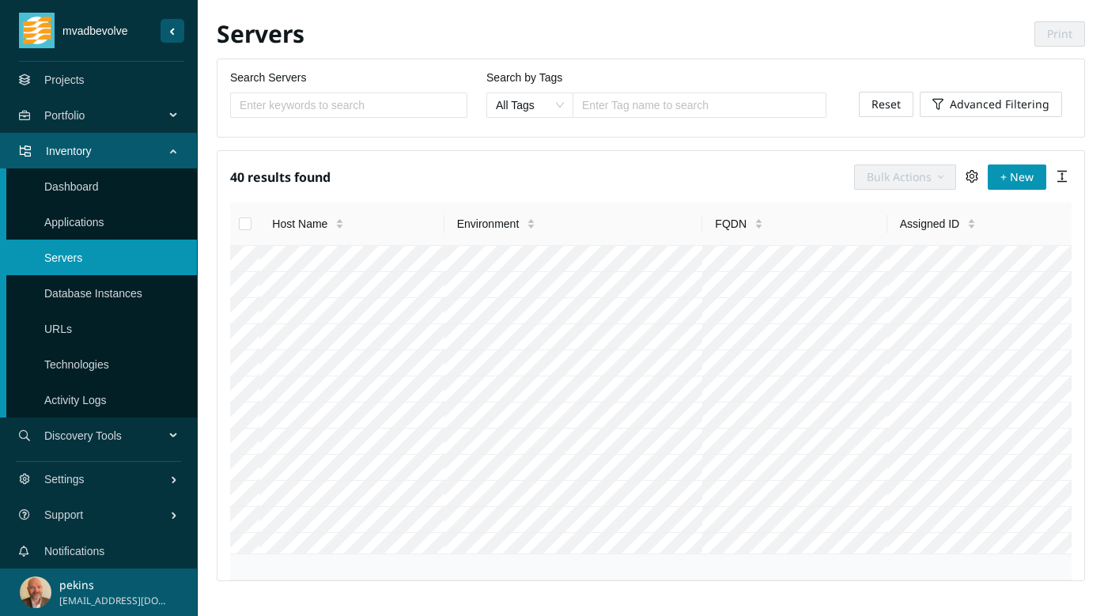
click at [84, 224] on link "Applications" at bounding box center [74, 222] width 60 height 13
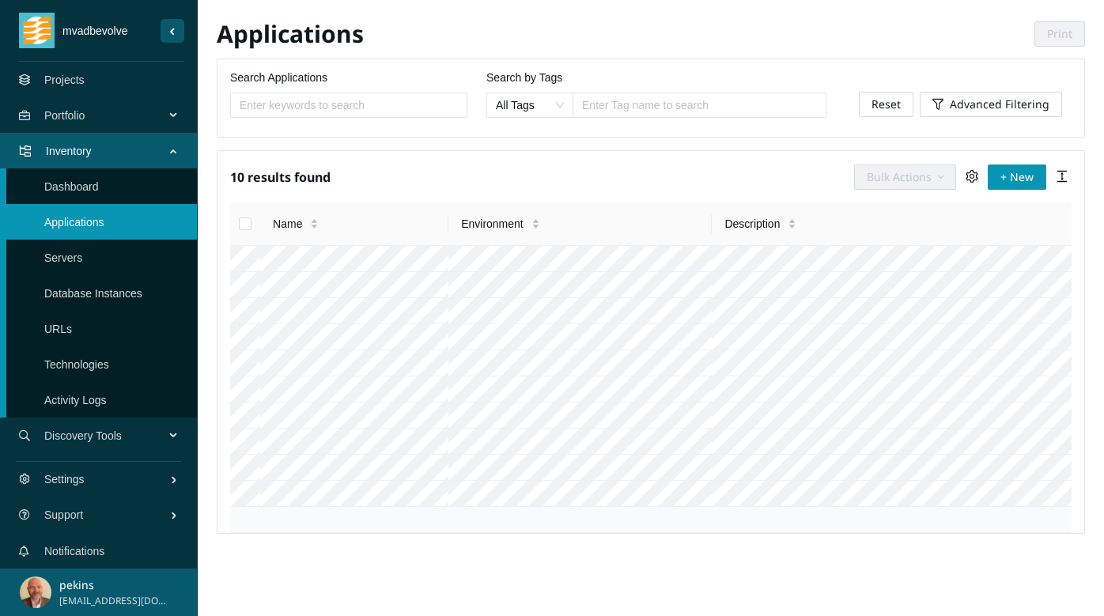
click at [78, 287] on link "Database Instances" at bounding box center [93, 293] width 98 height 13
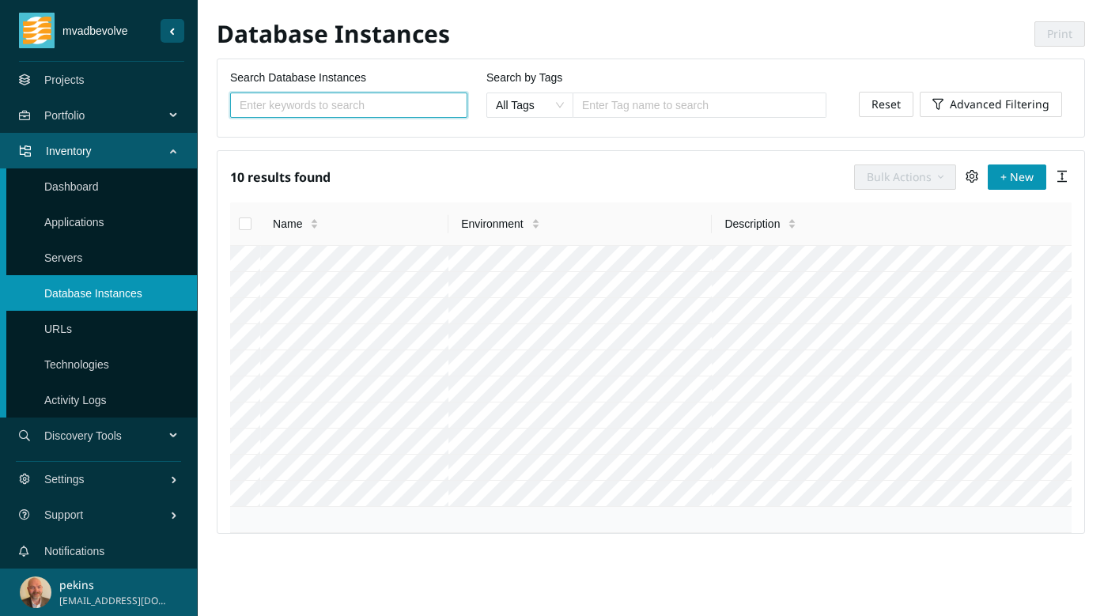
click at [78, 74] on link "Projects" at bounding box center [64, 80] width 40 height 13
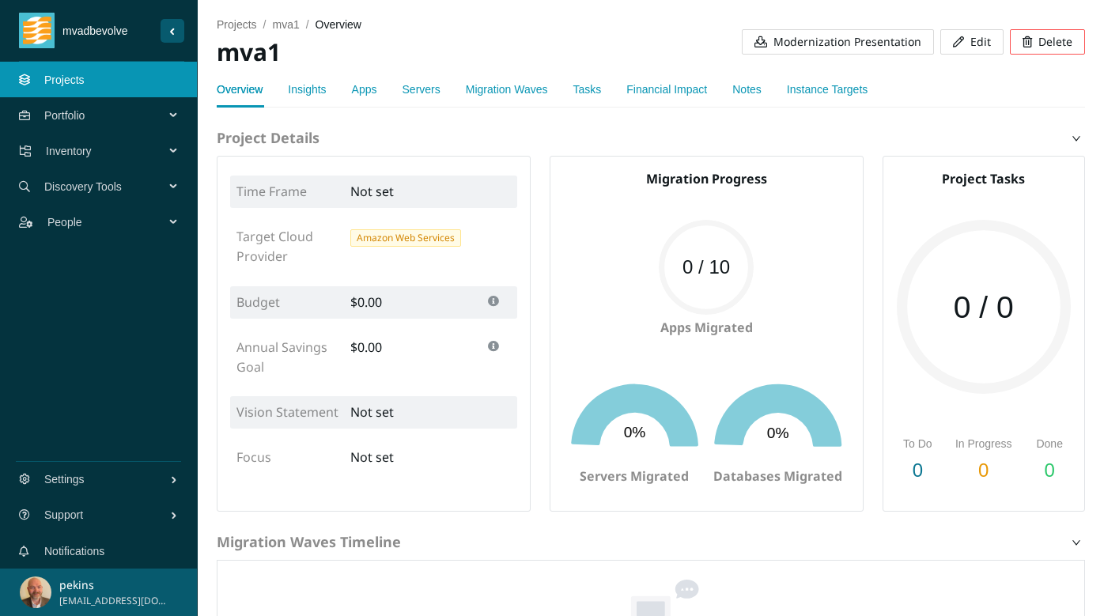
click at [889, 43] on span "Modernization Presentation" at bounding box center [847, 41] width 148 height 17
click at [845, 91] on link "Instance Targets" at bounding box center [827, 89] width 81 height 13
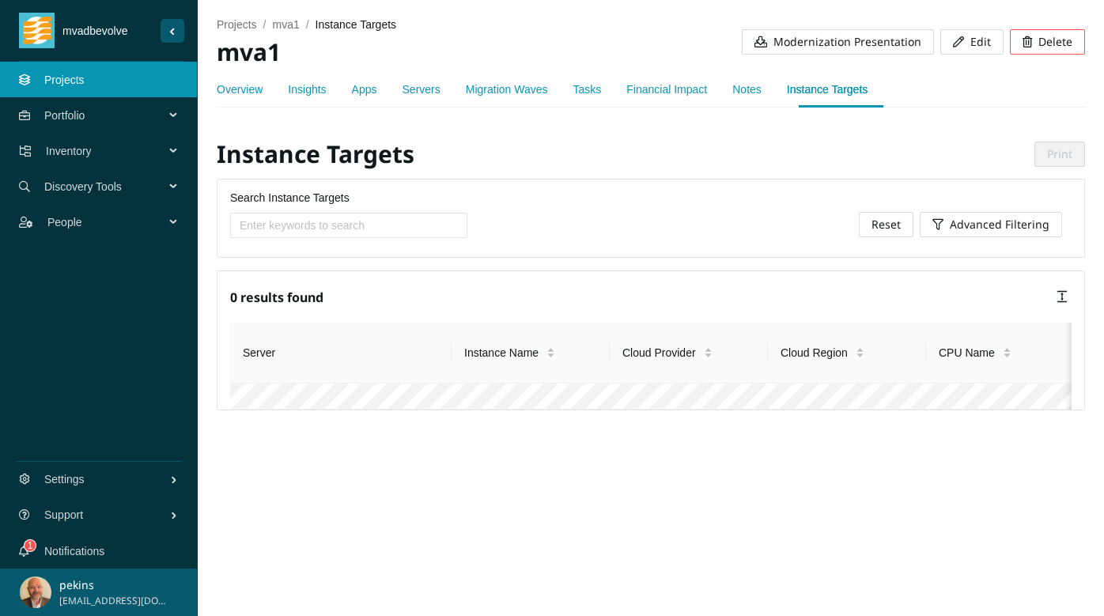
click at [974, 41] on span "Edit" at bounding box center [980, 41] width 21 height 17
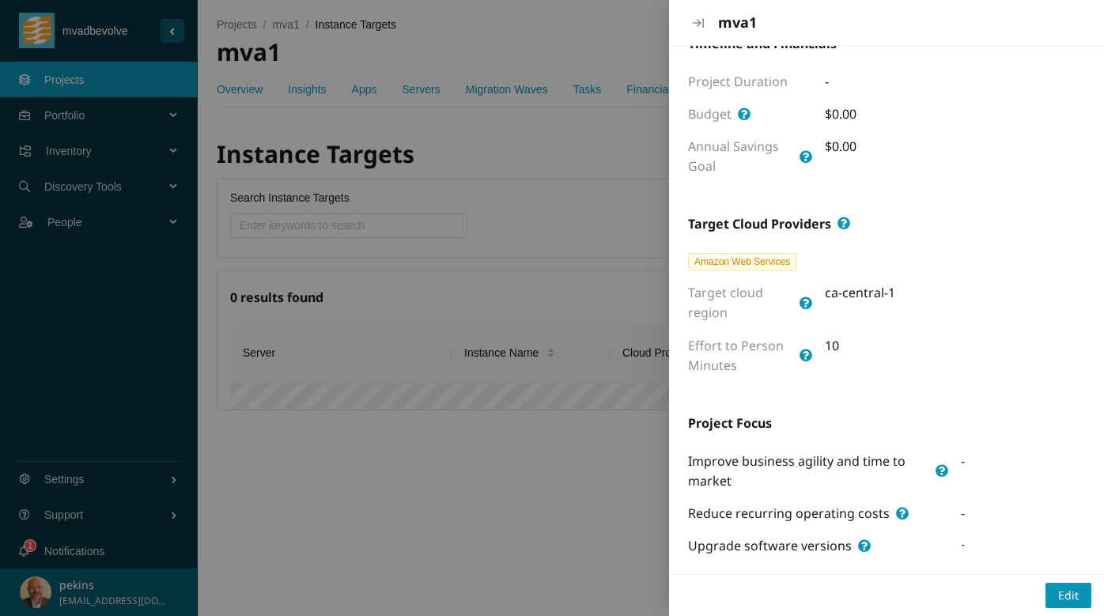
scroll to position [327, 0]
click at [700, 17] on icon "Close" at bounding box center [698, 23] width 11 height 13
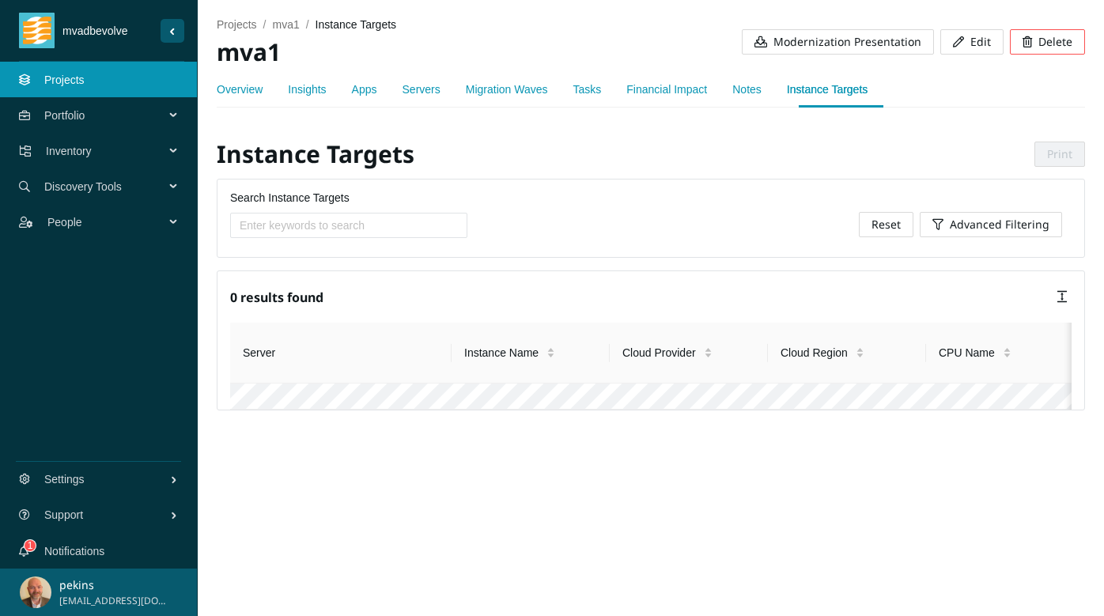
click at [245, 93] on link "Overview" at bounding box center [240, 89] width 46 height 13
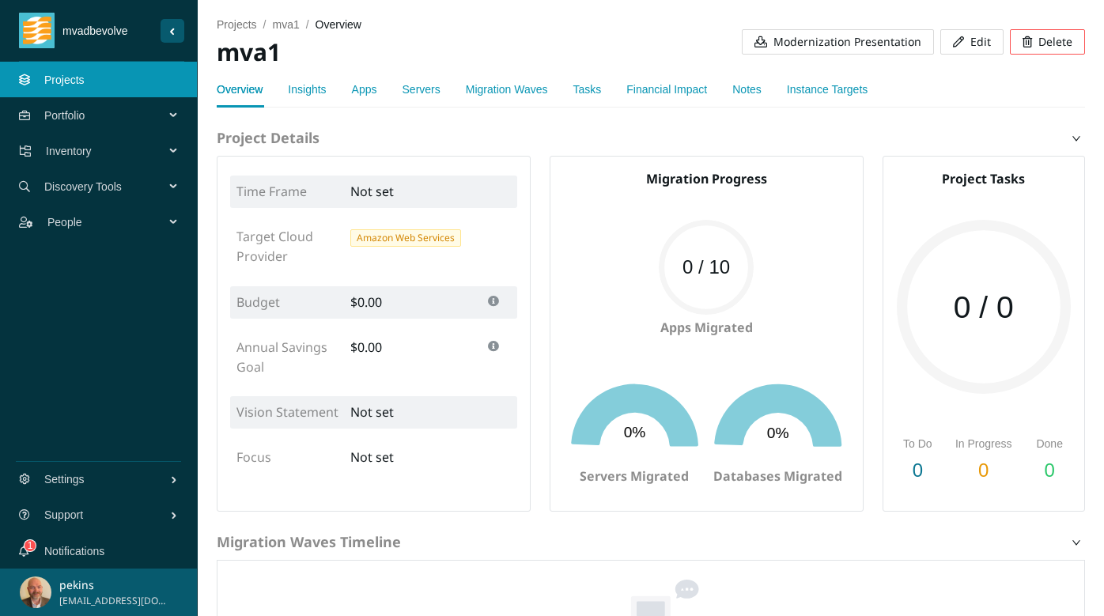
click at [66, 108] on span "Portfolio" at bounding box center [107, 115] width 127 height 47
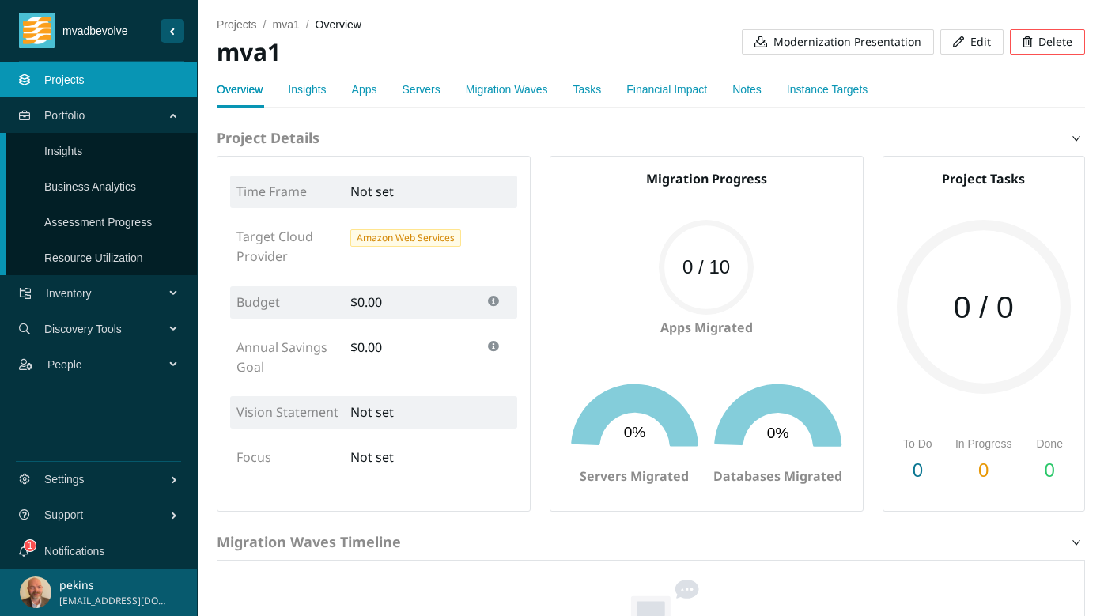
click at [74, 305] on span "Inventory" at bounding box center [108, 293] width 125 height 47
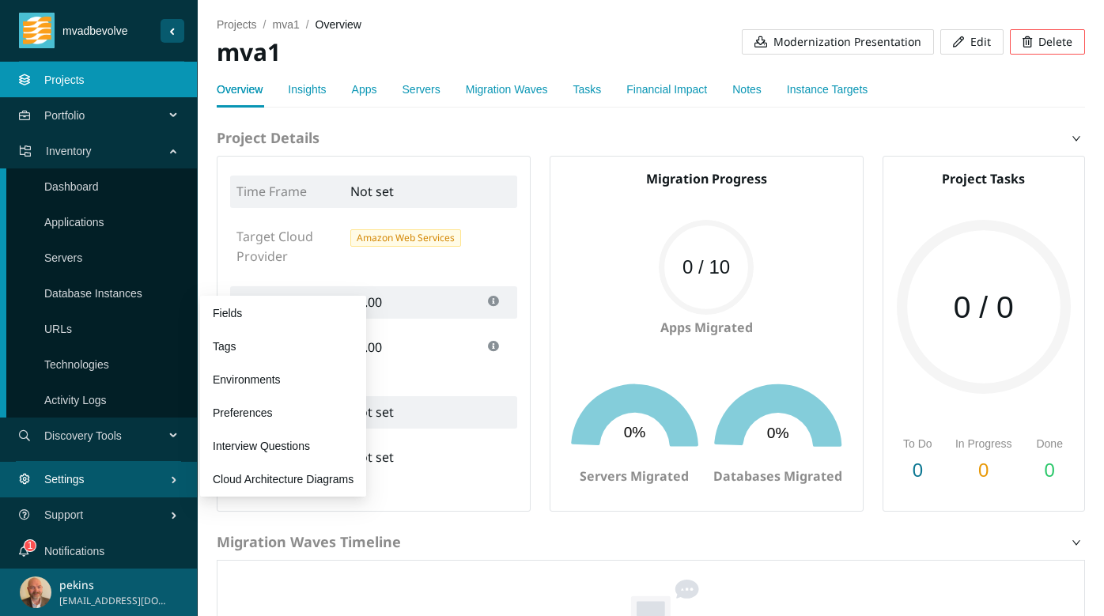
click at [93, 478] on span "Settings" at bounding box center [107, 479] width 126 height 47
click at [263, 474] on link "Cloud Architecture Diagrams" at bounding box center [283, 479] width 141 height 13
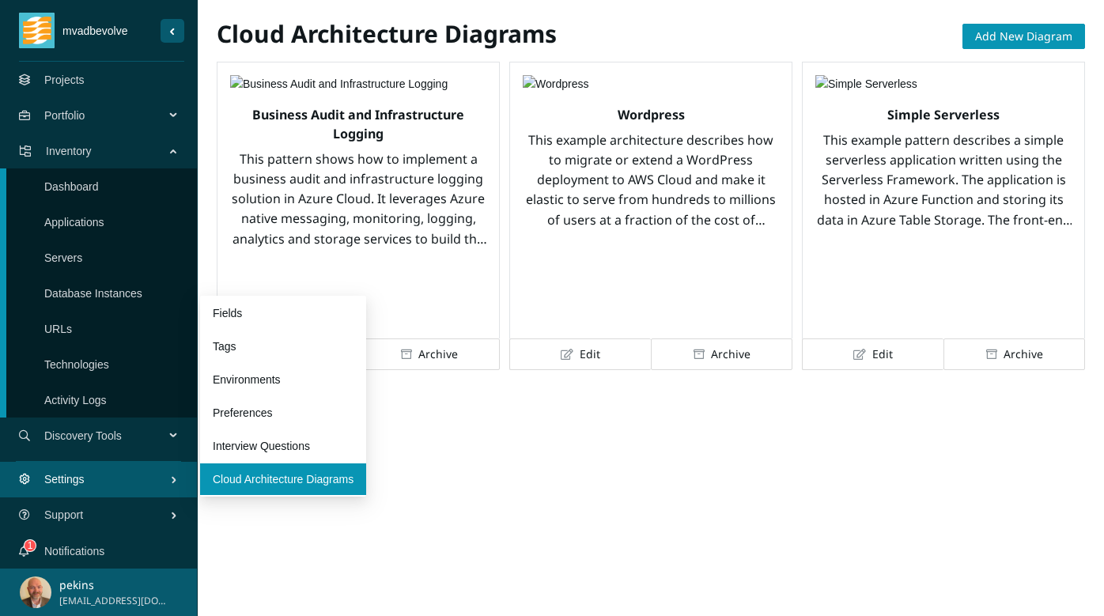
click at [74, 481] on span "Settings" at bounding box center [107, 479] width 126 height 47
click at [244, 375] on link "Environments" at bounding box center [247, 379] width 68 height 13
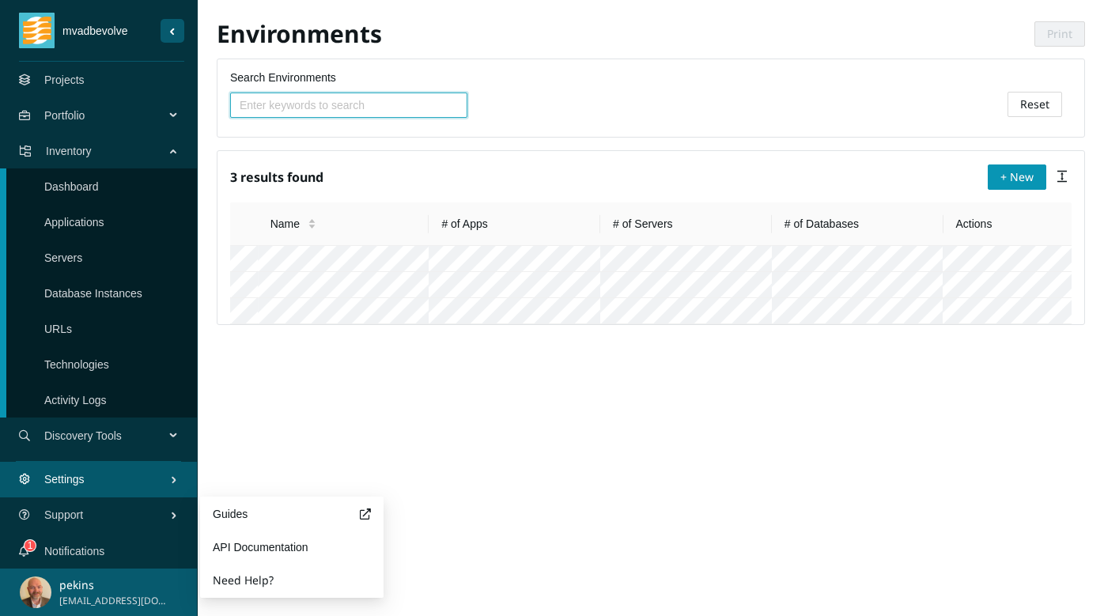
click at [95, 478] on span "Settings" at bounding box center [107, 479] width 126 height 47
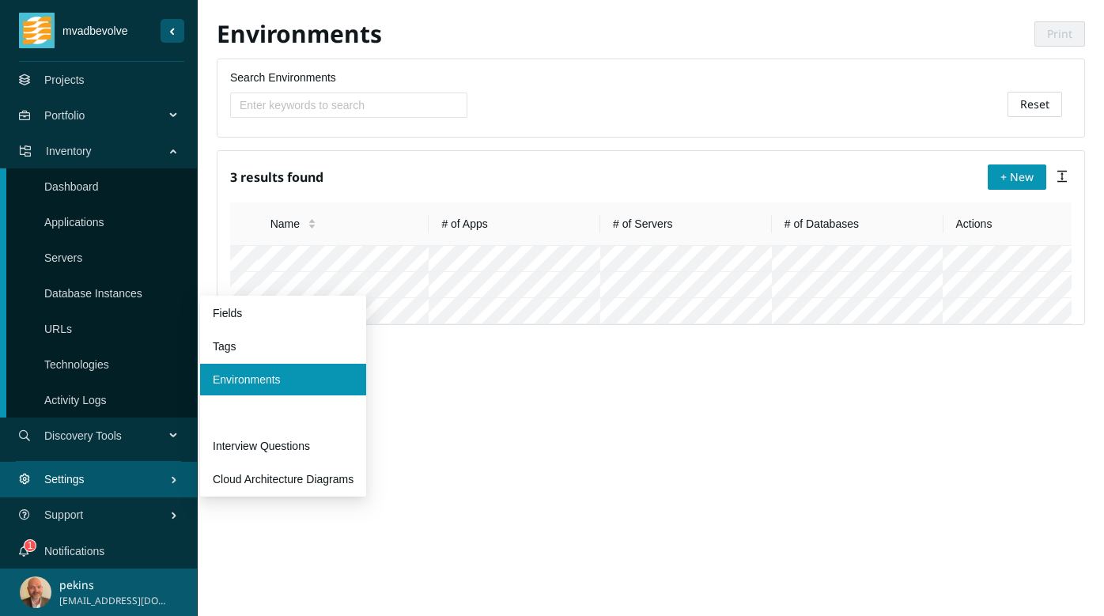
click at [241, 412] on link "Preferences" at bounding box center [242, 412] width 59 height 13
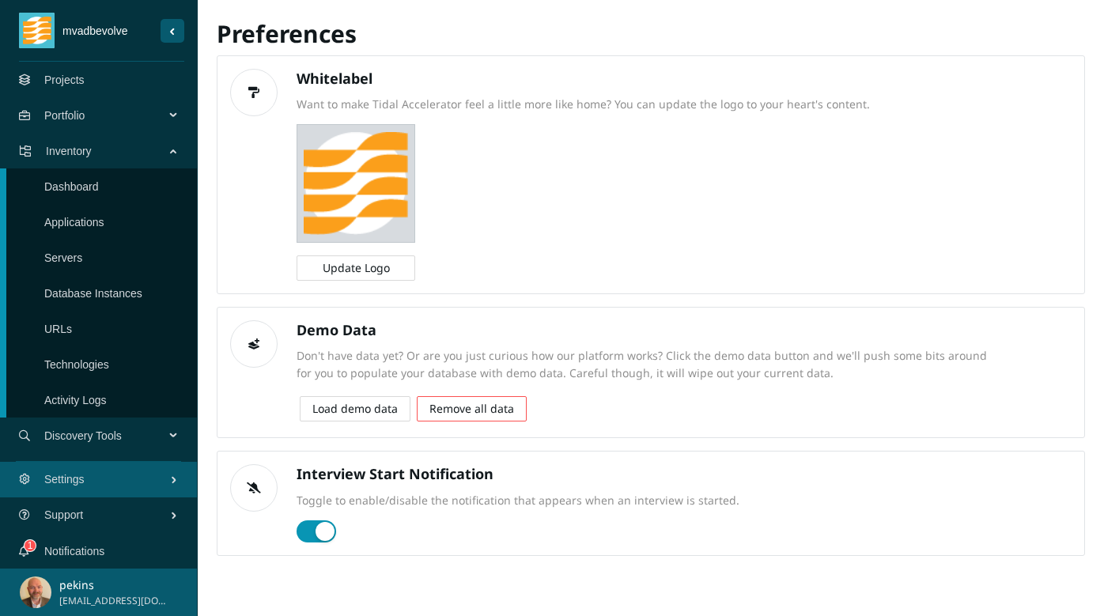
click at [91, 549] on link "Notifications" at bounding box center [74, 551] width 60 height 13
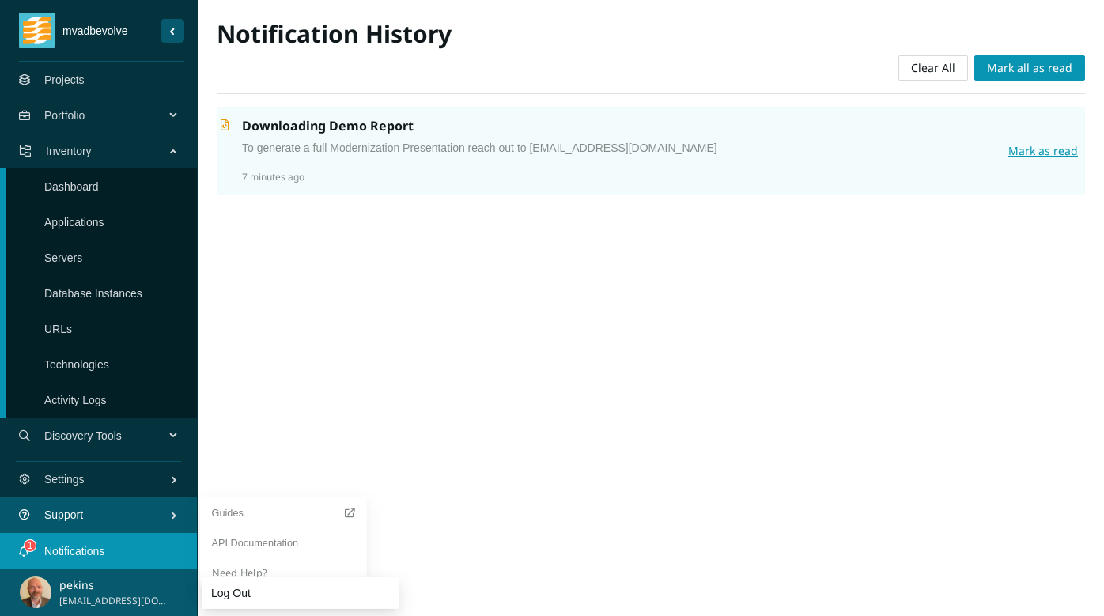
click at [89, 527] on span "Support" at bounding box center [107, 514] width 126 height 47
click at [98, 510] on span "Support" at bounding box center [107, 514] width 126 height 47
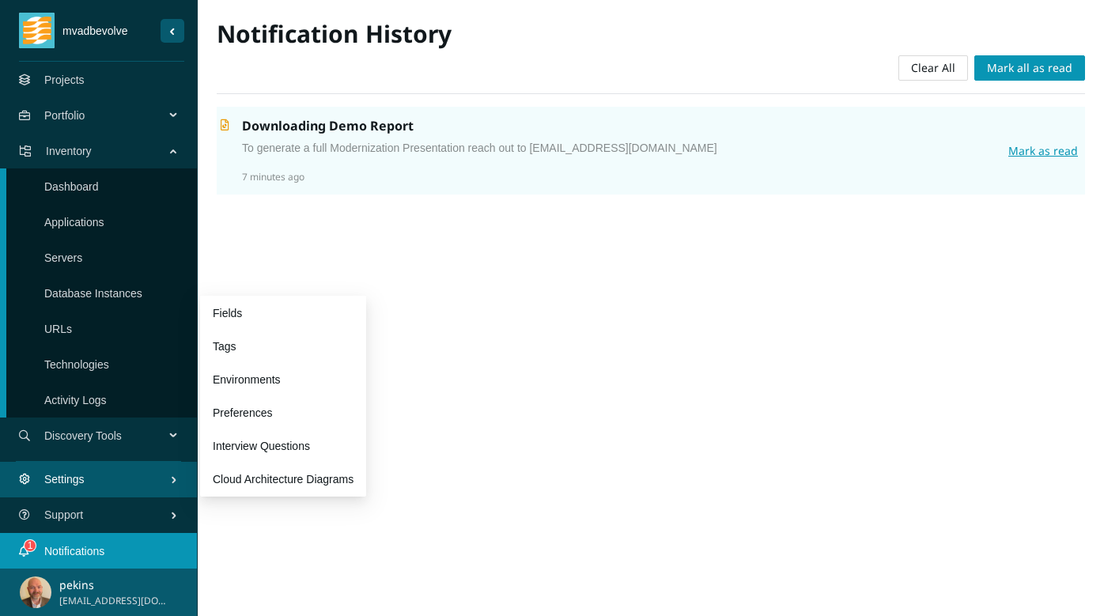
click at [67, 470] on span "Settings" at bounding box center [107, 479] width 126 height 47
click at [239, 313] on link "Fields" at bounding box center [227, 313] width 29 height 13
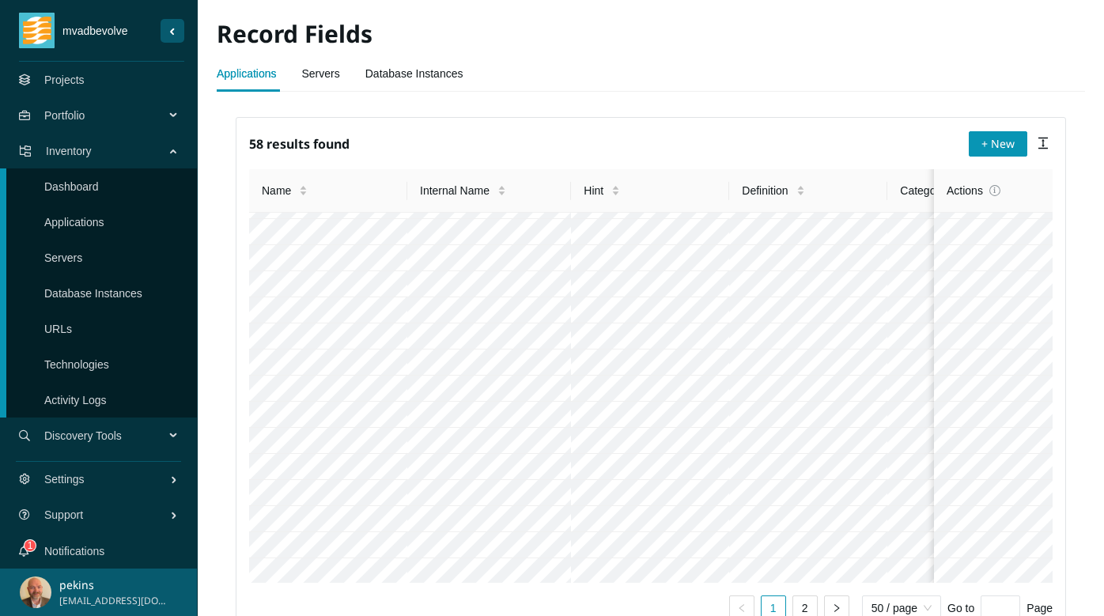
scroll to position [133, 0]
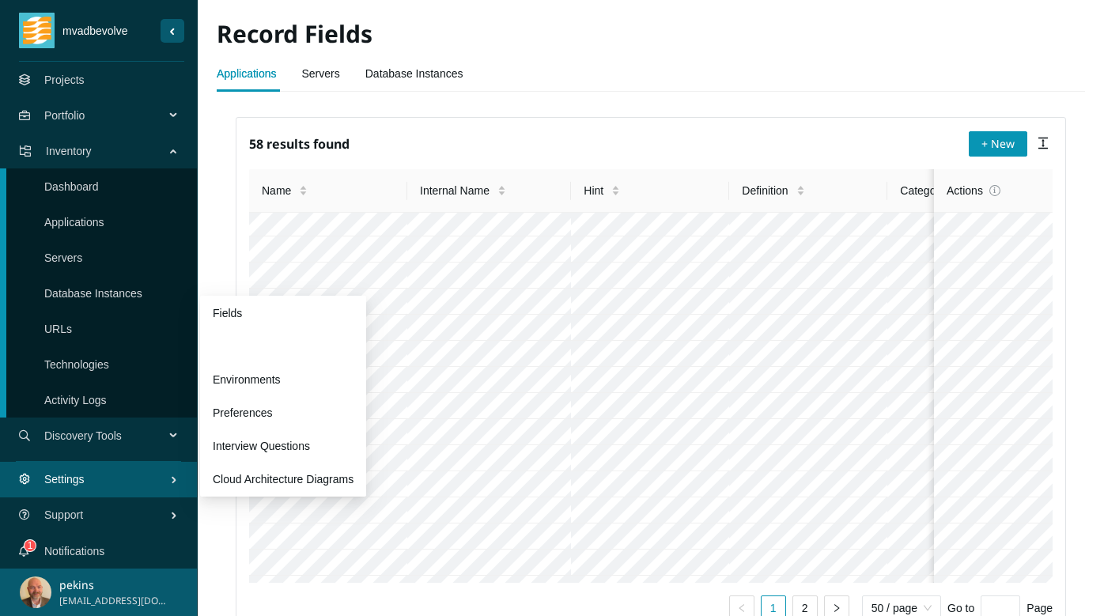
click at [236, 351] on link "Tags" at bounding box center [225, 346] width 24 height 13
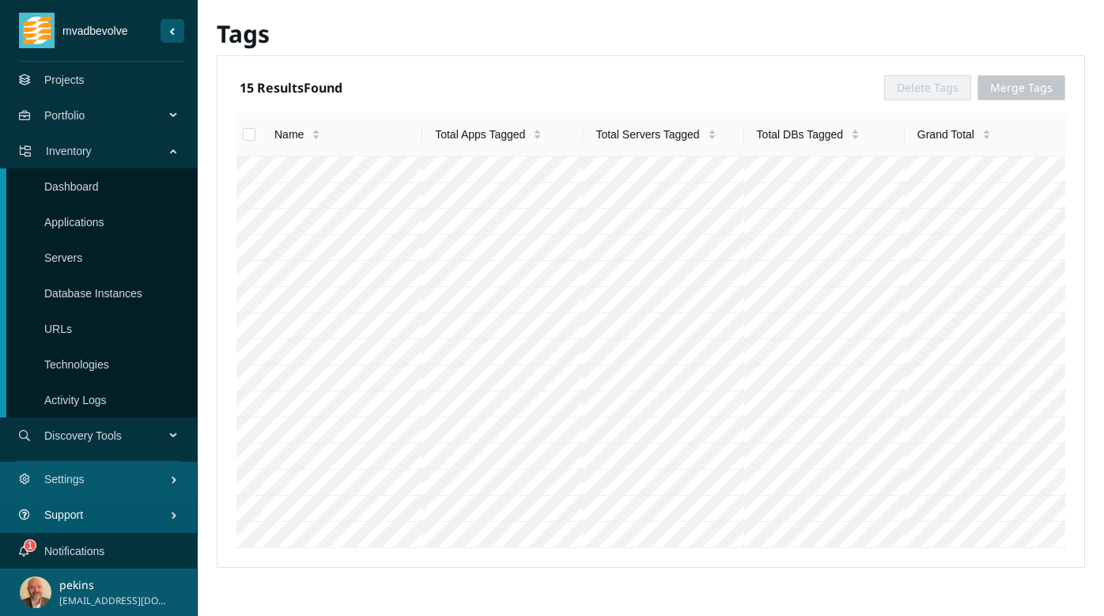
scroll to position [234, 0]
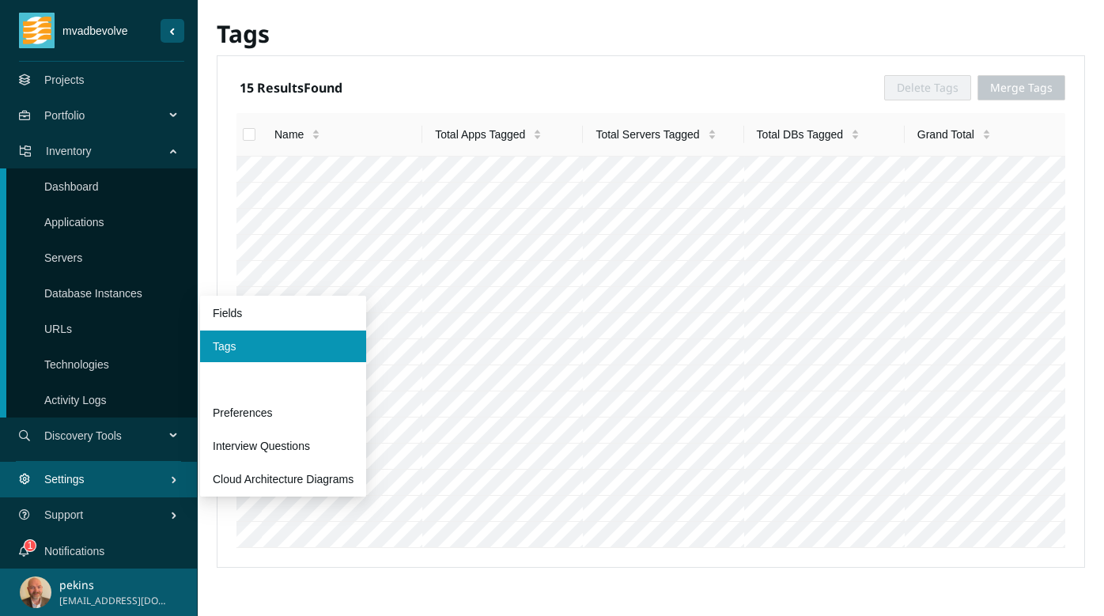
click at [248, 384] on link "Environments" at bounding box center [247, 379] width 68 height 13
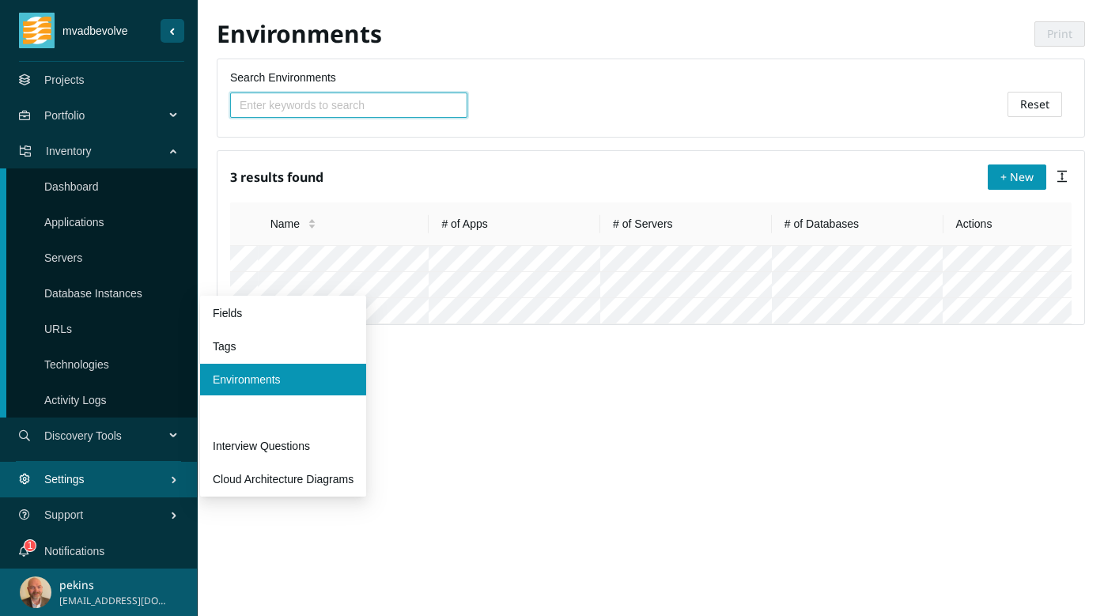
click at [254, 411] on link "Preferences" at bounding box center [242, 412] width 59 height 13
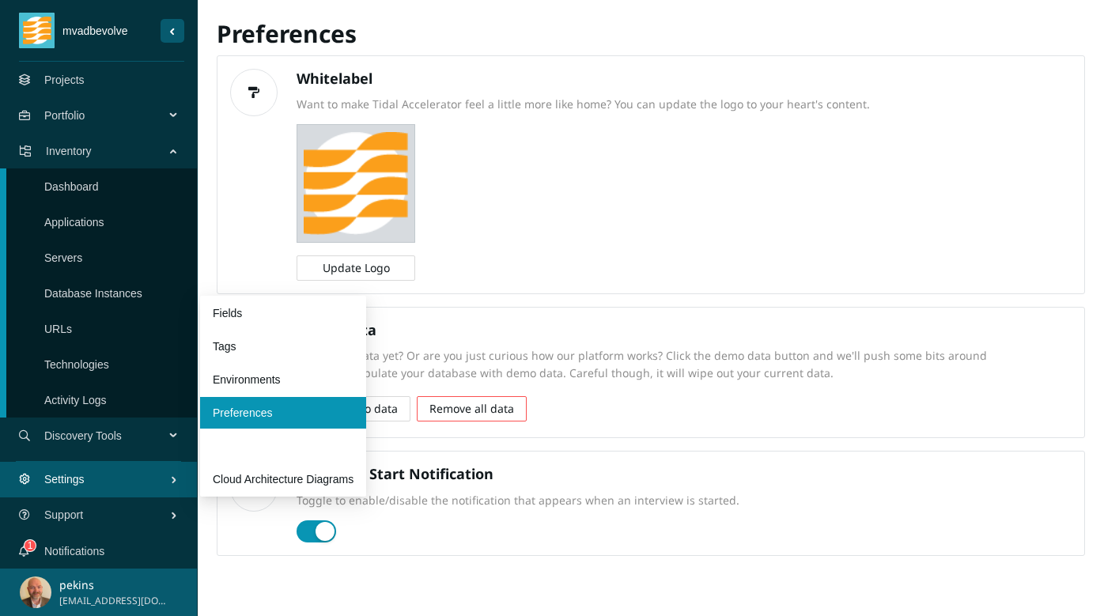
click at [244, 452] on link "Interview Questions" at bounding box center [261, 446] width 97 height 13
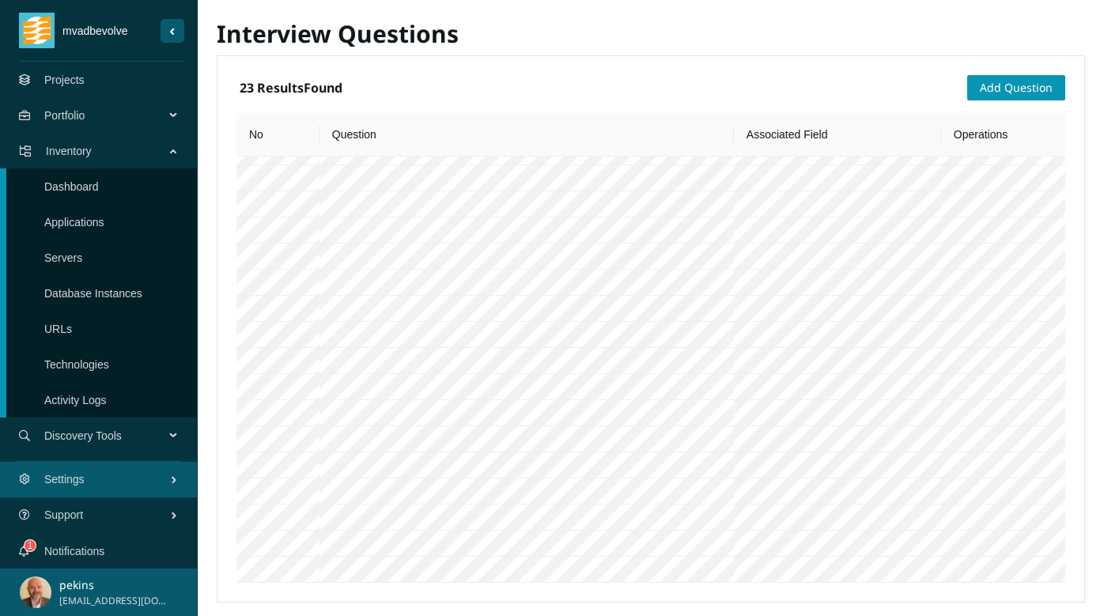
scroll to position [766, 0]
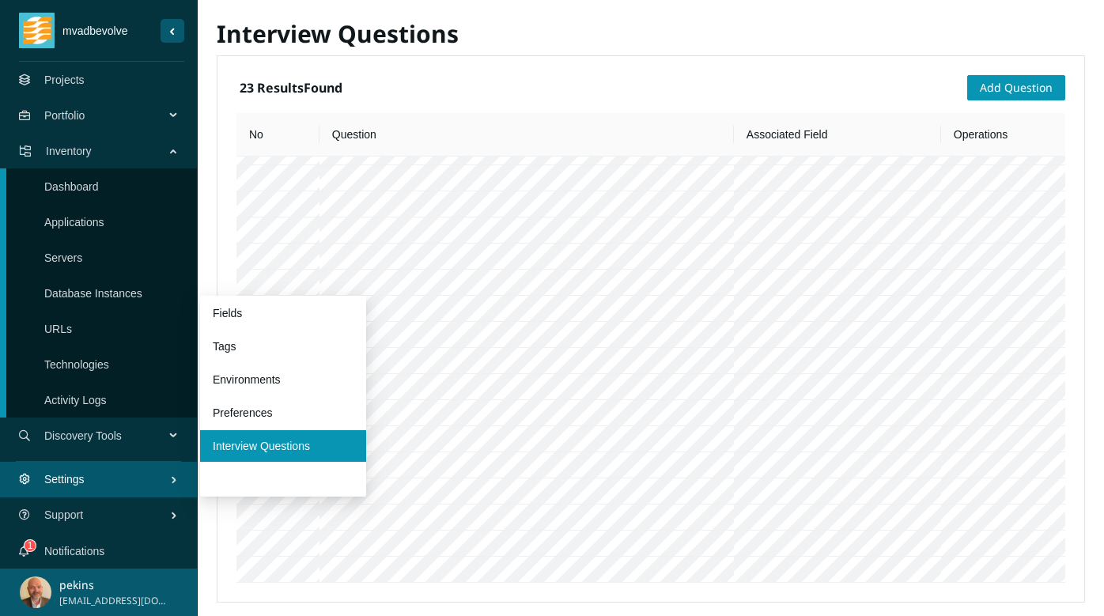
click at [252, 481] on link "Cloud Architecture Diagrams" at bounding box center [283, 479] width 141 height 13
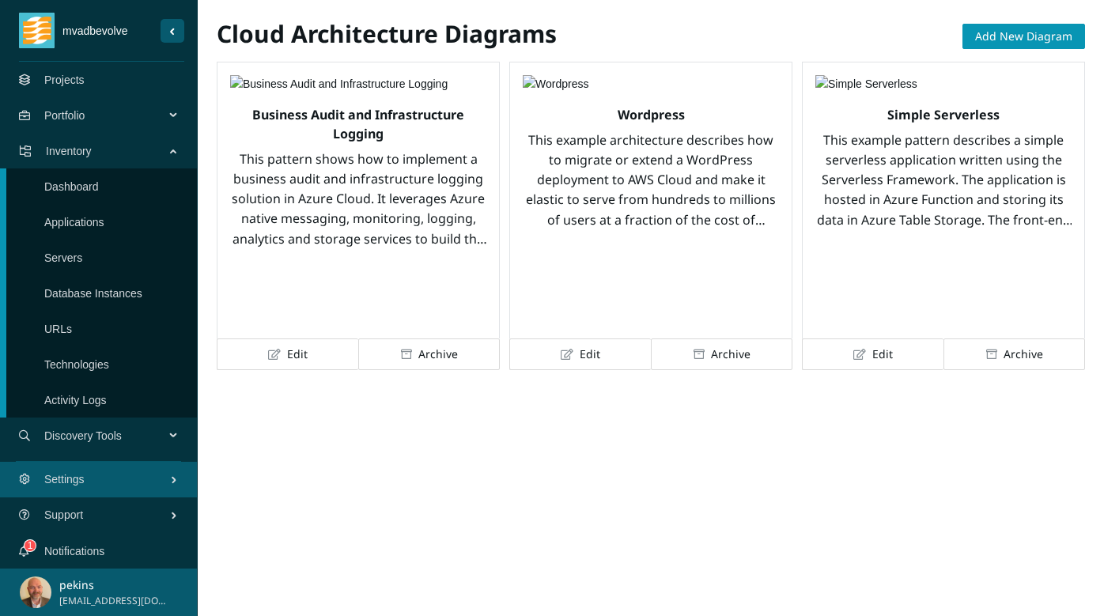
click at [104, 358] on link "Technologies" at bounding box center [76, 364] width 65 height 13
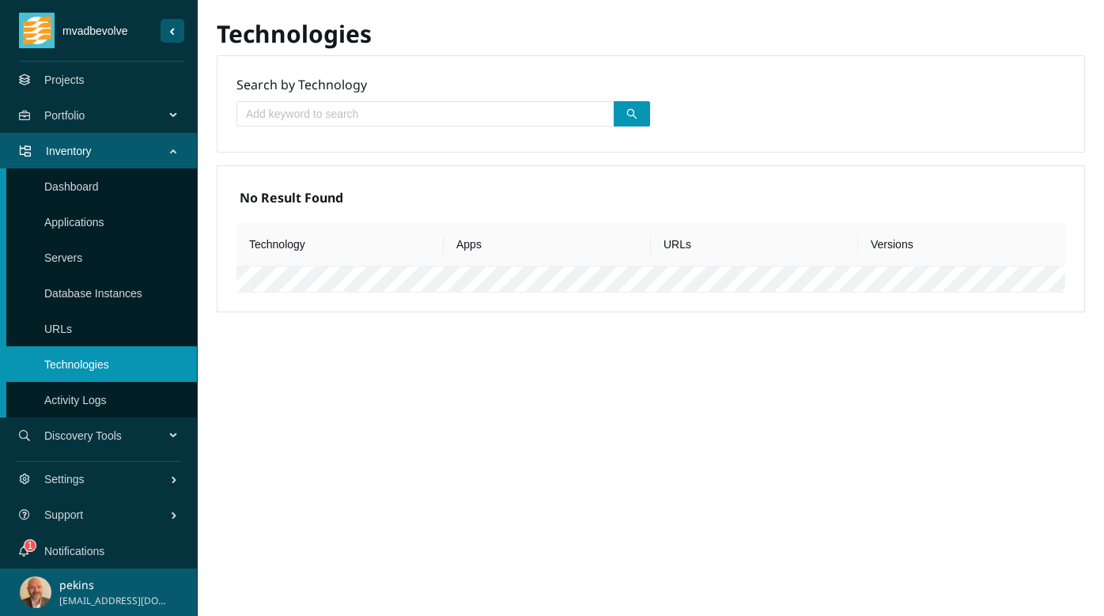
click at [72, 326] on link "URLs" at bounding box center [58, 329] width 28 height 13
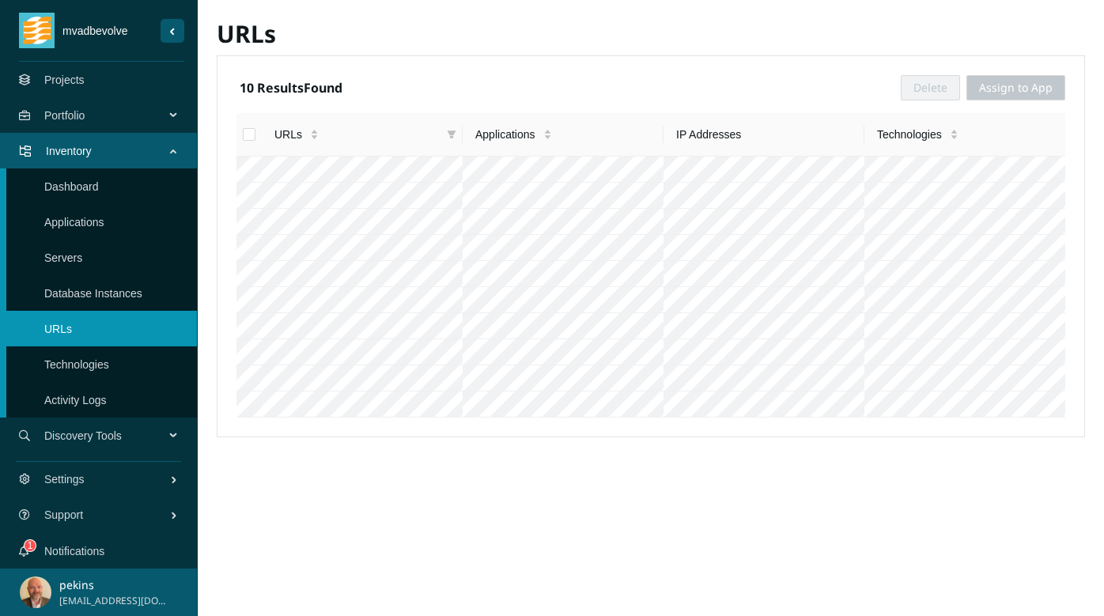
click at [112, 299] on link "Database Instances" at bounding box center [93, 293] width 98 height 13
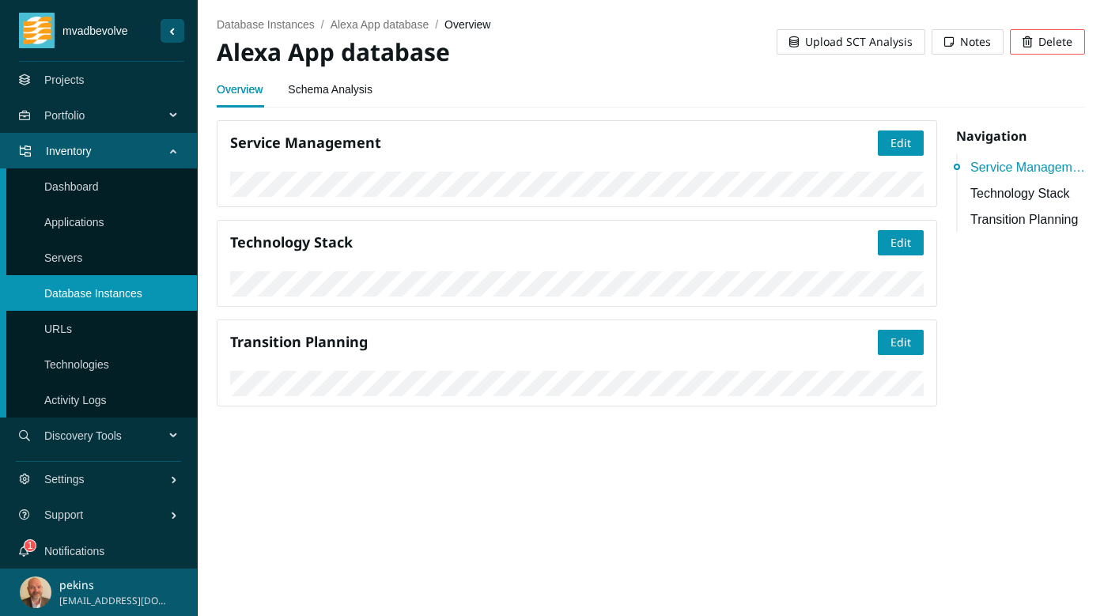
click at [67, 260] on link "Servers" at bounding box center [63, 257] width 38 height 13
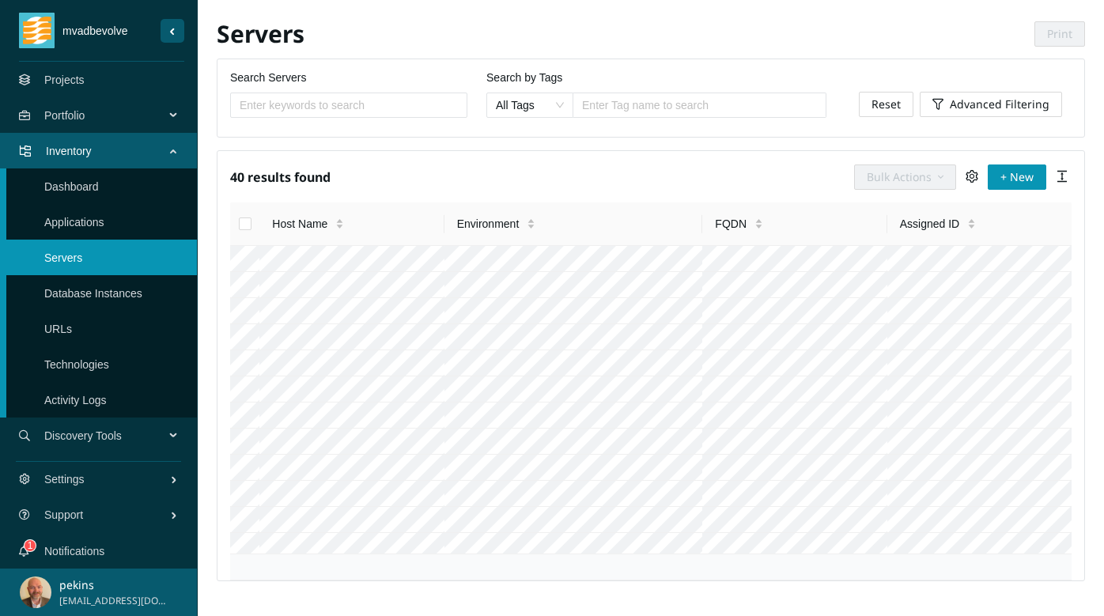
click at [78, 226] on link "Applications" at bounding box center [74, 222] width 60 height 13
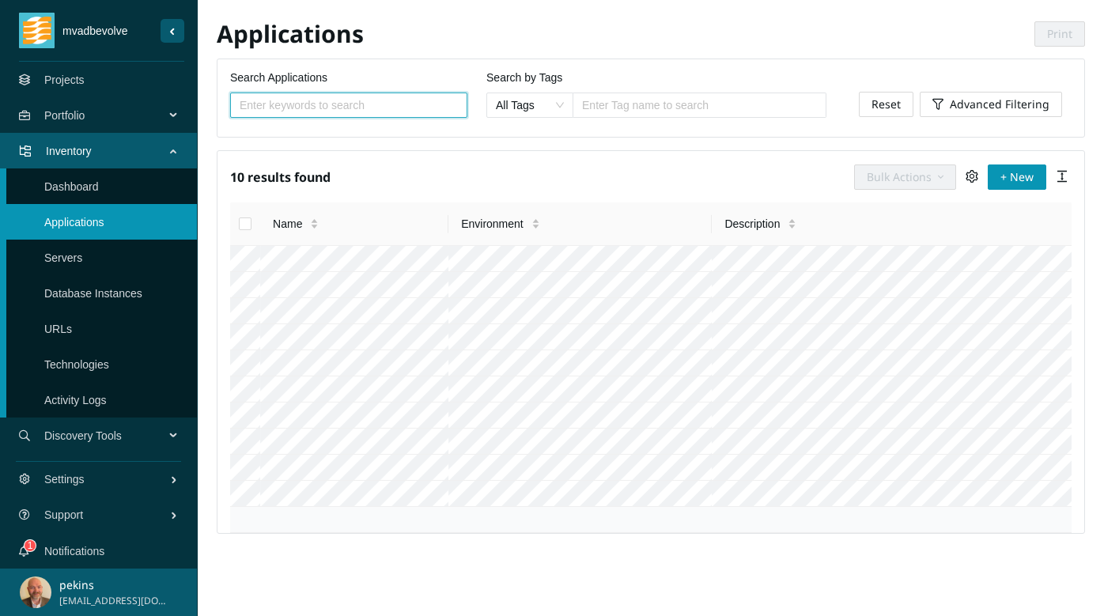
scroll to position [286, 0]
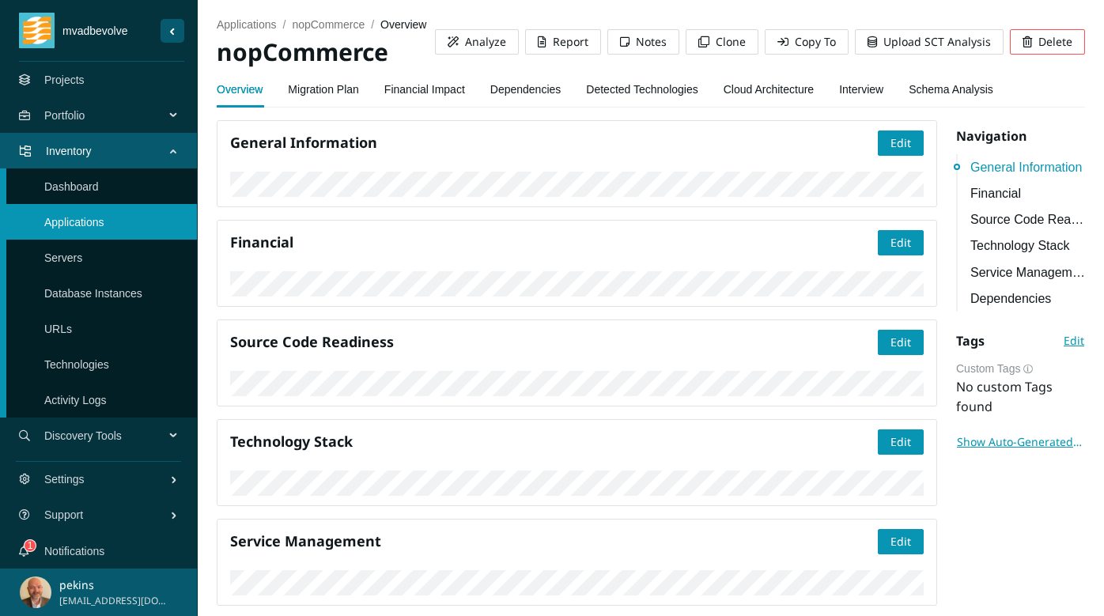
click at [667, 91] on link "Detected Technologies" at bounding box center [642, 90] width 112 height 32
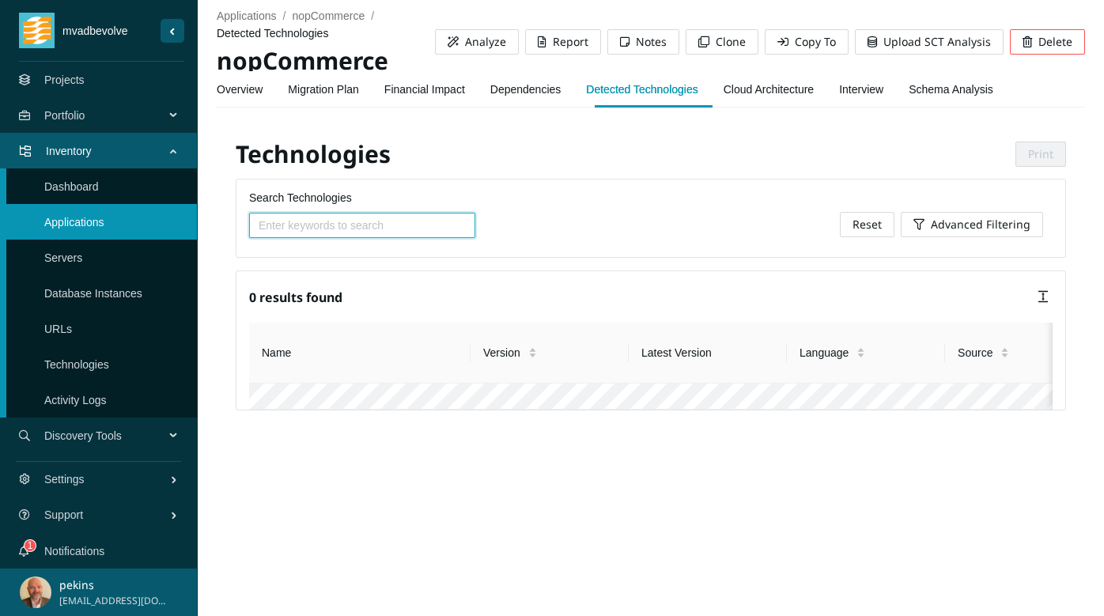
click at [538, 88] on link "Dependencies" at bounding box center [525, 90] width 71 height 32
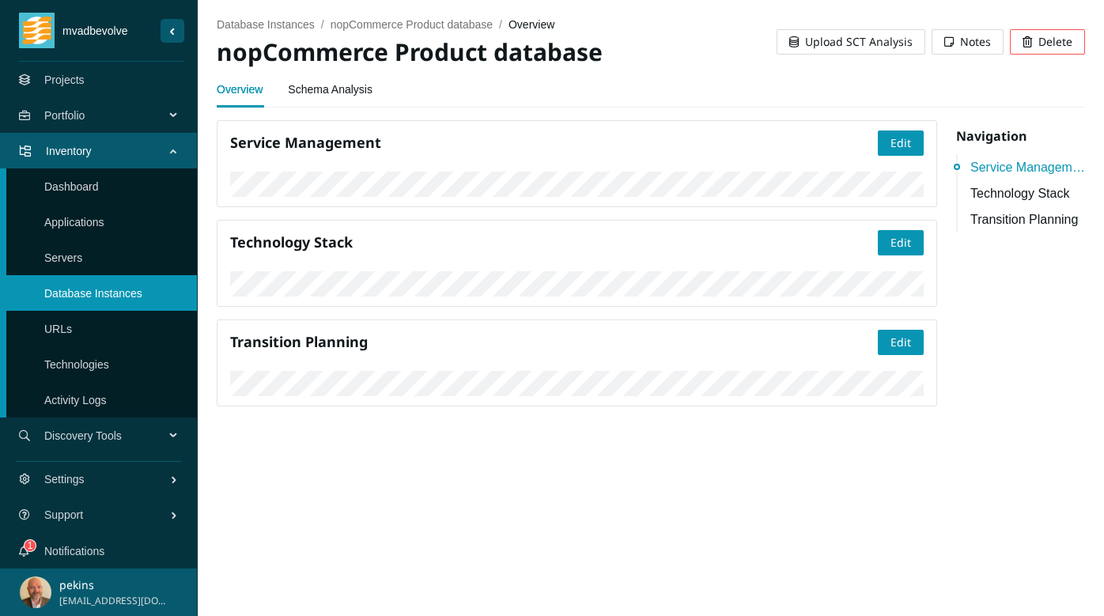
click at [338, 88] on link "Schema Analysis" at bounding box center [330, 90] width 85 height 32
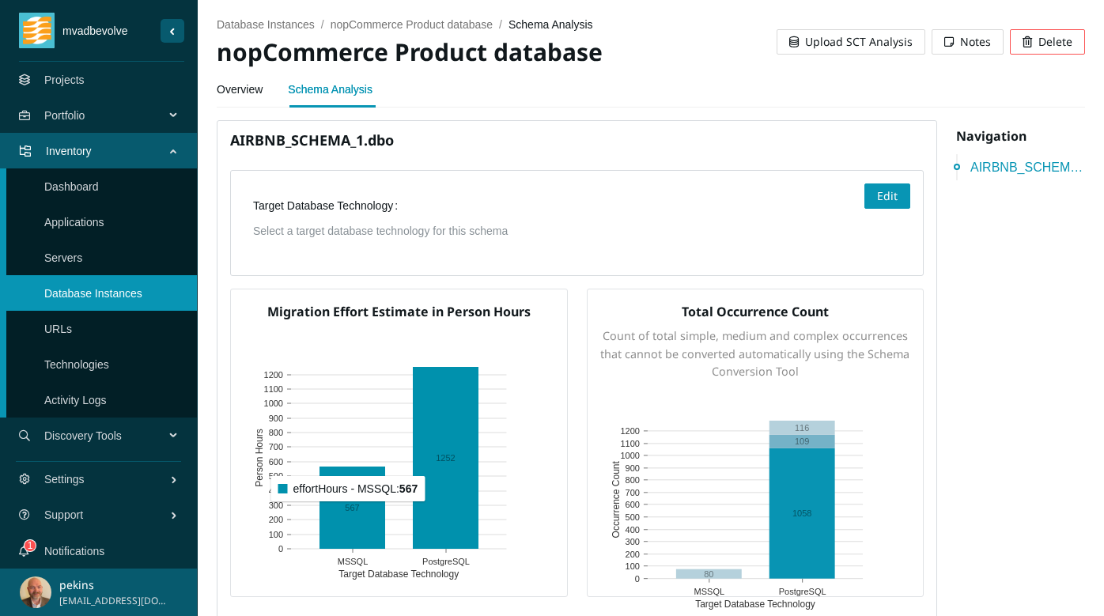
click at [354, 512] on rect at bounding box center [352, 508] width 66 height 82
click at [437, 509] on rect at bounding box center [446, 458] width 66 height 182
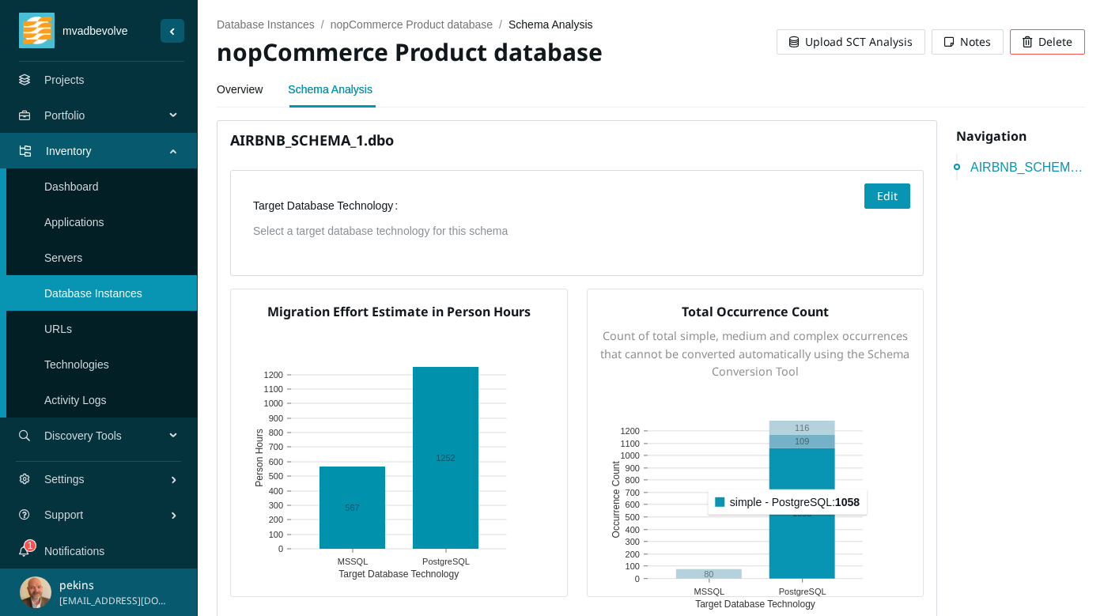
click at [799, 524] on rect at bounding box center [802, 513] width 66 height 130
